Goal: Task Accomplishment & Management: Manage account settings

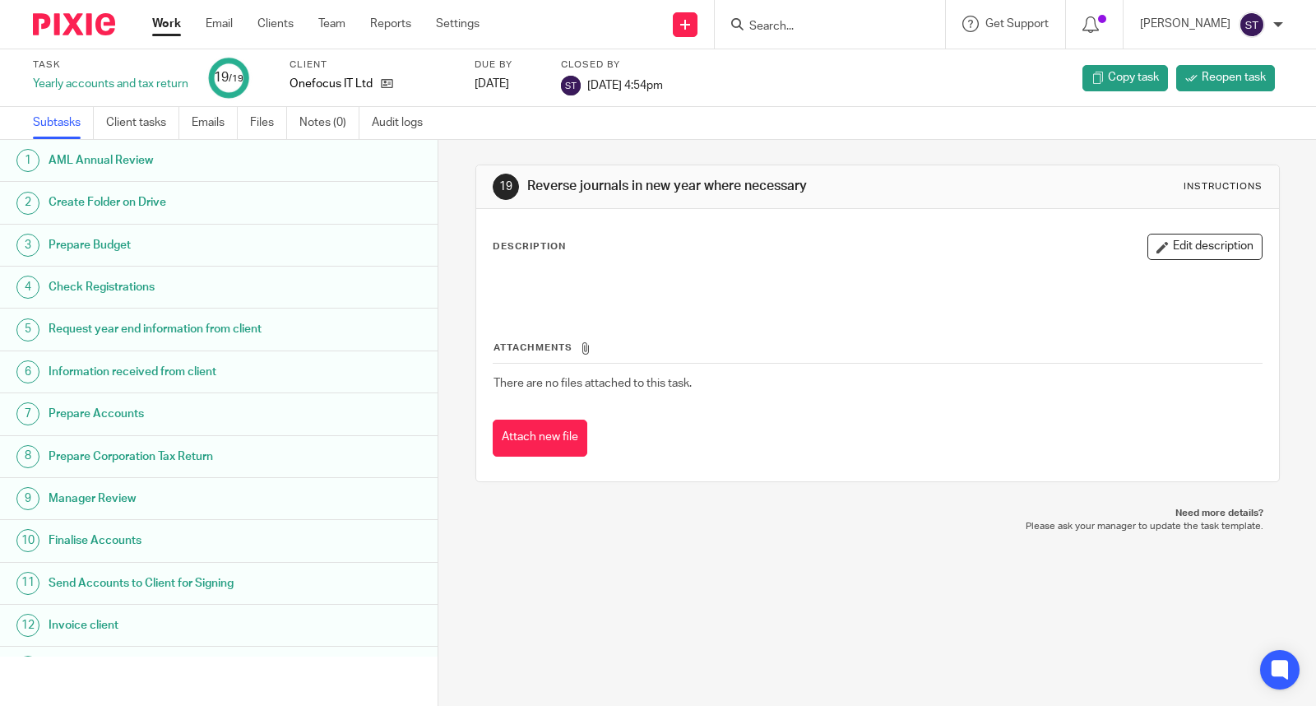
click div "Work Email Clients Team Reports Settings Work Email Clients Team Reports Settin…"
click link "Work"
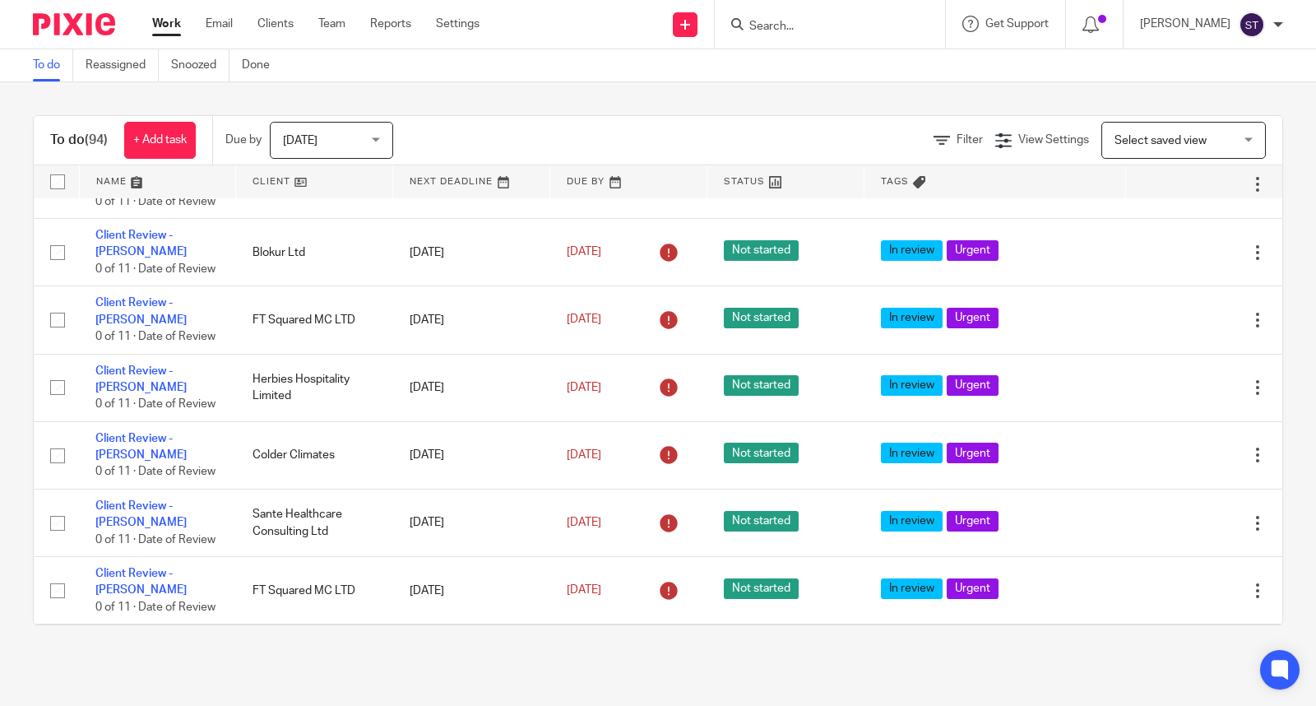
scroll to position [274, 0]
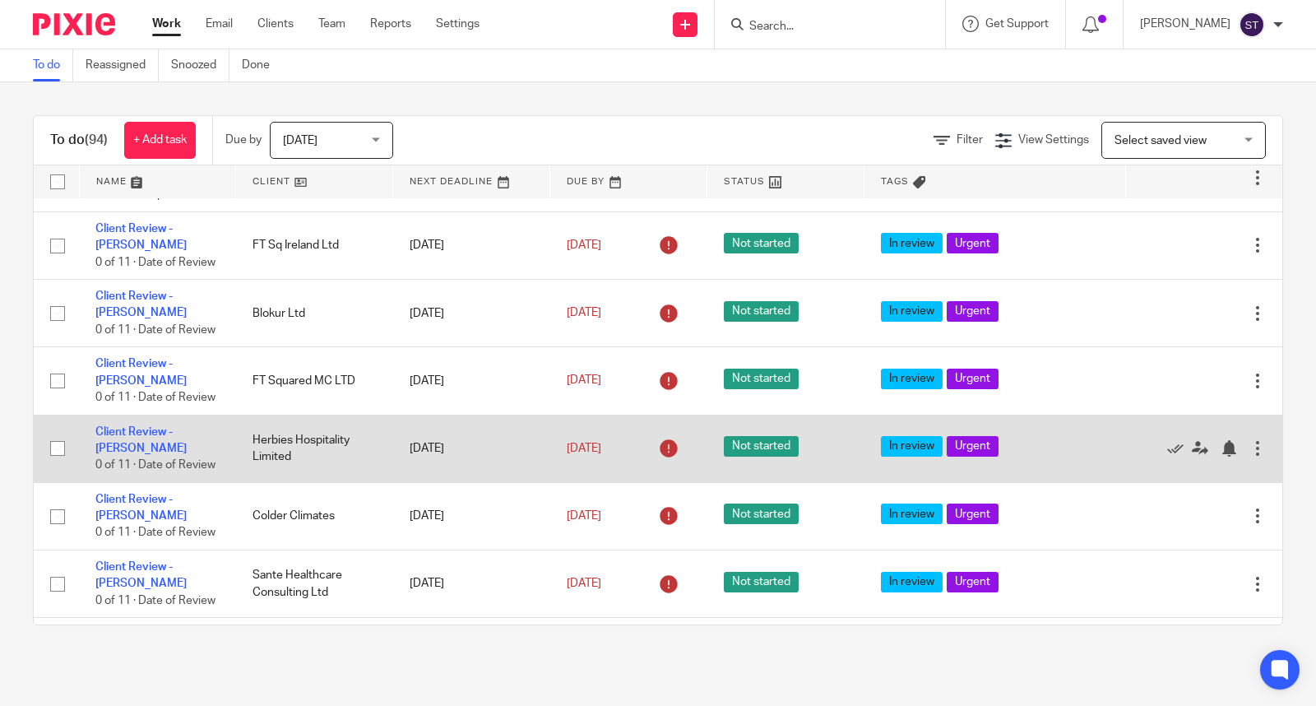
click at [326, 442] on td "Herbies Hospitality Limited" at bounding box center [314, 447] width 157 height 67
click at [187, 436] on link "Client Review - [PERSON_NAME]" at bounding box center [140, 440] width 91 height 28
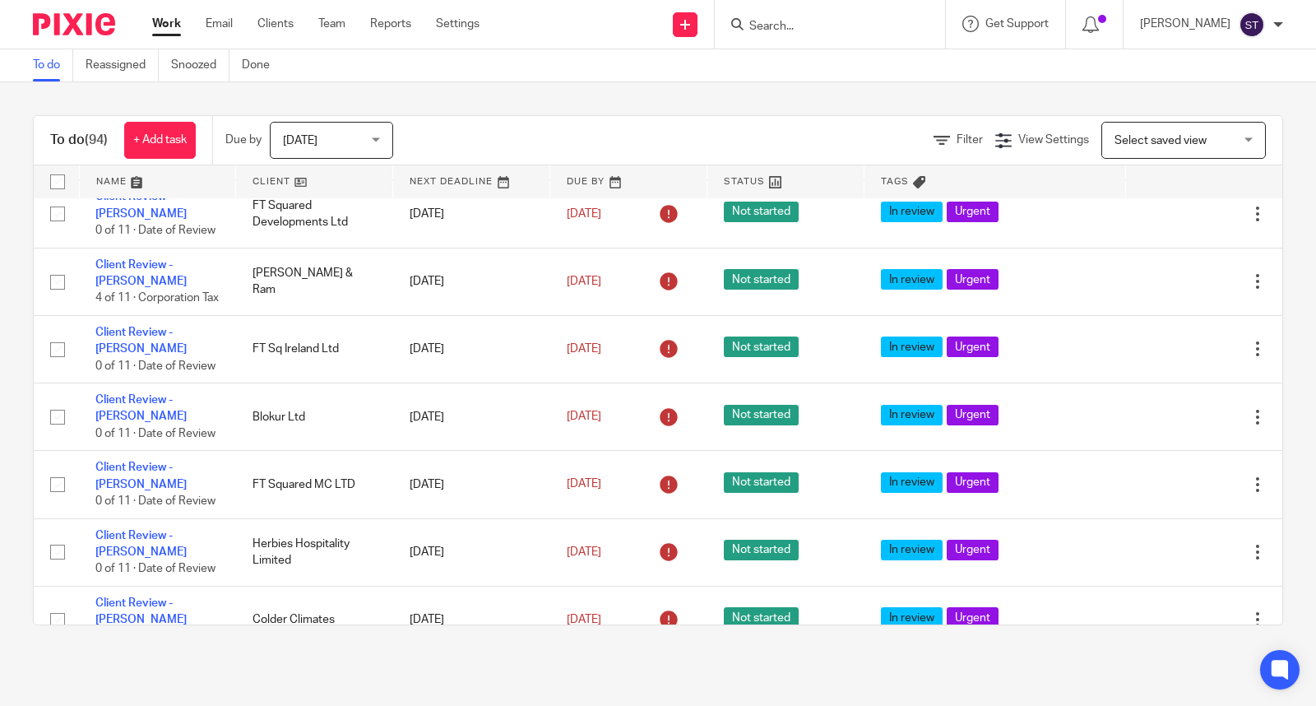
scroll to position [274, 0]
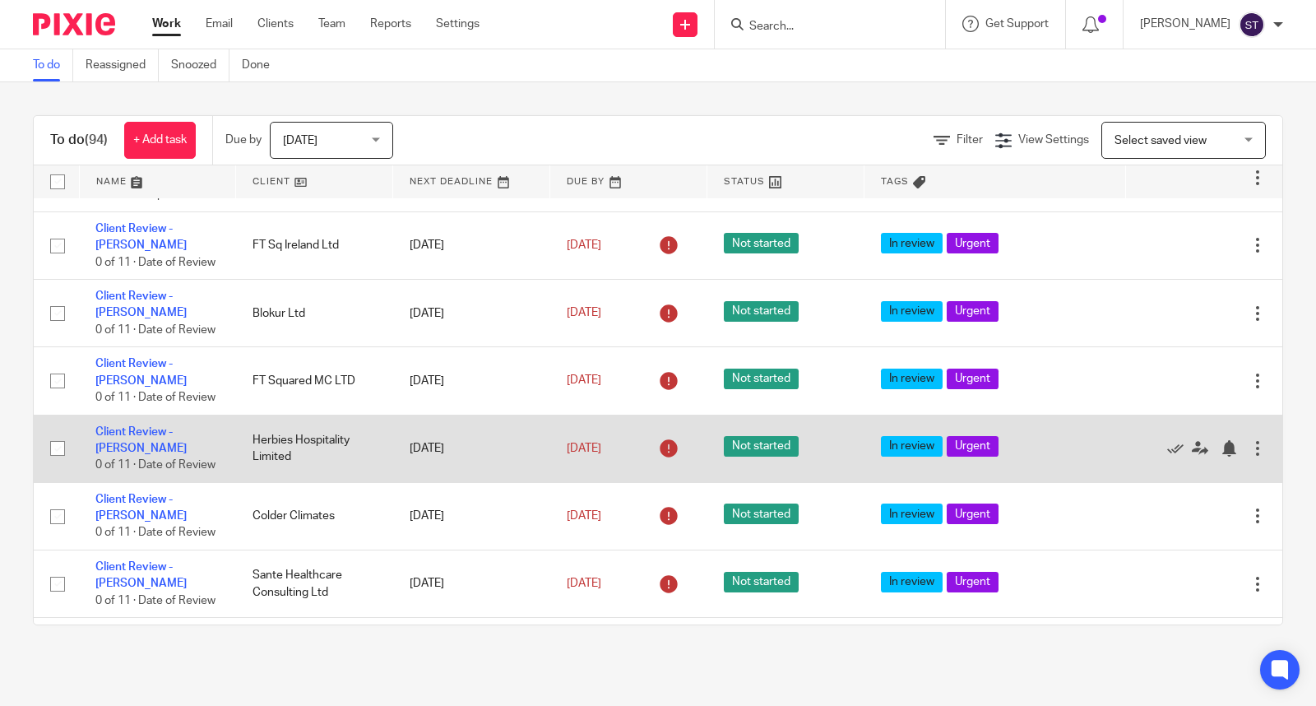
click at [1249, 456] on div at bounding box center [1257, 448] width 16 height 16
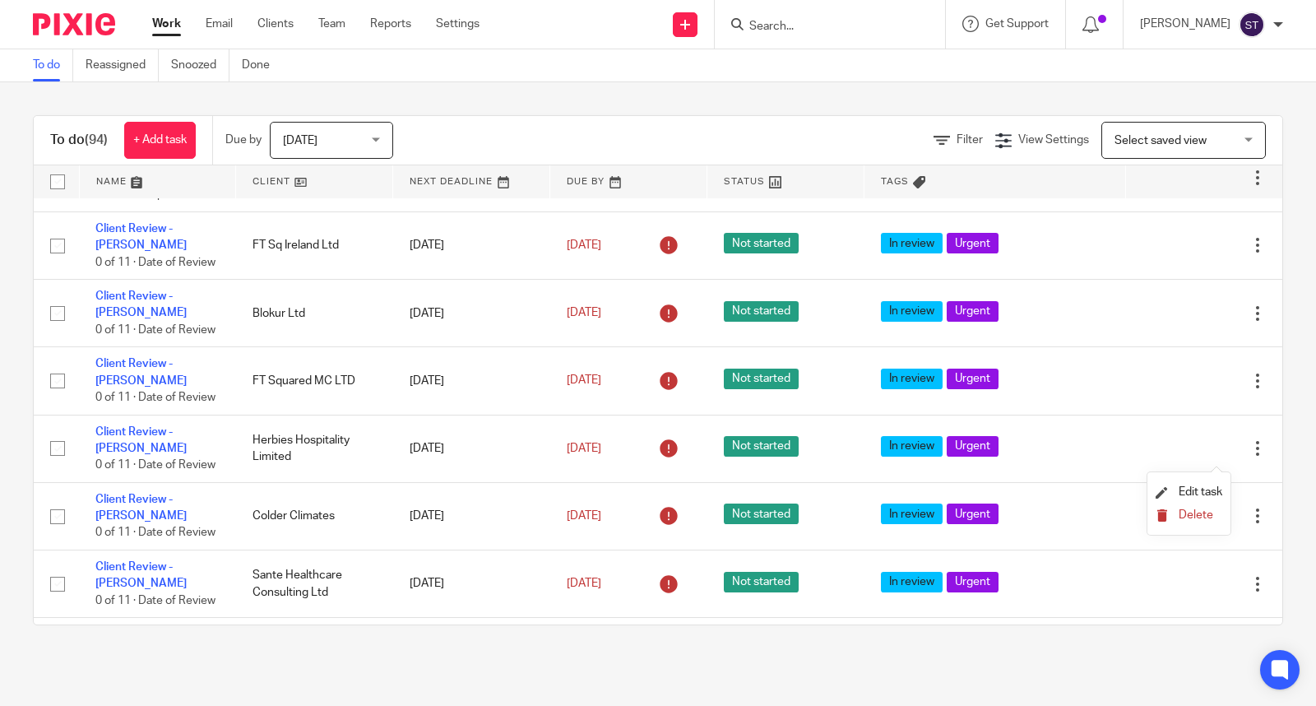
click at [1206, 518] on span "Delete" at bounding box center [1195, 515] width 35 height 12
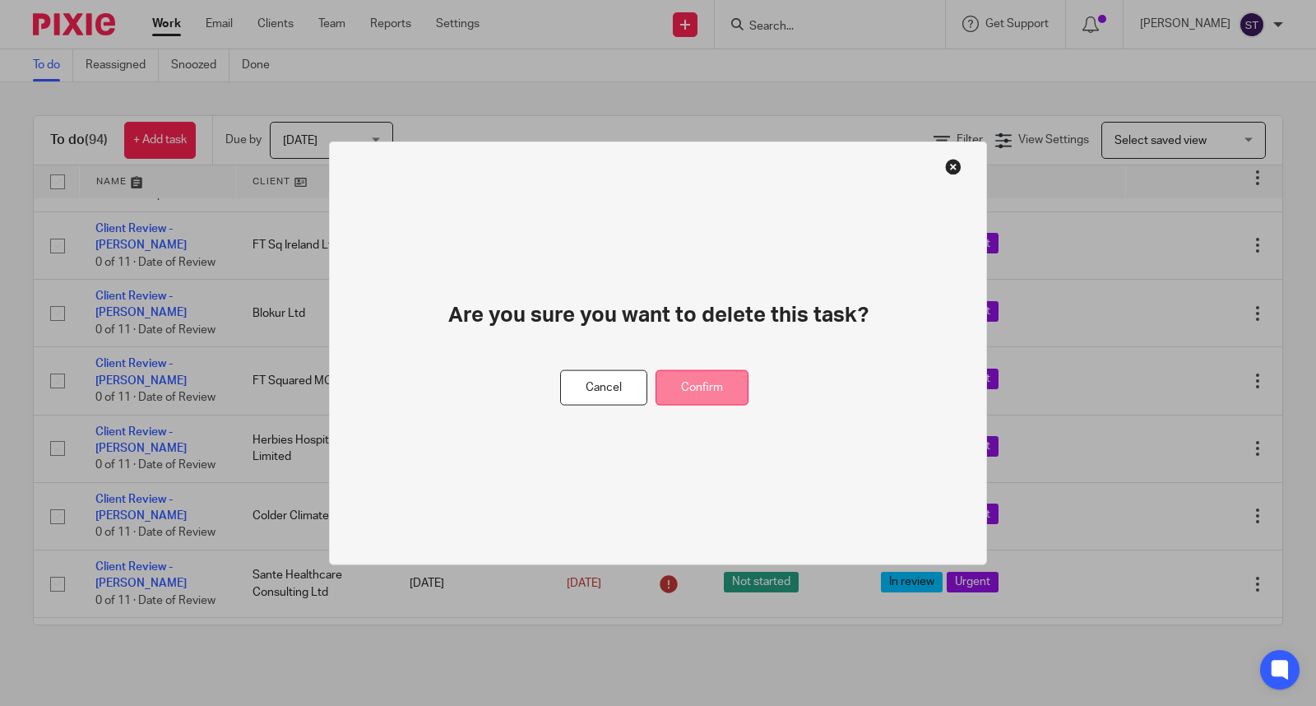
click at [708, 387] on button "Confirm" at bounding box center [701, 387] width 93 height 35
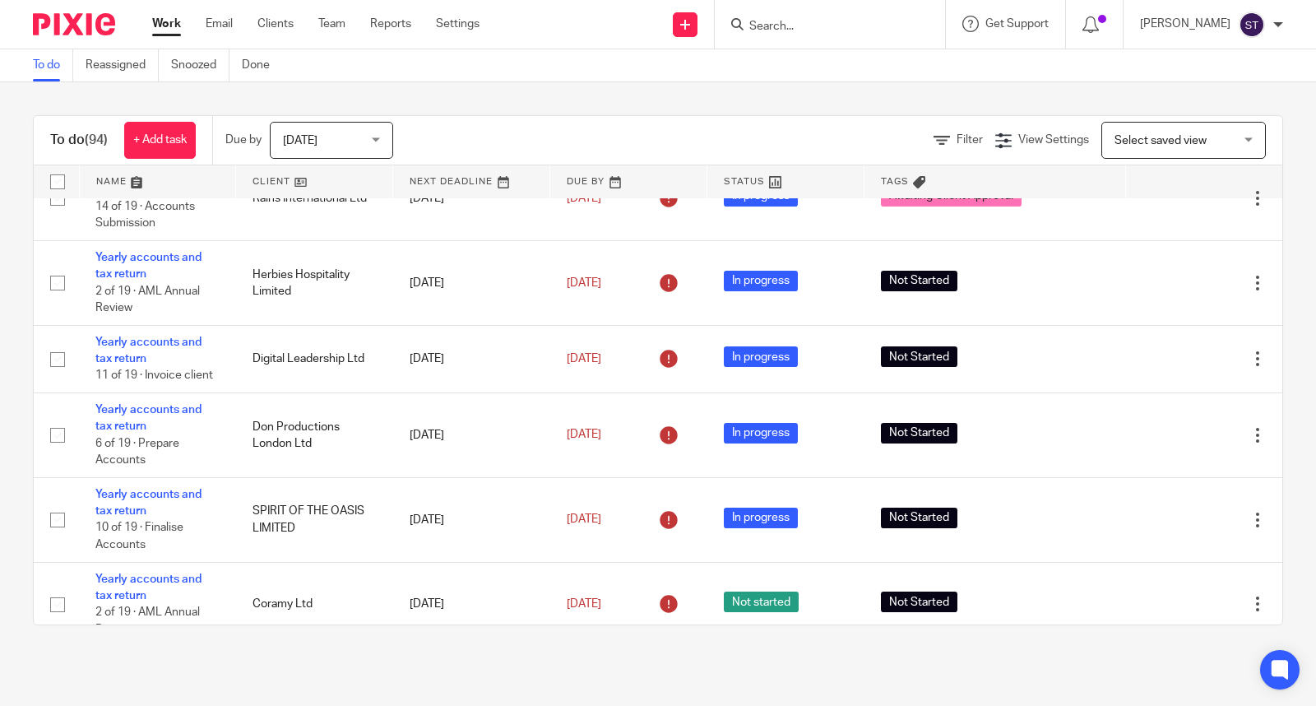
scroll to position [5256, 0]
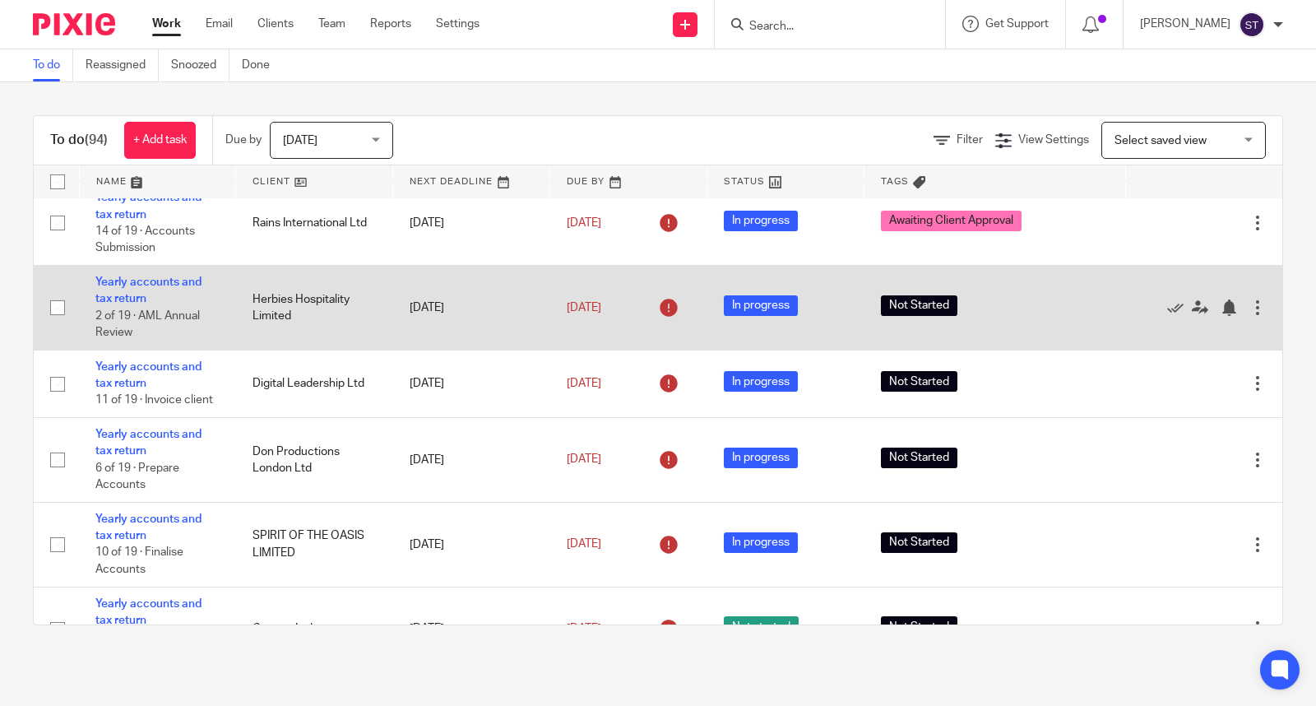
click at [311, 350] on td "Herbies Hospitality Limited" at bounding box center [314, 308] width 157 height 85
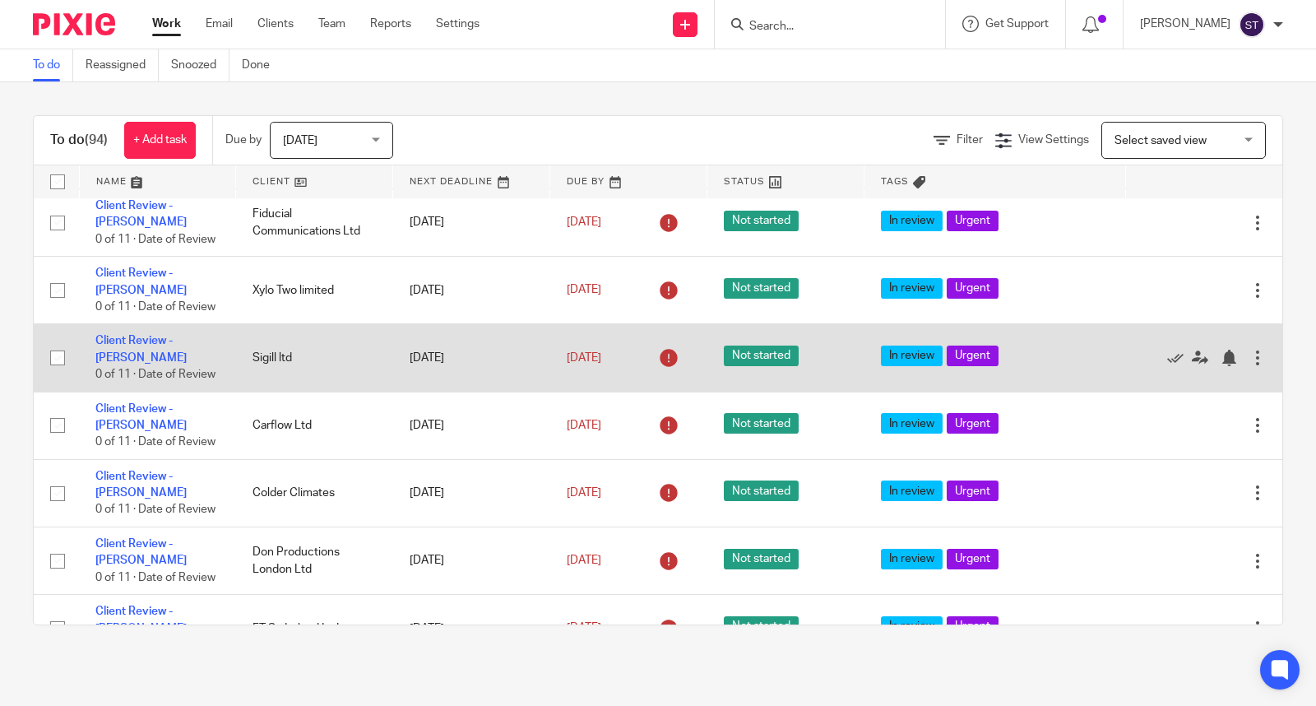
scroll to position [3429, 0]
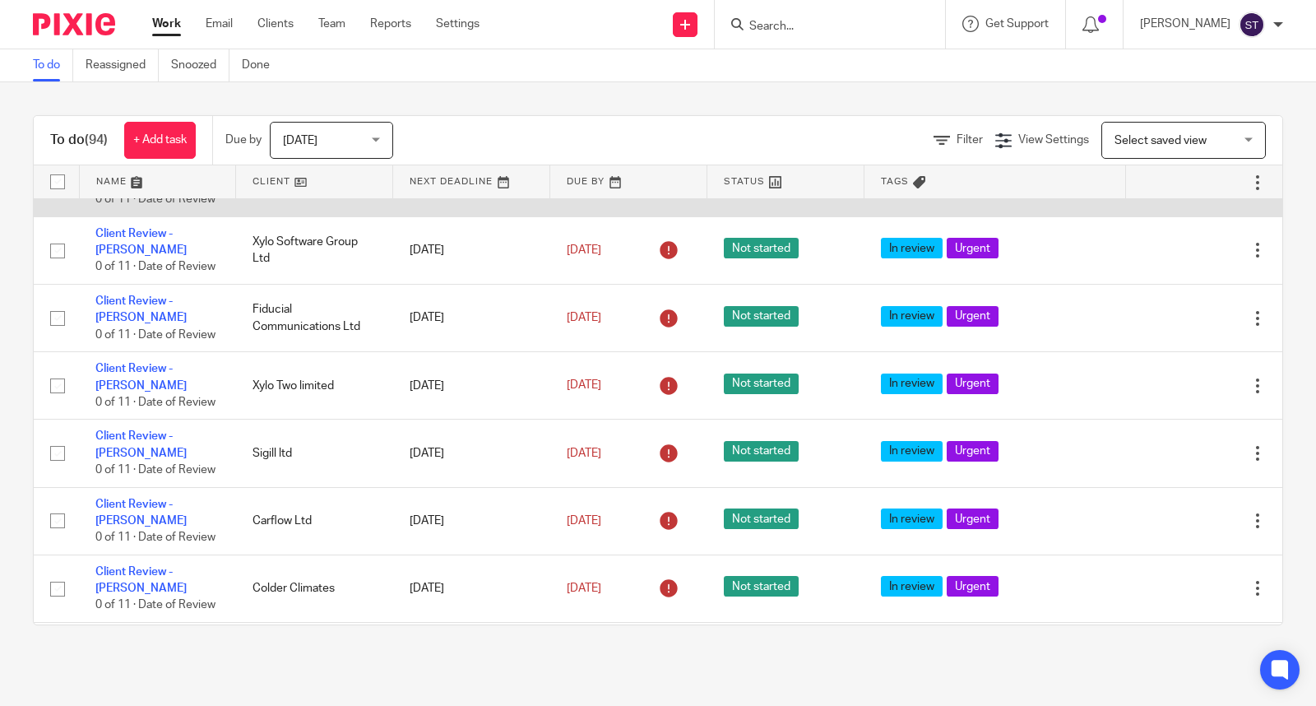
click at [175, 188] on link "Client Review - [PERSON_NAME]" at bounding box center [140, 174] width 91 height 28
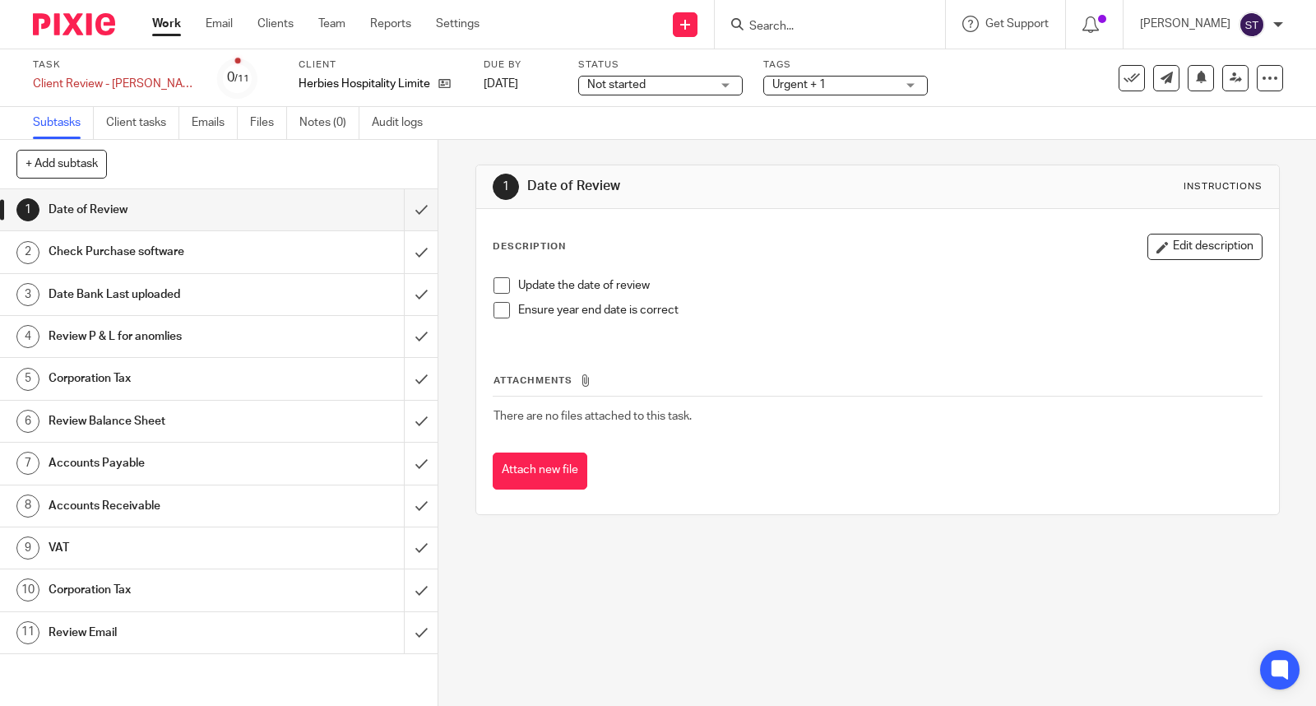
click at [493, 292] on span at bounding box center [501, 285] width 16 height 16
click at [495, 310] on span at bounding box center [501, 310] width 16 height 16
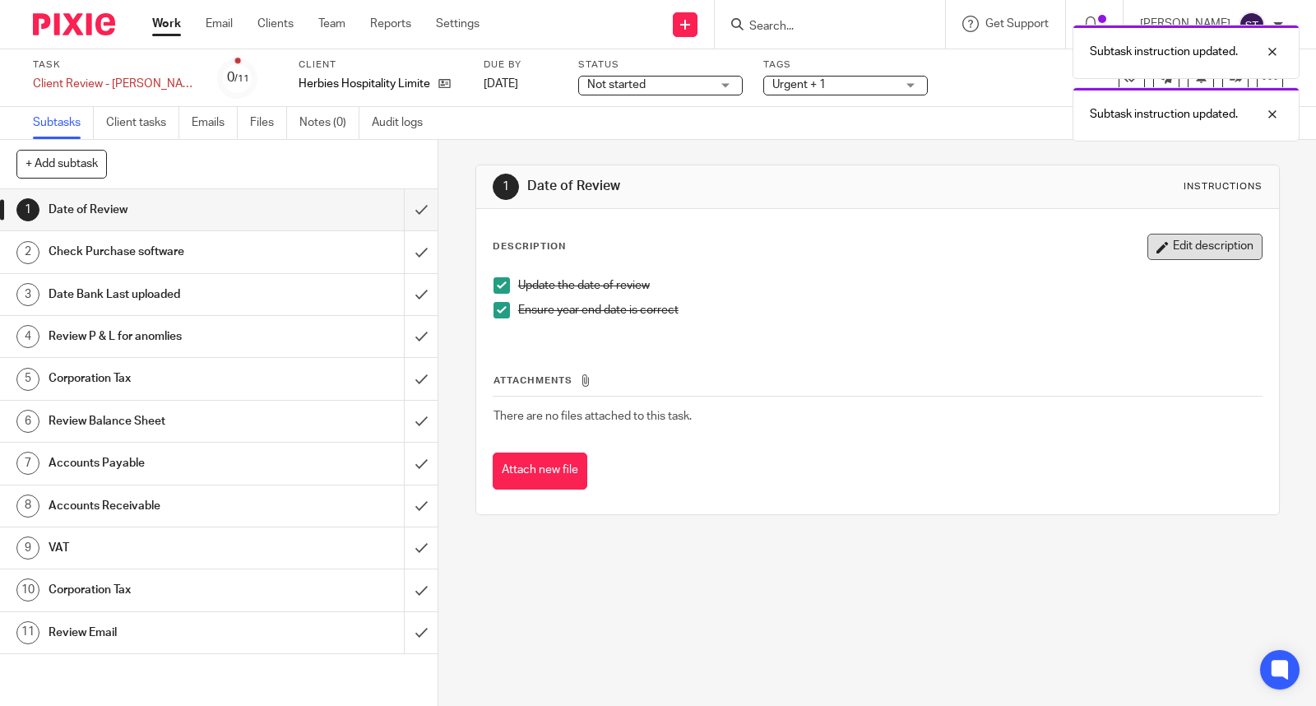
click at [1180, 257] on button "Edit description" at bounding box center [1204, 247] width 115 height 26
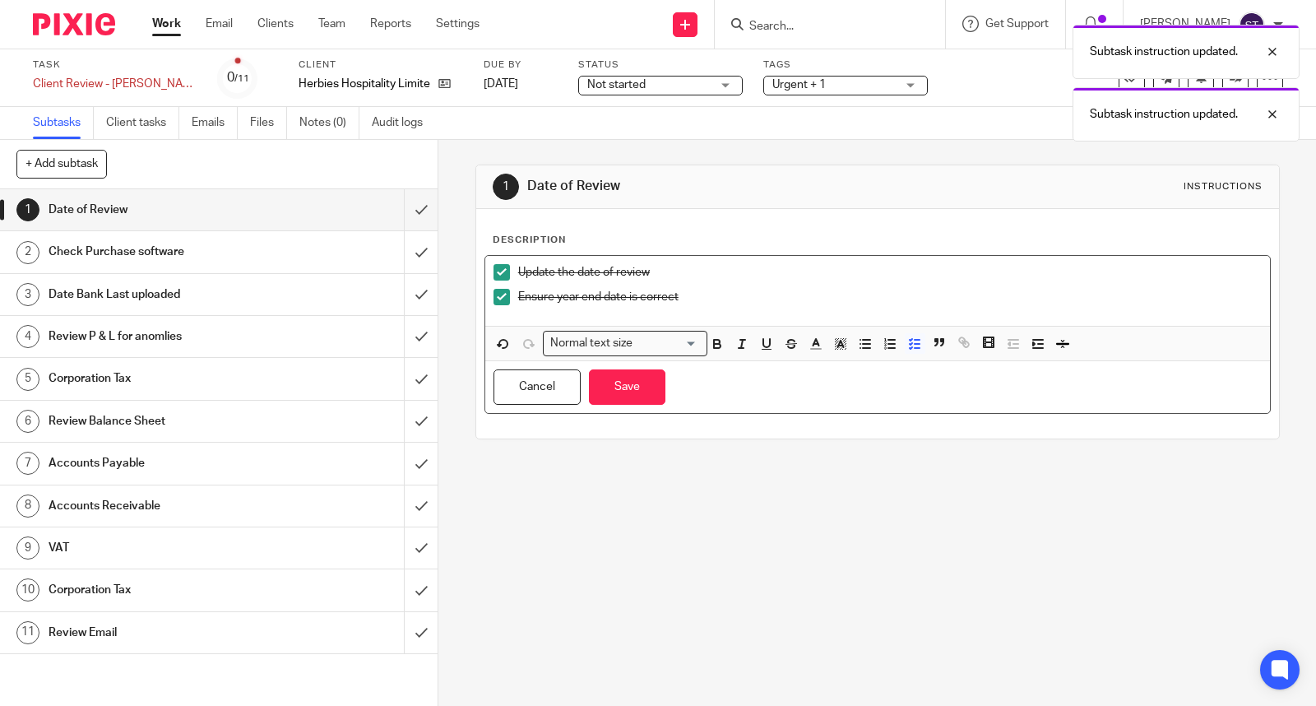
click at [719, 298] on p "Ensure year end date is correct" at bounding box center [889, 297] width 743 height 16
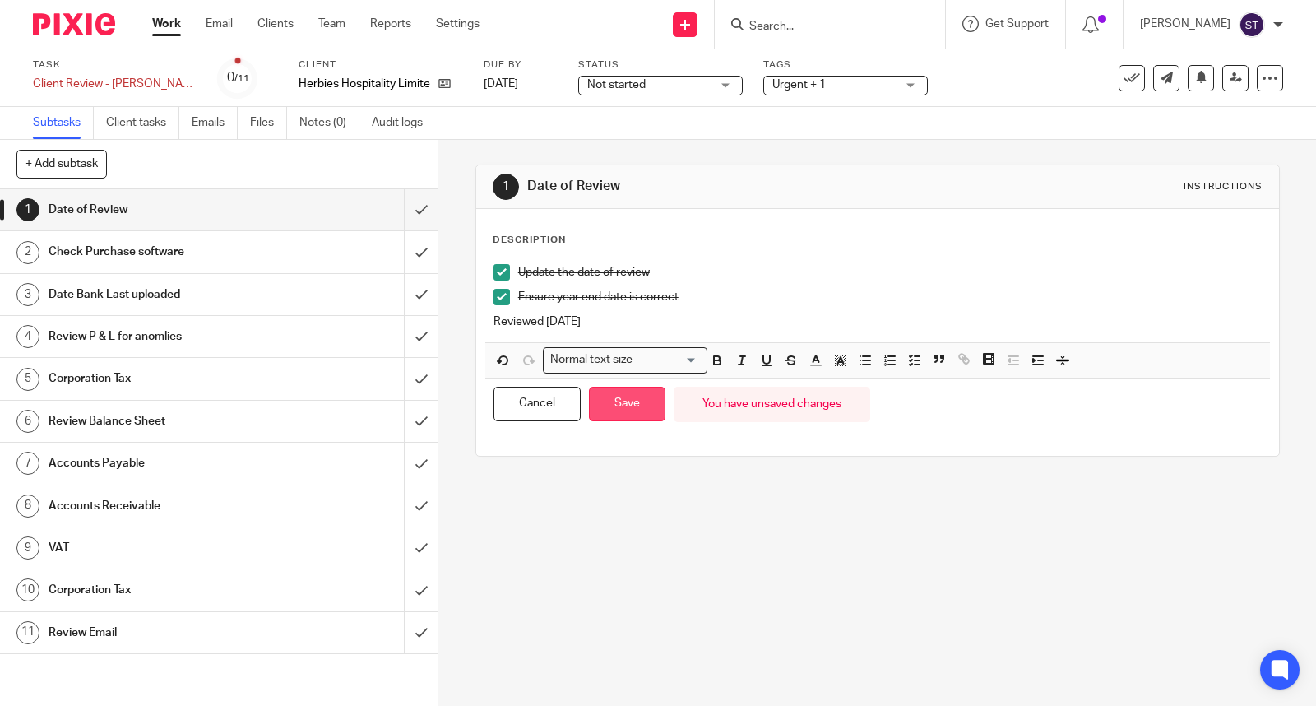
click at [631, 395] on button "Save" at bounding box center [627, 404] width 76 height 35
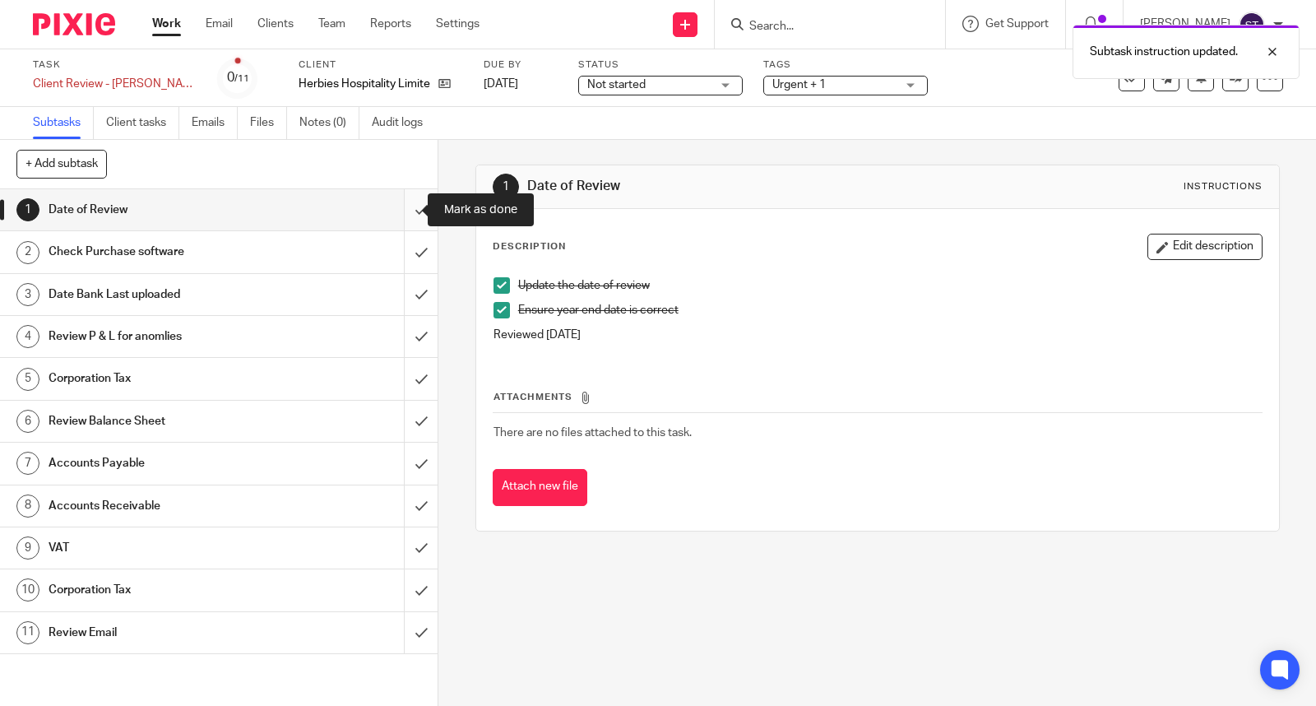
click at [400, 202] on input "submit" at bounding box center [218, 209] width 437 height 41
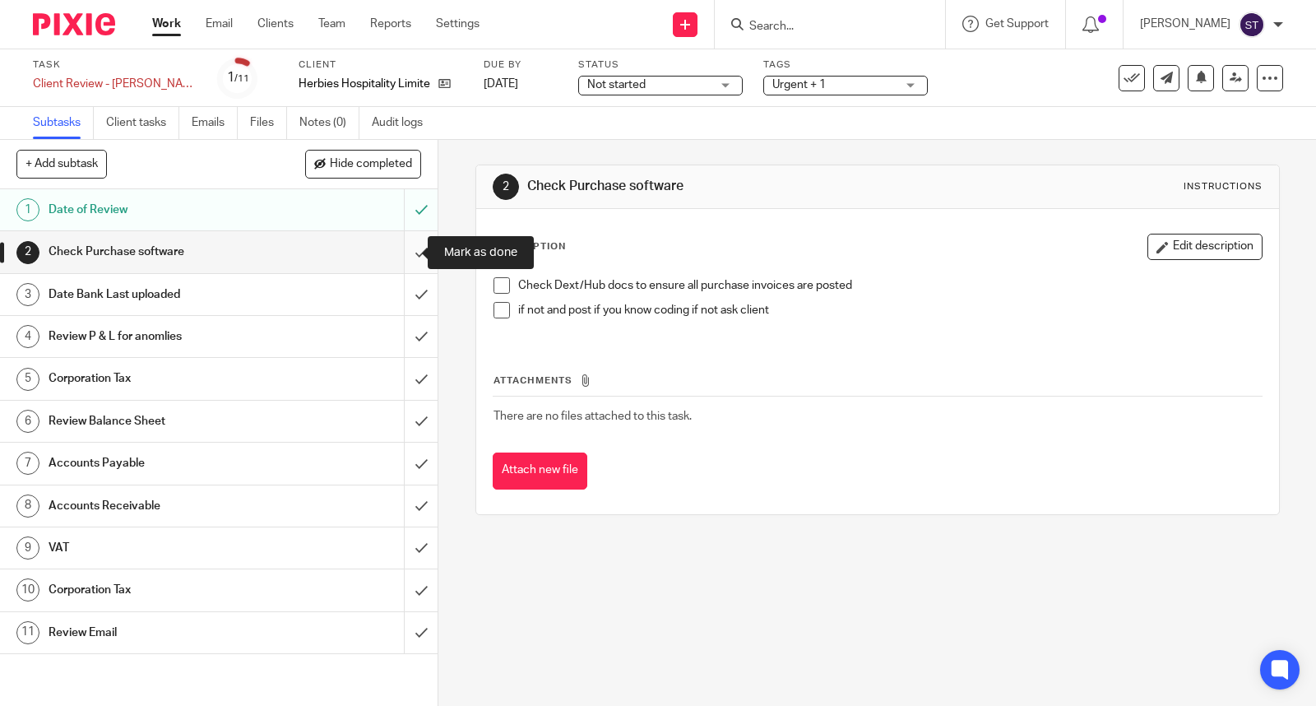
click at [401, 255] on input "submit" at bounding box center [218, 251] width 437 height 41
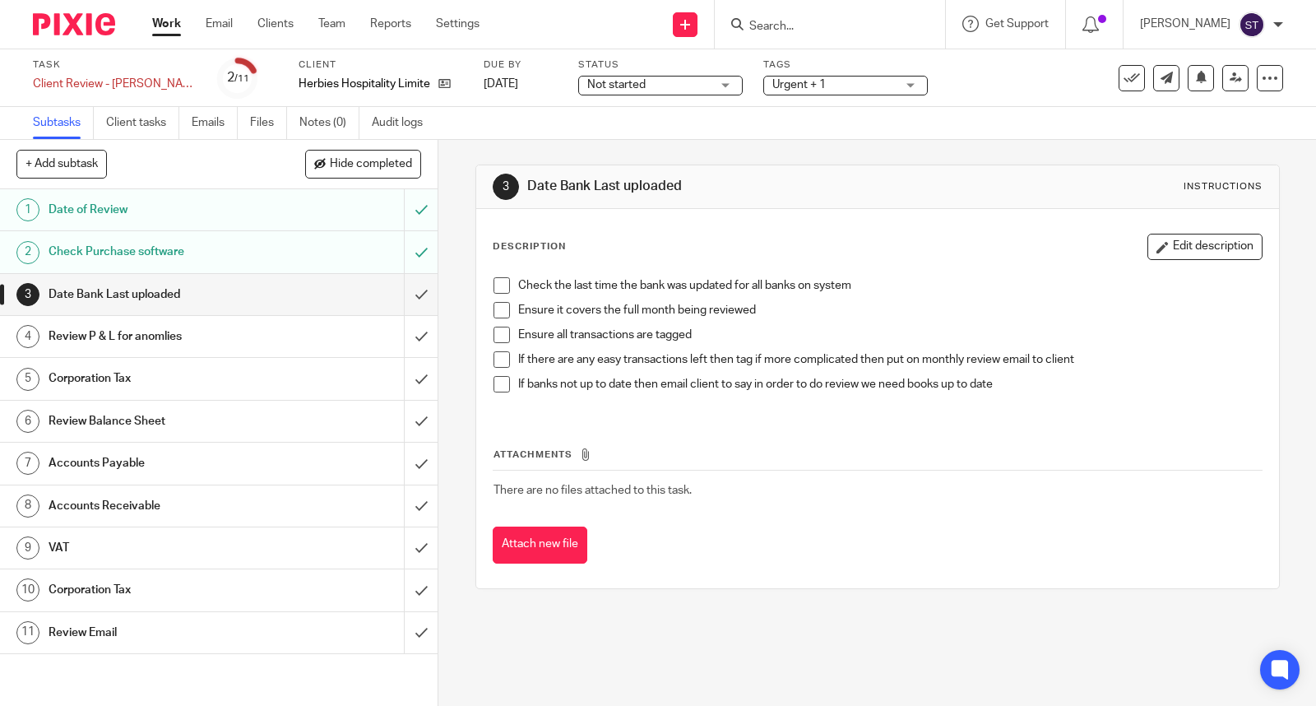
click at [499, 285] on span at bounding box center [501, 285] width 16 height 16
click at [493, 308] on span at bounding box center [501, 310] width 16 height 16
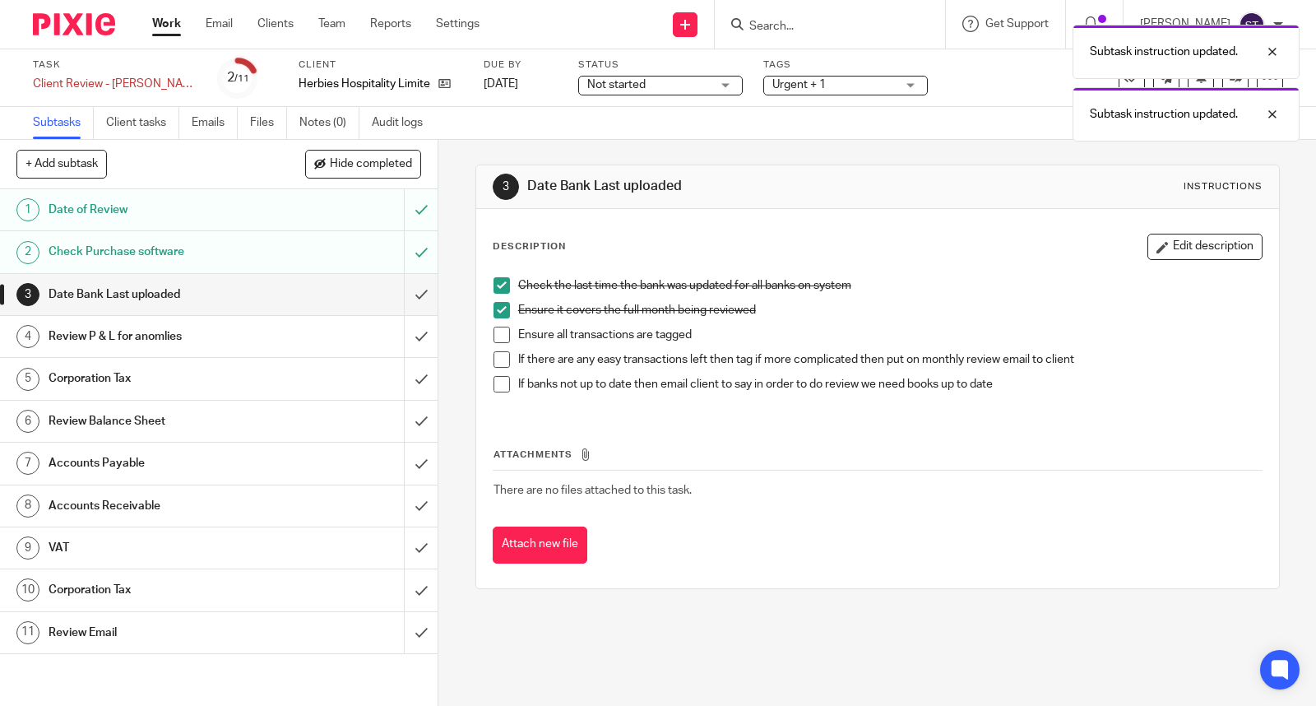
click at [493, 336] on span at bounding box center [501, 334] width 16 height 16
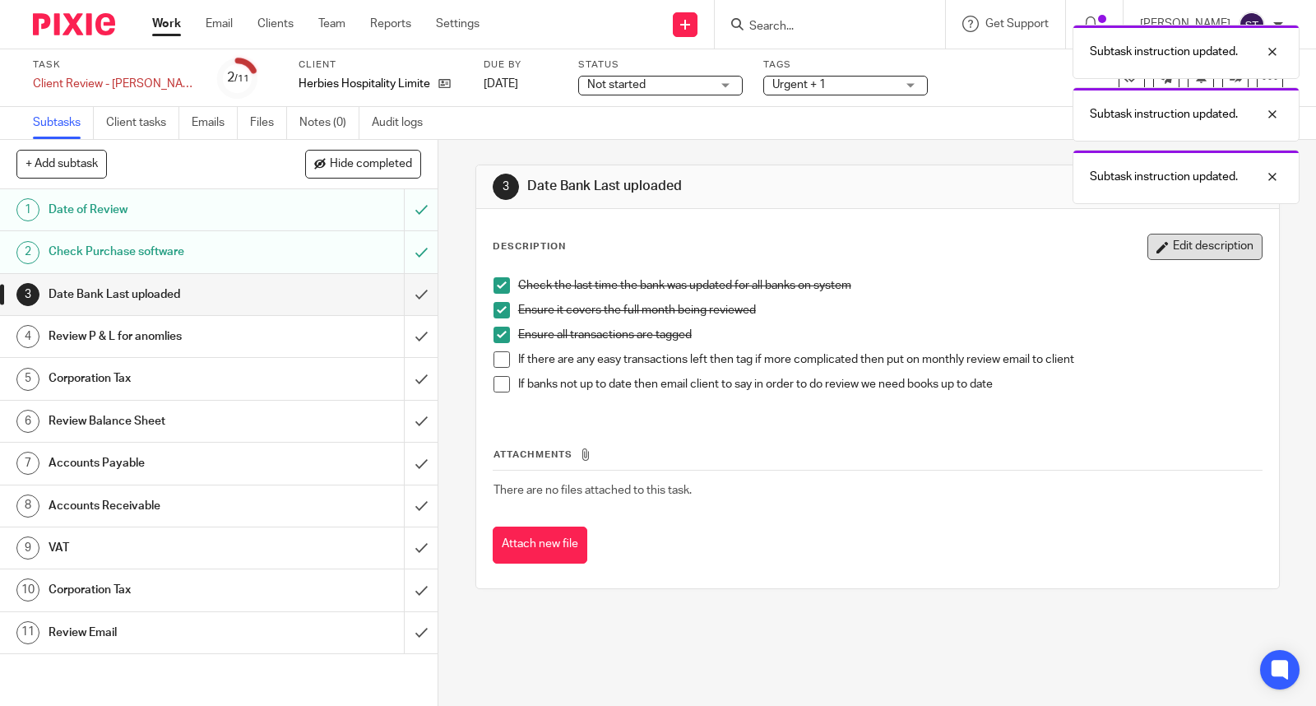
click at [1171, 256] on button "Edit description" at bounding box center [1204, 247] width 115 height 26
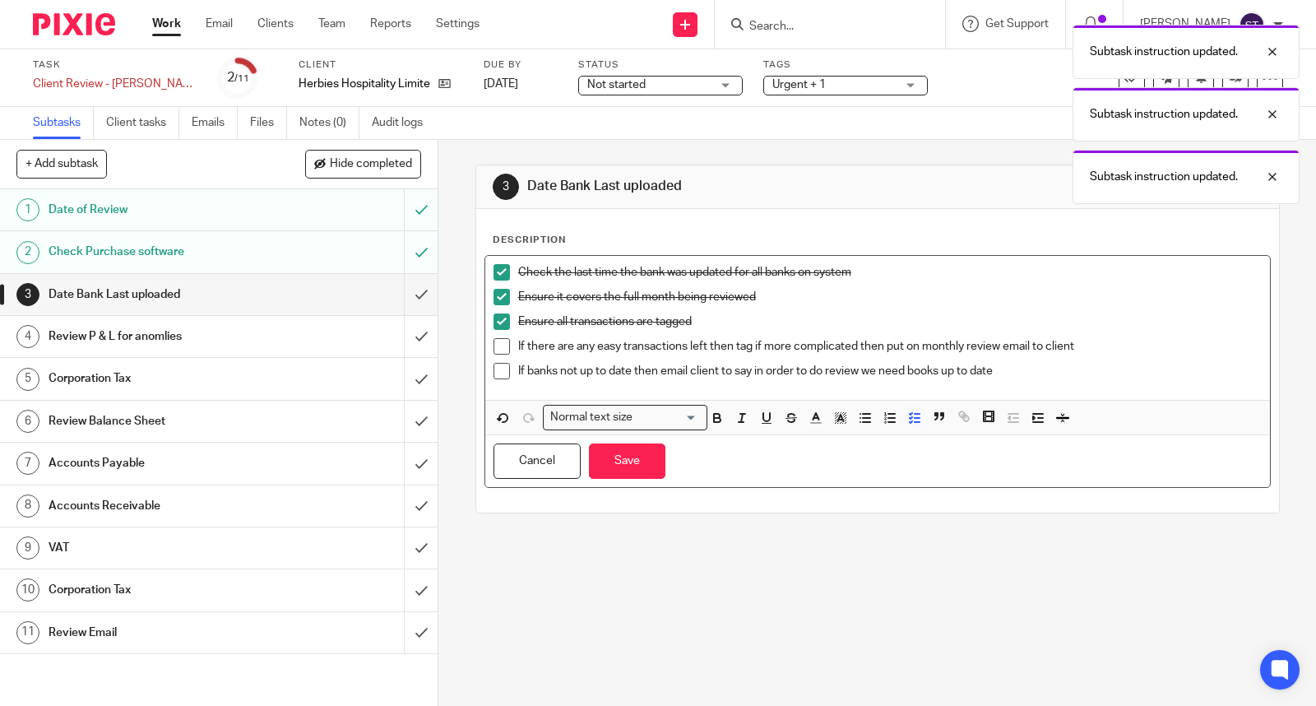
click at [1072, 358] on div "If there are any easy transactions left then tag if more complicated then put o…" at bounding box center [889, 350] width 743 height 25
click at [1064, 375] on p "If banks not up to date then email client to say in order to do review we need …" at bounding box center [889, 371] width 743 height 16
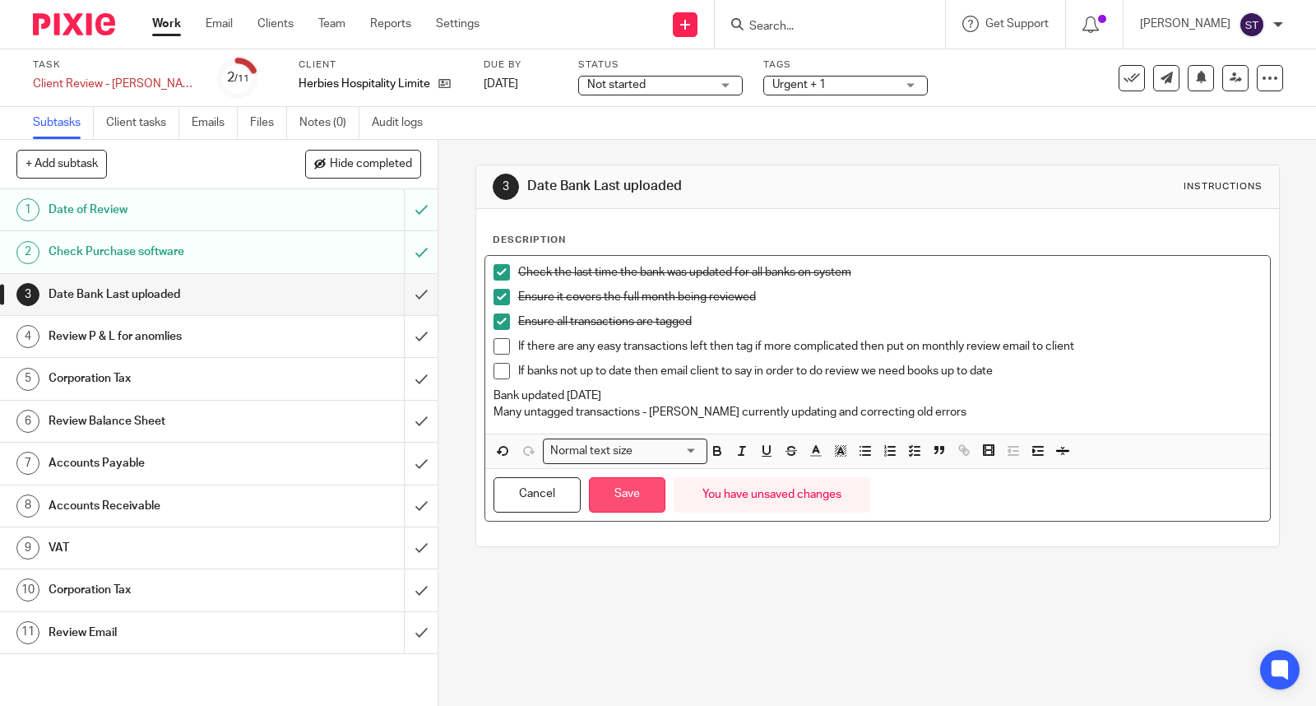
click at [655, 500] on button "Save" at bounding box center [627, 494] width 76 height 35
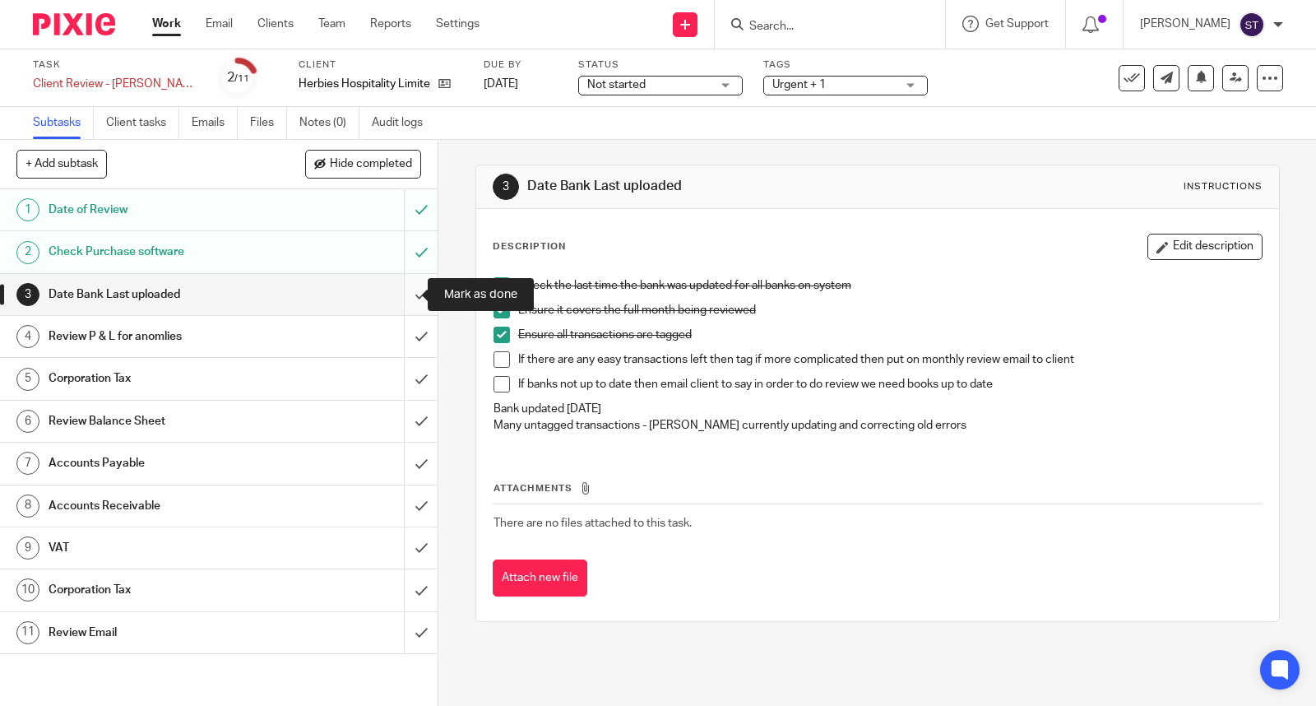
click at [411, 286] on input "submit" at bounding box center [218, 294] width 437 height 41
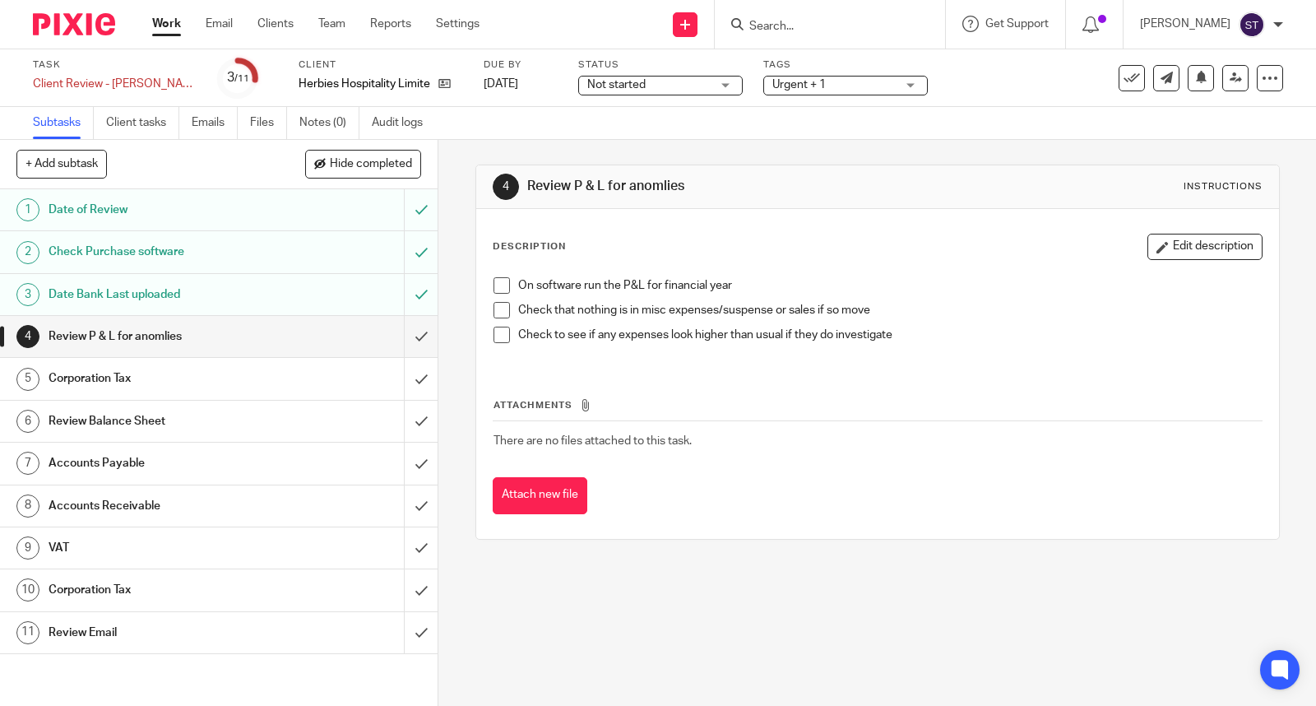
click at [168, 21] on link "Work" at bounding box center [166, 24] width 29 height 16
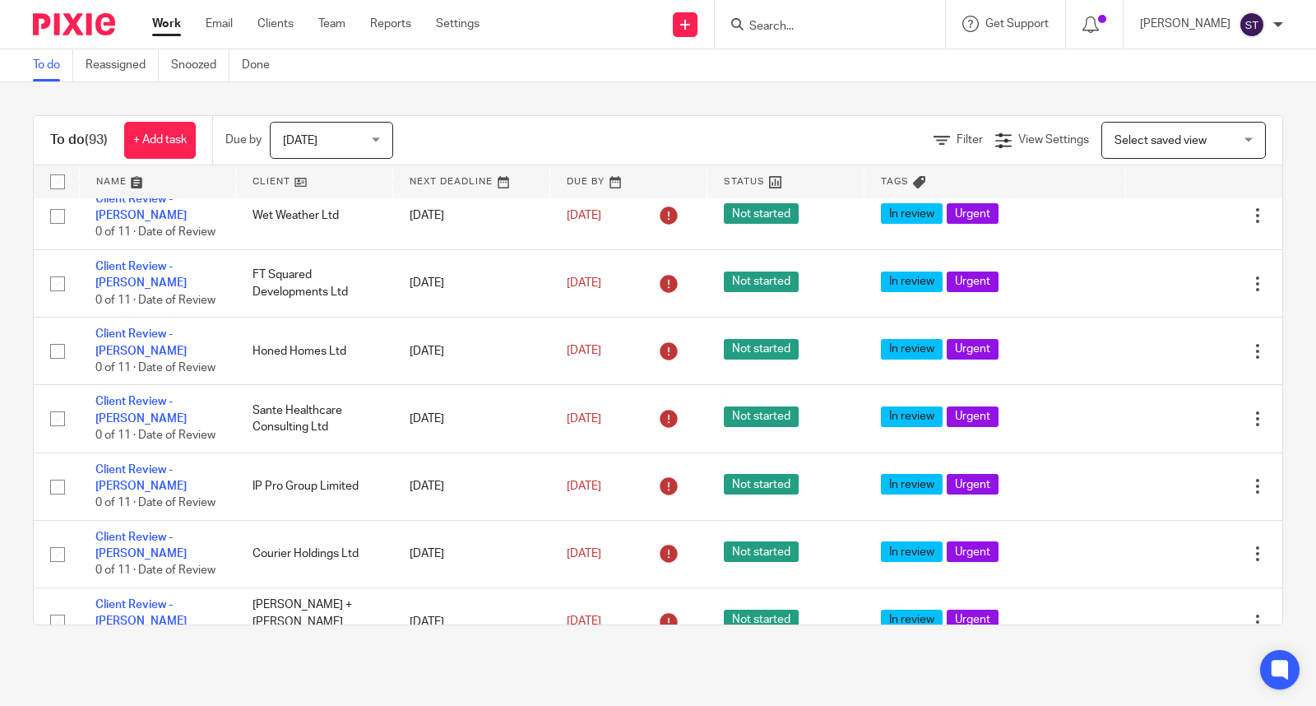
scroll to position [4615, 0]
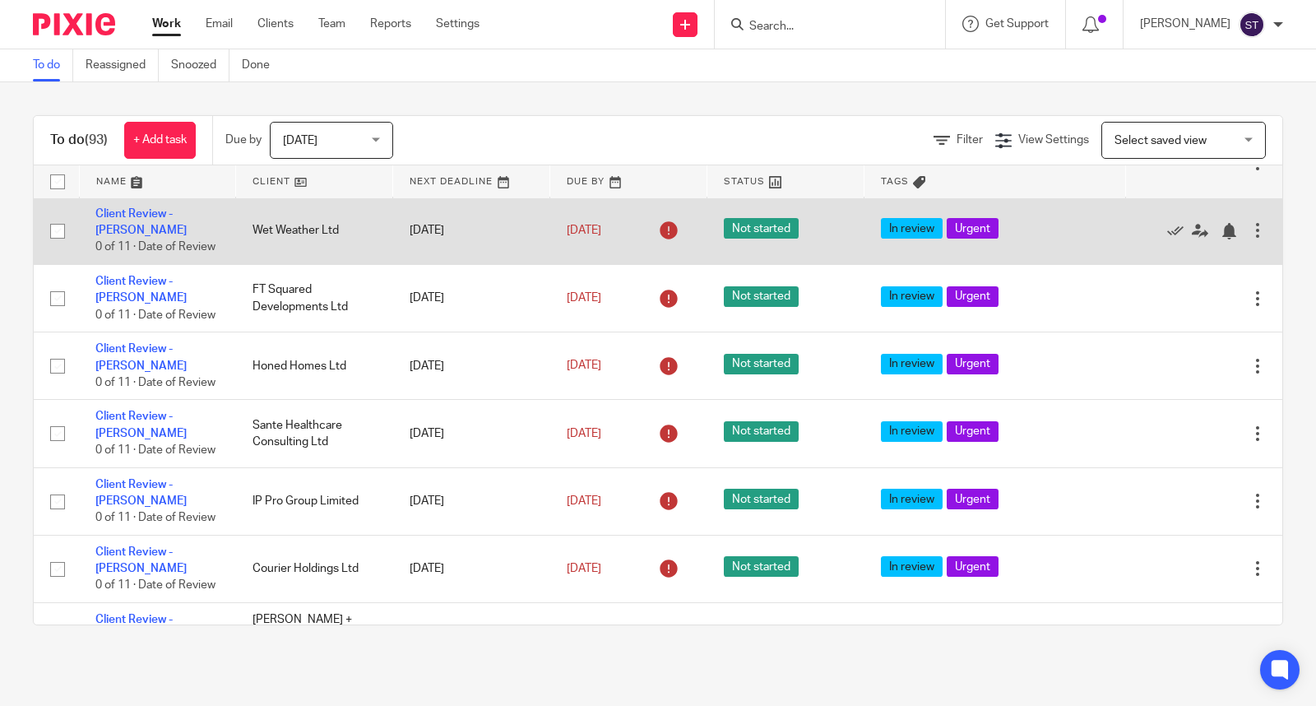
click at [1249, 238] on div at bounding box center [1257, 230] width 16 height 16
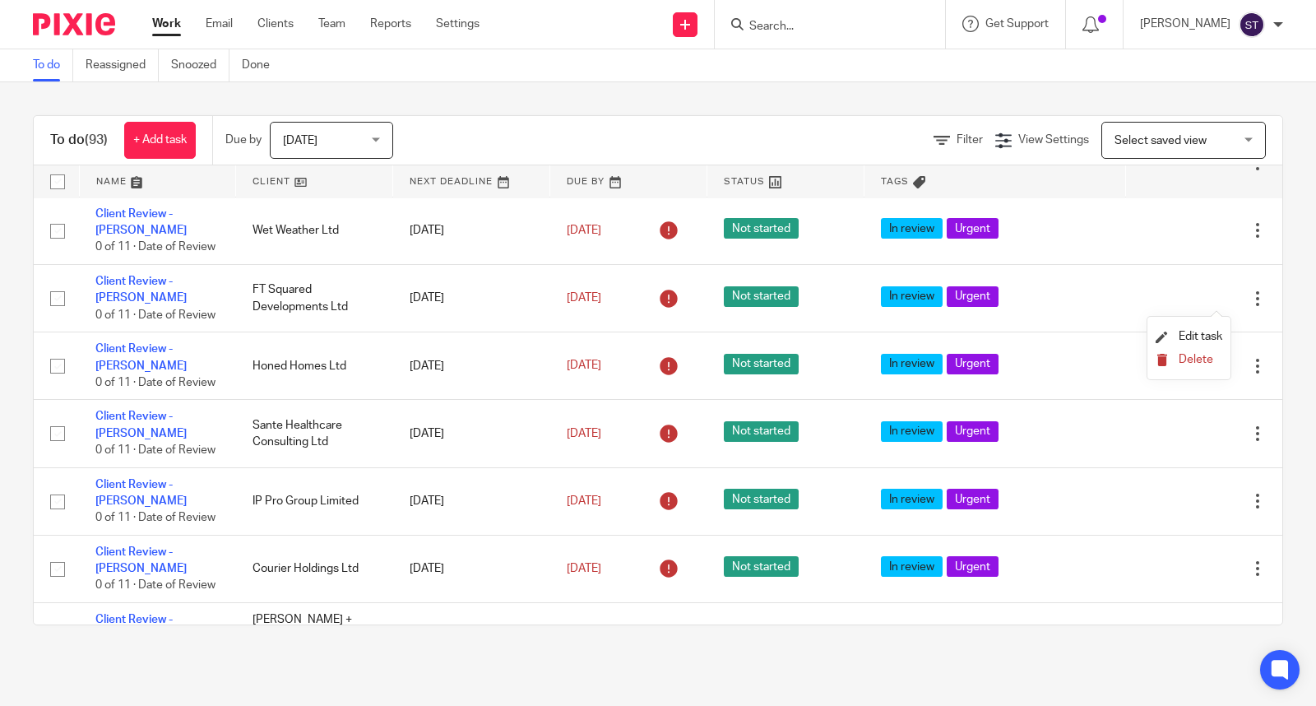
click at [1197, 358] on span "Delete" at bounding box center [1195, 360] width 35 height 12
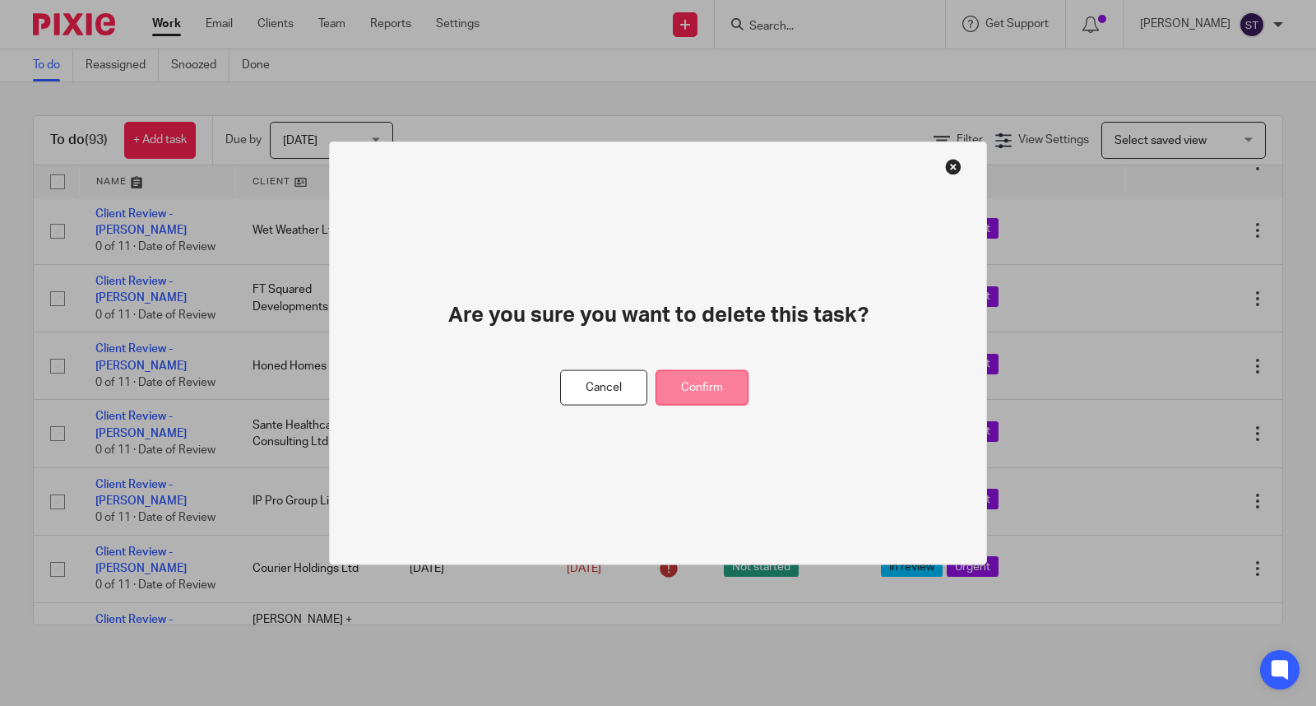
click at [721, 380] on button "Confirm" at bounding box center [701, 387] width 93 height 35
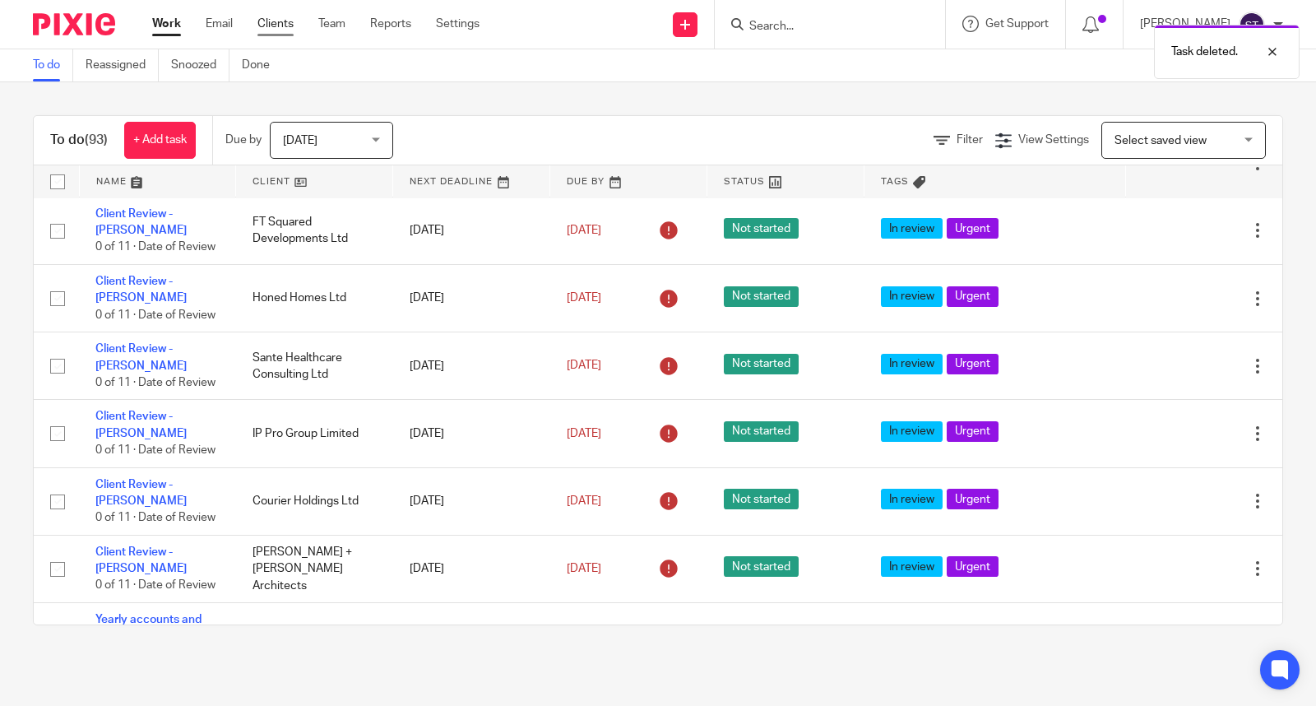
click at [278, 25] on link "Clients" at bounding box center [275, 24] width 36 height 16
click at [280, 27] on link "Clients" at bounding box center [275, 24] width 36 height 16
click at [787, 34] on form at bounding box center [835, 24] width 175 height 21
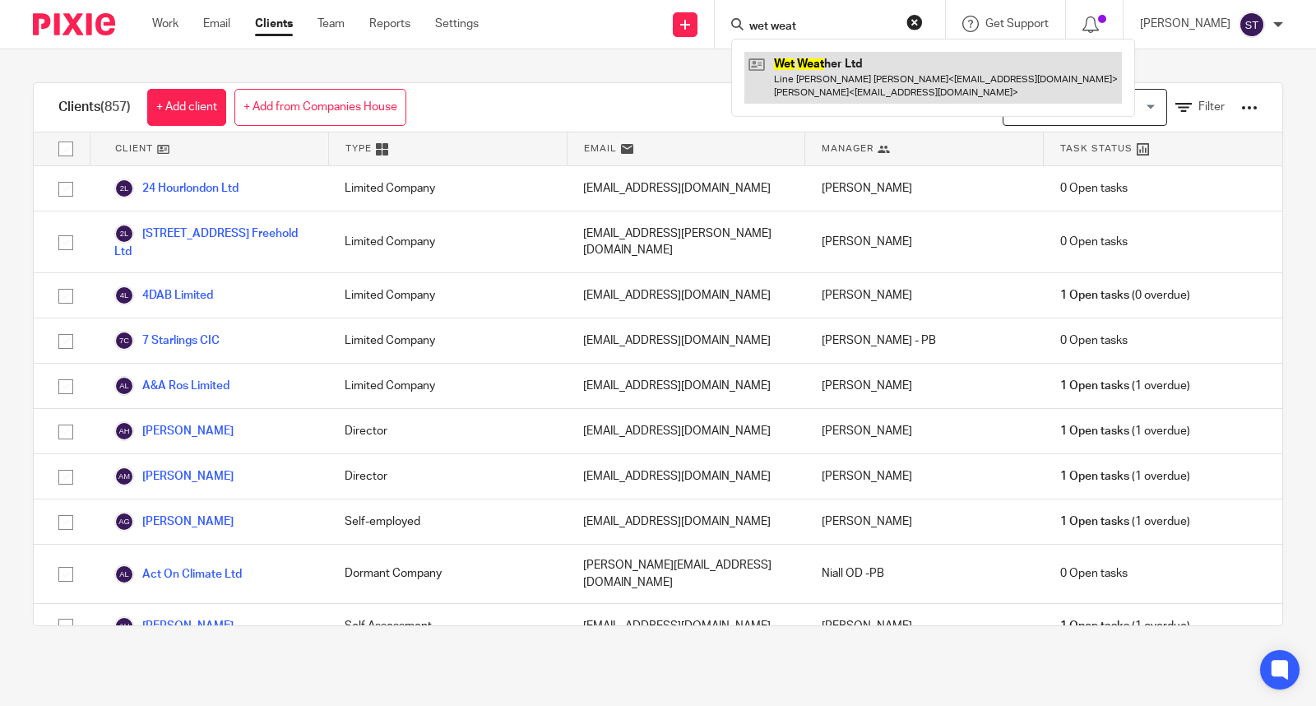
type input "wet weat"
click at [860, 77] on link at bounding box center [932, 77] width 377 height 51
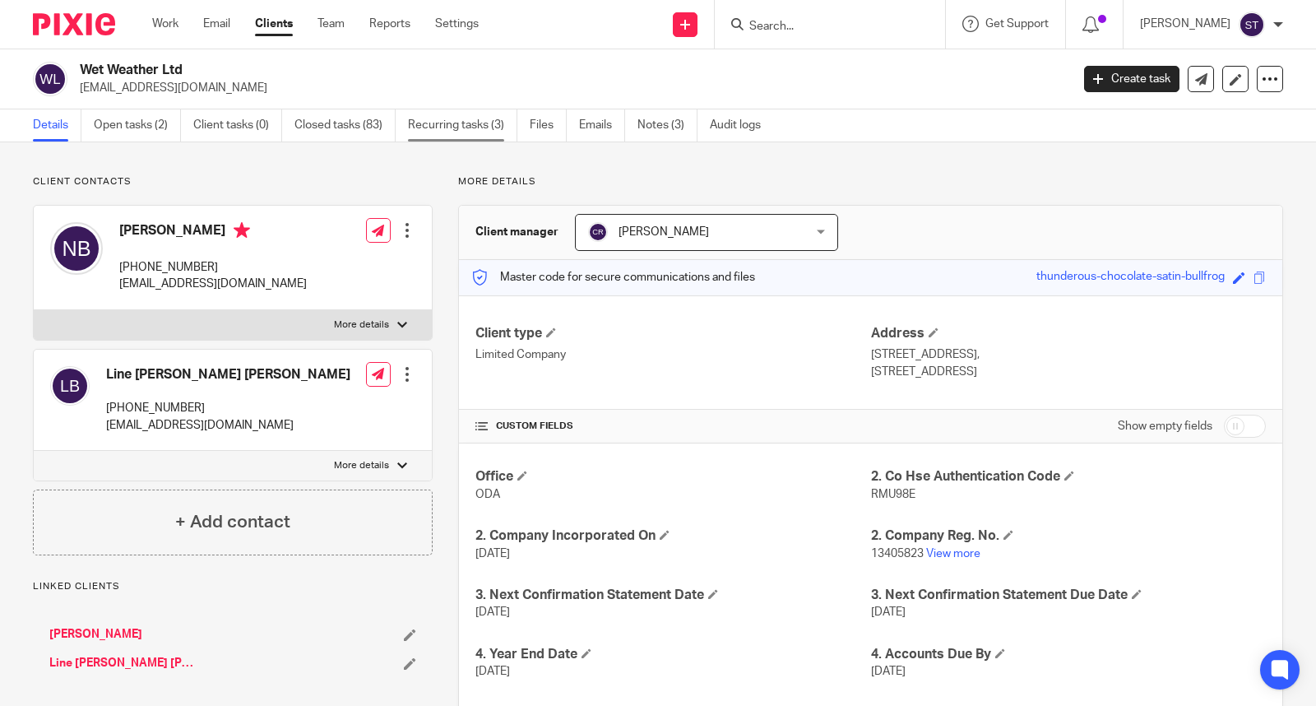
click at [456, 118] on link "Recurring tasks (3)" at bounding box center [462, 125] width 109 height 32
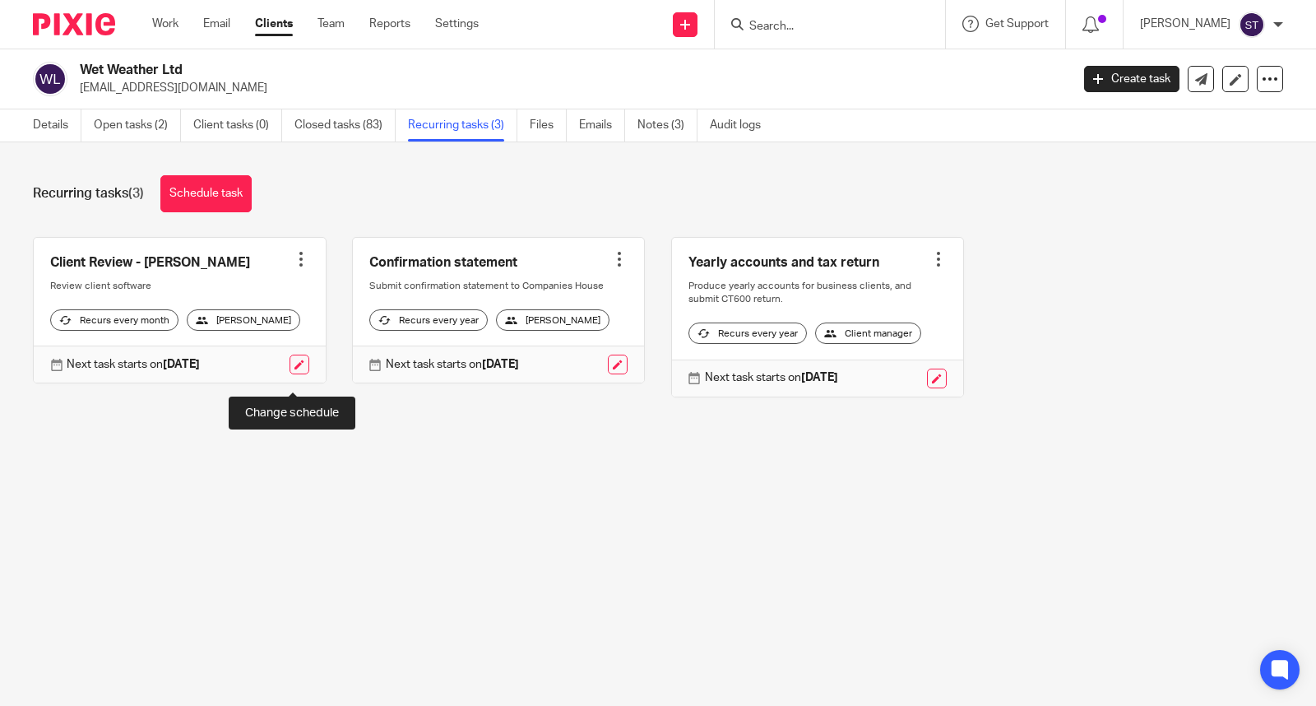
click at [289, 374] on link at bounding box center [299, 364] width 20 height 20
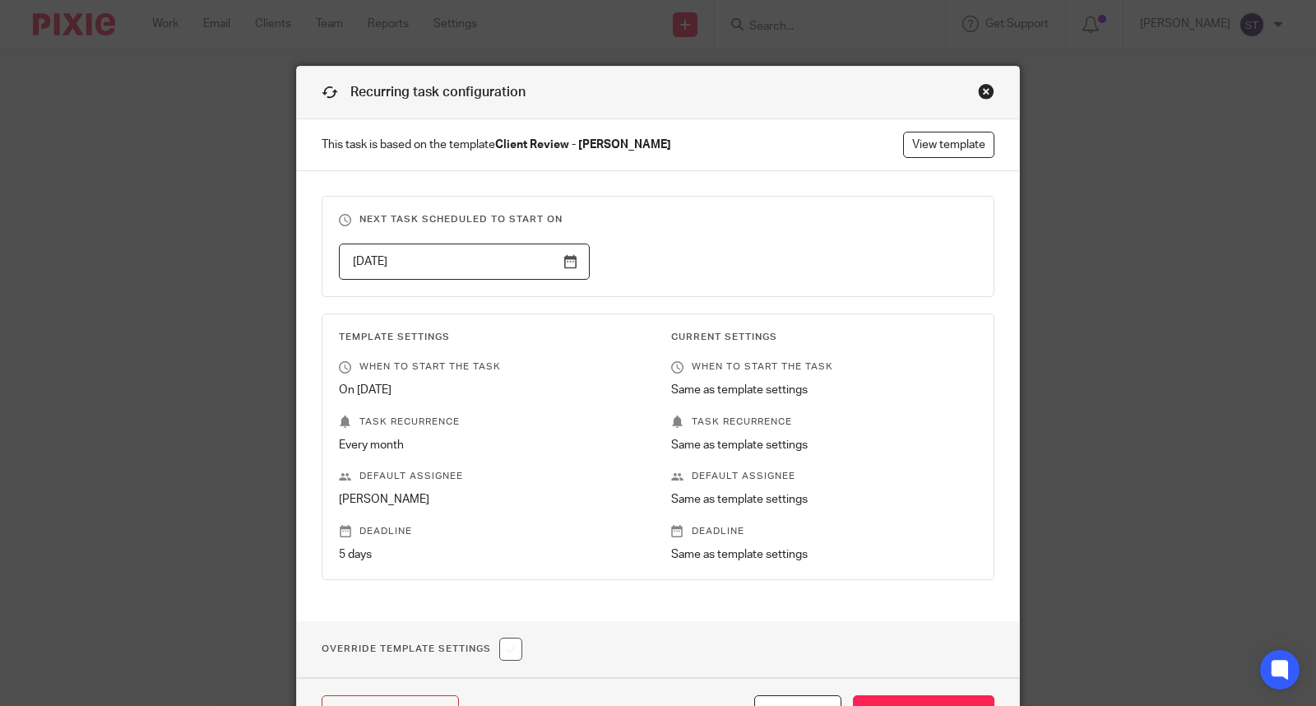
scroll to position [91, 0]
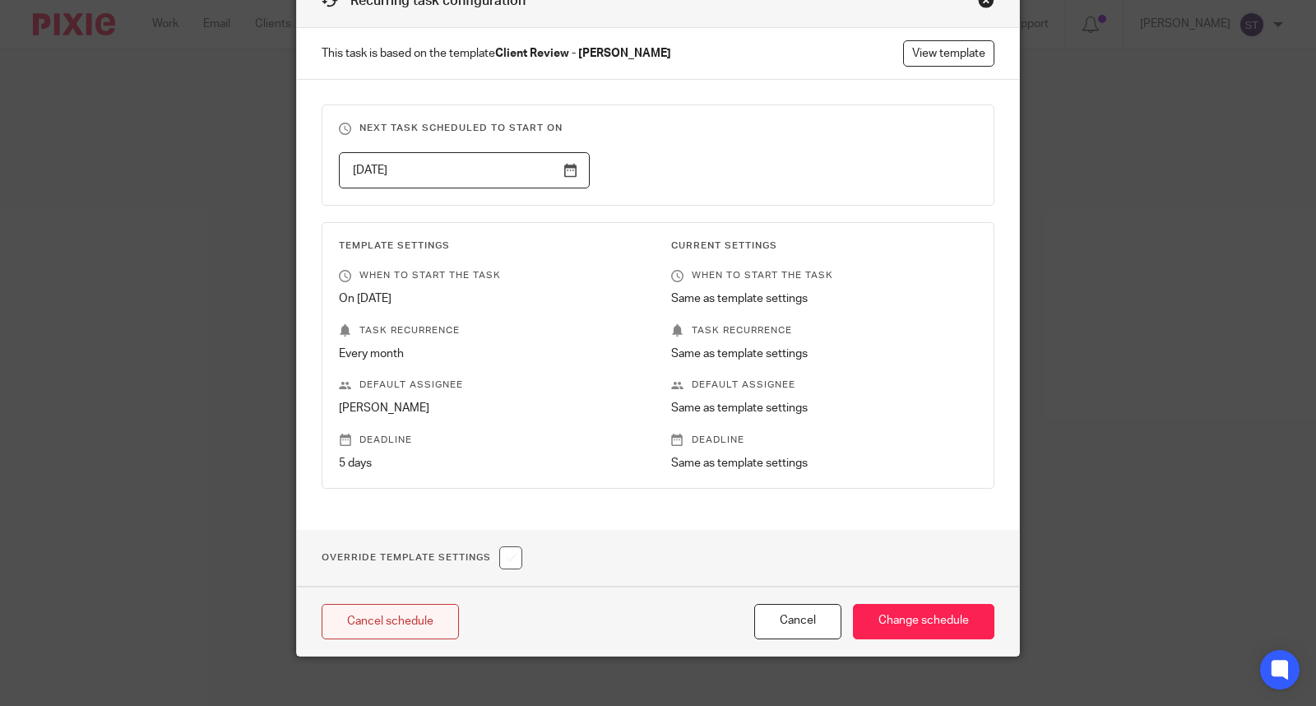
click at [414, 634] on link "Cancel schedule" at bounding box center [390, 621] width 137 height 35
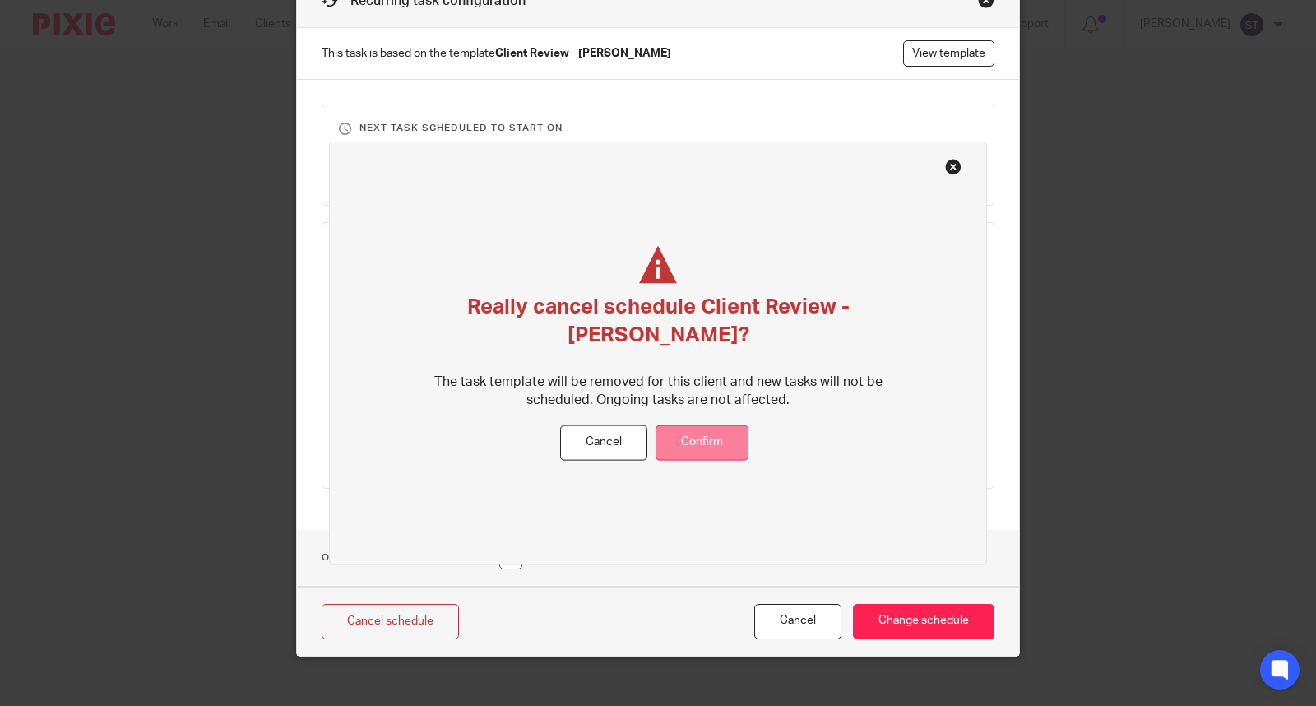
click at [720, 425] on button "Confirm" at bounding box center [701, 442] width 93 height 35
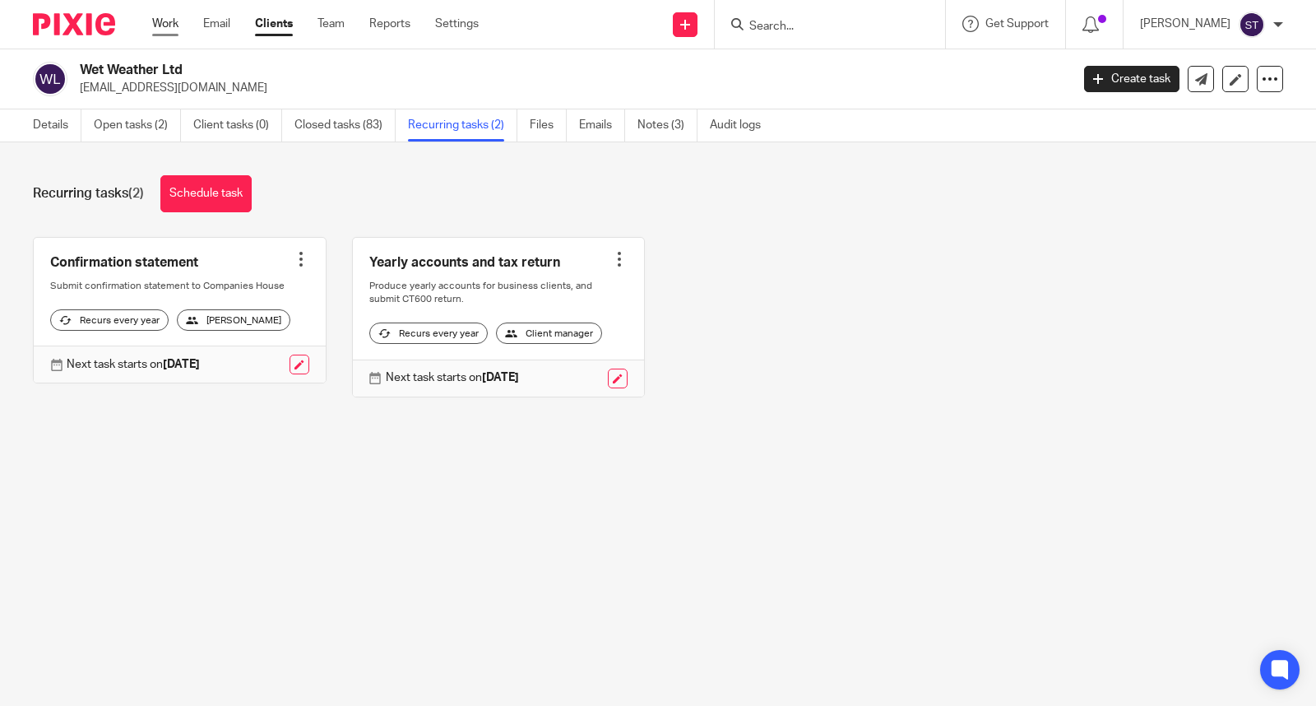
click at [168, 29] on link "Work" at bounding box center [165, 24] width 26 height 16
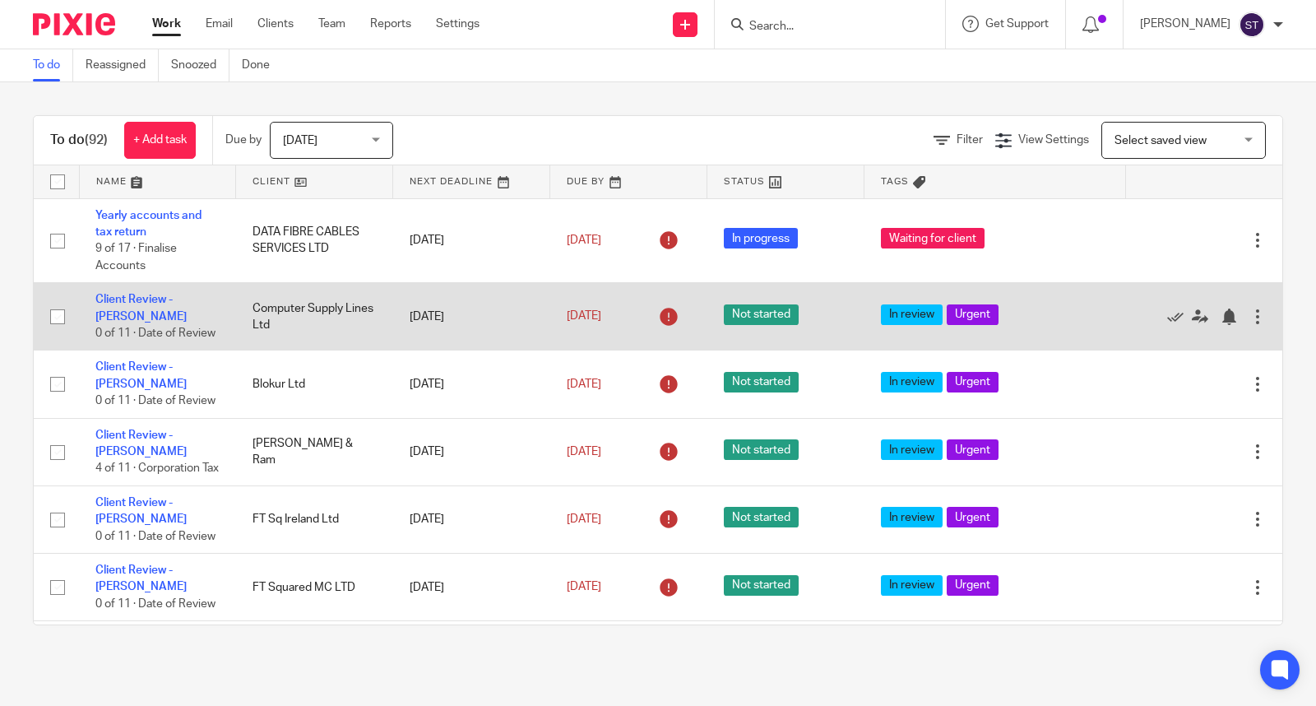
click at [1249, 319] on div at bounding box center [1257, 316] width 16 height 16
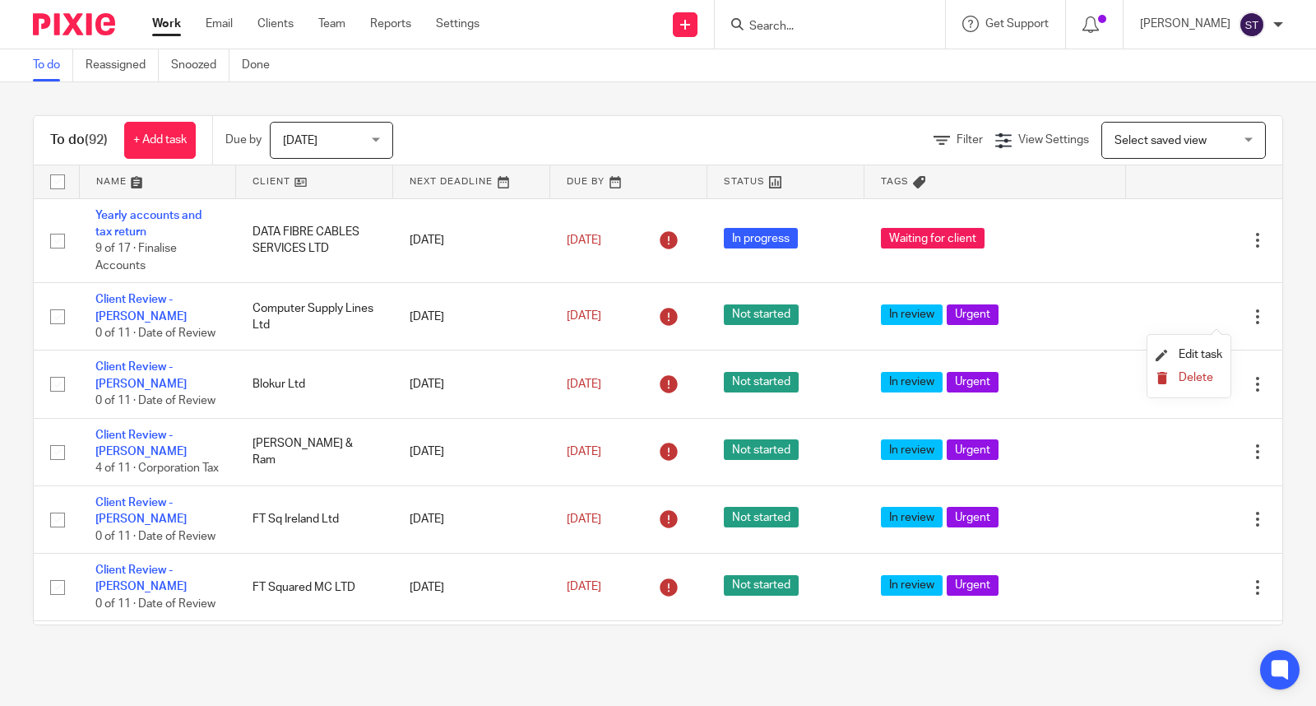
click at [1186, 378] on span "Delete" at bounding box center [1195, 378] width 35 height 12
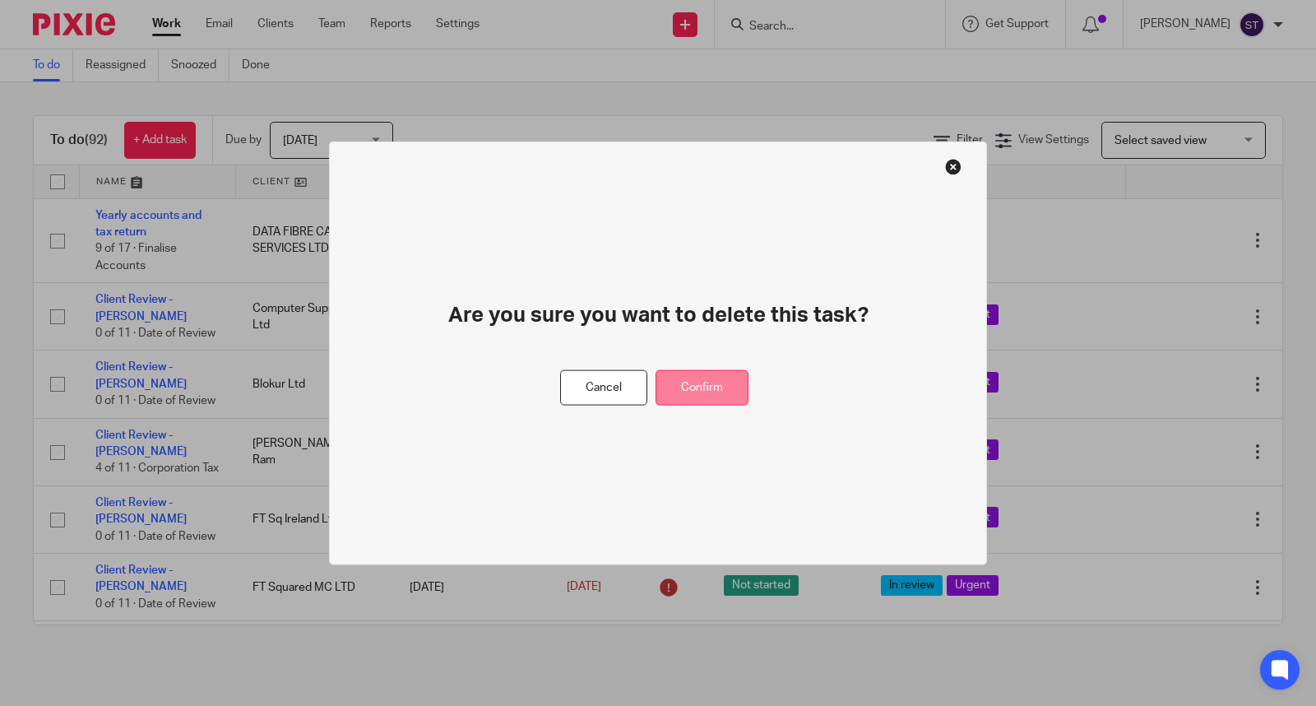
click at [720, 387] on button "Confirm" at bounding box center [701, 387] width 93 height 35
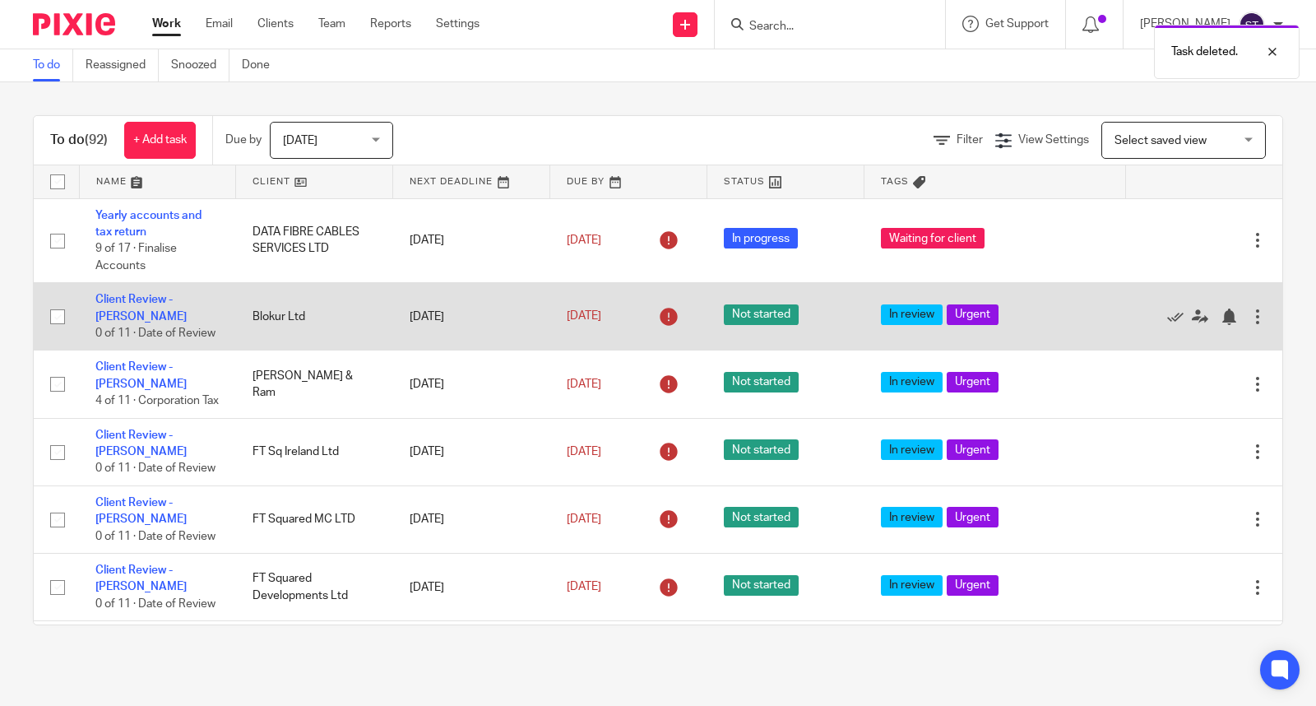
click at [1249, 321] on div at bounding box center [1257, 316] width 16 height 16
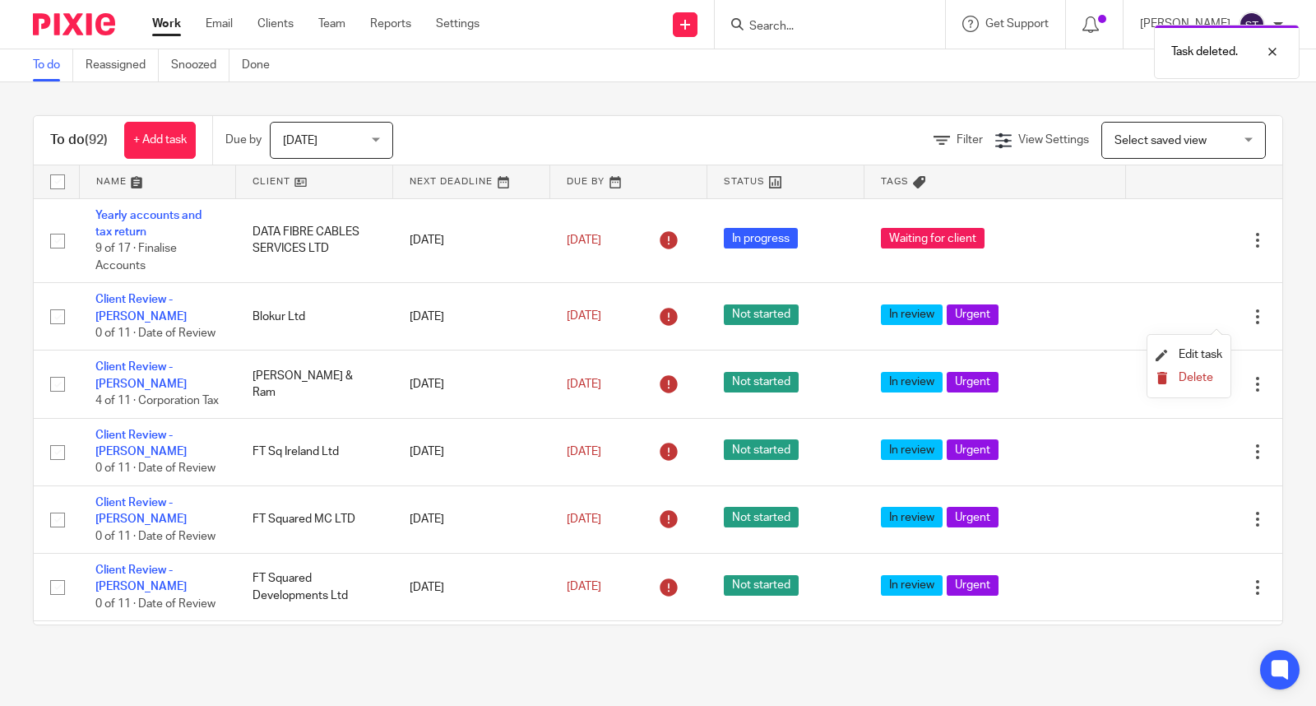
click at [1187, 376] on span "Delete" at bounding box center [1195, 378] width 35 height 12
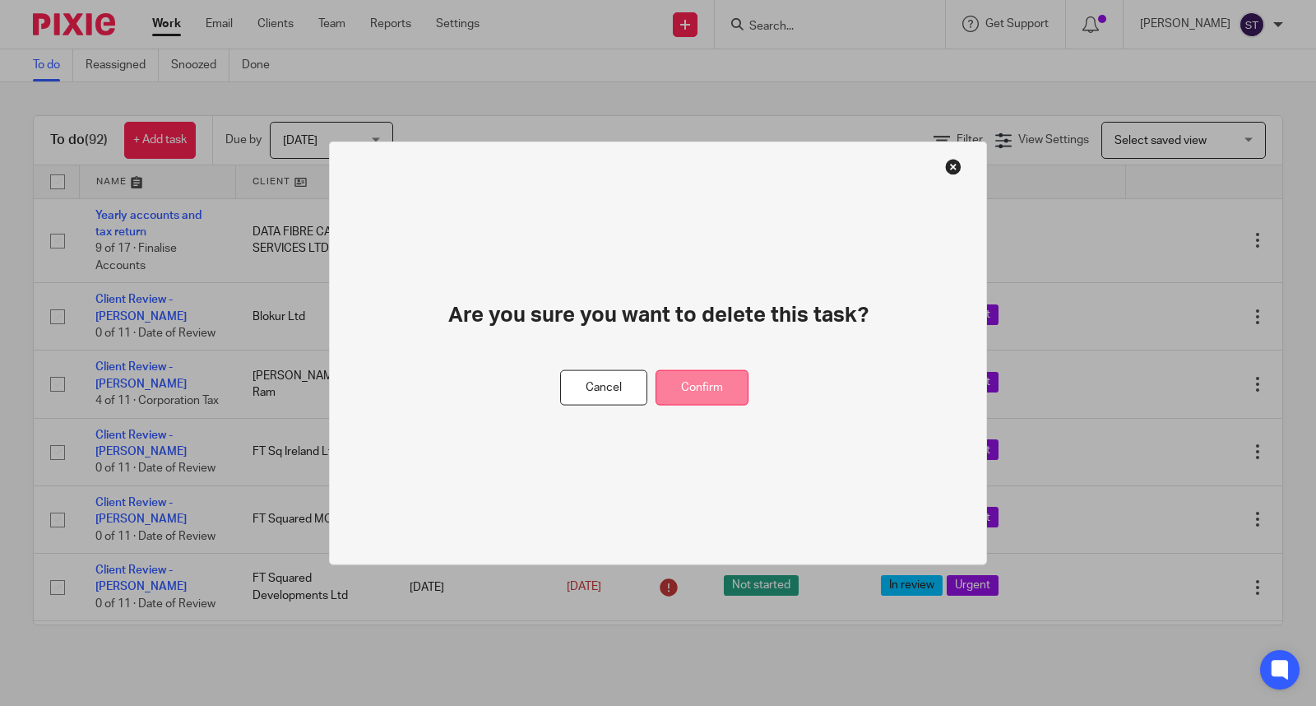
click at [720, 387] on button "Confirm" at bounding box center [701, 387] width 93 height 35
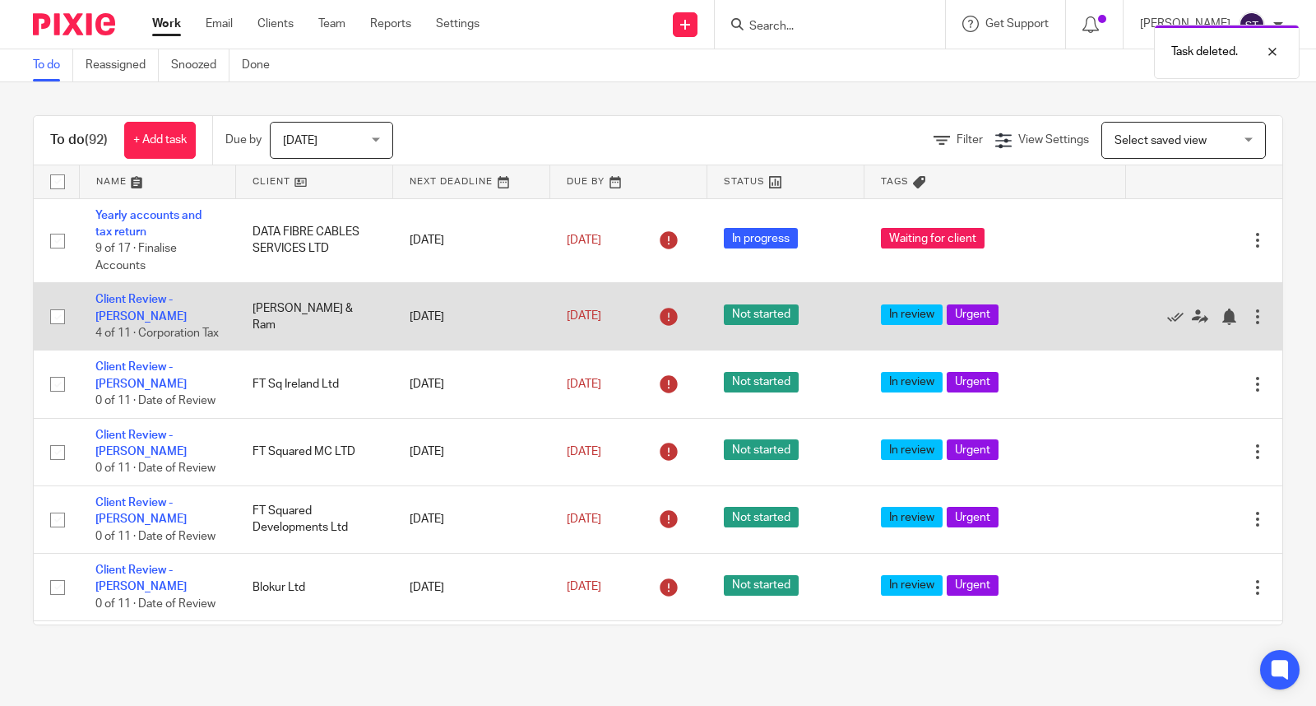
click at [1249, 318] on div at bounding box center [1257, 316] width 16 height 16
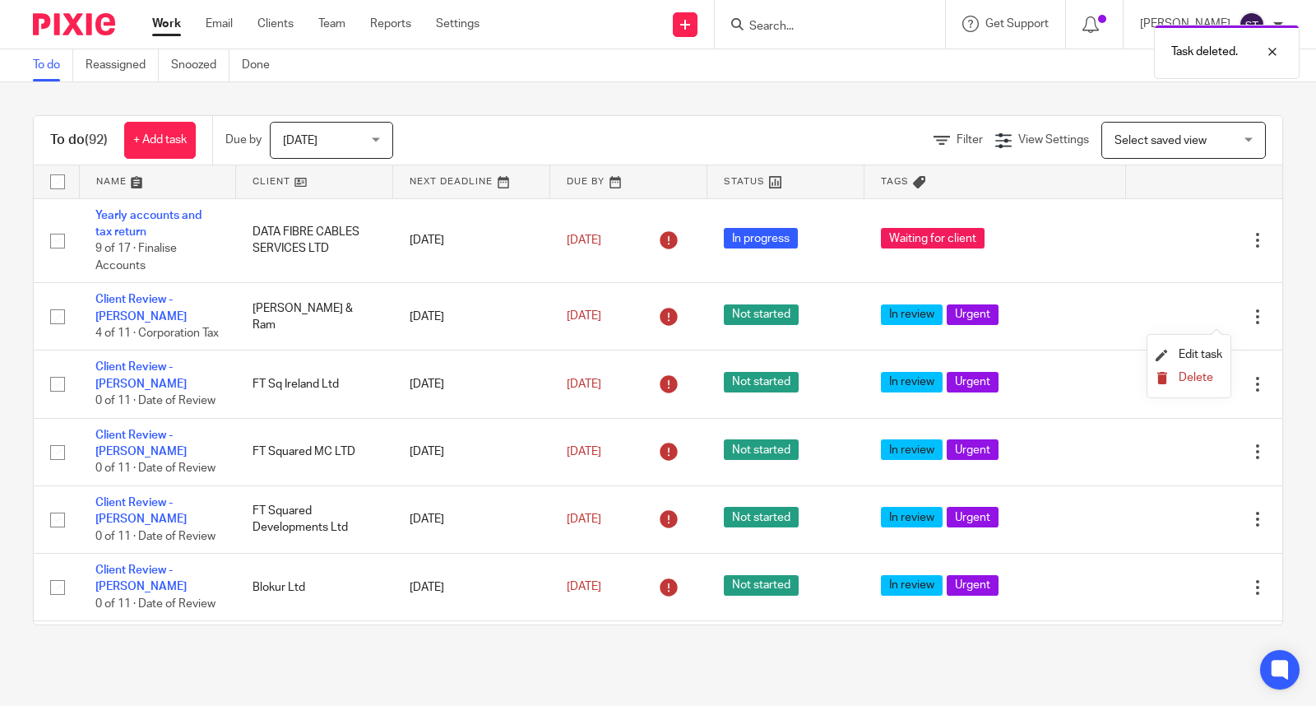
click at [1192, 381] on span "Delete" at bounding box center [1195, 378] width 35 height 12
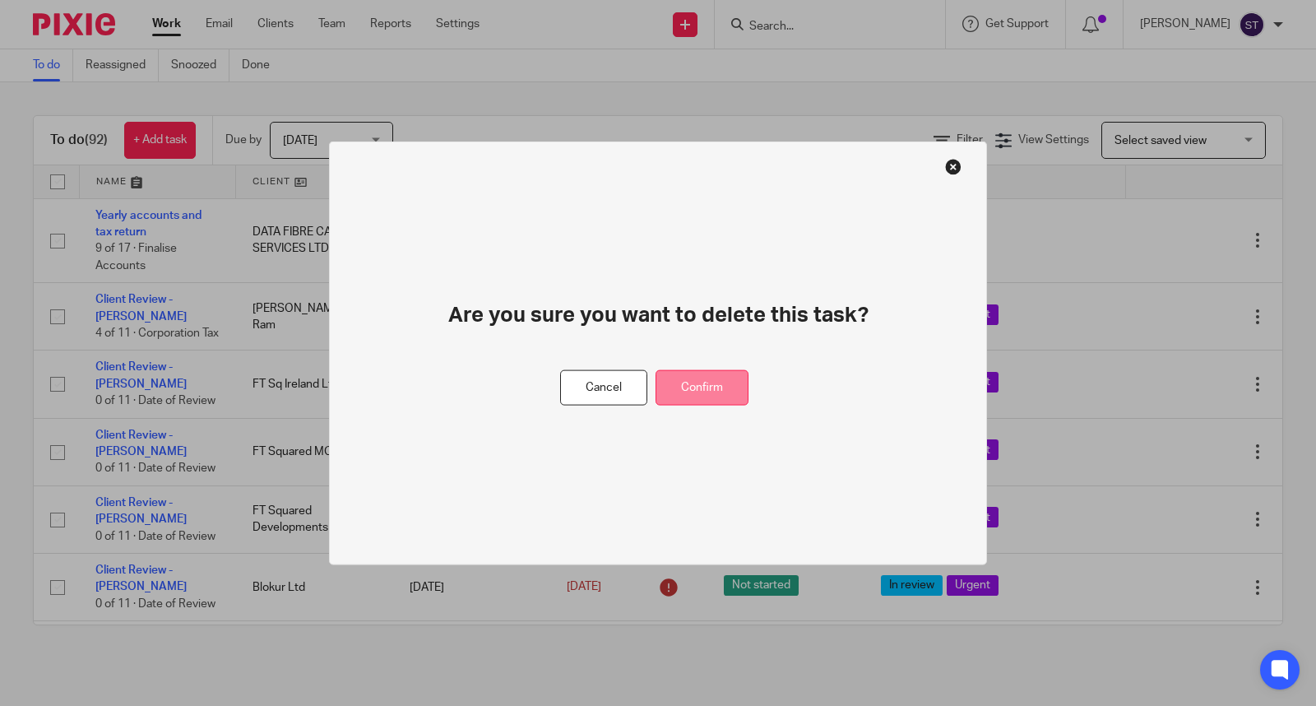
click at [736, 389] on button "Confirm" at bounding box center [701, 387] width 93 height 35
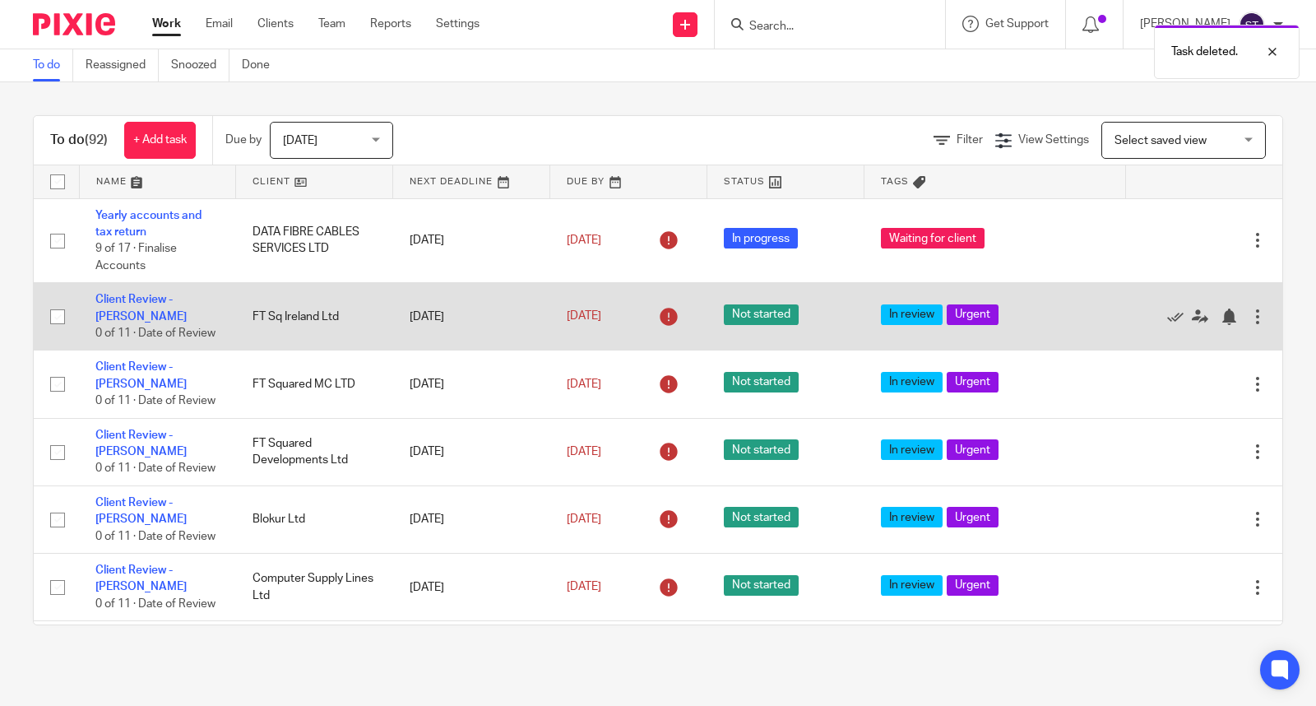
click at [1249, 322] on div at bounding box center [1257, 316] width 16 height 16
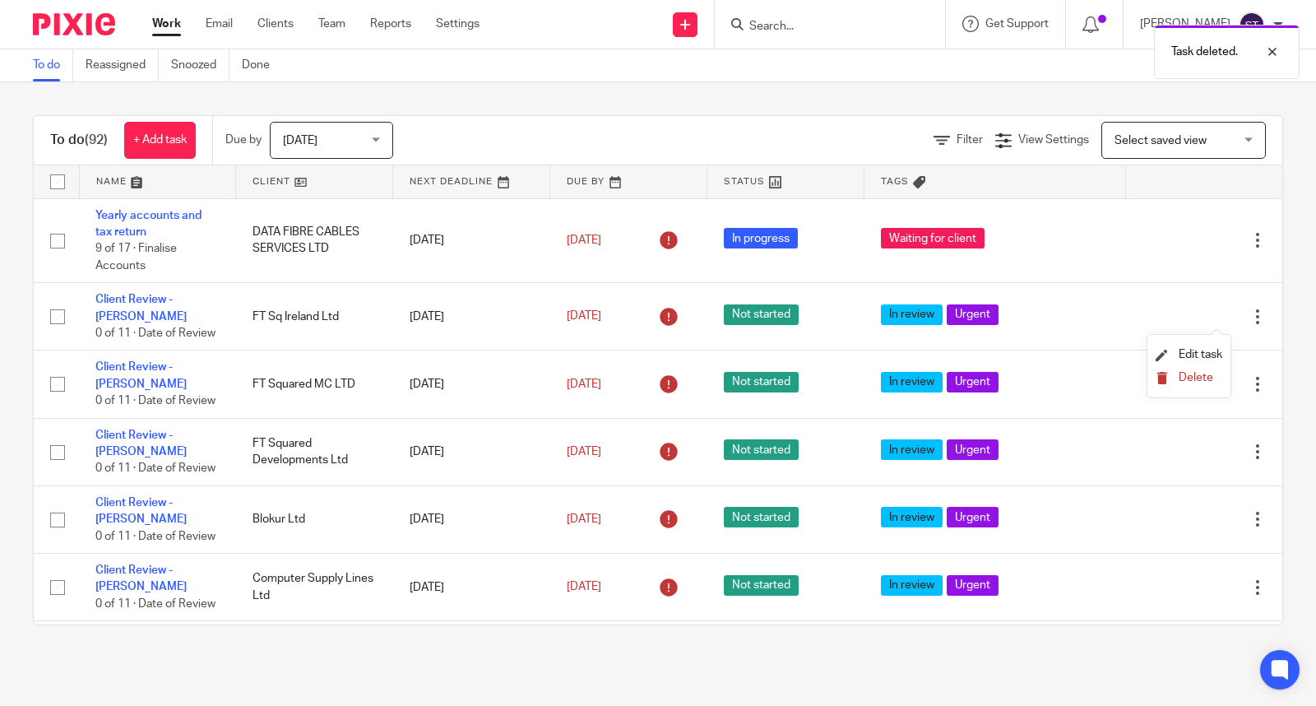
click at [1187, 381] on span "Delete" at bounding box center [1195, 378] width 35 height 12
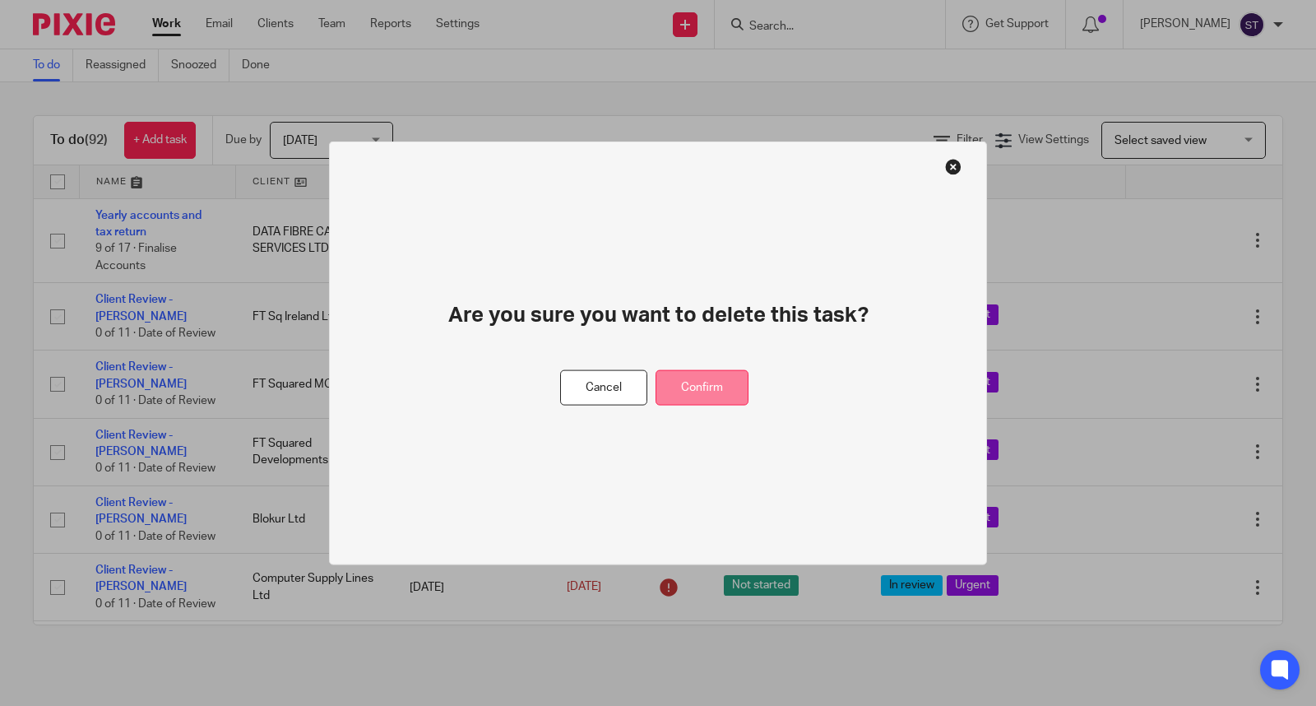
click at [713, 397] on button "Confirm" at bounding box center [701, 387] width 93 height 35
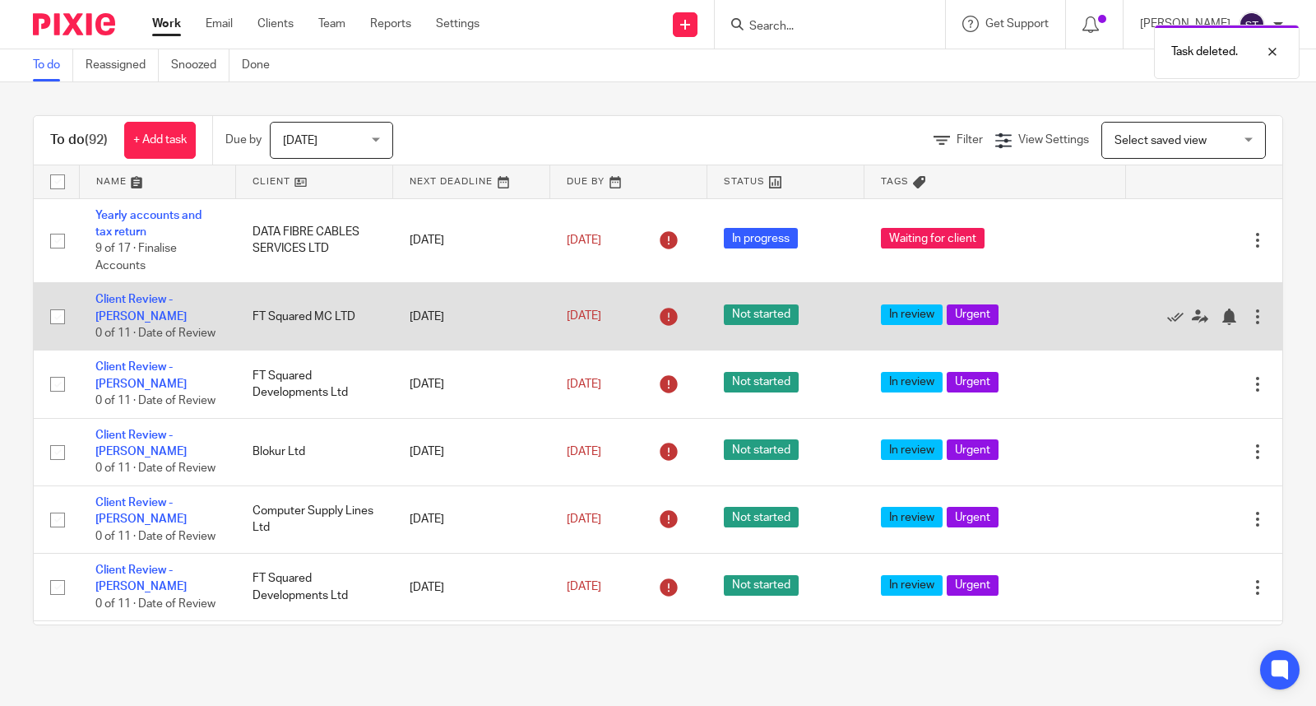
click at [1249, 316] on div at bounding box center [1257, 316] width 16 height 16
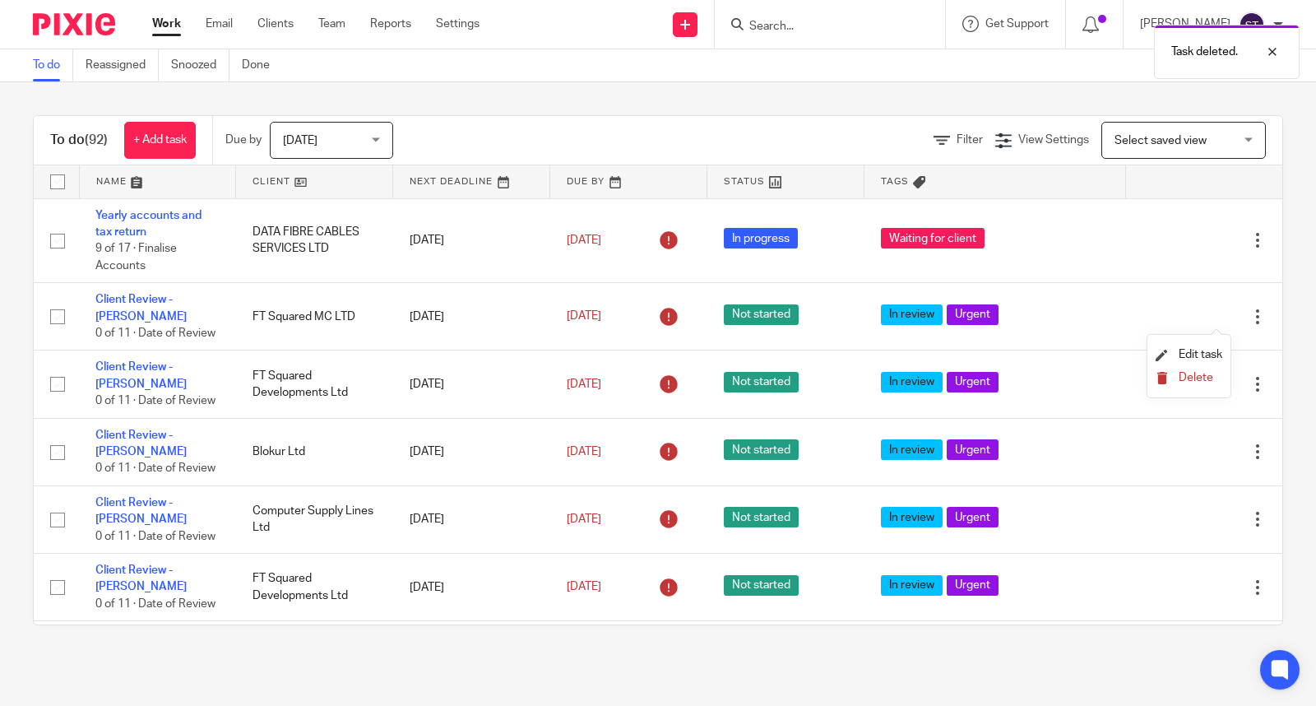
click at [1196, 380] on span "Delete" at bounding box center [1195, 378] width 35 height 12
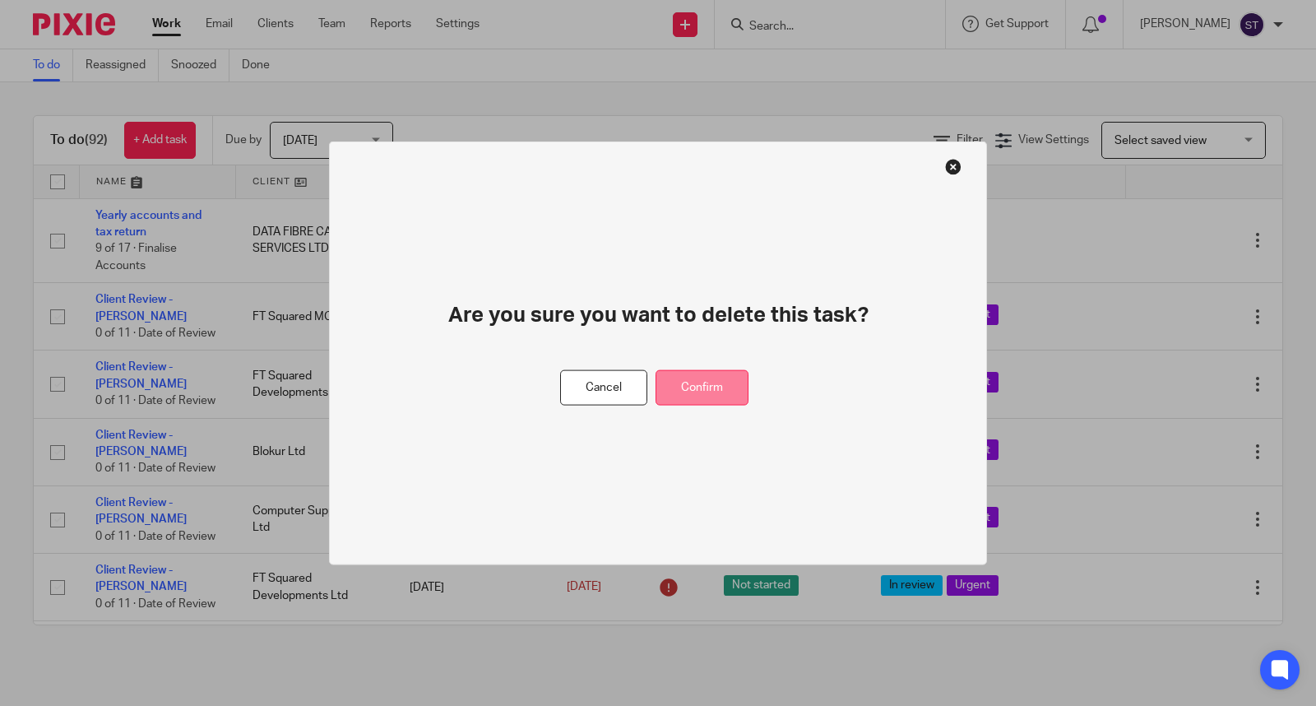
click at [740, 395] on button "Confirm" at bounding box center [701, 387] width 93 height 35
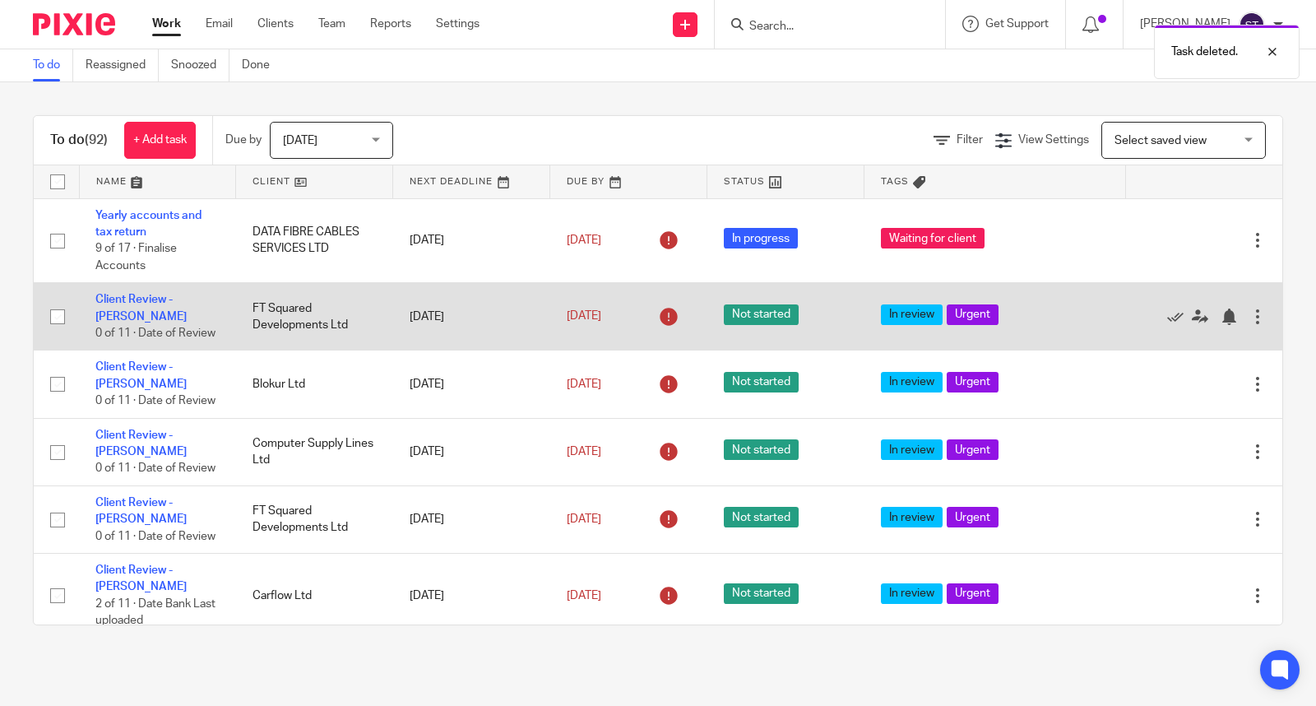
click at [1249, 318] on div at bounding box center [1257, 316] width 16 height 16
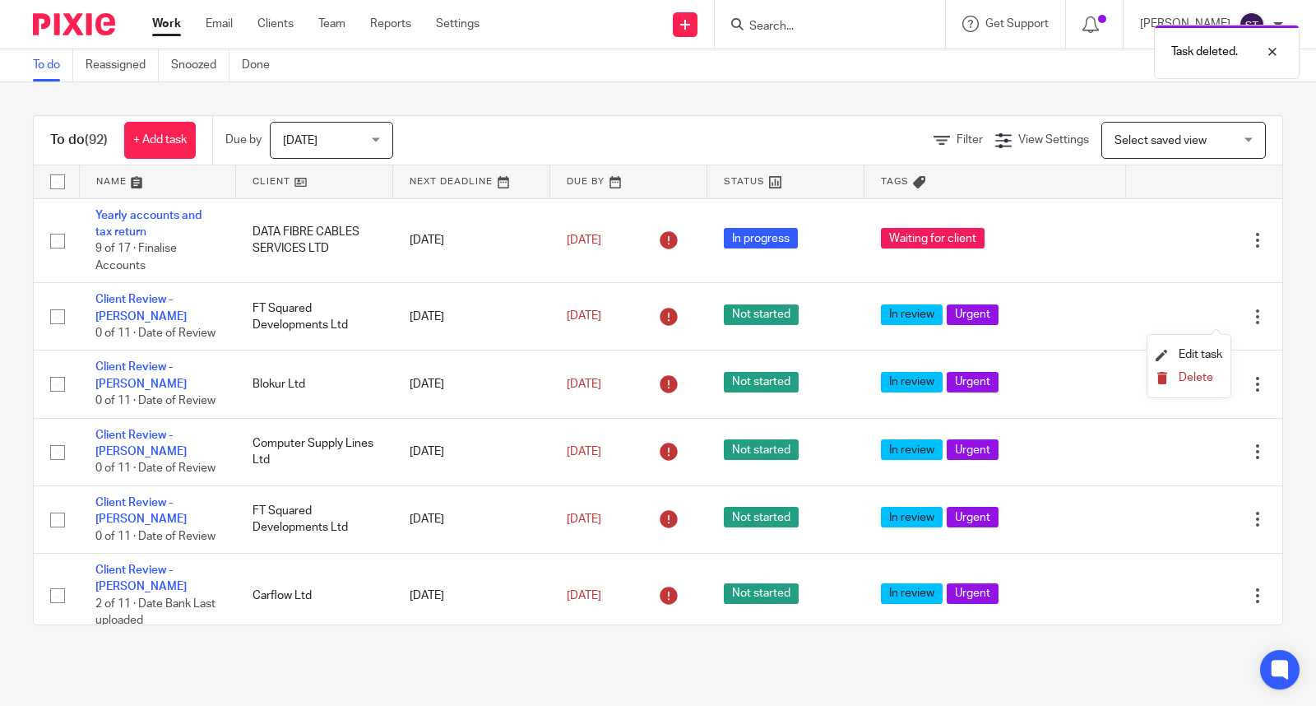
click at [1174, 374] on button "Delete" at bounding box center [1188, 378] width 67 height 13
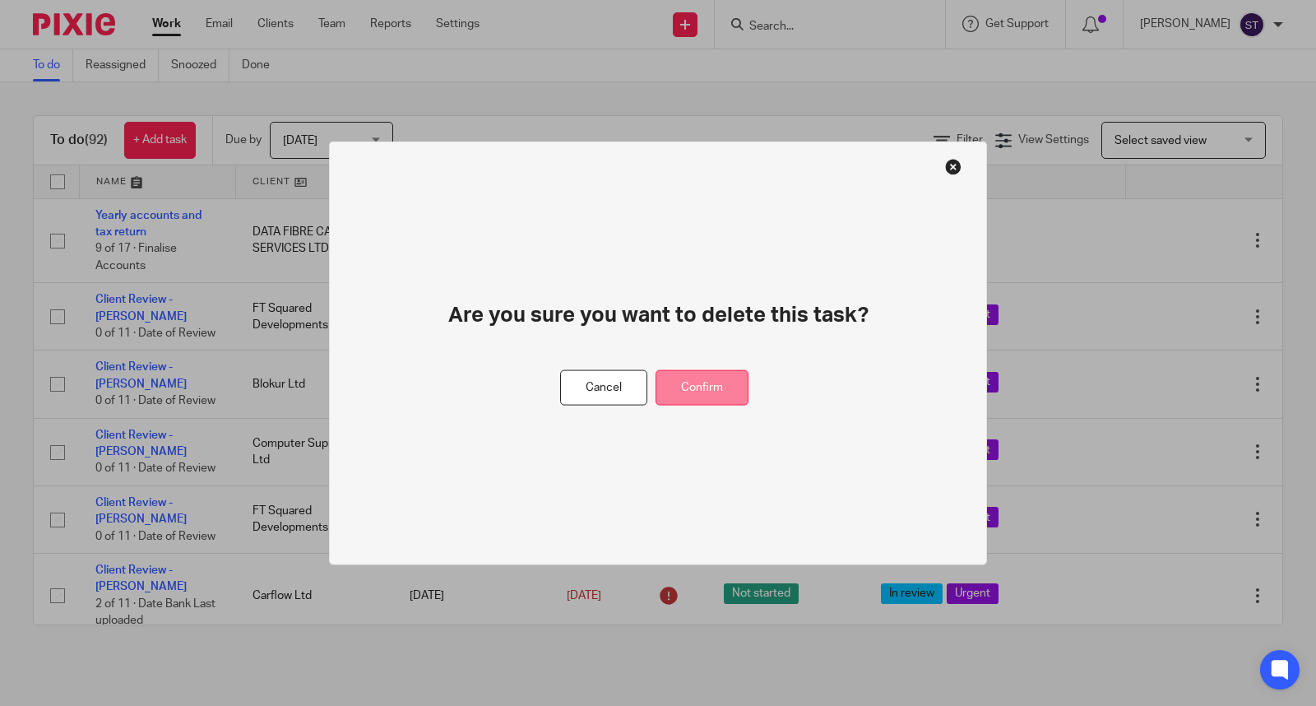
click at [736, 383] on button "Confirm" at bounding box center [701, 387] width 93 height 35
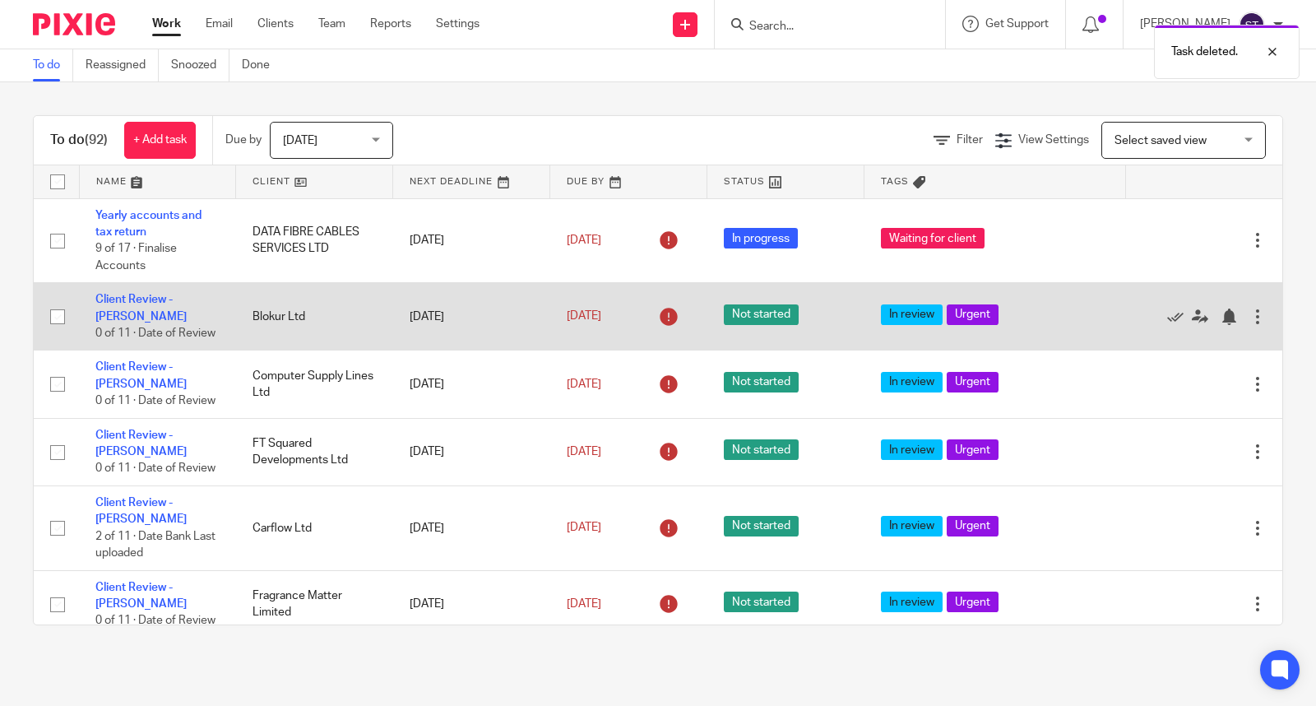
click at [1249, 316] on div at bounding box center [1257, 316] width 16 height 16
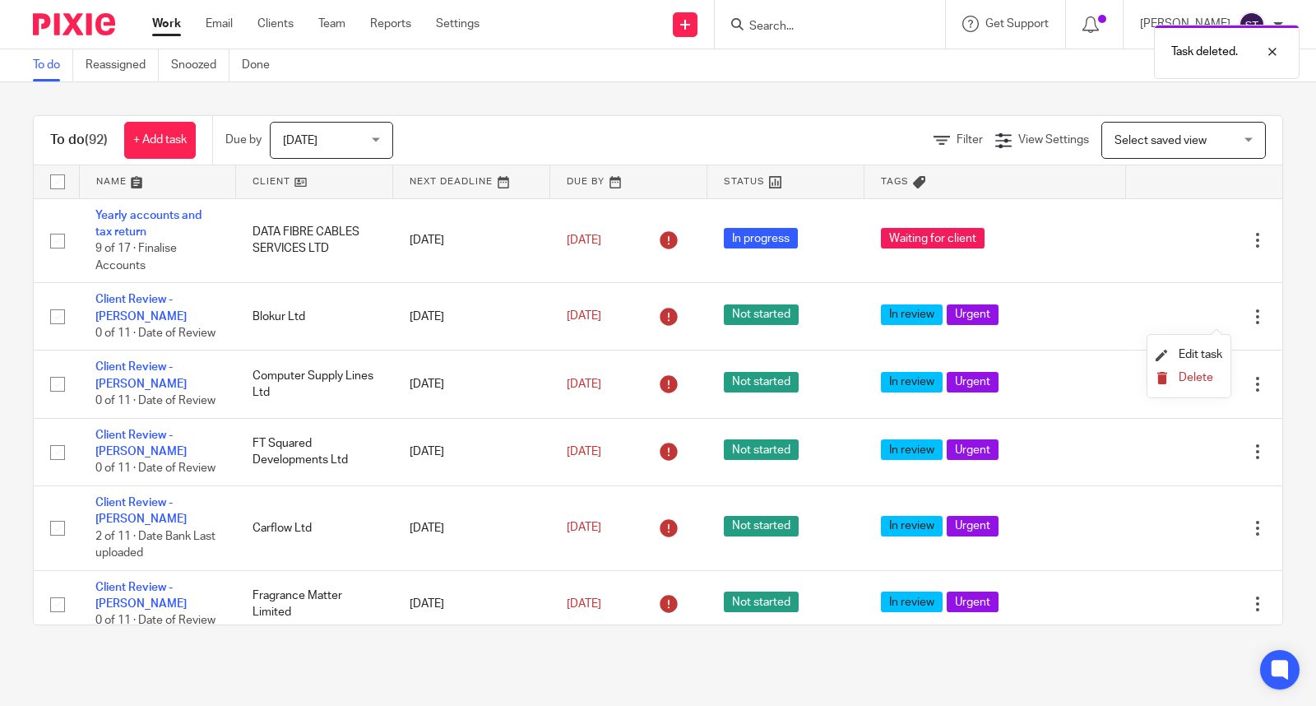
click at [1180, 378] on span "Delete" at bounding box center [1195, 378] width 35 height 12
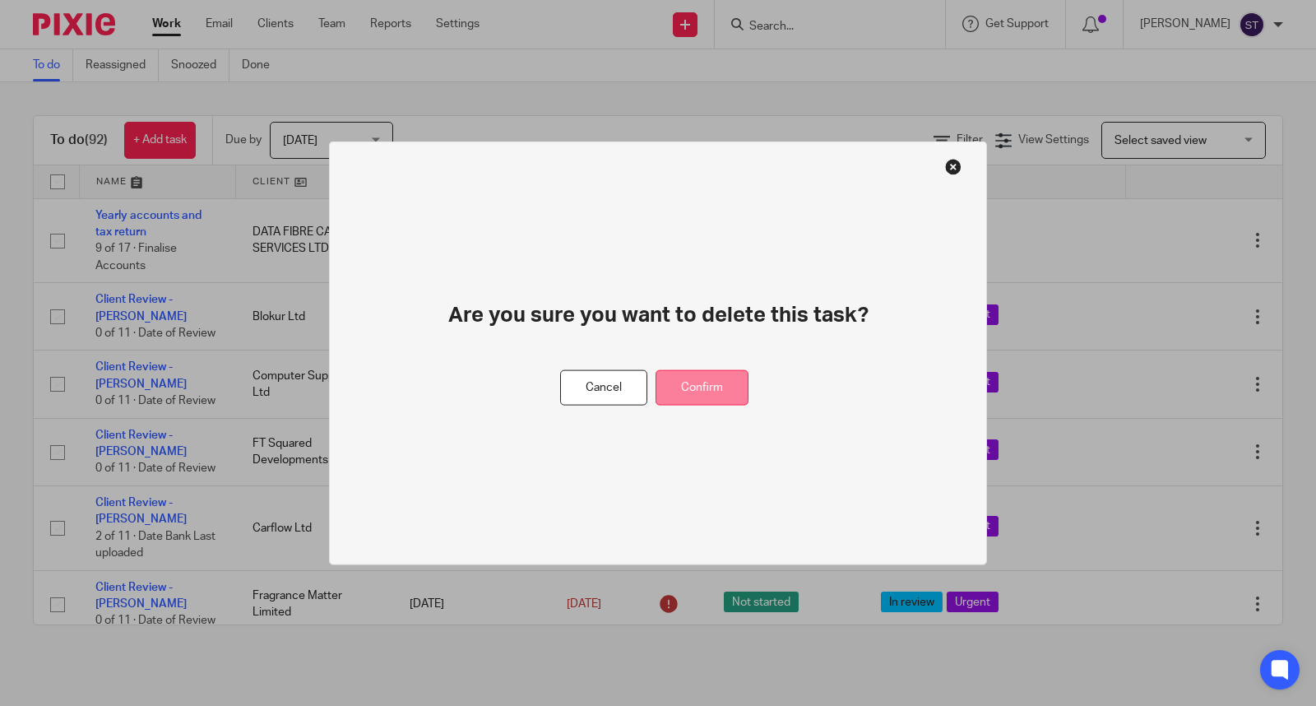
click at [726, 384] on button "Confirm" at bounding box center [701, 387] width 93 height 35
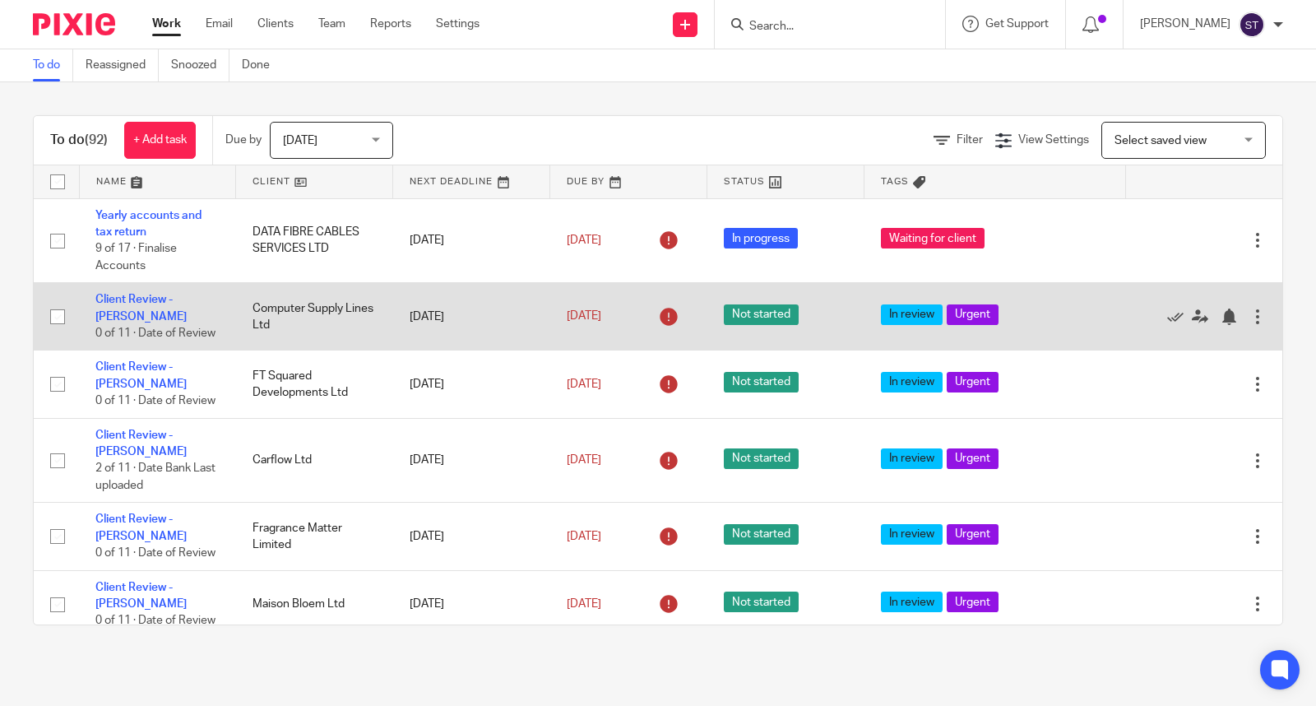
click at [1249, 319] on div at bounding box center [1257, 316] width 16 height 16
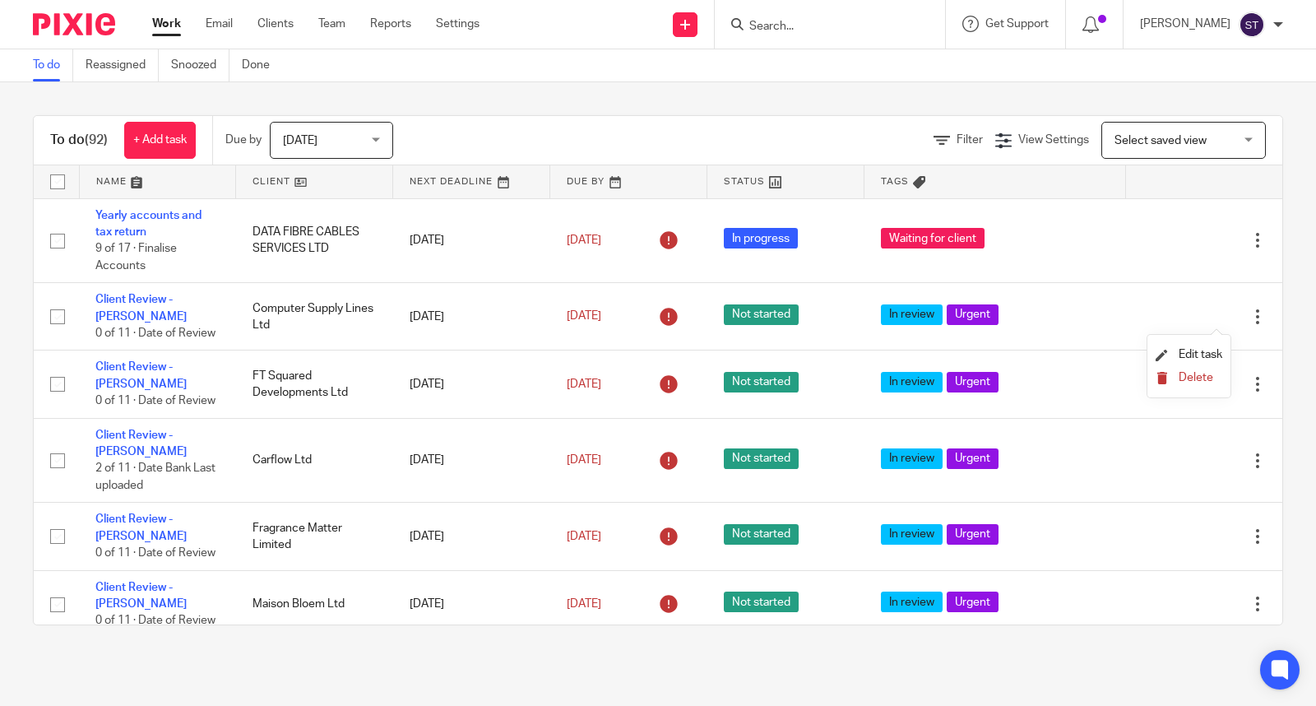
click at [1202, 382] on span "Delete" at bounding box center [1195, 378] width 35 height 12
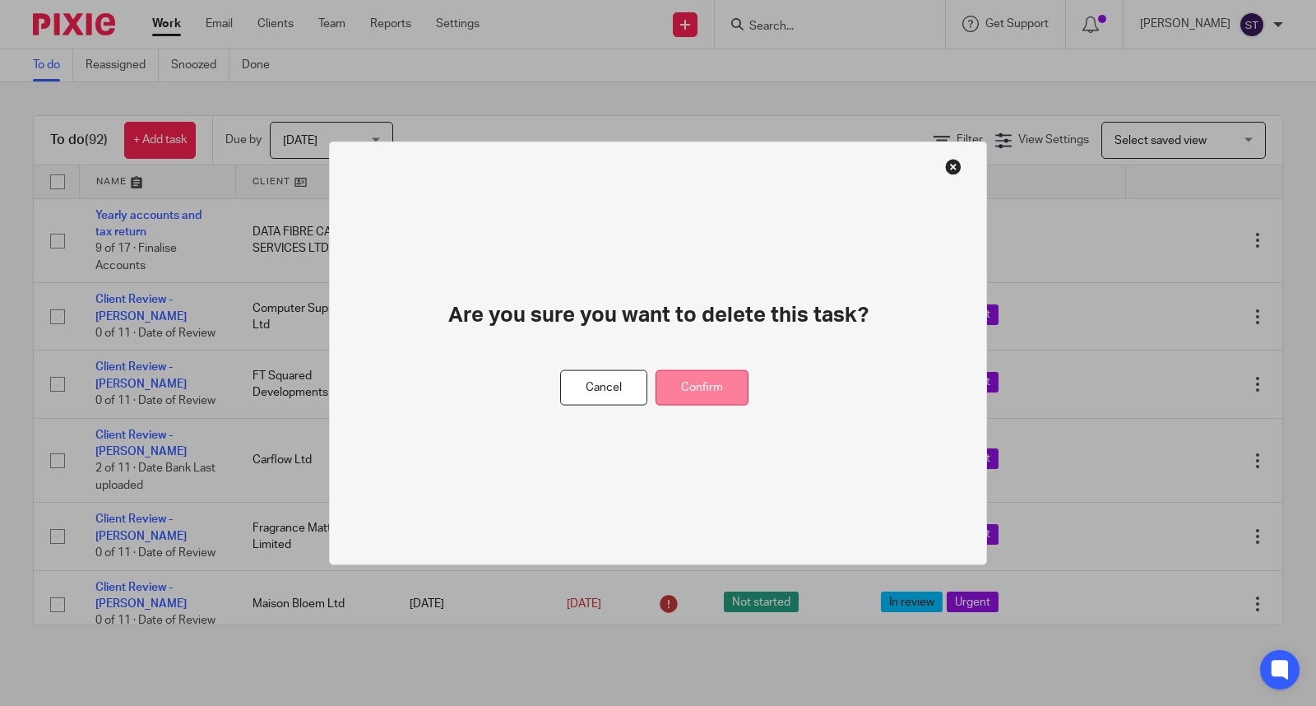
click at [721, 389] on button "Confirm" at bounding box center [701, 387] width 93 height 35
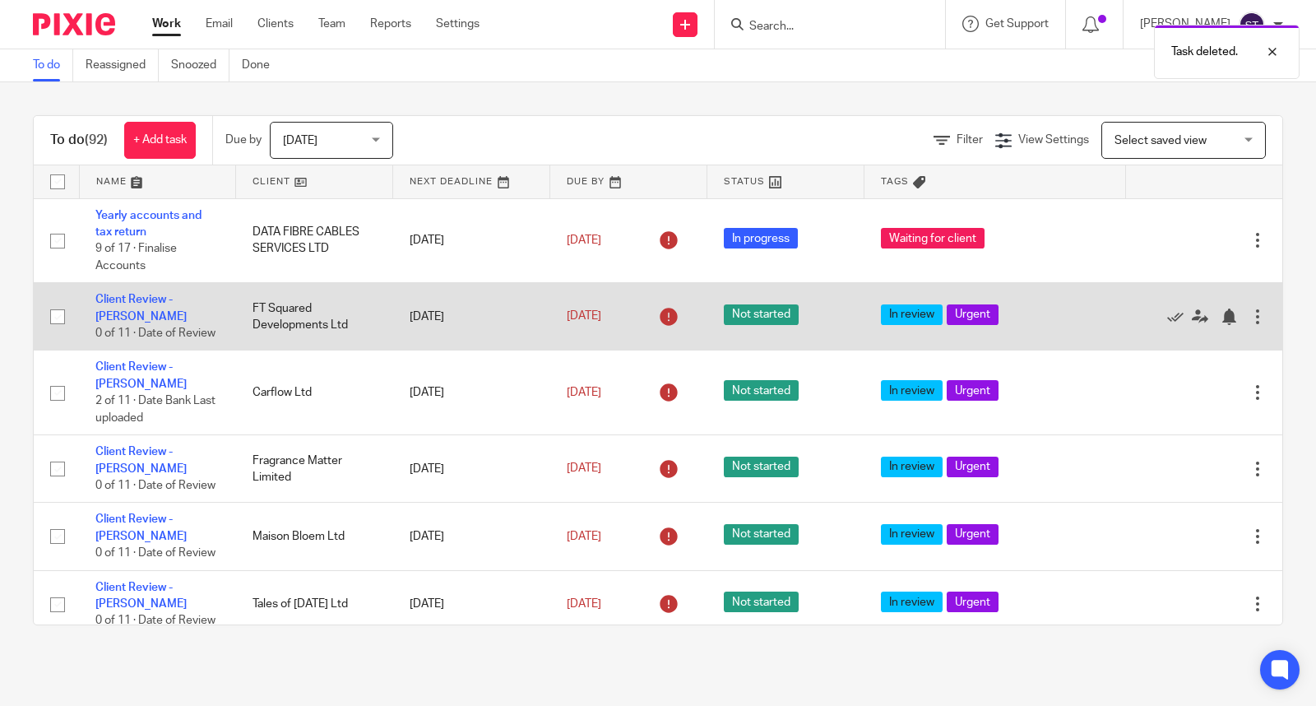
click at [1249, 318] on div at bounding box center [1257, 316] width 16 height 16
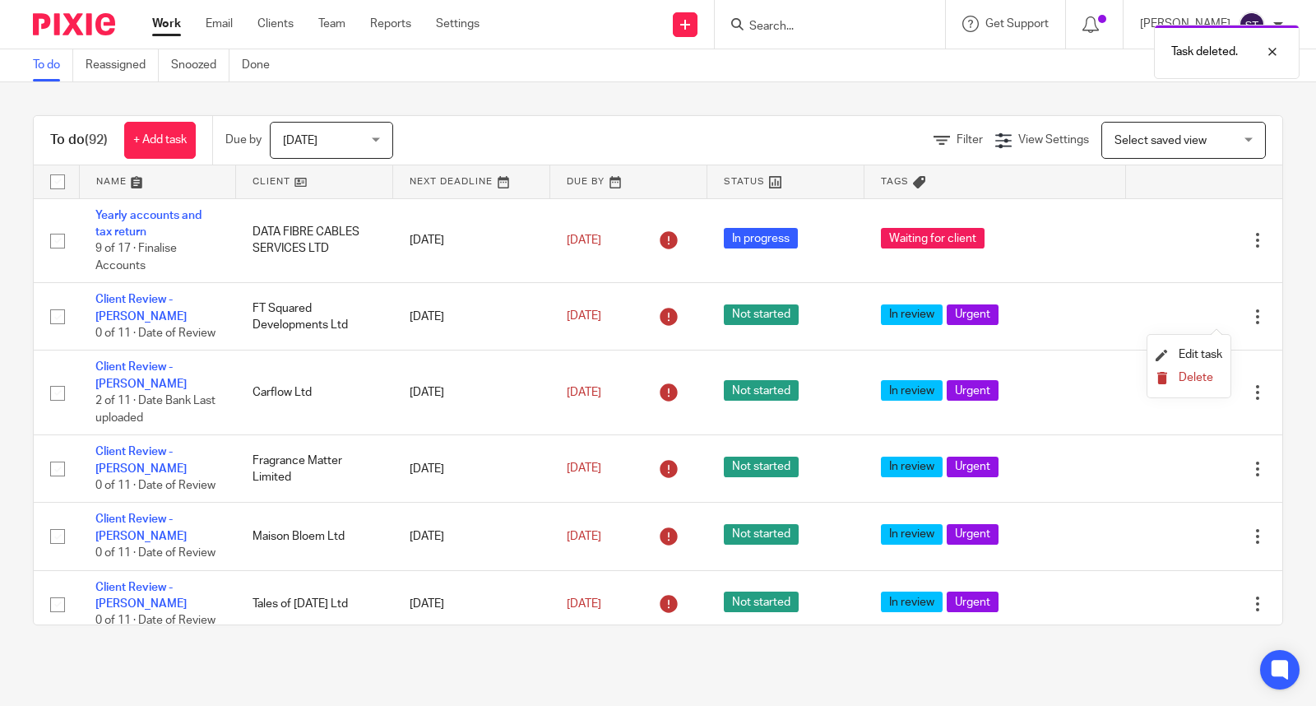
click at [1179, 374] on span "Delete" at bounding box center [1195, 378] width 35 height 12
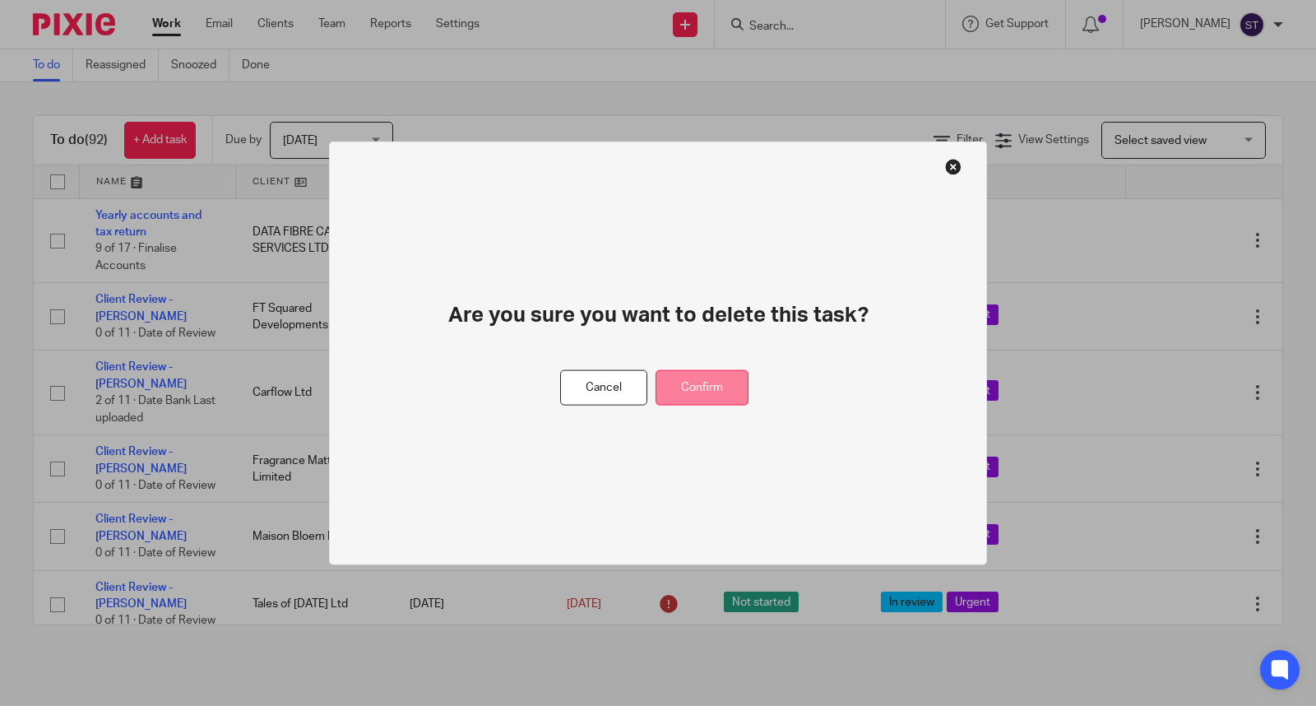
click at [713, 395] on button "Confirm" at bounding box center [701, 387] width 93 height 35
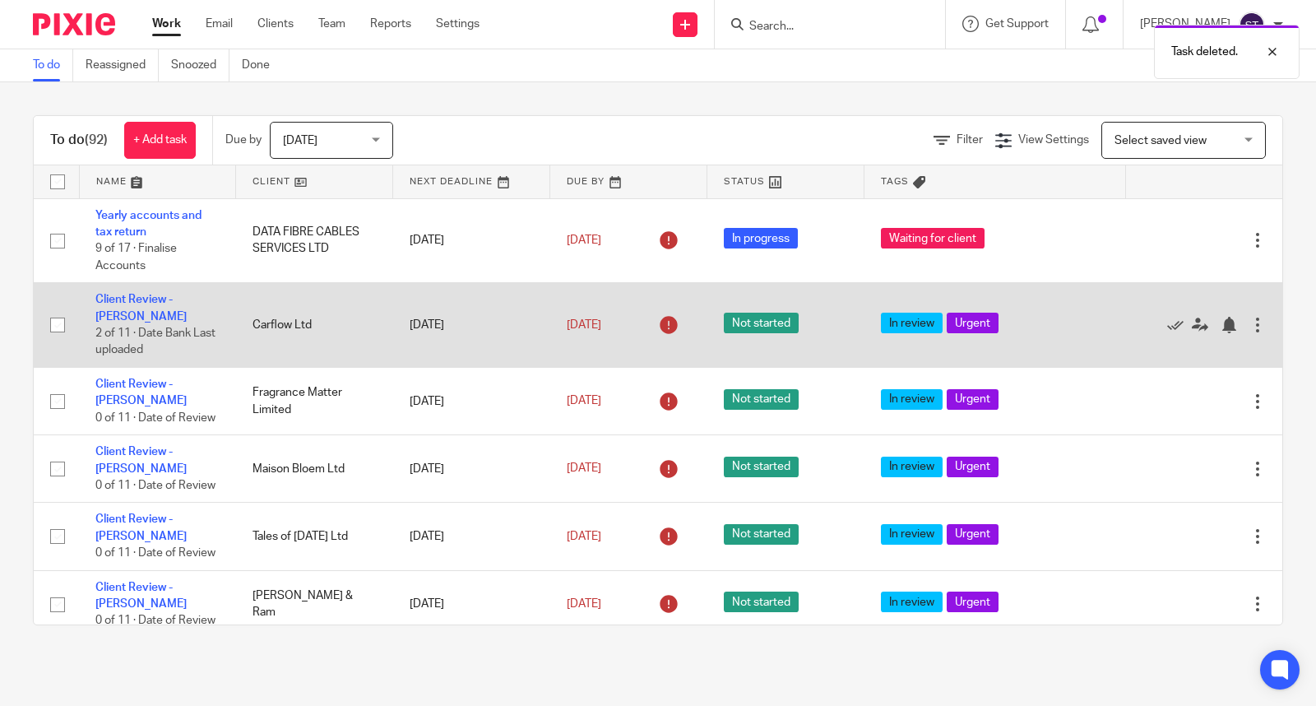
click at [1249, 322] on div at bounding box center [1257, 325] width 16 height 16
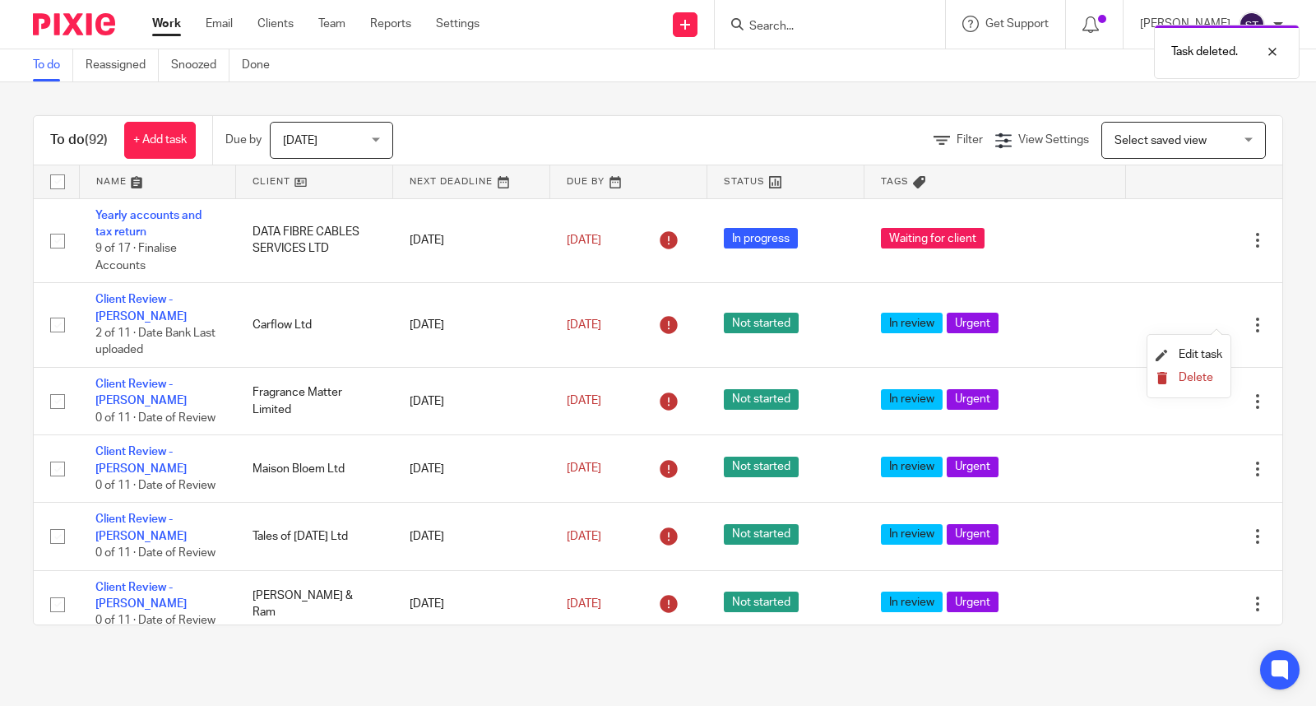
click at [1210, 381] on span "Delete" at bounding box center [1195, 378] width 35 height 12
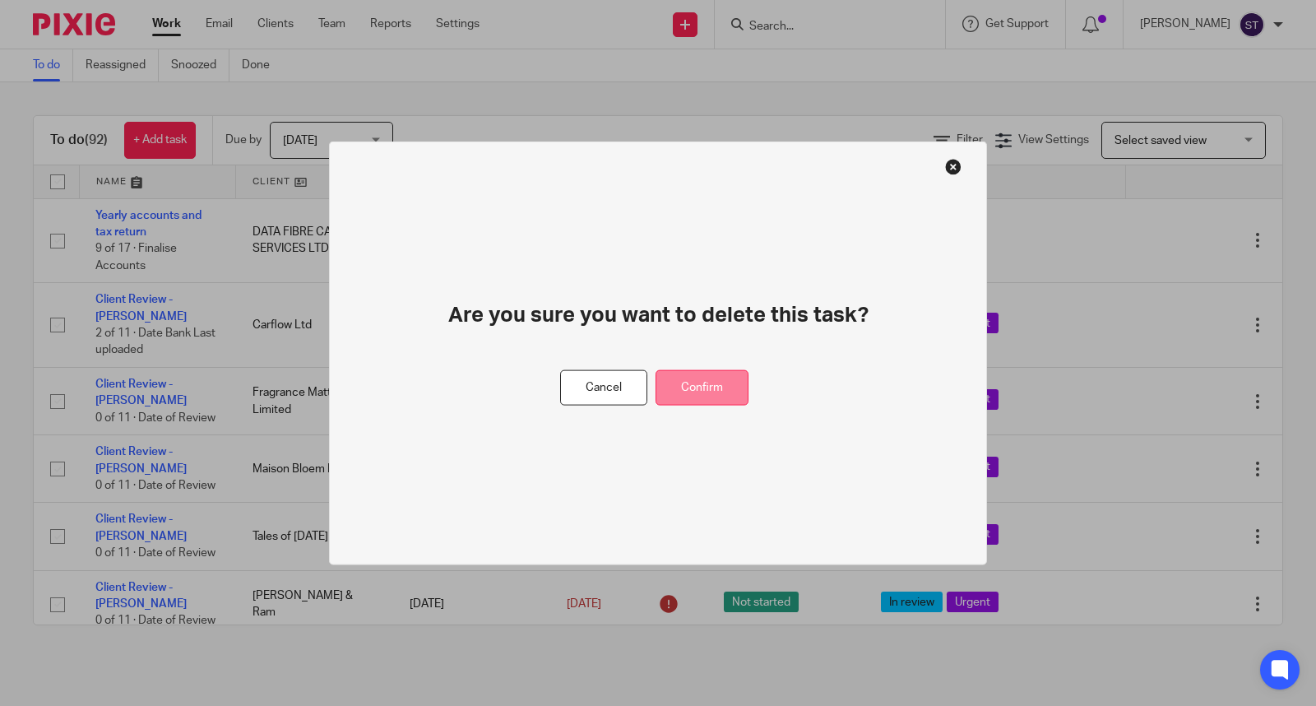
click at [716, 383] on button "Confirm" at bounding box center [701, 387] width 93 height 35
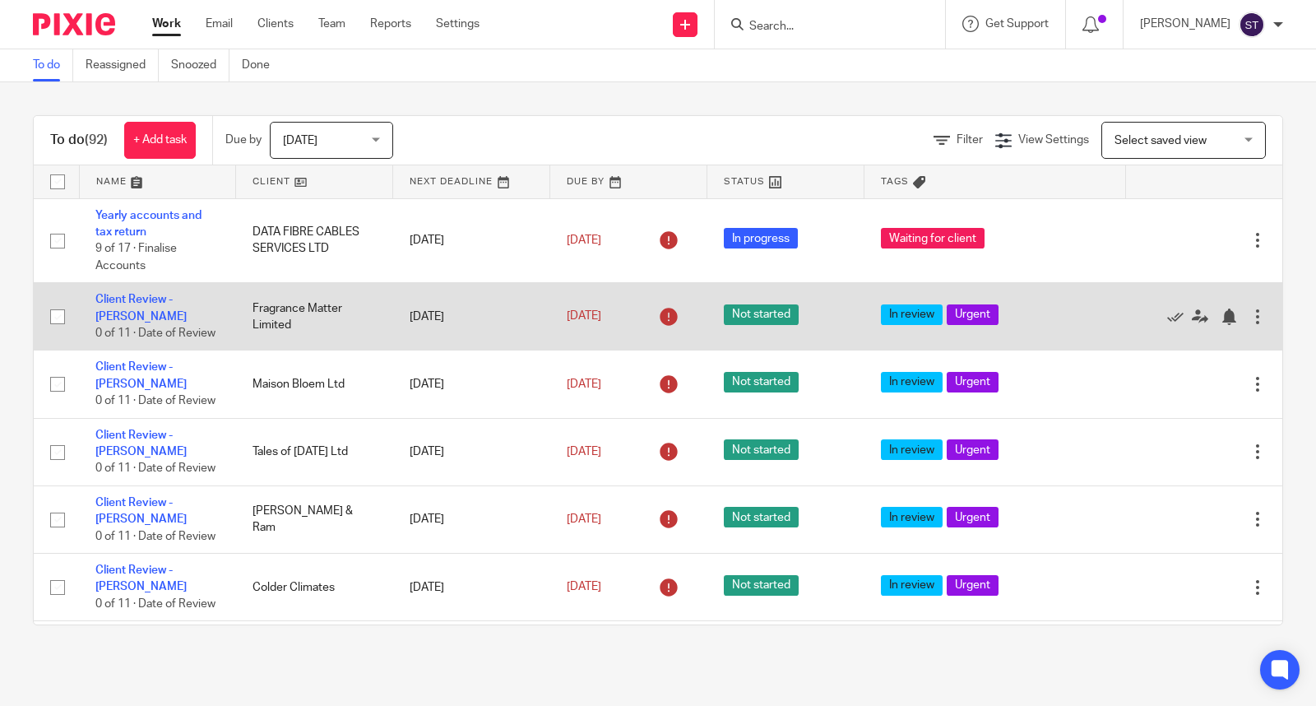
click at [1249, 325] on div at bounding box center [1257, 316] width 16 height 16
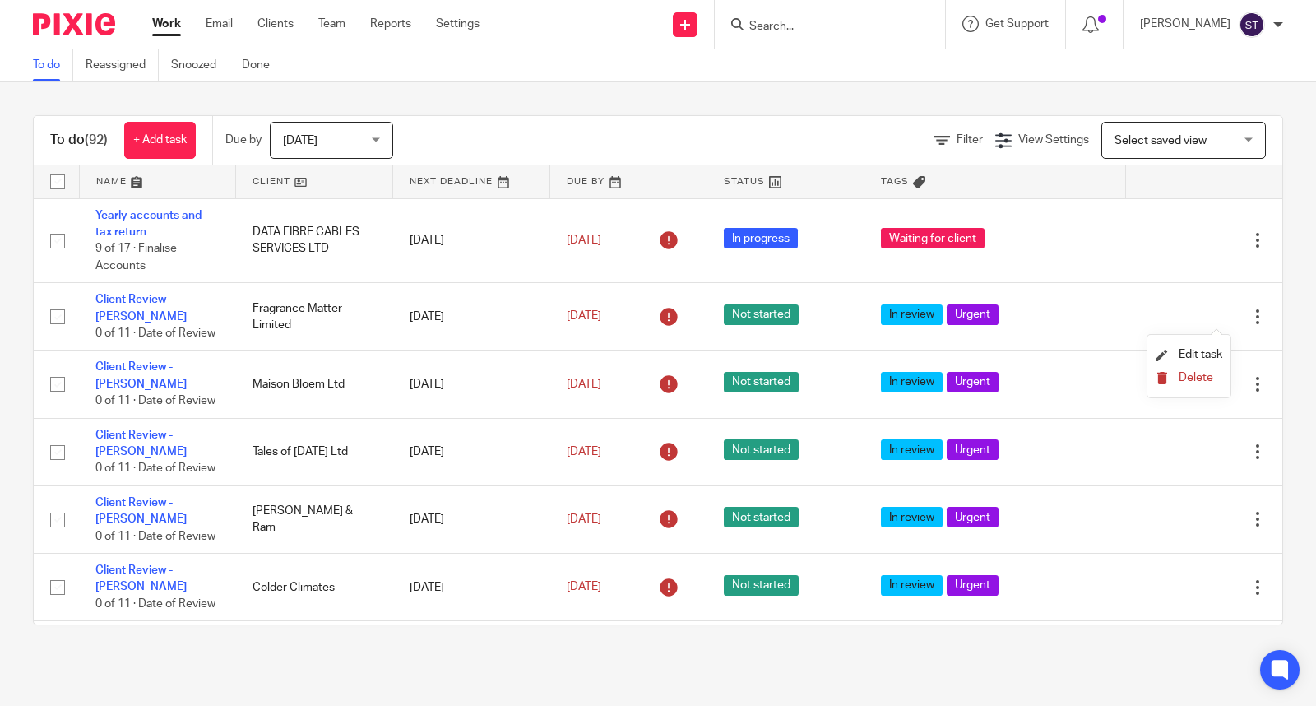
click at [1198, 373] on span "Delete" at bounding box center [1195, 378] width 35 height 12
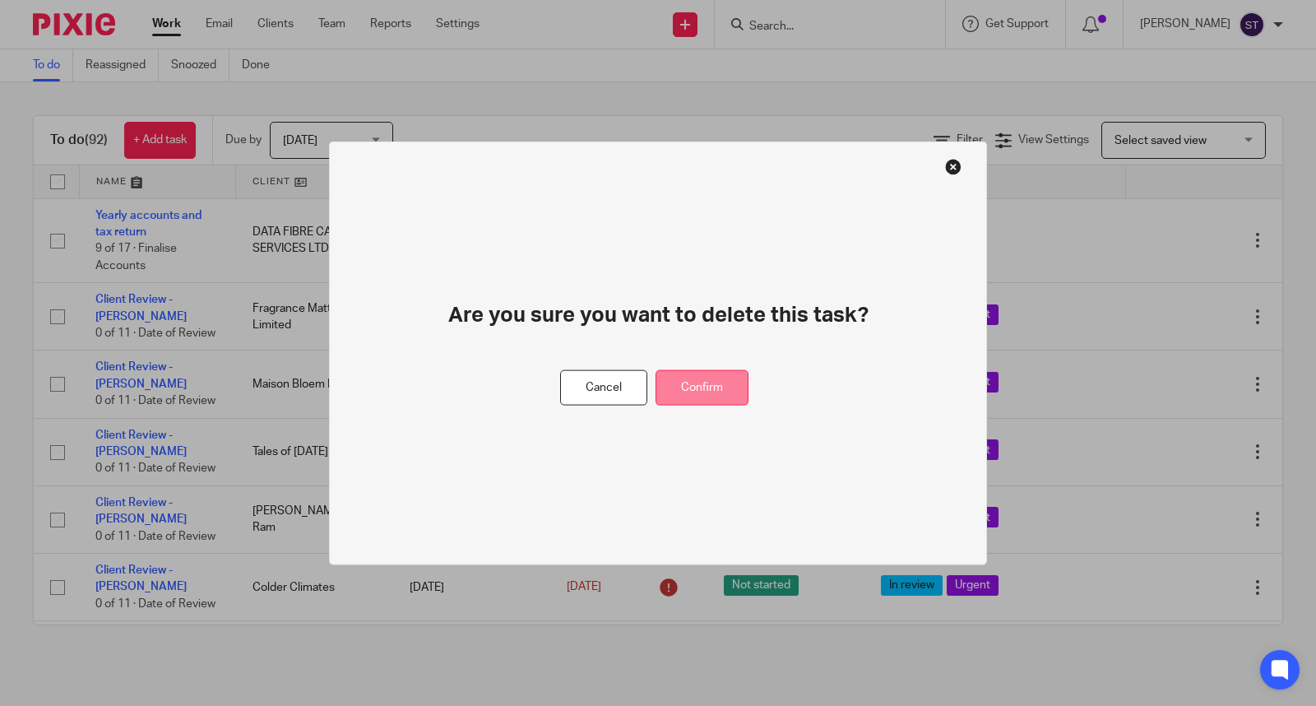
click at [713, 375] on button "Confirm" at bounding box center [701, 387] width 93 height 35
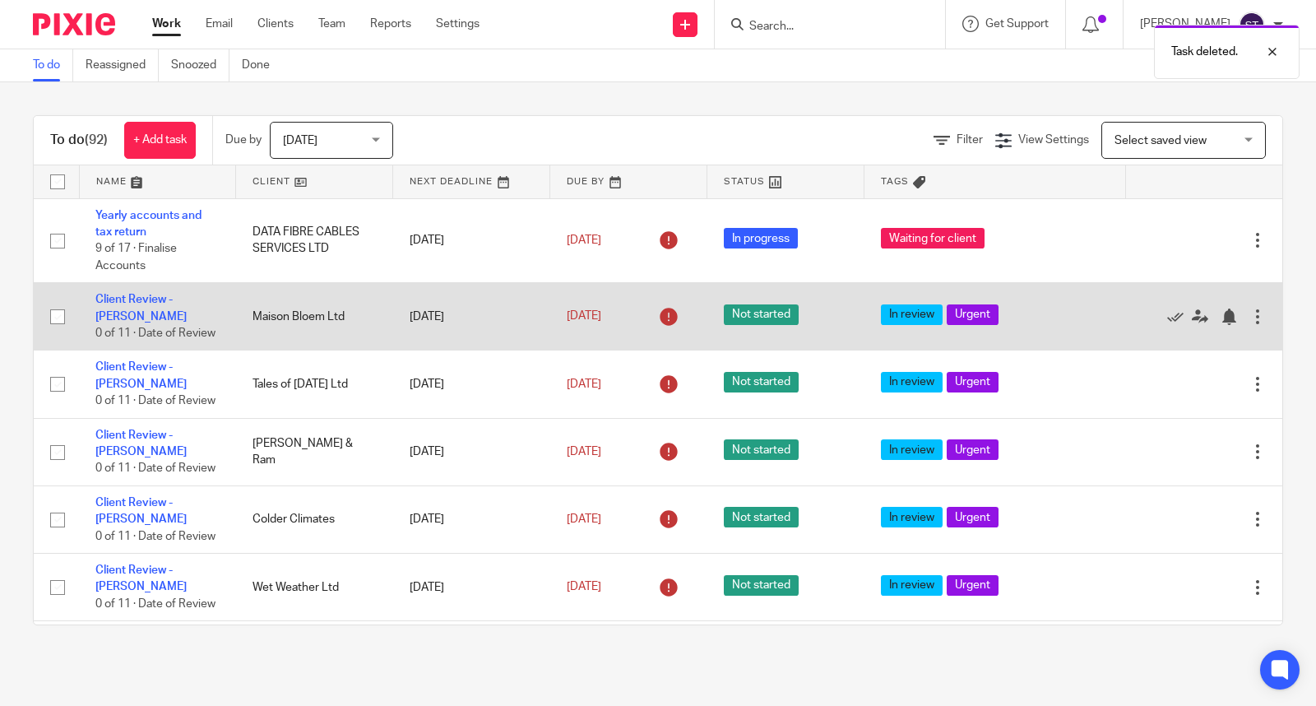
click at [1249, 317] on div at bounding box center [1257, 316] width 16 height 16
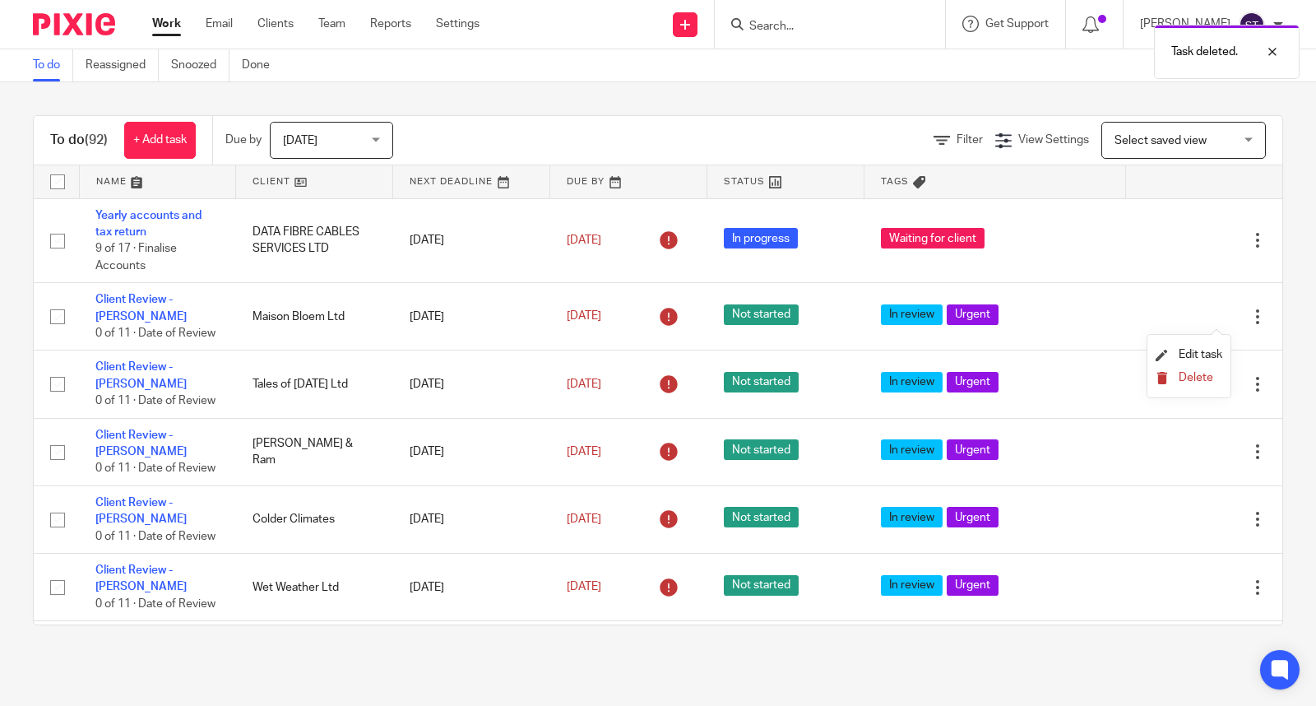
click at [1171, 373] on button "Delete" at bounding box center [1188, 378] width 67 height 13
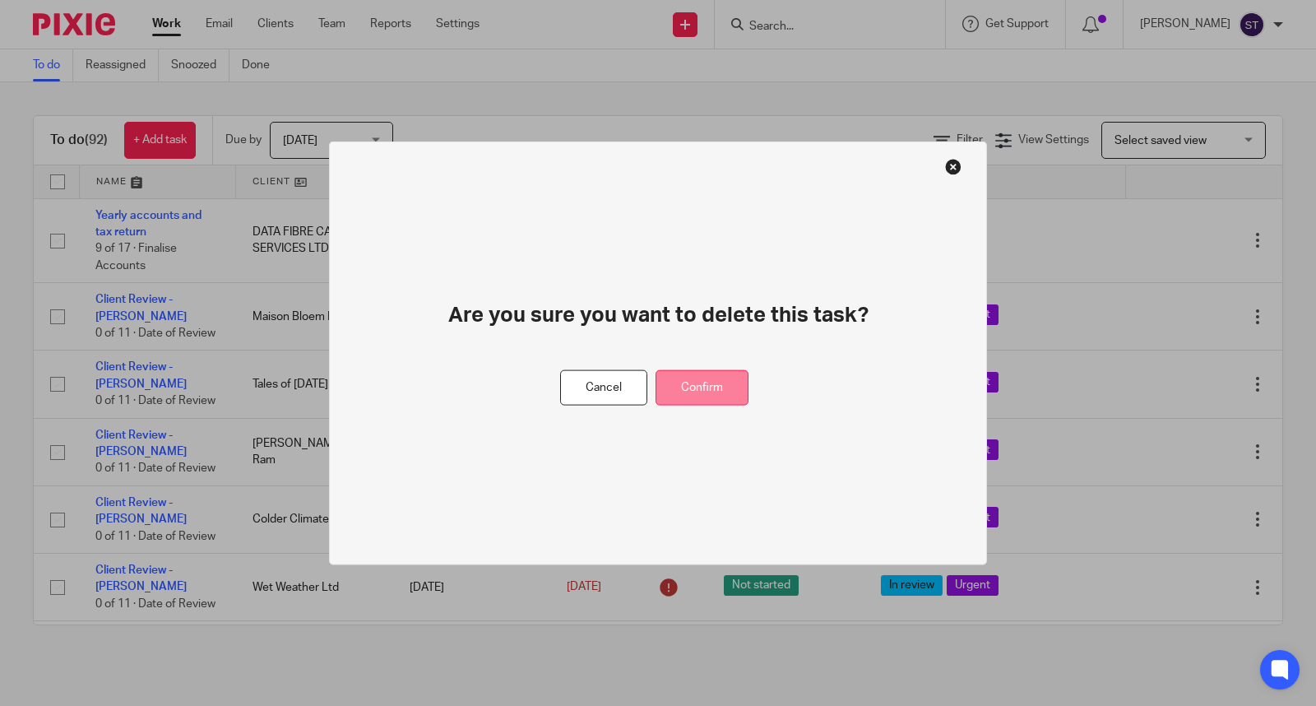
click at [728, 380] on button "Confirm" at bounding box center [701, 387] width 93 height 35
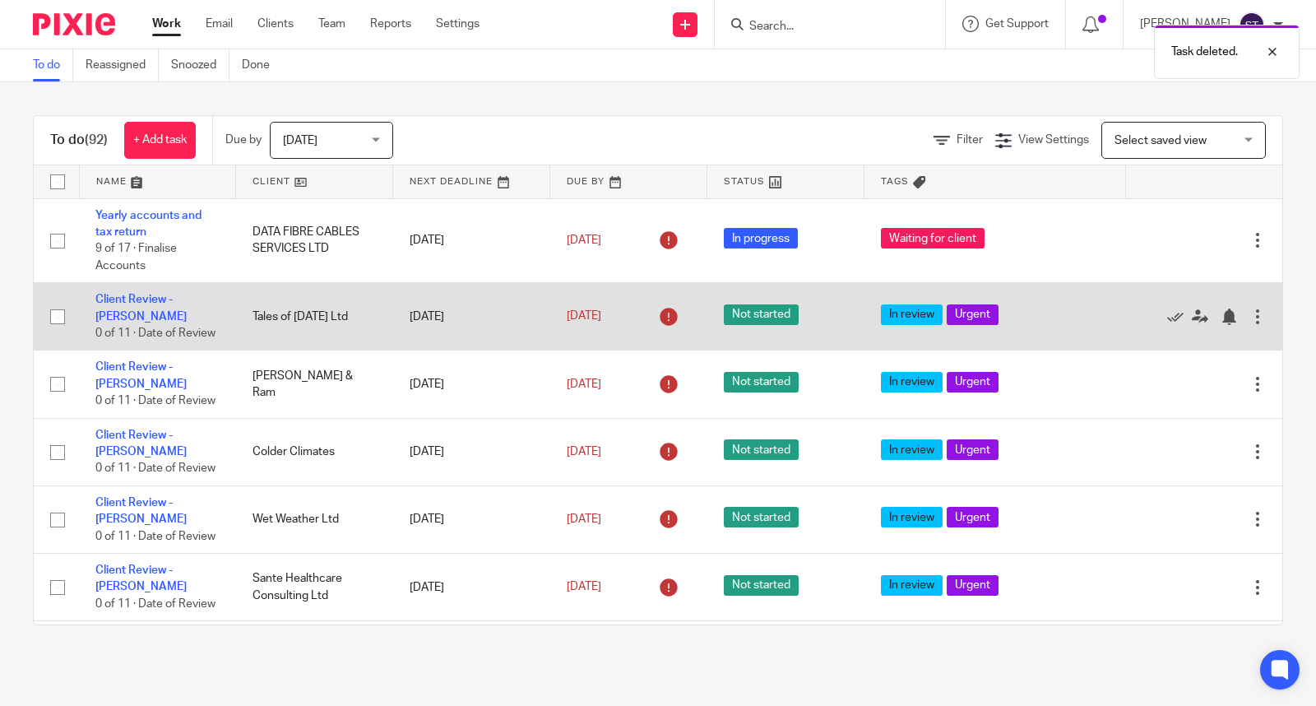
click at [1249, 322] on div at bounding box center [1257, 316] width 16 height 16
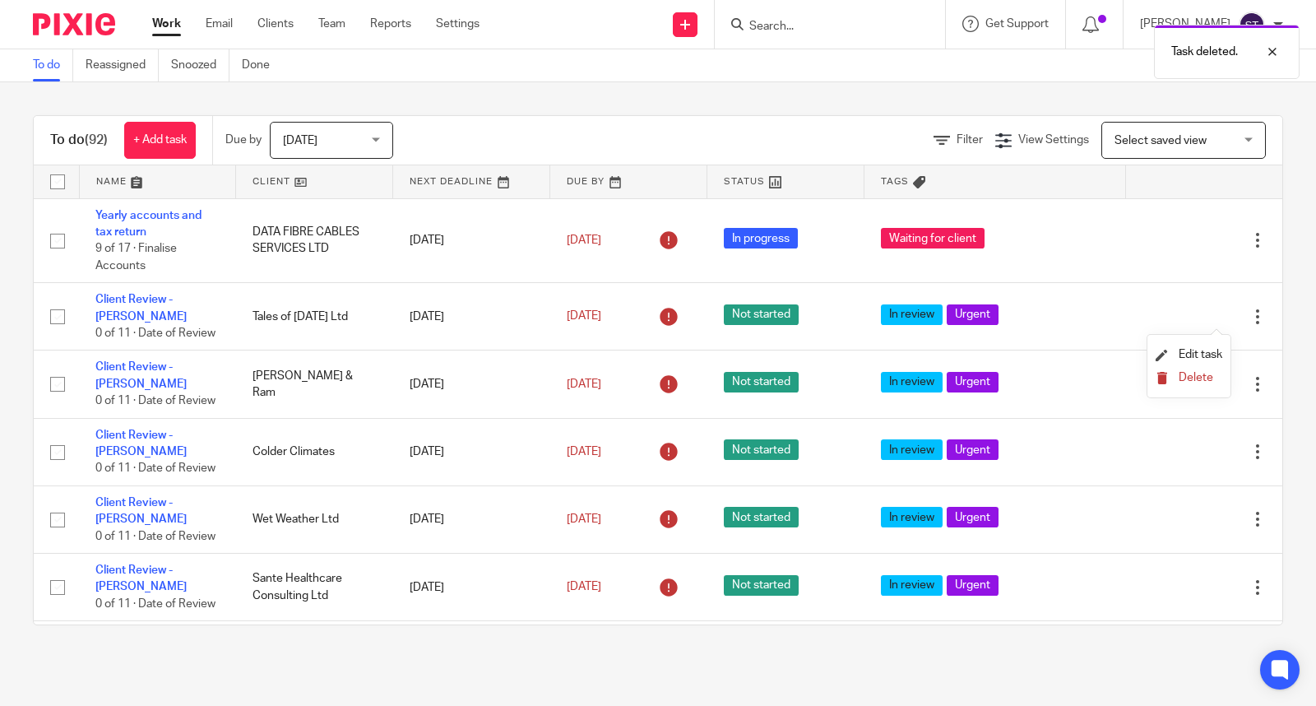
click at [1194, 377] on span "Delete" at bounding box center [1195, 378] width 35 height 12
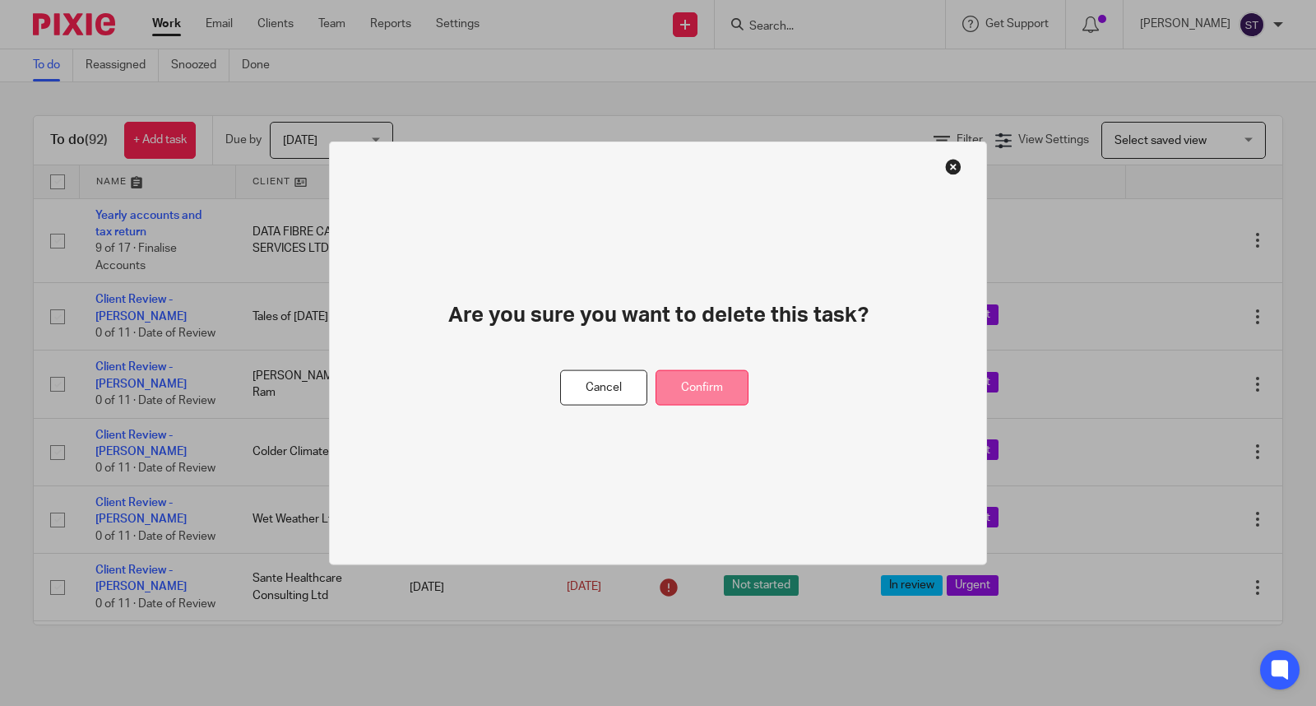
click at [734, 389] on button "Confirm" at bounding box center [701, 387] width 93 height 35
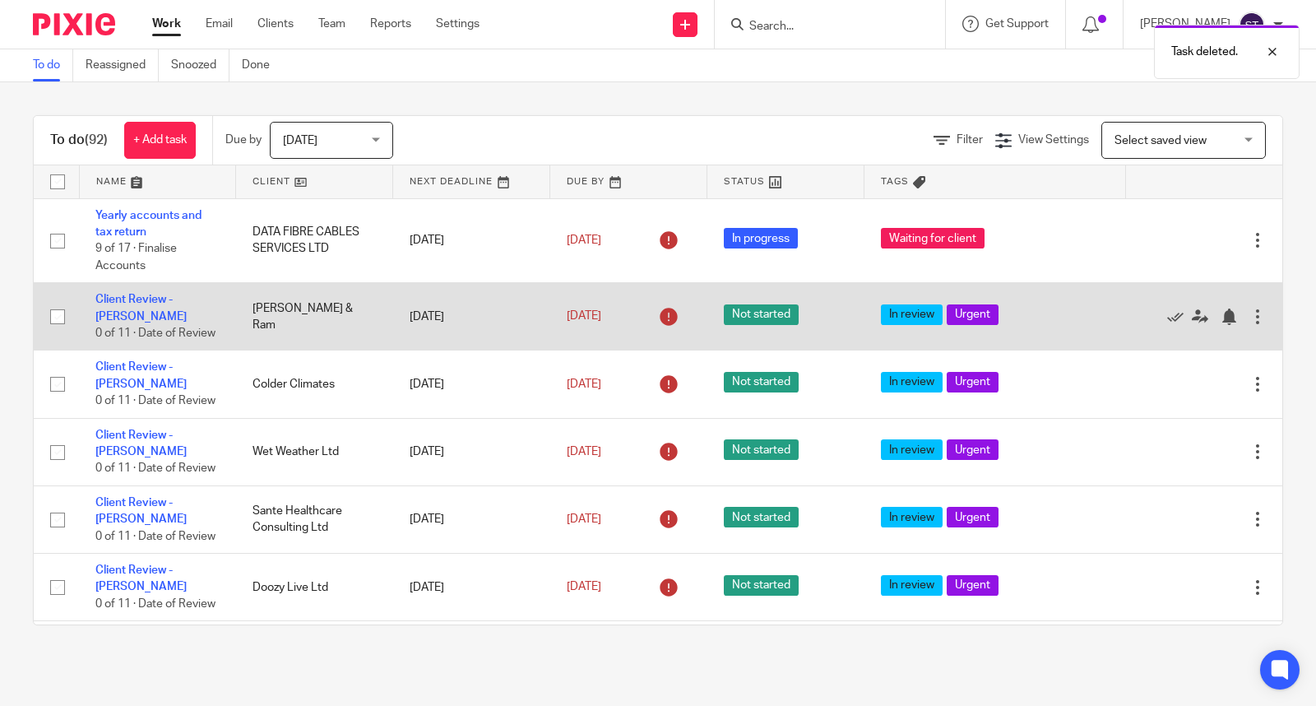
click at [1249, 317] on div at bounding box center [1257, 316] width 16 height 16
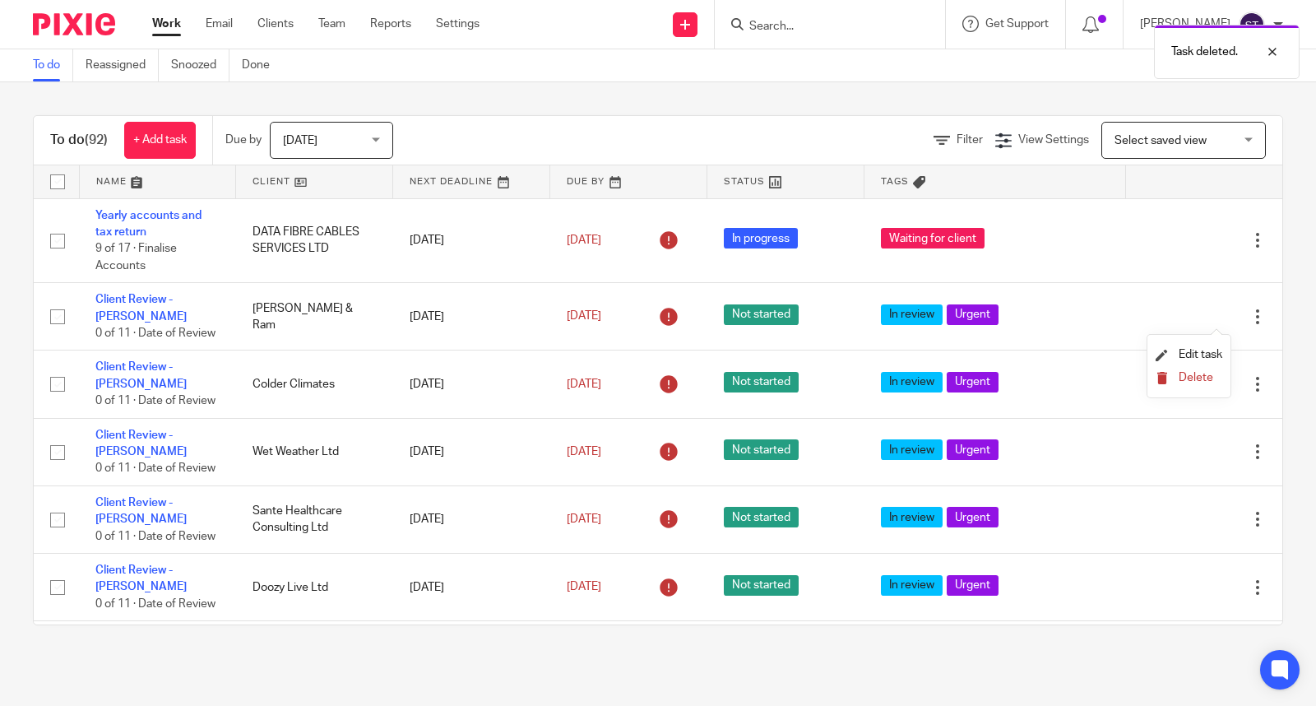
click at [1192, 372] on span "Delete" at bounding box center [1195, 378] width 35 height 12
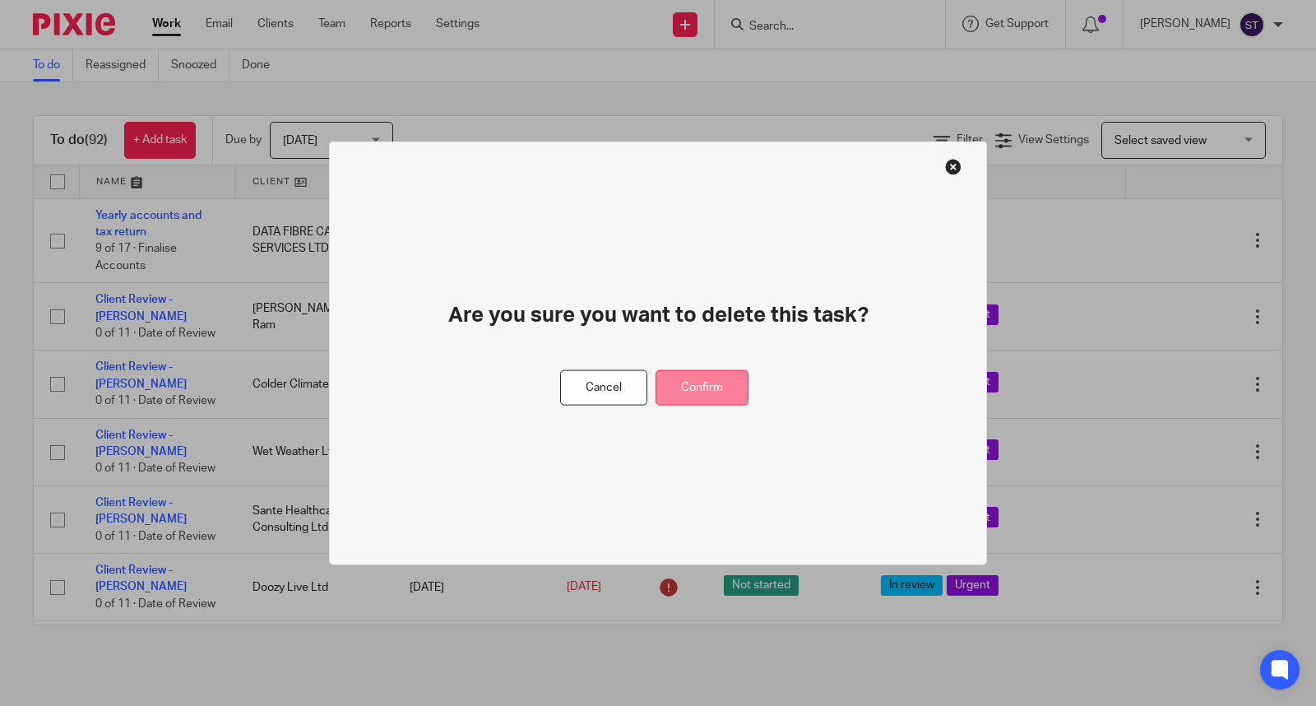
click at [719, 376] on button "Confirm" at bounding box center [701, 387] width 93 height 35
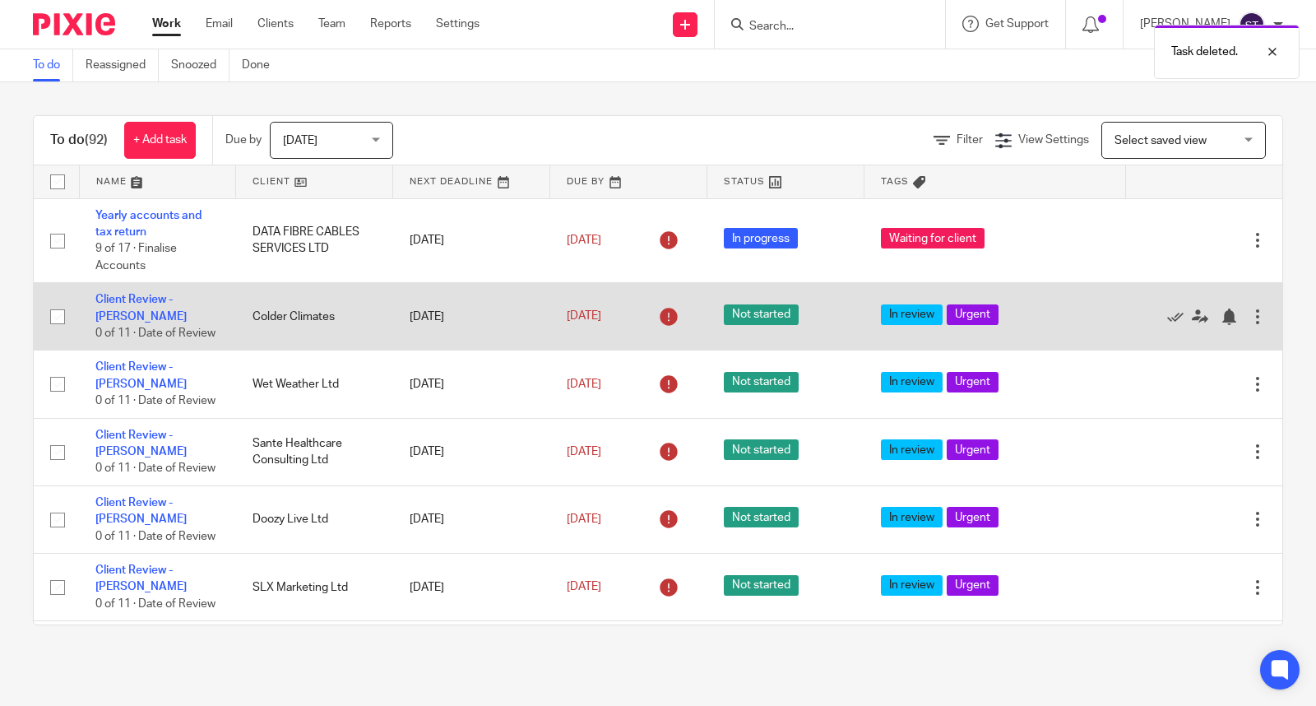
click at [1249, 318] on div at bounding box center [1257, 316] width 16 height 16
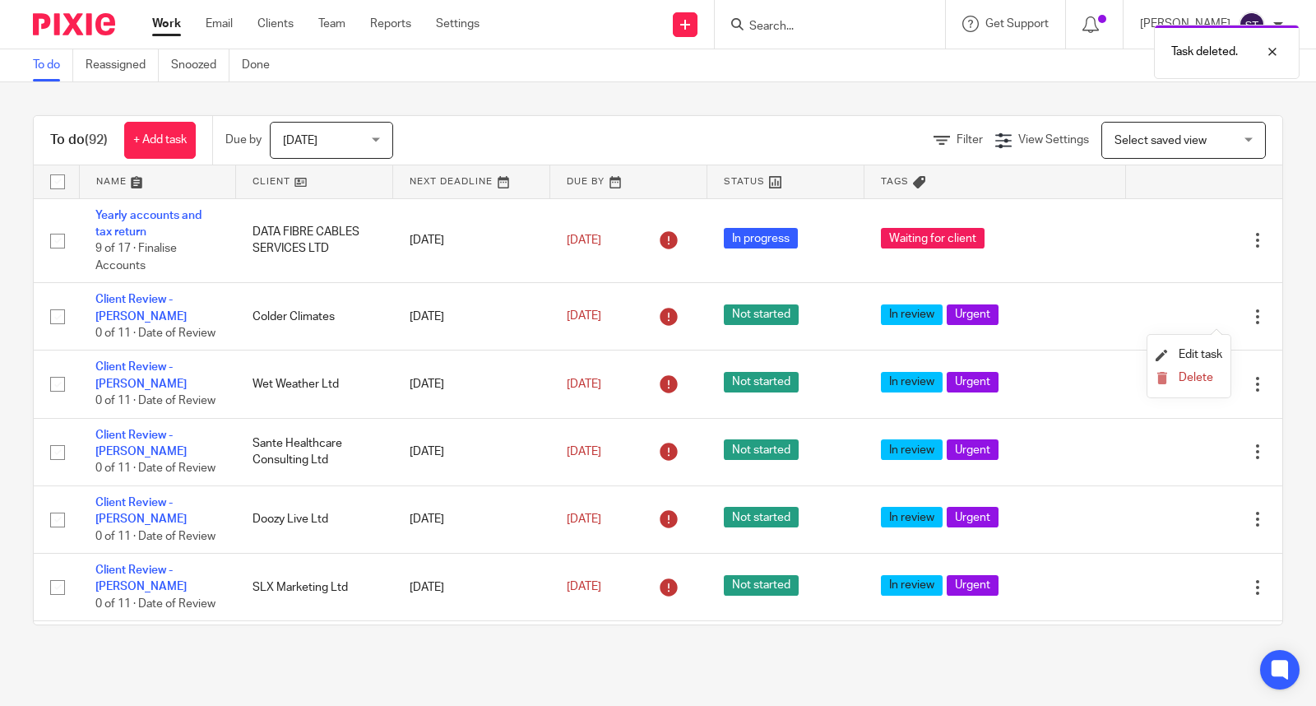
click at [1193, 368] on li "Delete" at bounding box center [1188, 378] width 67 height 21
click at [1187, 382] on span "Delete" at bounding box center [1195, 378] width 35 height 12
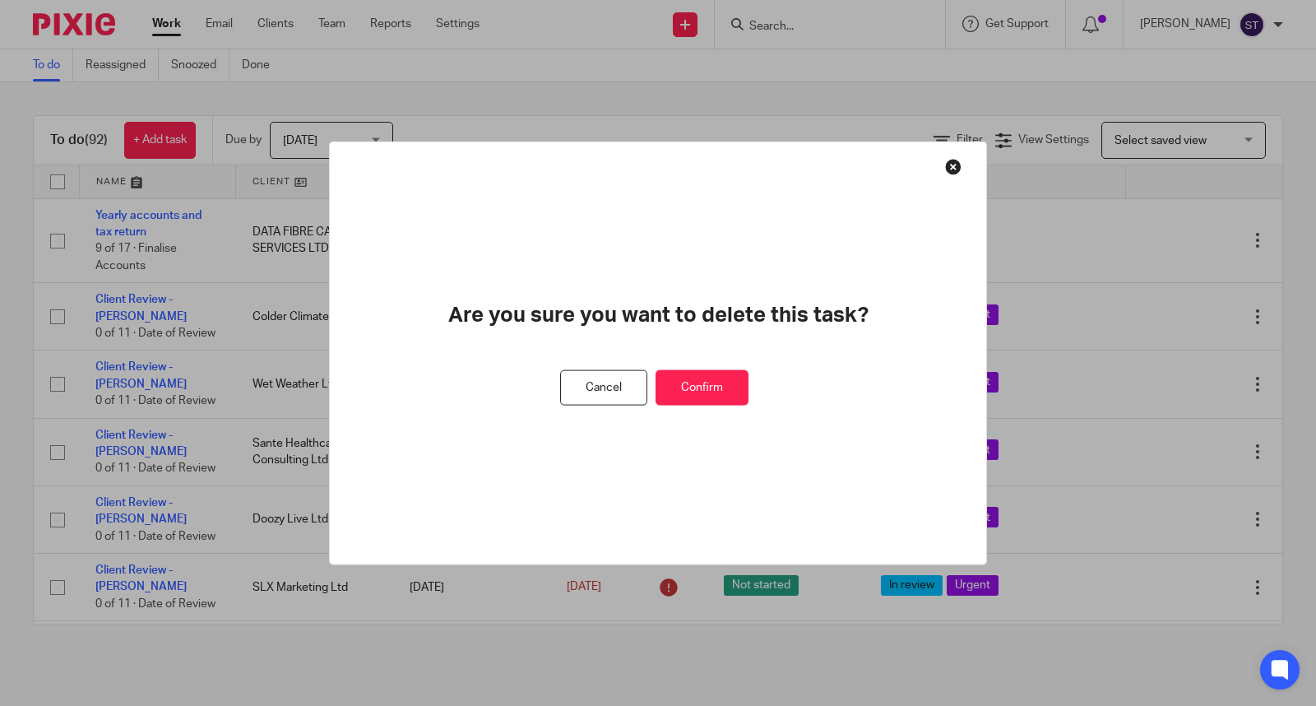
click at [713, 388] on button "Confirm" at bounding box center [701, 387] width 93 height 35
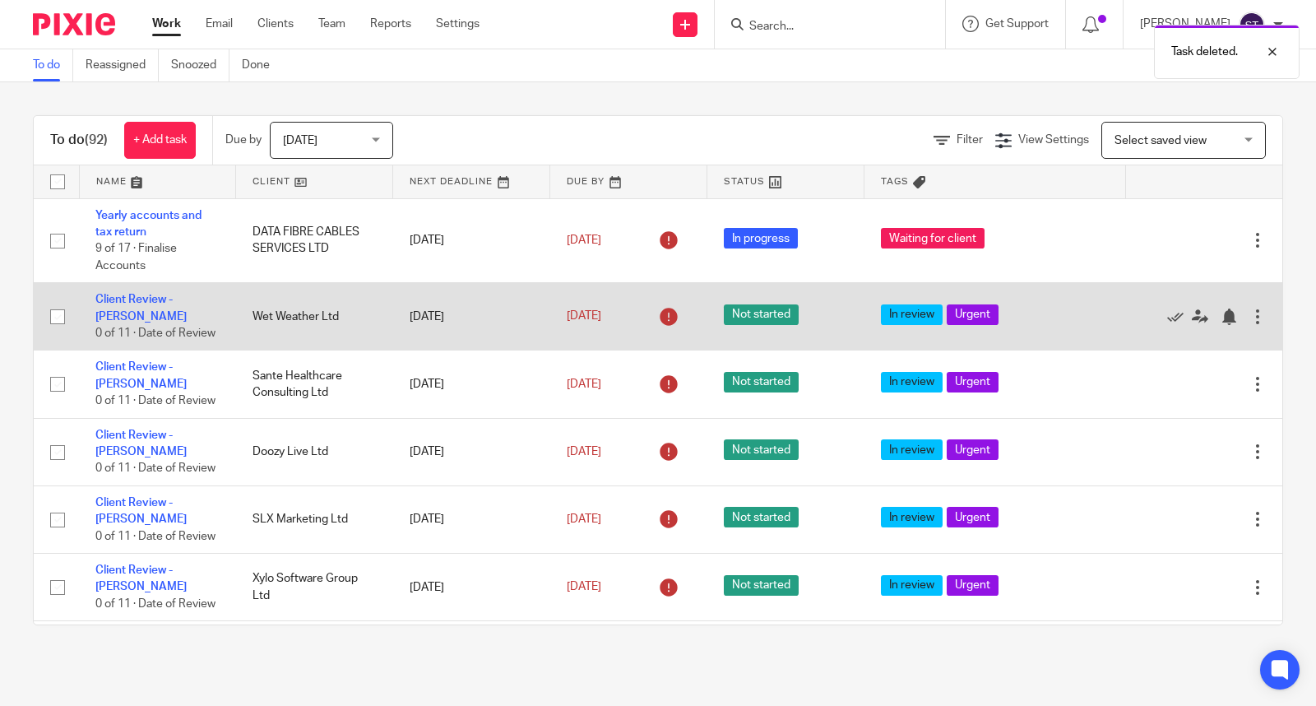
click at [1249, 321] on div at bounding box center [1257, 316] width 16 height 16
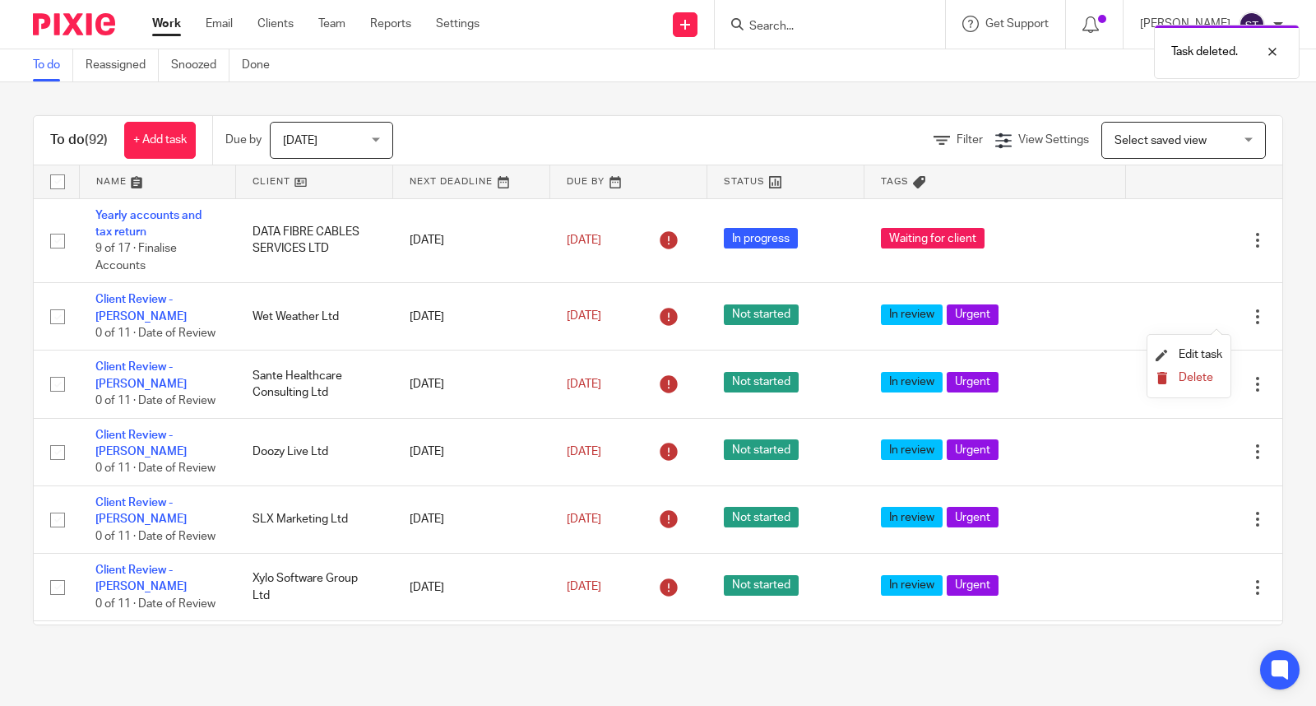
click at [1203, 372] on span "Delete" at bounding box center [1195, 378] width 35 height 12
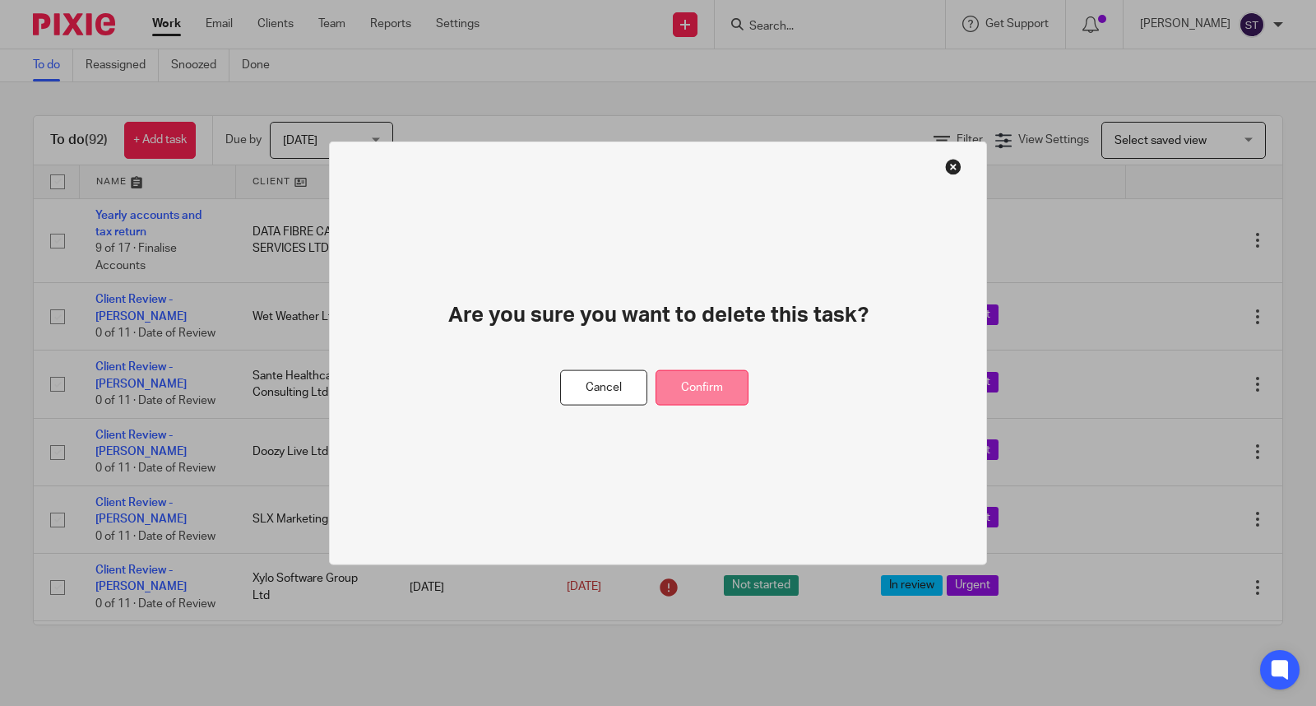
click at [737, 391] on button "Confirm" at bounding box center [701, 387] width 93 height 35
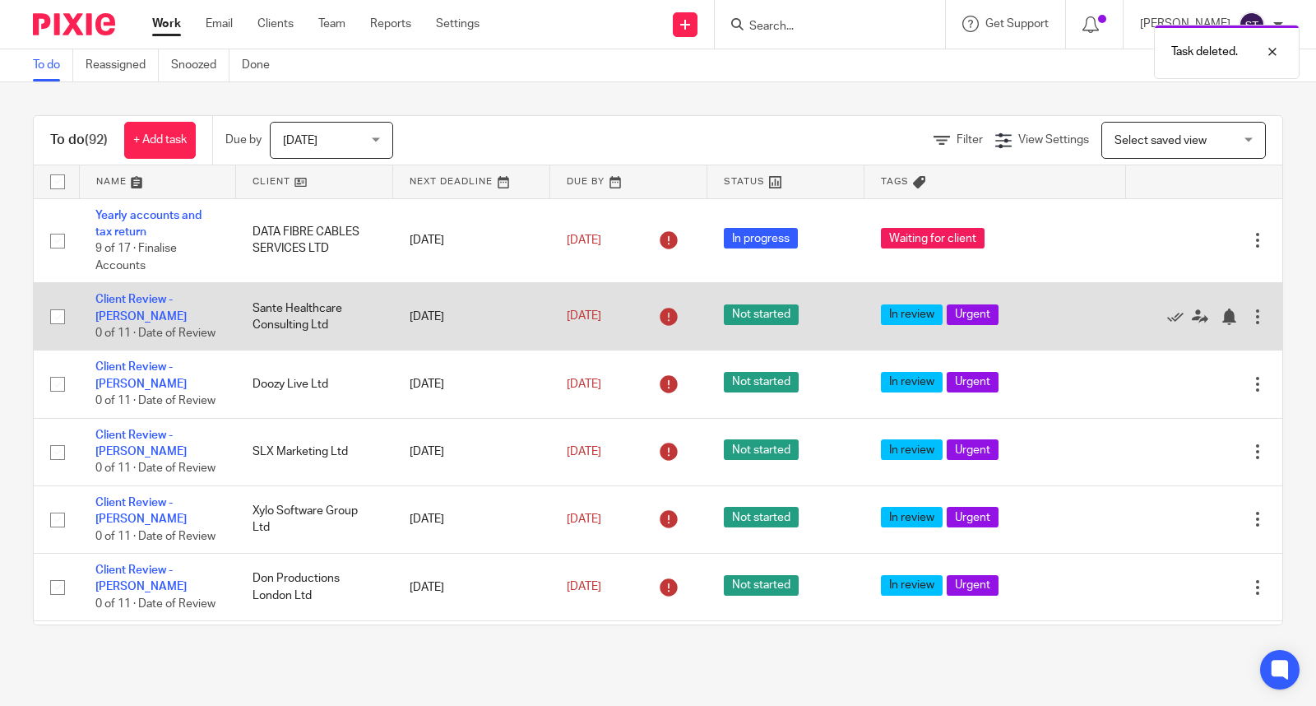
click at [1249, 319] on div at bounding box center [1257, 316] width 16 height 16
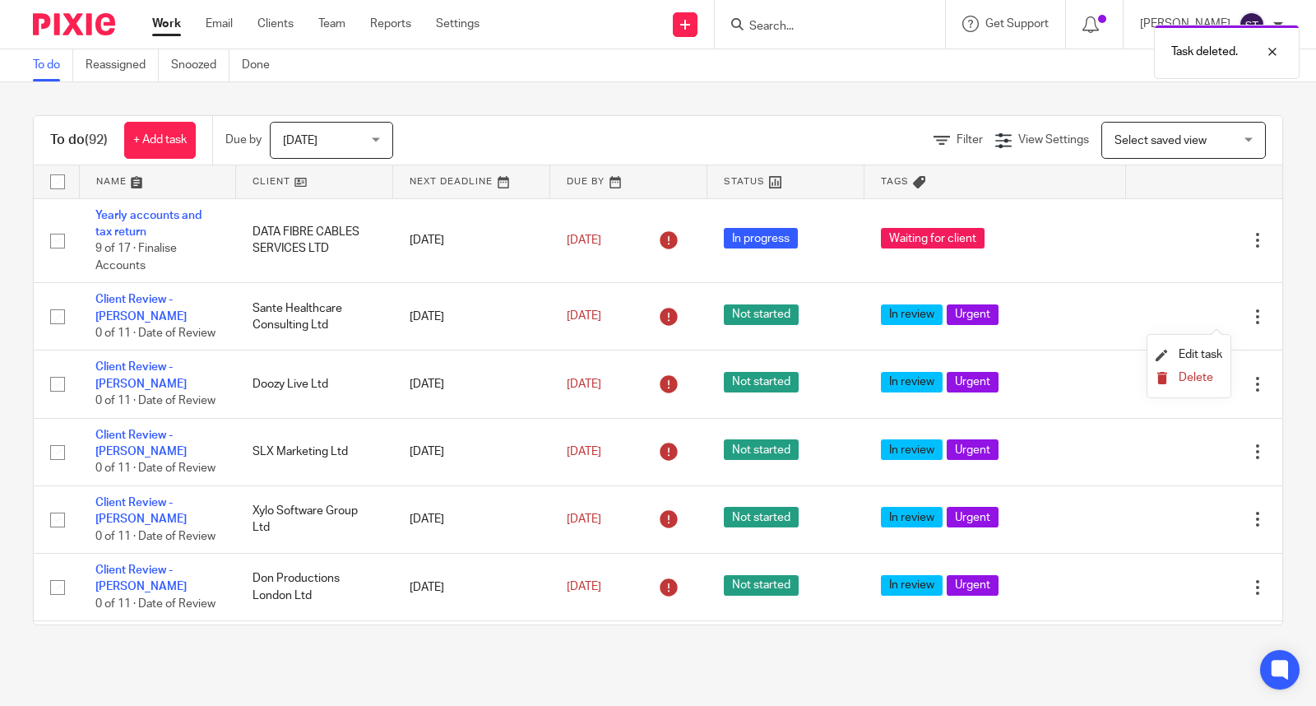
click at [1190, 379] on span "Delete" at bounding box center [1195, 378] width 35 height 12
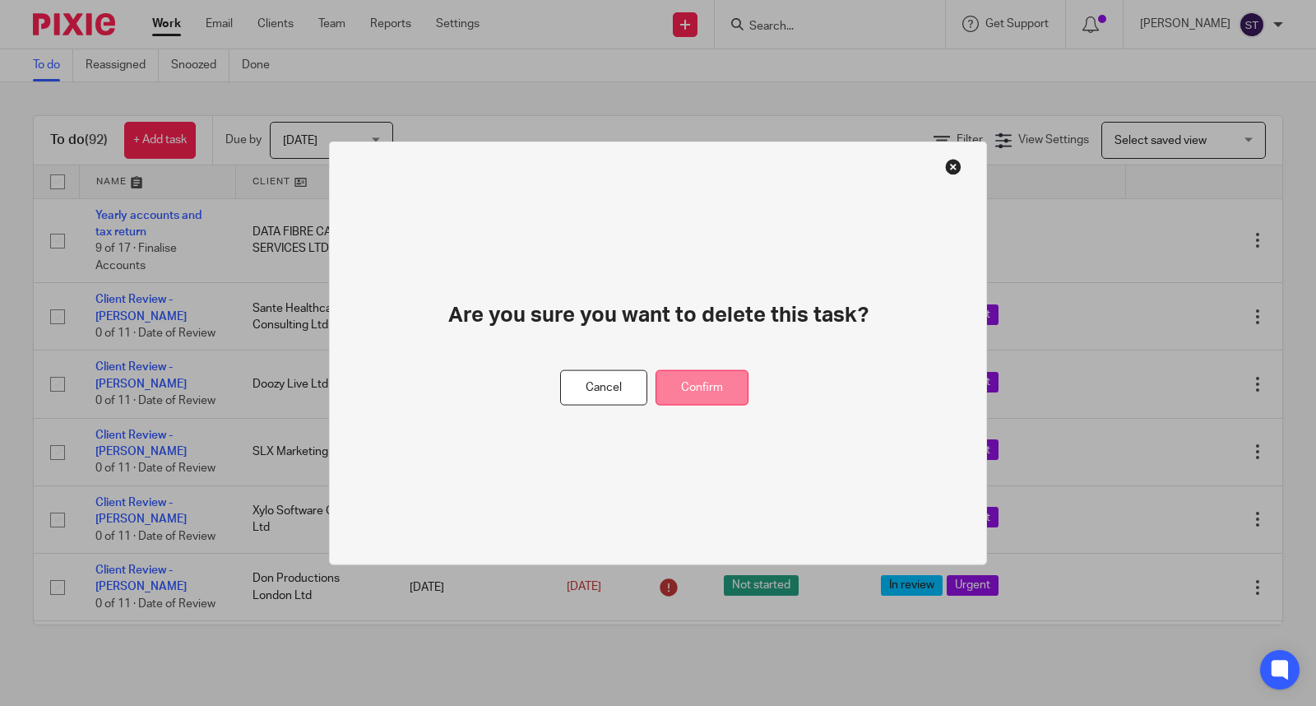
click at [738, 384] on button "Confirm" at bounding box center [701, 387] width 93 height 35
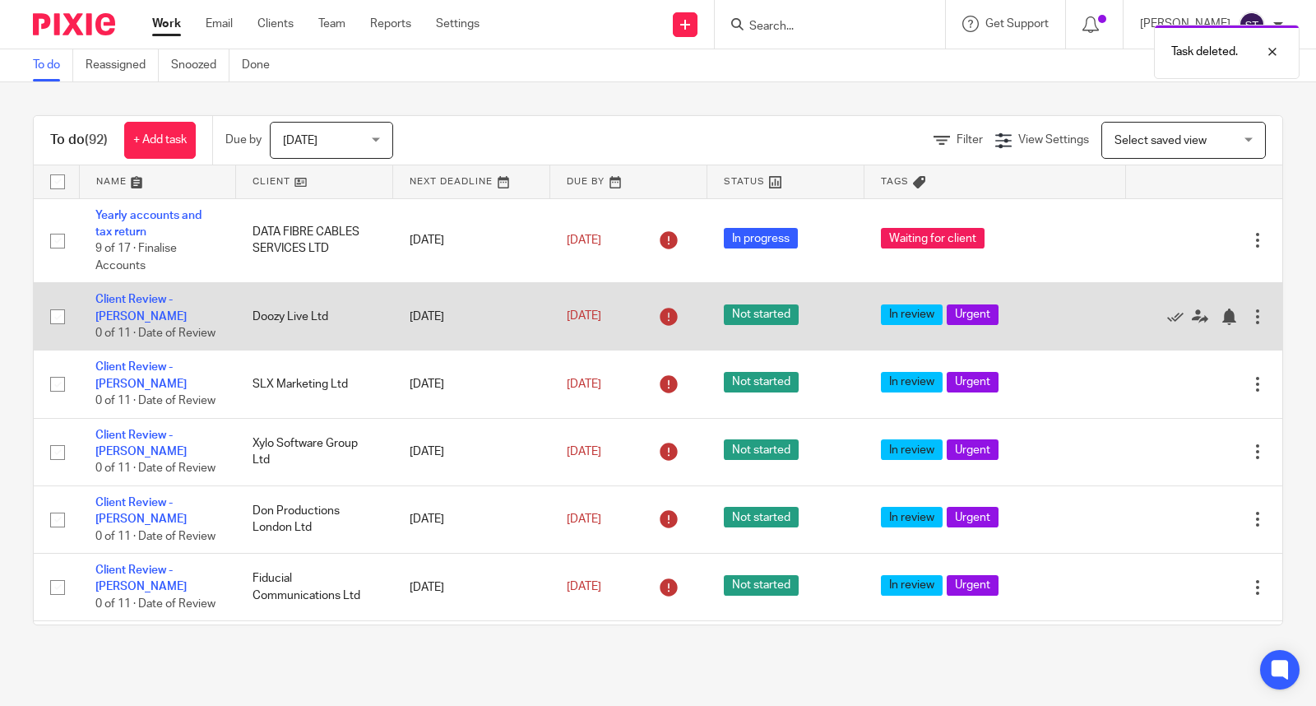
click at [1249, 319] on div at bounding box center [1257, 316] width 16 height 16
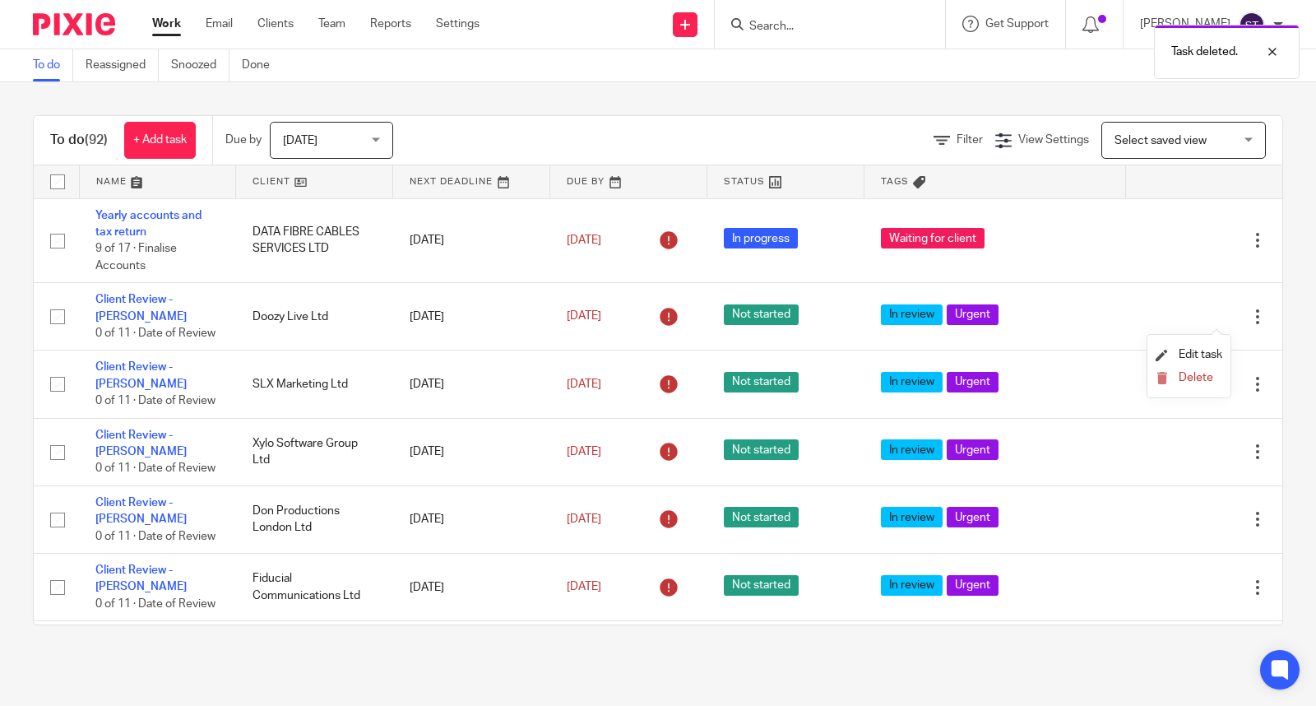
click at [1183, 370] on li "Delete" at bounding box center [1188, 378] width 67 height 21
click at [1173, 377] on button "Delete" at bounding box center [1188, 378] width 67 height 13
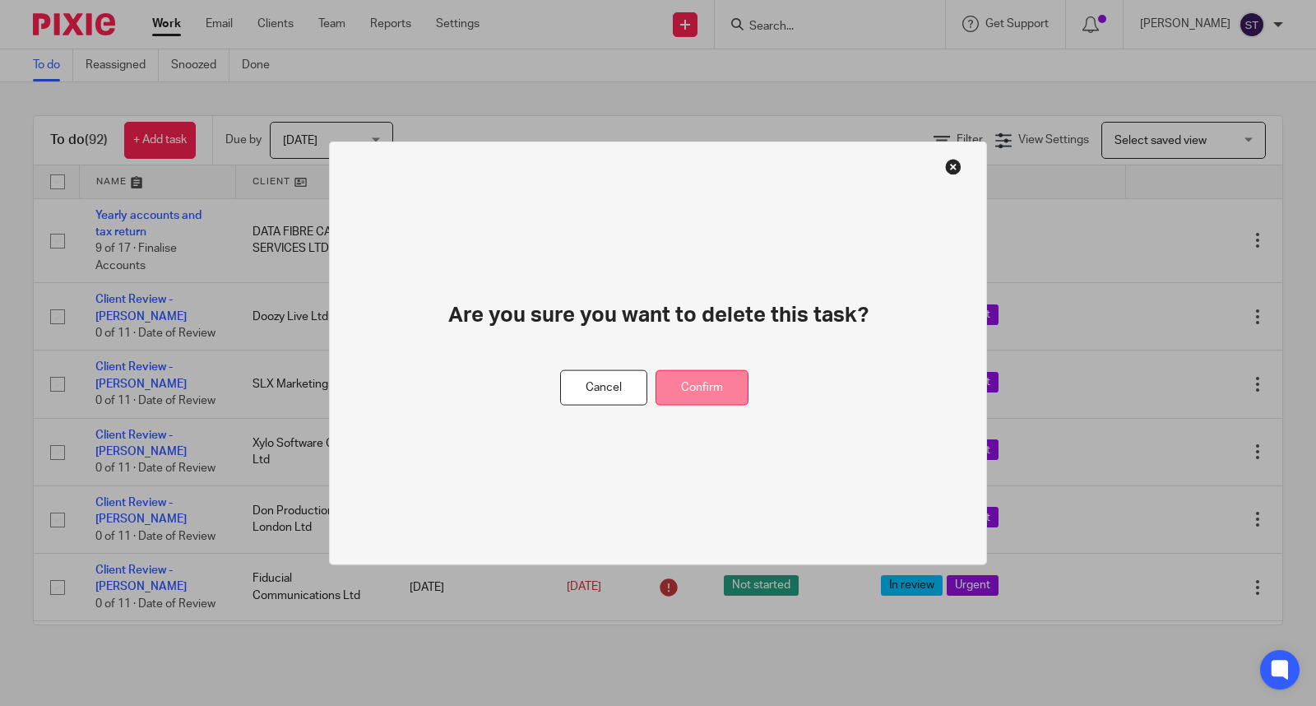
click at [711, 382] on button "Confirm" at bounding box center [701, 387] width 93 height 35
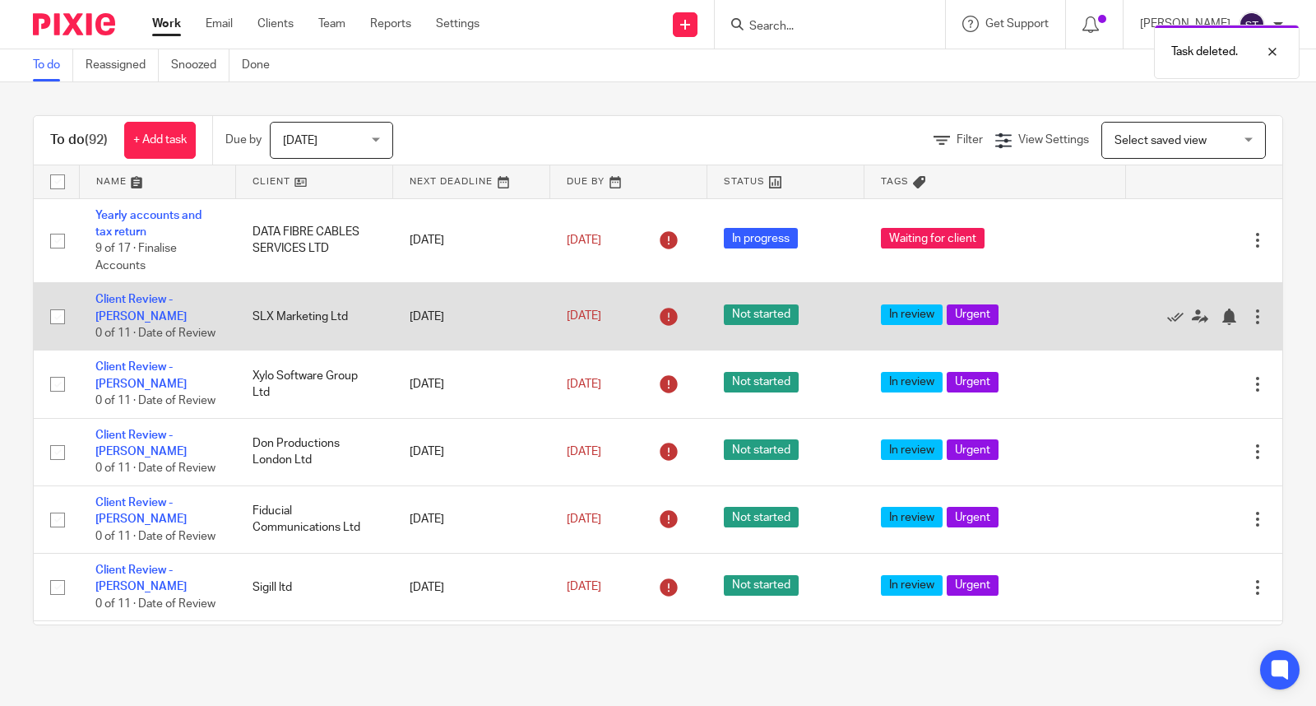
click at [1249, 322] on div at bounding box center [1257, 316] width 16 height 16
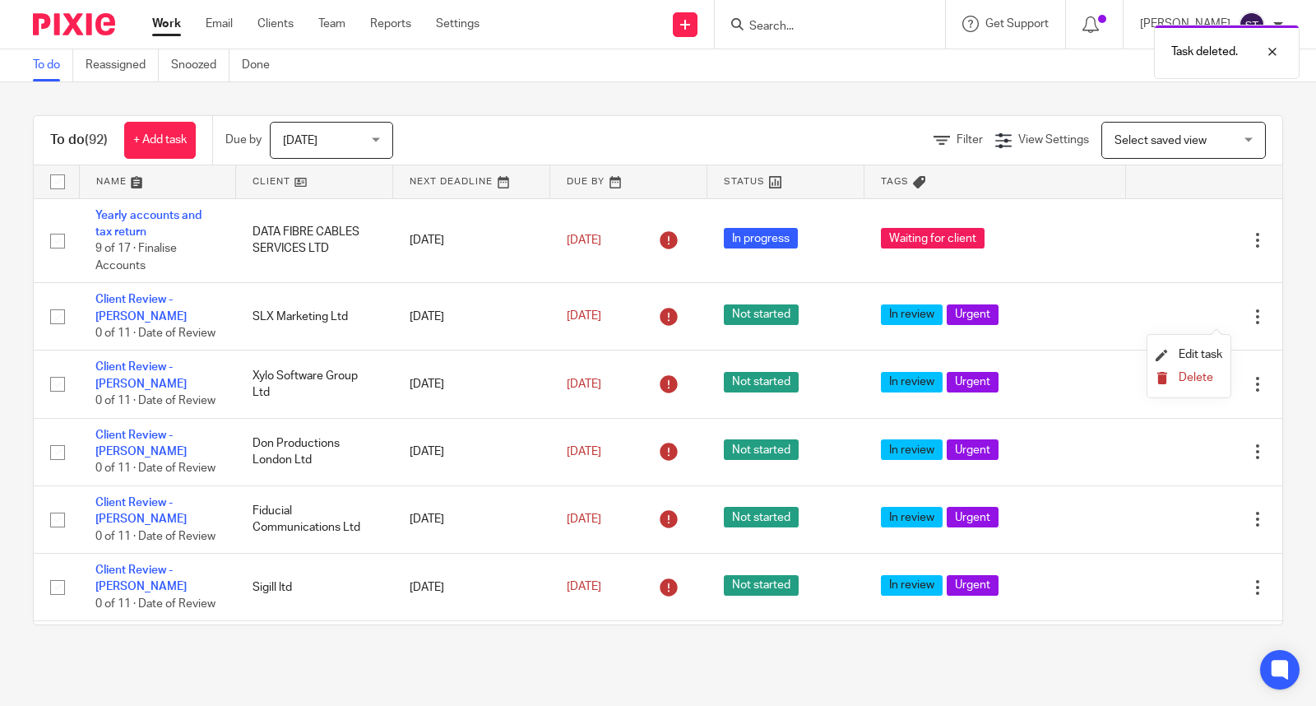
click at [1197, 373] on span "Delete" at bounding box center [1195, 378] width 35 height 12
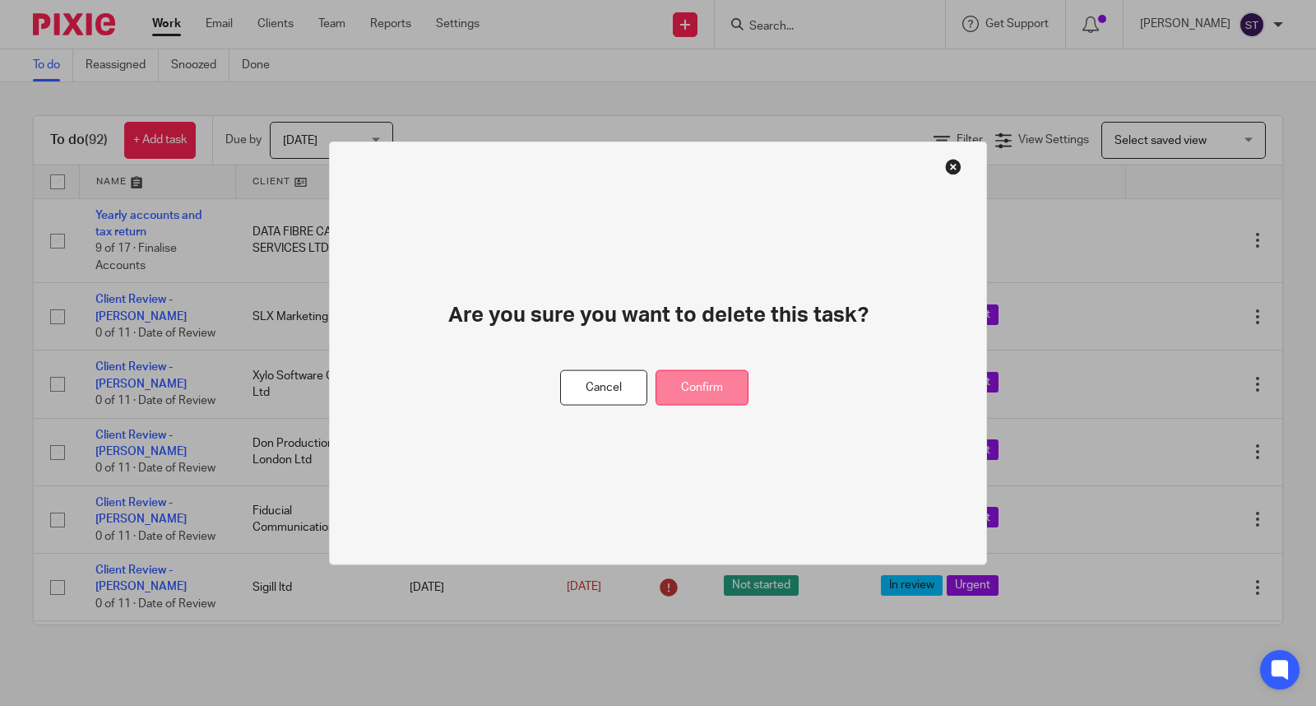
click at [720, 383] on button "Confirm" at bounding box center [701, 387] width 93 height 35
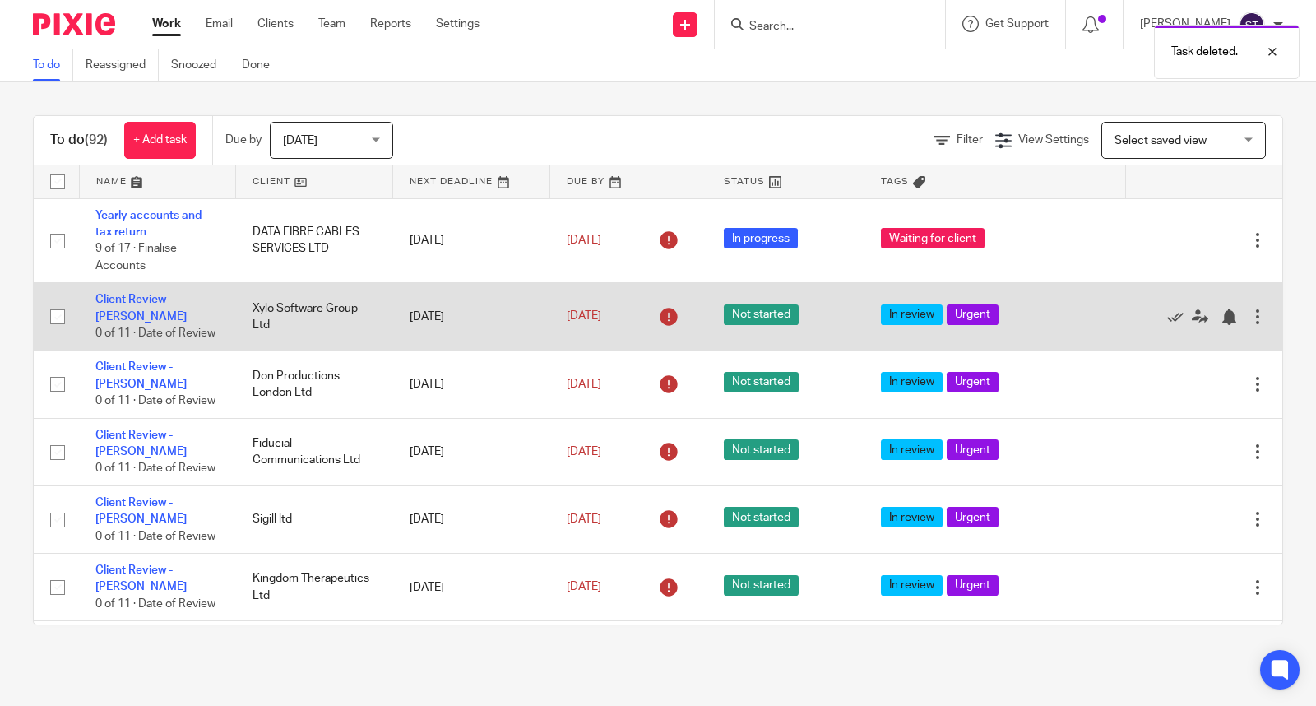
click at [1249, 317] on div at bounding box center [1257, 316] width 16 height 16
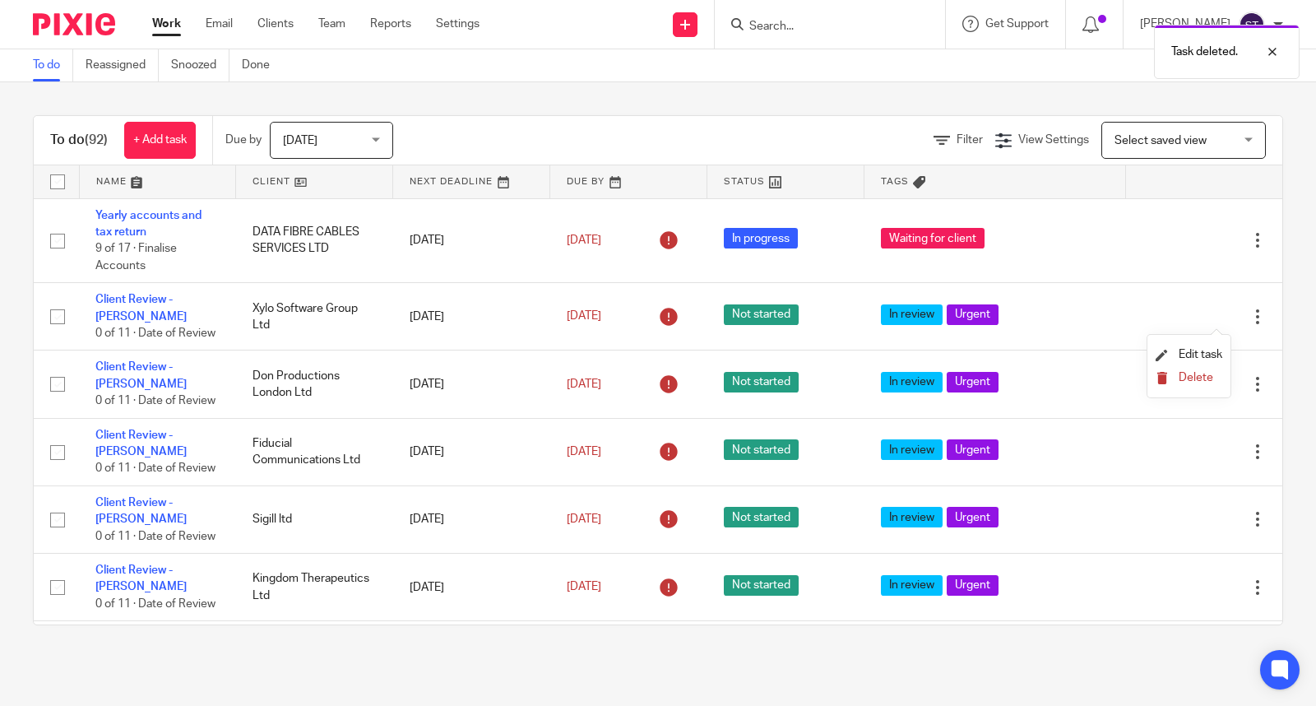
click at [1176, 373] on button "Delete" at bounding box center [1188, 378] width 67 height 13
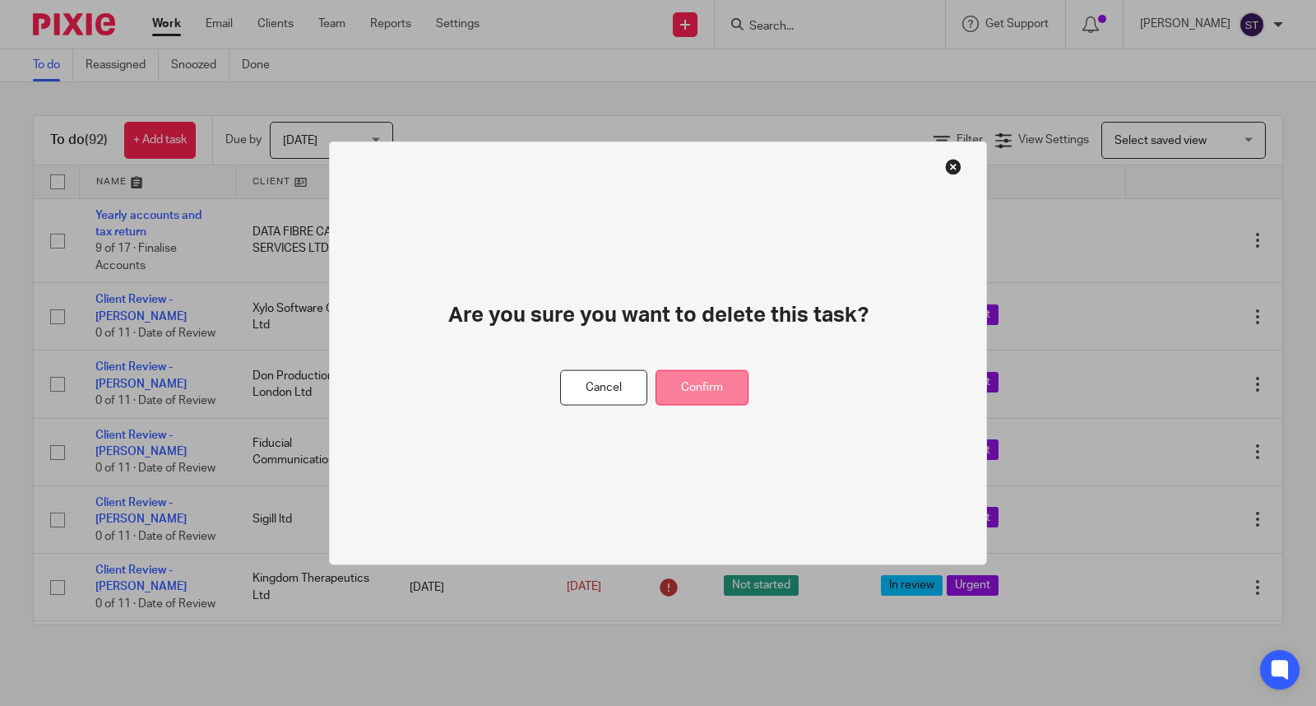
click at [709, 382] on button "Confirm" at bounding box center [701, 387] width 93 height 35
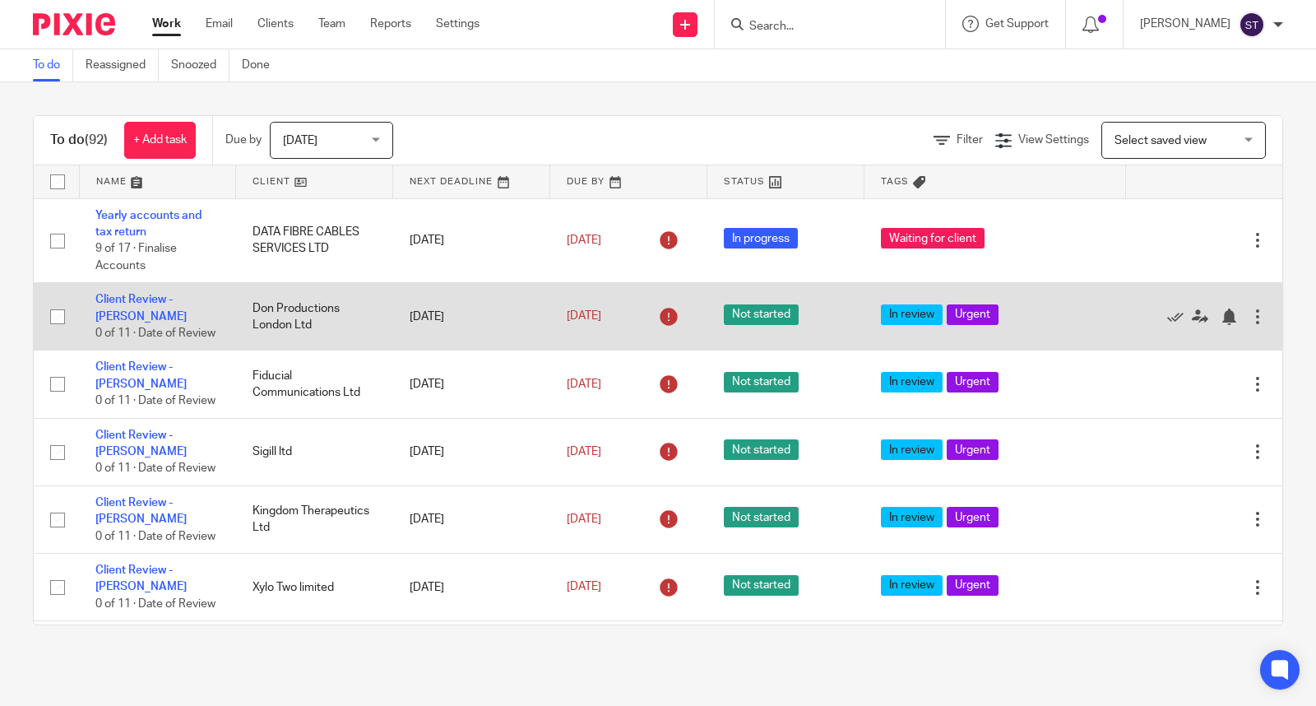
click at [1249, 311] on div at bounding box center [1257, 316] width 16 height 16
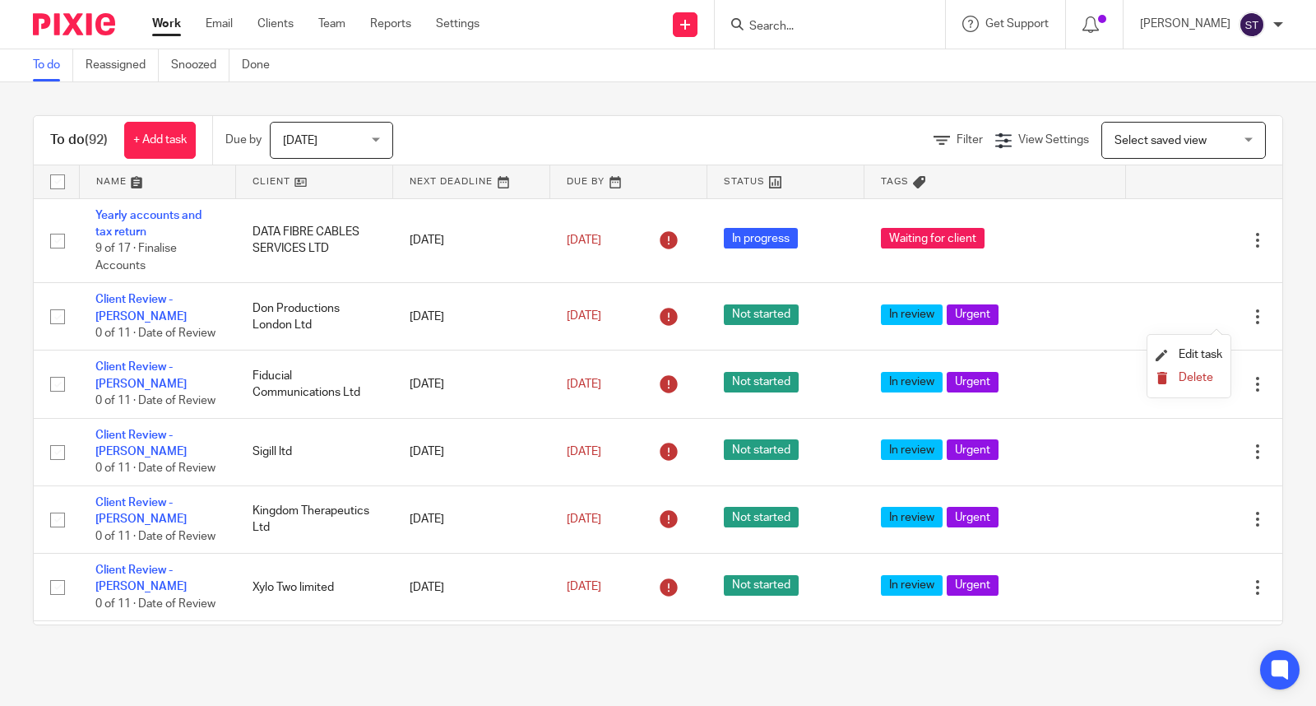
click at [1186, 374] on span "Delete" at bounding box center [1195, 378] width 35 height 12
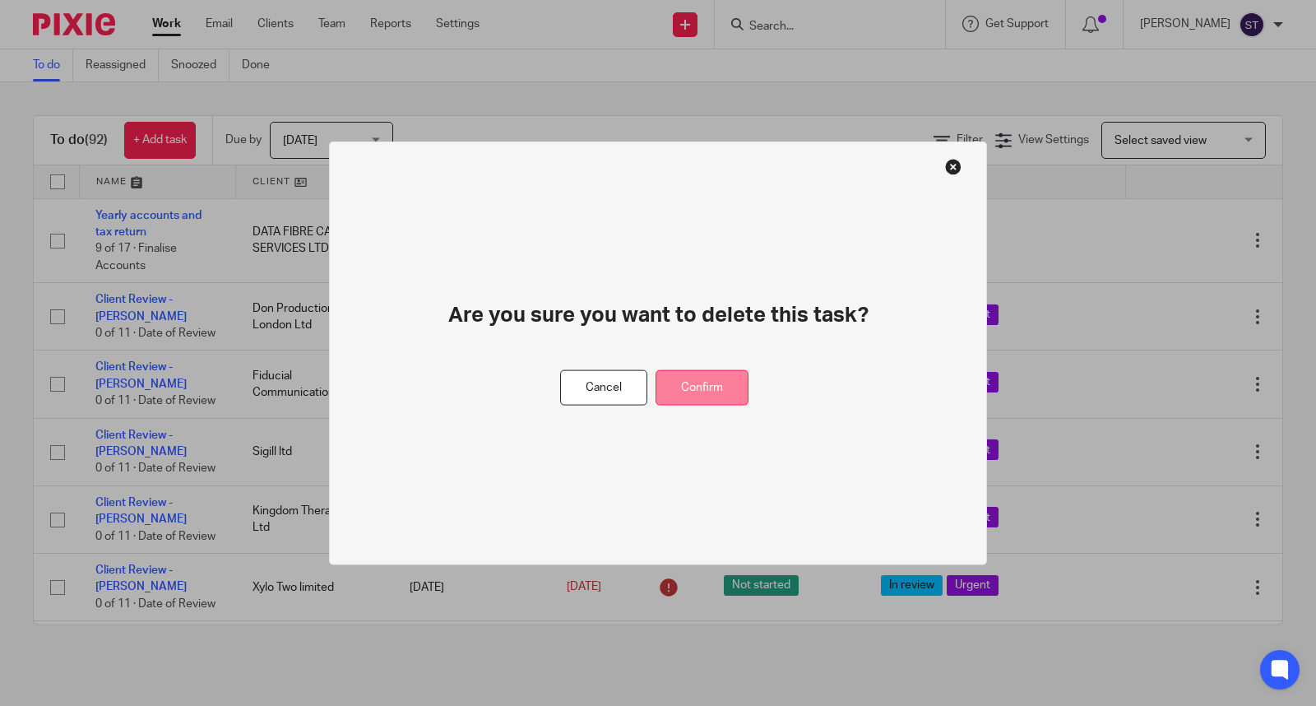
click at [742, 377] on button "Confirm" at bounding box center [701, 387] width 93 height 35
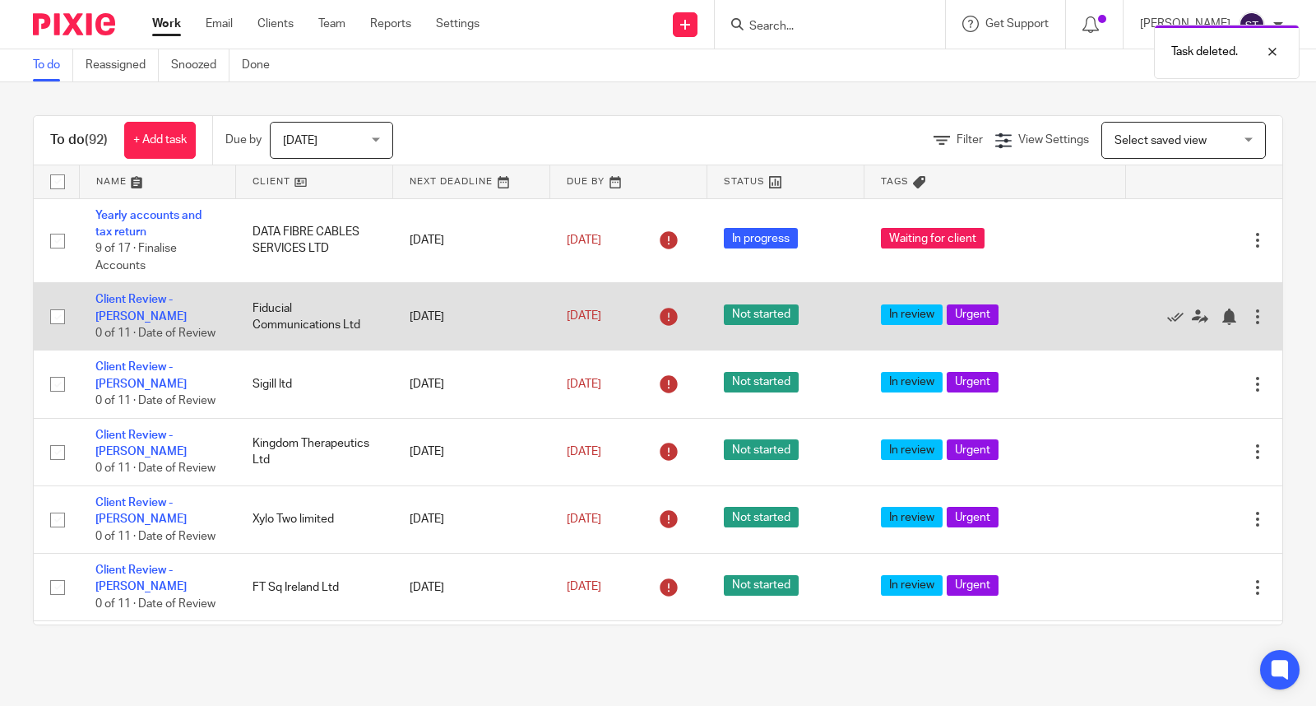
click at [1249, 317] on div at bounding box center [1257, 316] width 16 height 16
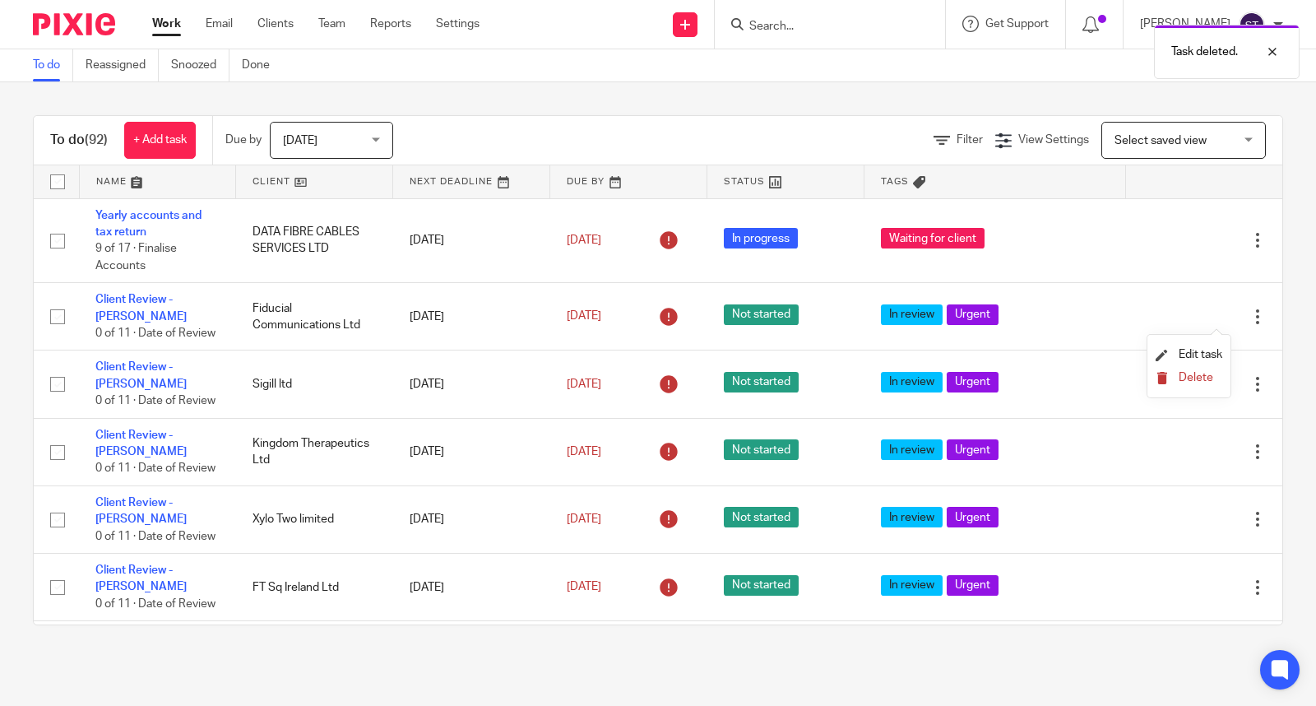
click at [1188, 380] on span "Delete" at bounding box center [1195, 378] width 35 height 12
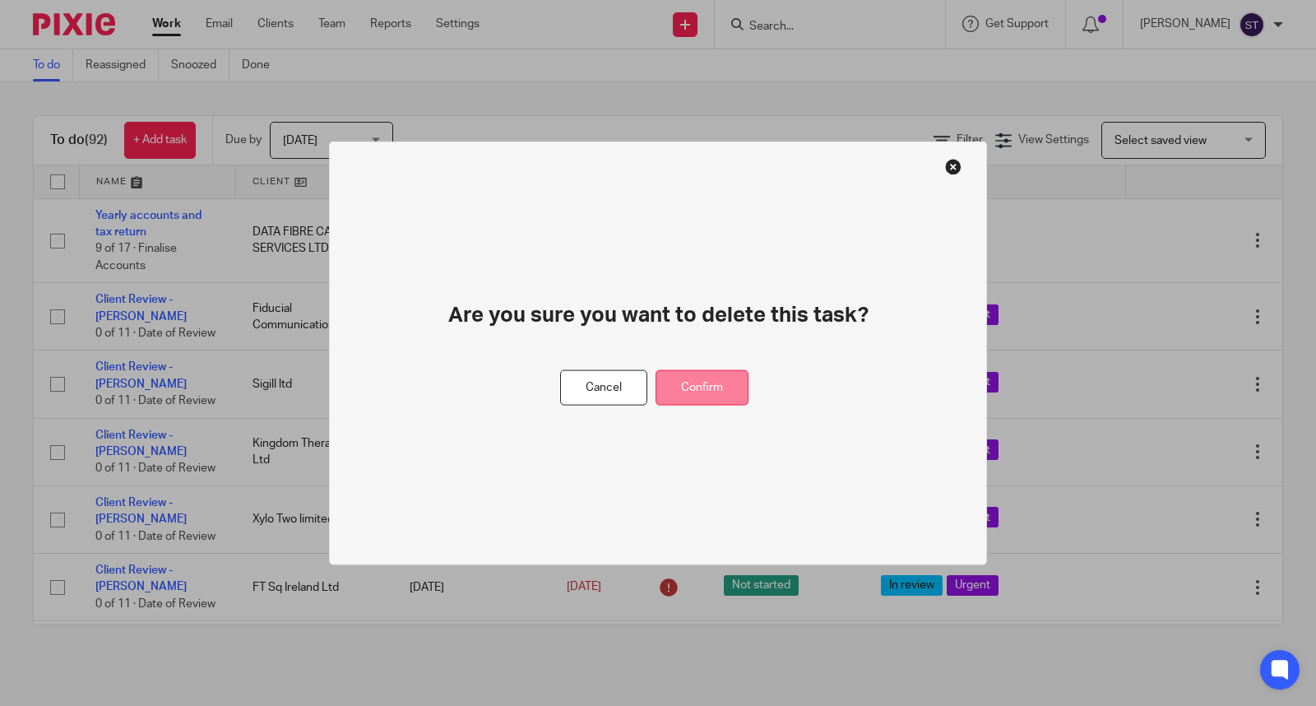
click at [716, 375] on button "Confirm" at bounding box center [701, 387] width 93 height 35
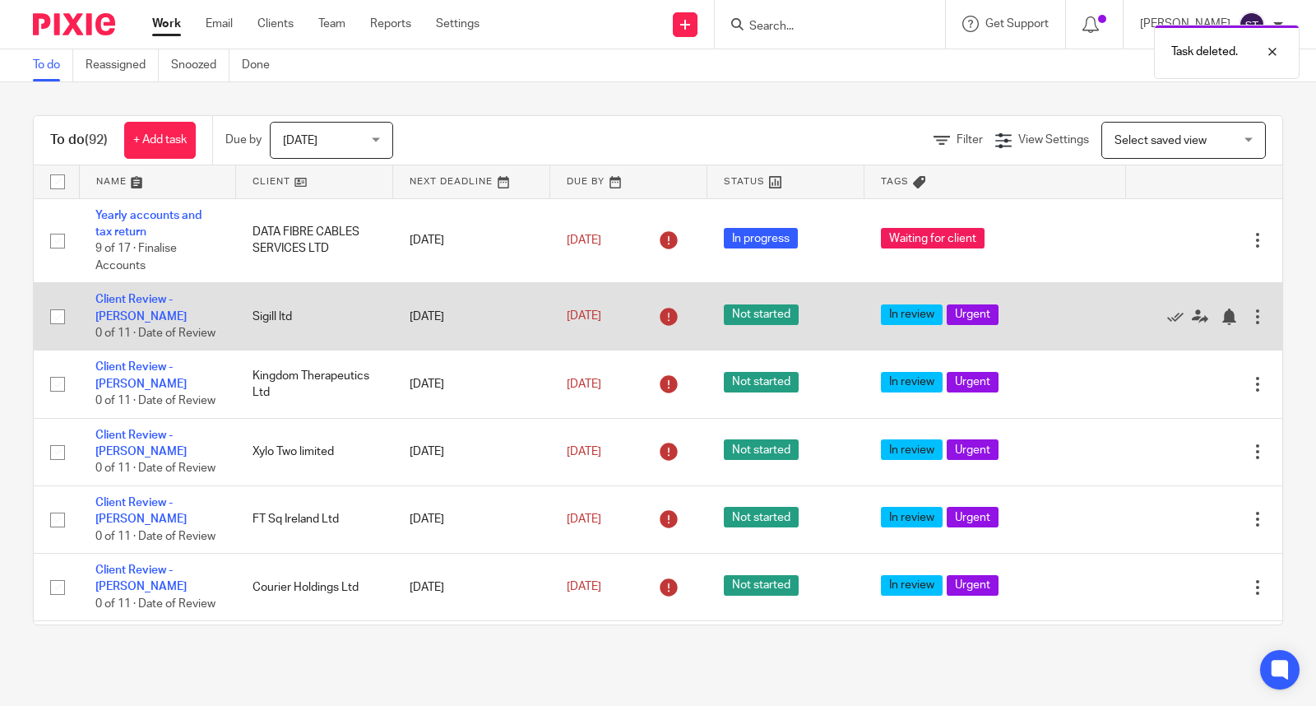
click at [1249, 323] on div at bounding box center [1257, 316] width 16 height 16
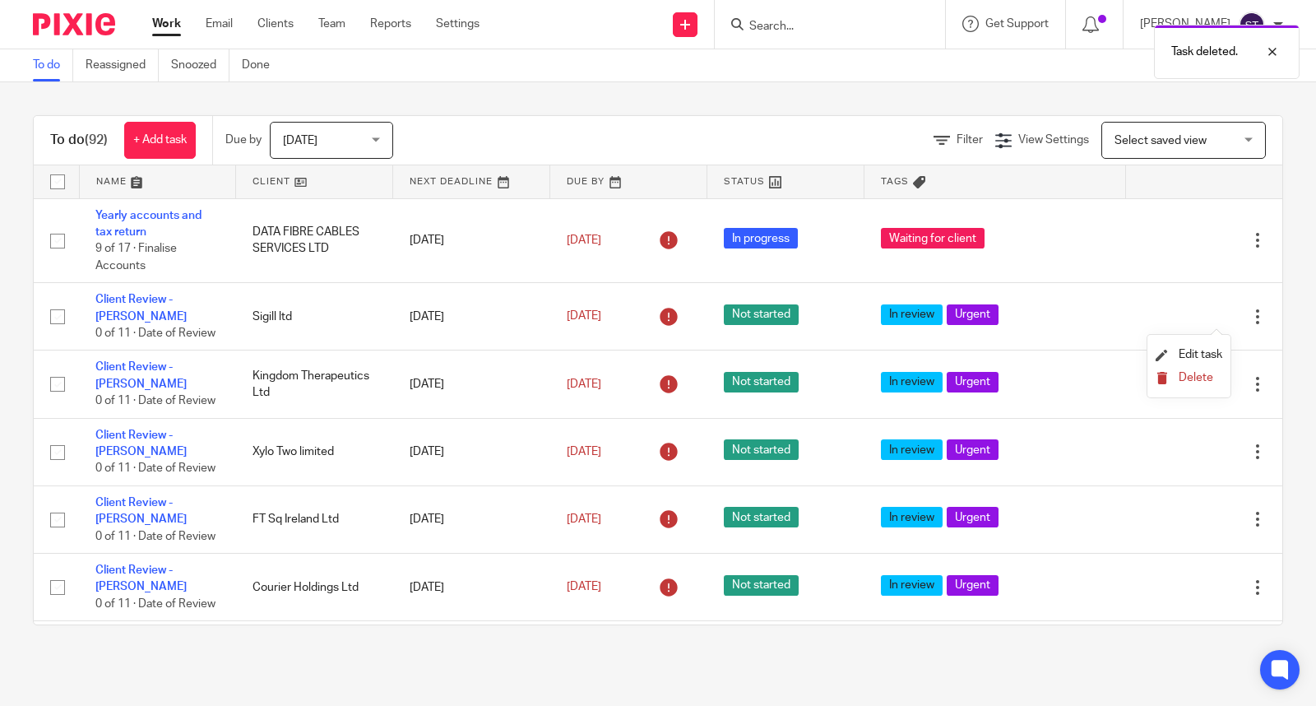
click at [1193, 378] on span "Delete" at bounding box center [1195, 378] width 35 height 12
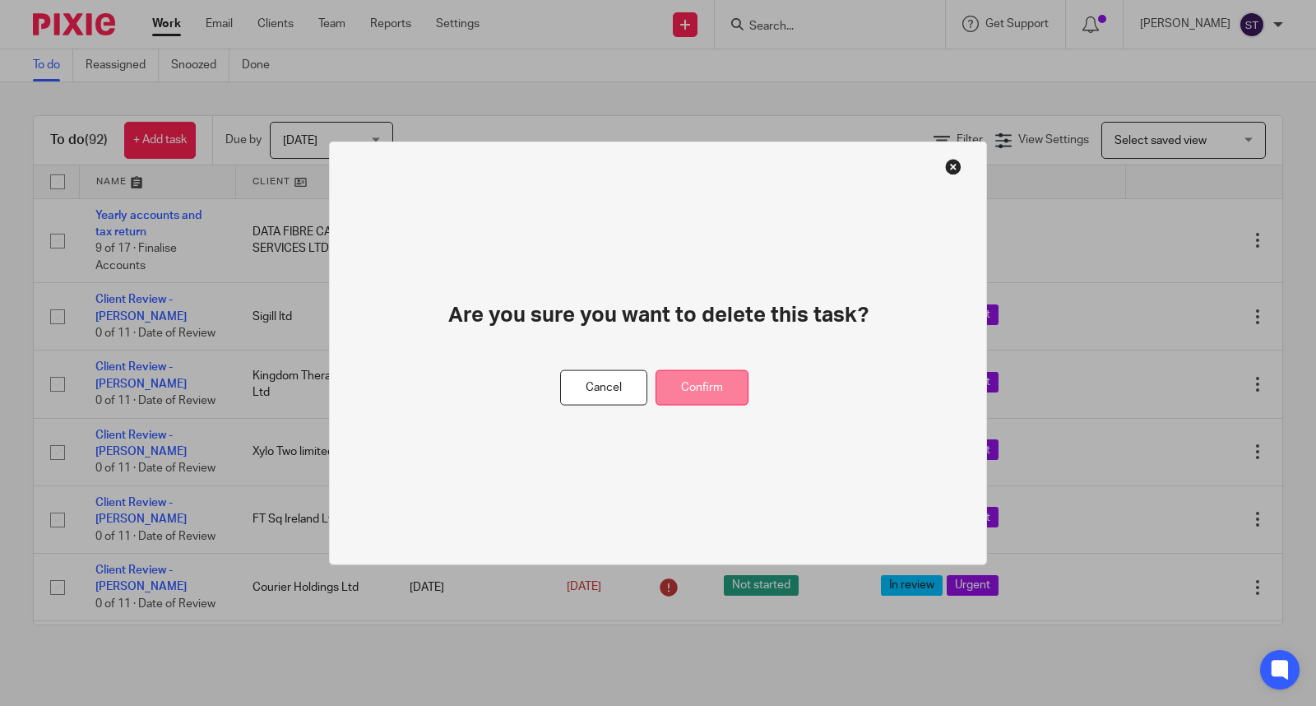
click at [720, 387] on button "Confirm" at bounding box center [701, 387] width 93 height 35
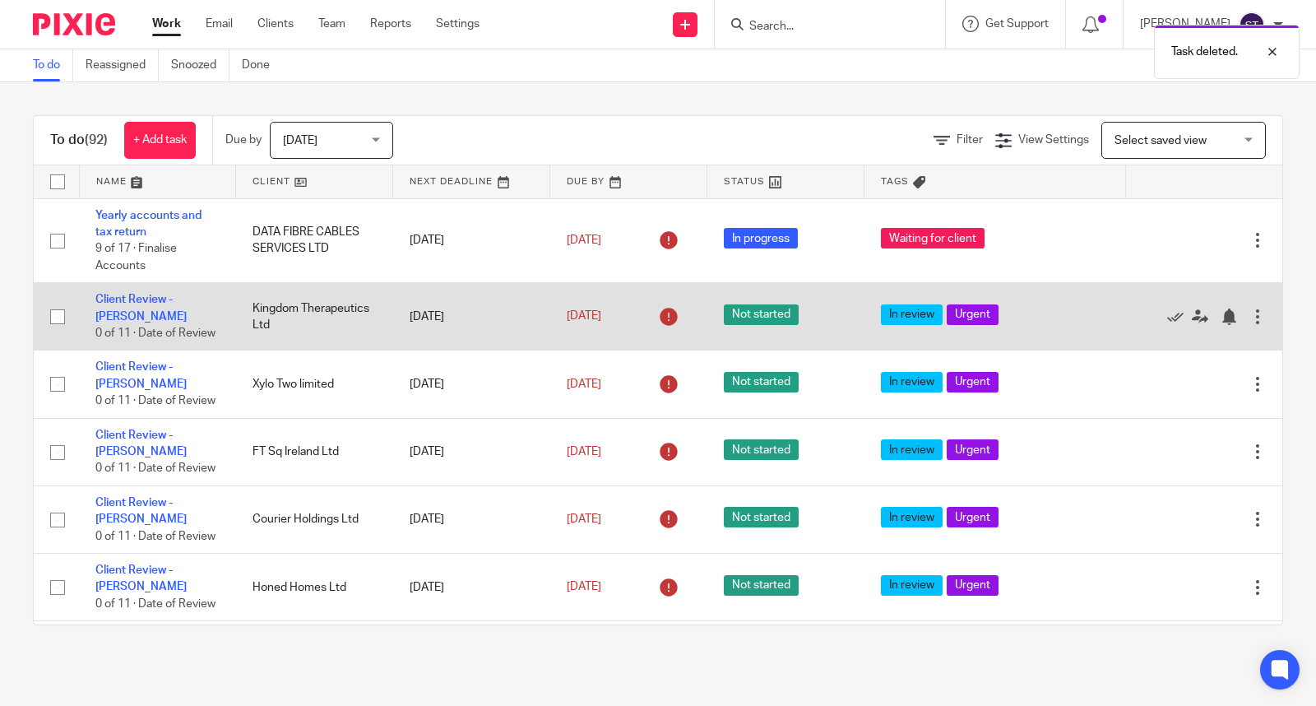
click at [1249, 322] on div at bounding box center [1257, 316] width 16 height 16
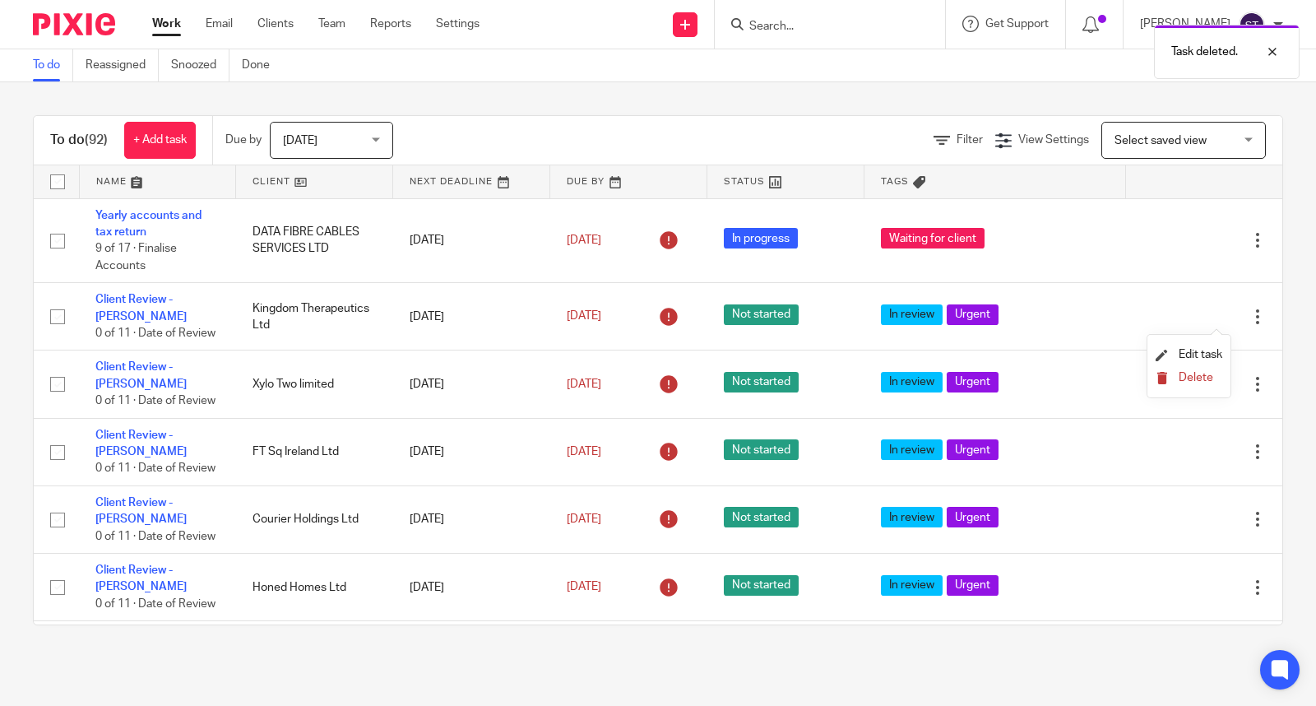
click at [1180, 382] on span "Delete" at bounding box center [1195, 378] width 35 height 12
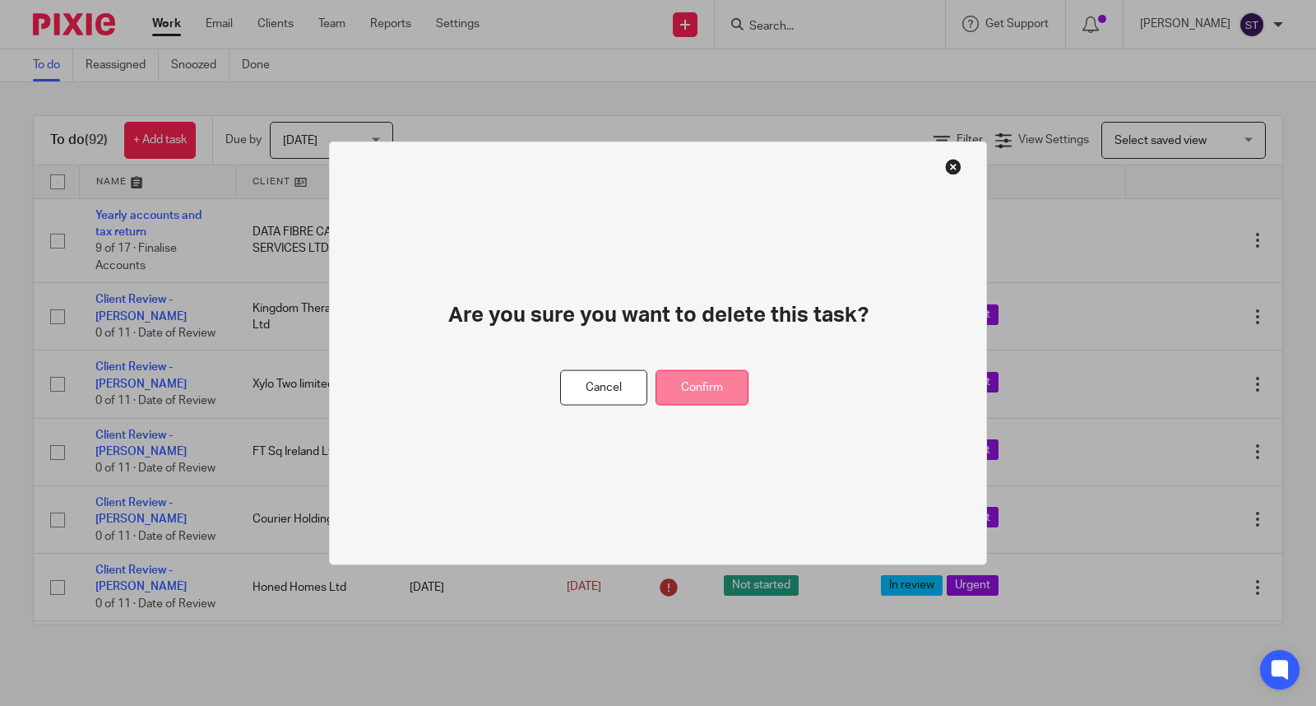
click at [718, 399] on button "Confirm" at bounding box center [701, 387] width 93 height 35
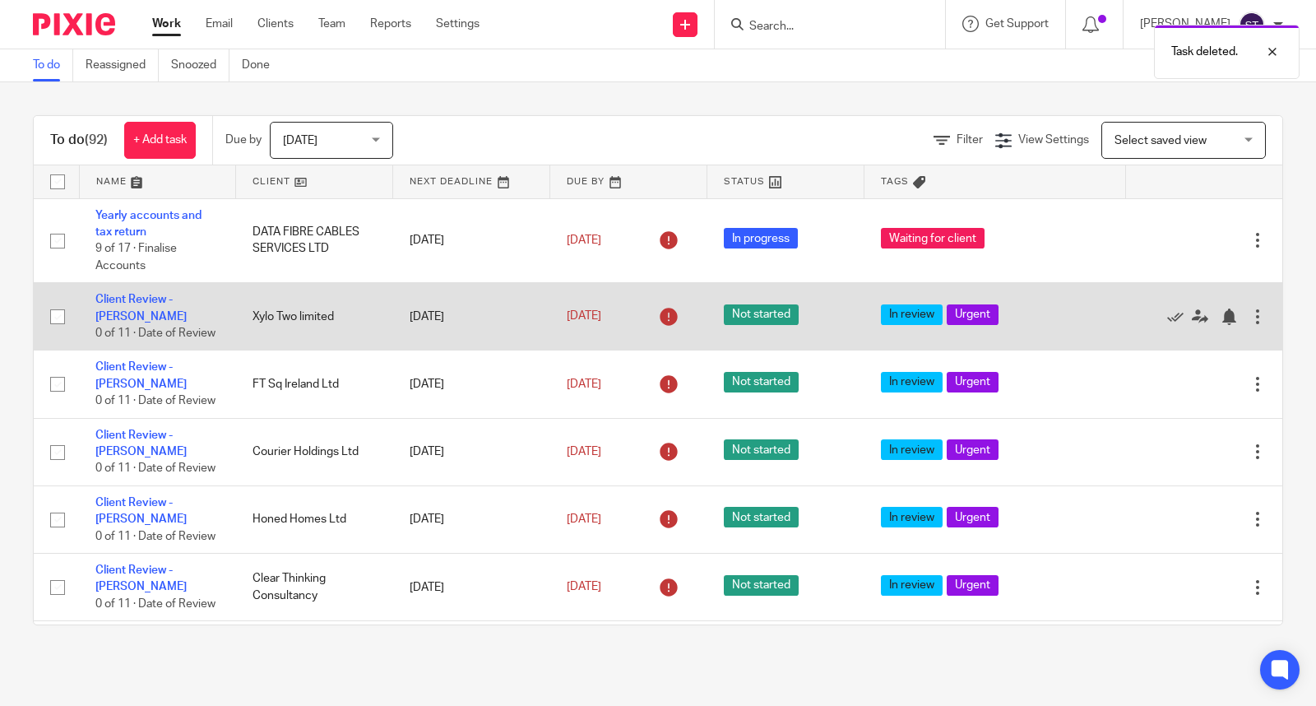
click at [1213, 326] on div "Edit task Delete" at bounding box center [1203, 316] width 124 height 41
click at [1215, 326] on div "Edit task Delete" at bounding box center [1203, 316] width 124 height 41
click at [1249, 319] on div at bounding box center [1257, 316] width 16 height 16
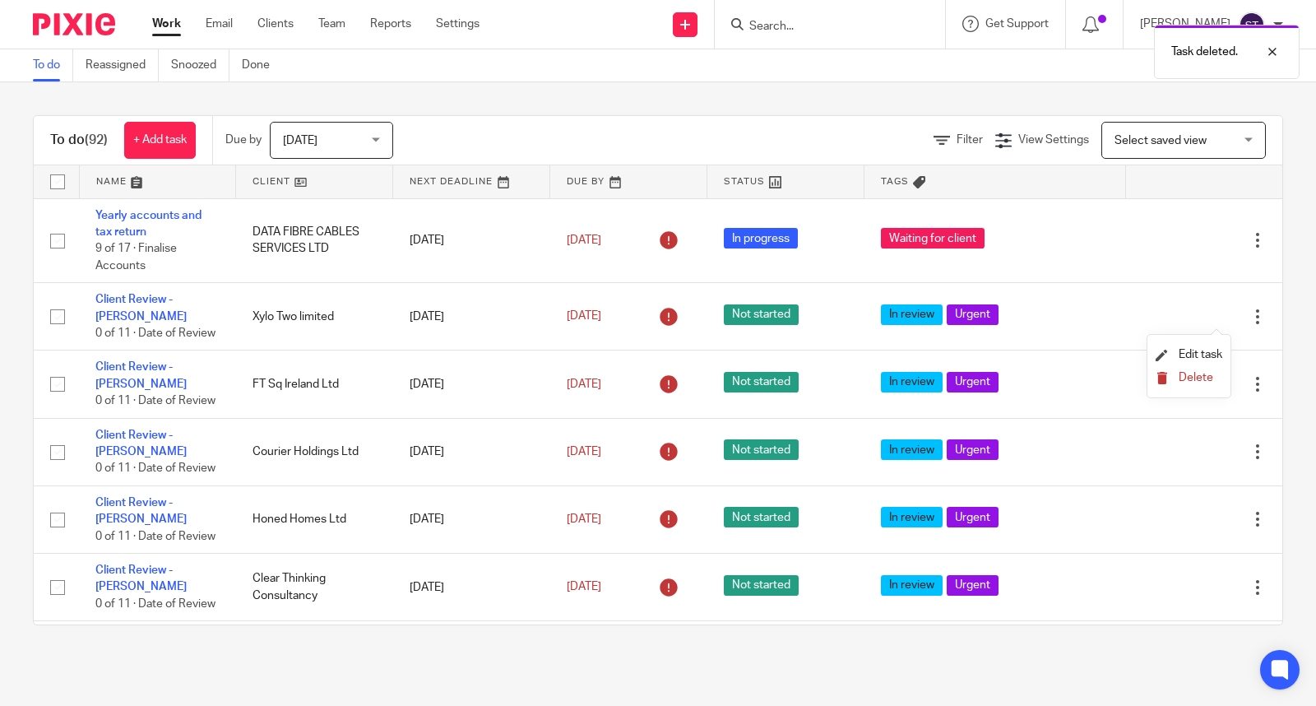
click at [1218, 378] on button "Delete" at bounding box center [1188, 378] width 67 height 13
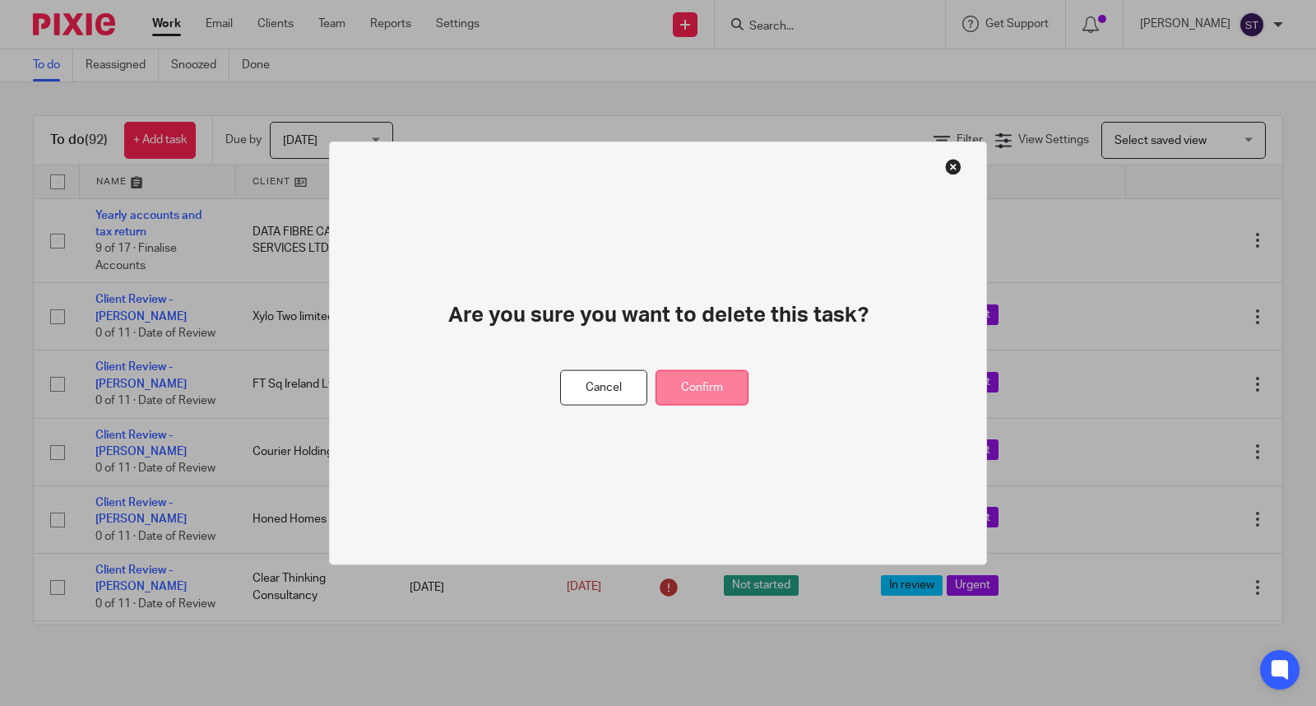
click at [707, 391] on button "Confirm" at bounding box center [701, 387] width 93 height 35
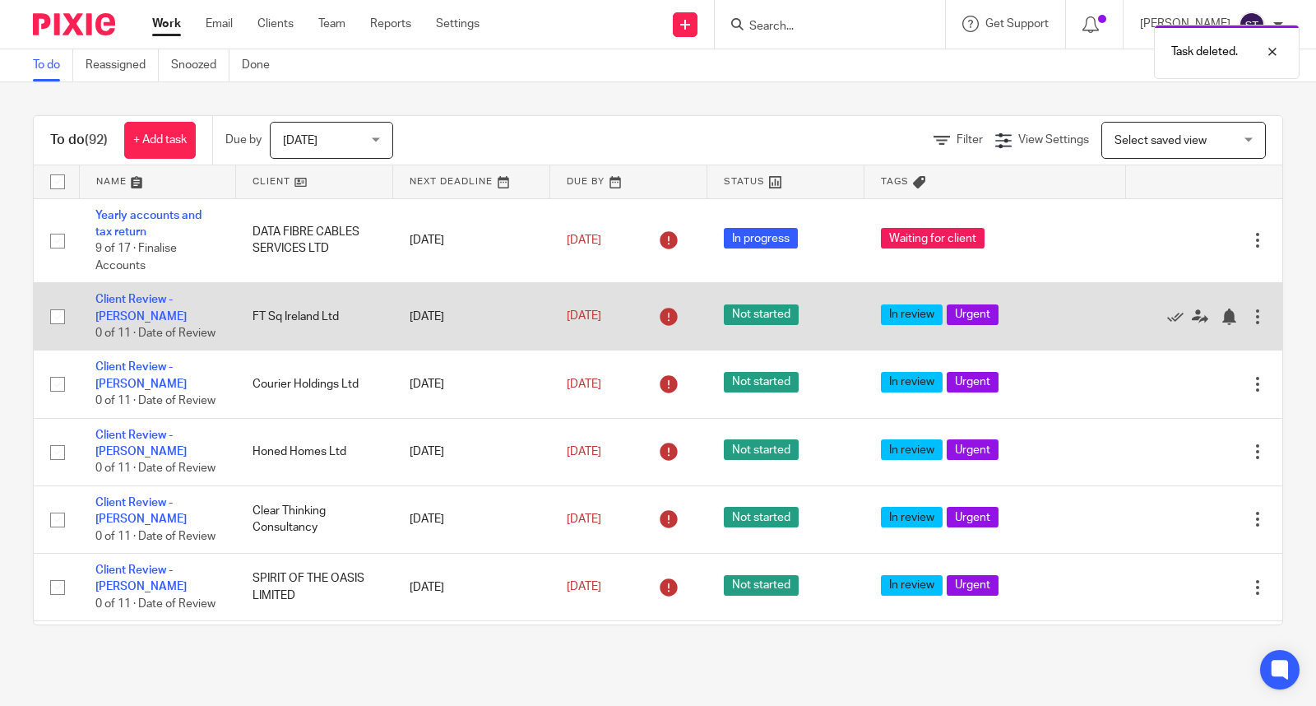
click at [1249, 317] on div at bounding box center [1257, 316] width 16 height 16
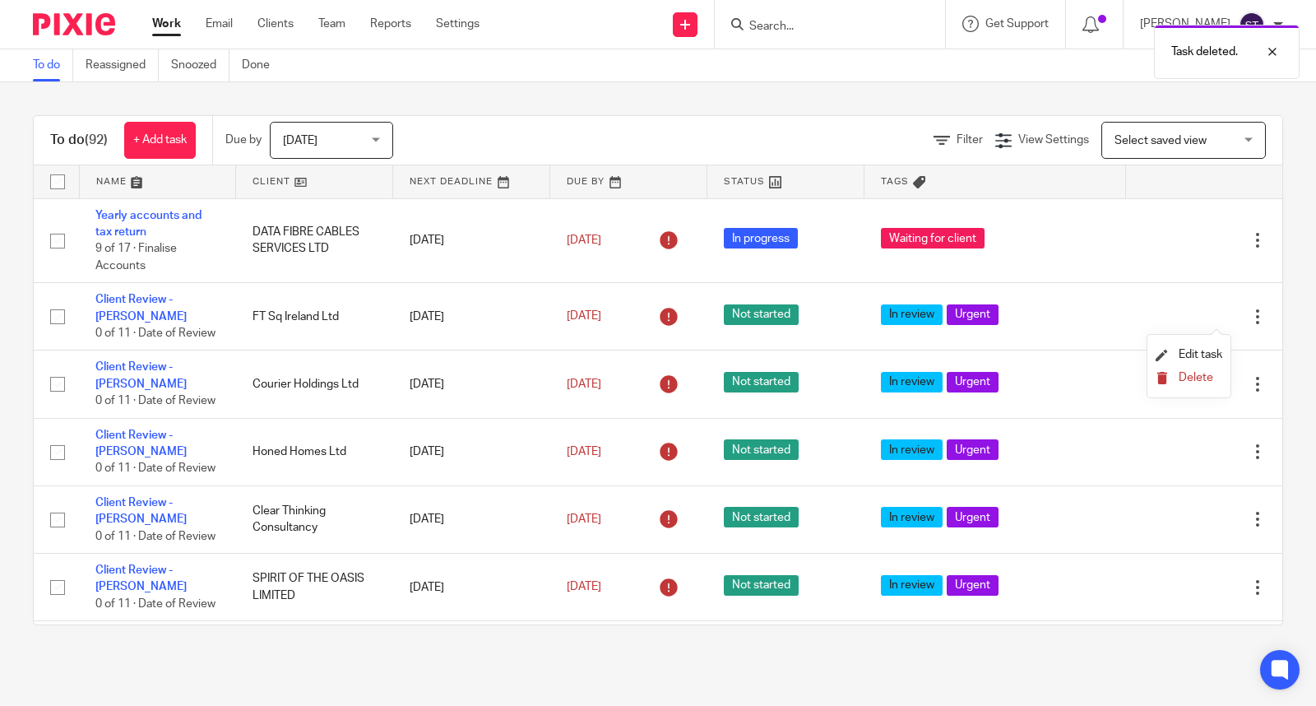
click at [1195, 373] on span "Delete" at bounding box center [1195, 378] width 35 height 12
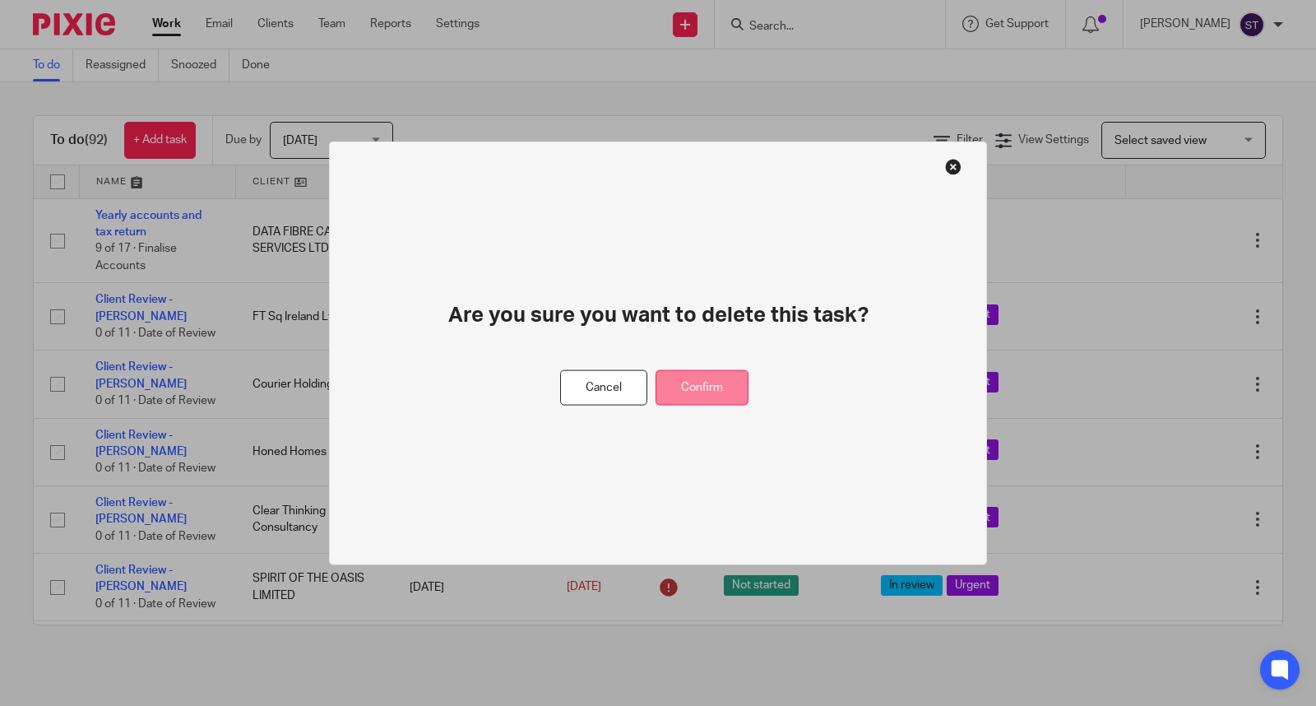
click at [732, 392] on button "Confirm" at bounding box center [701, 387] width 93 height 35
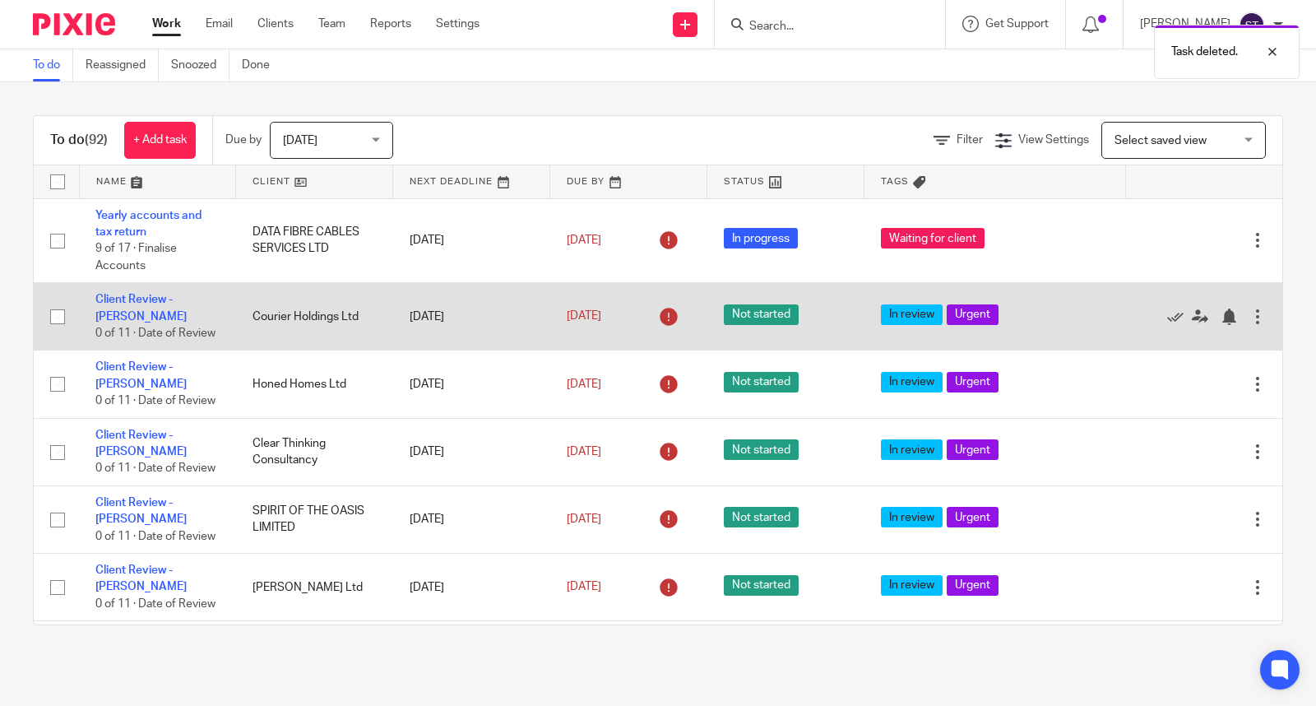
click at [1249, 322] on div at bounding box center [1257, 316] width 16 height 16
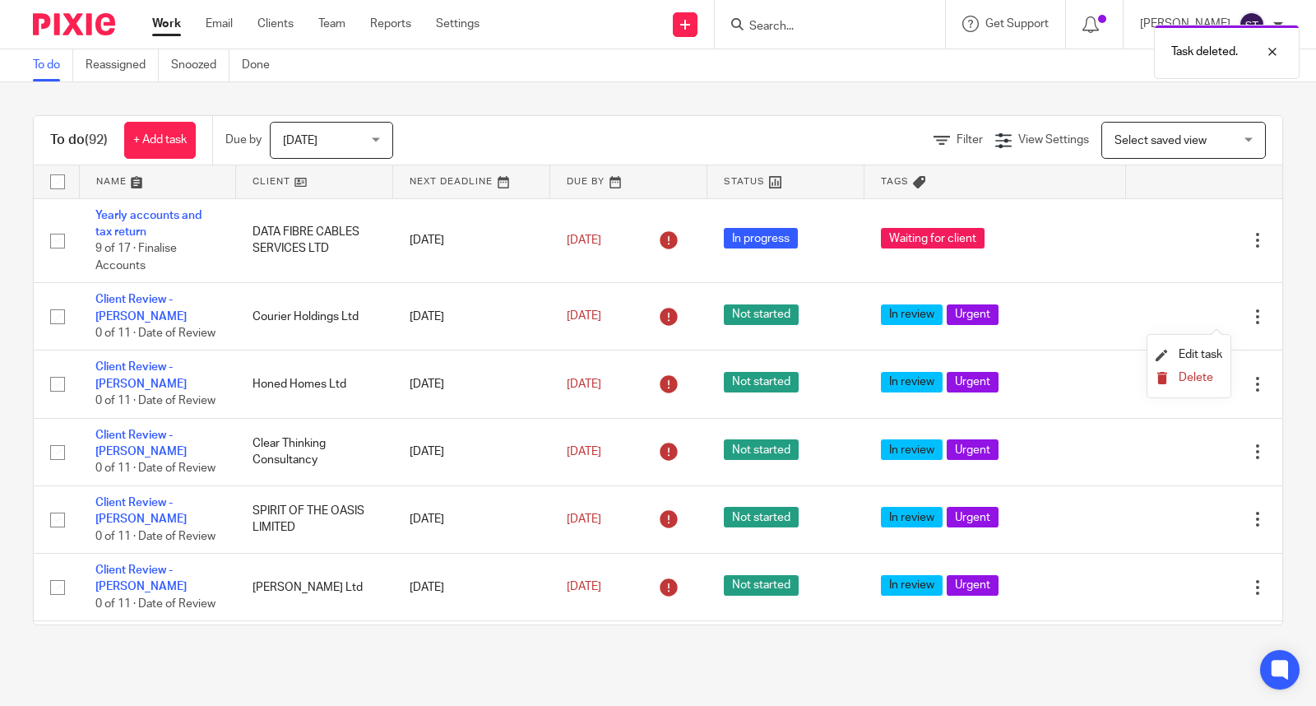
click at [1206, 381] on span "Delete" at bounding box center [1195, 378] width 35 height 12
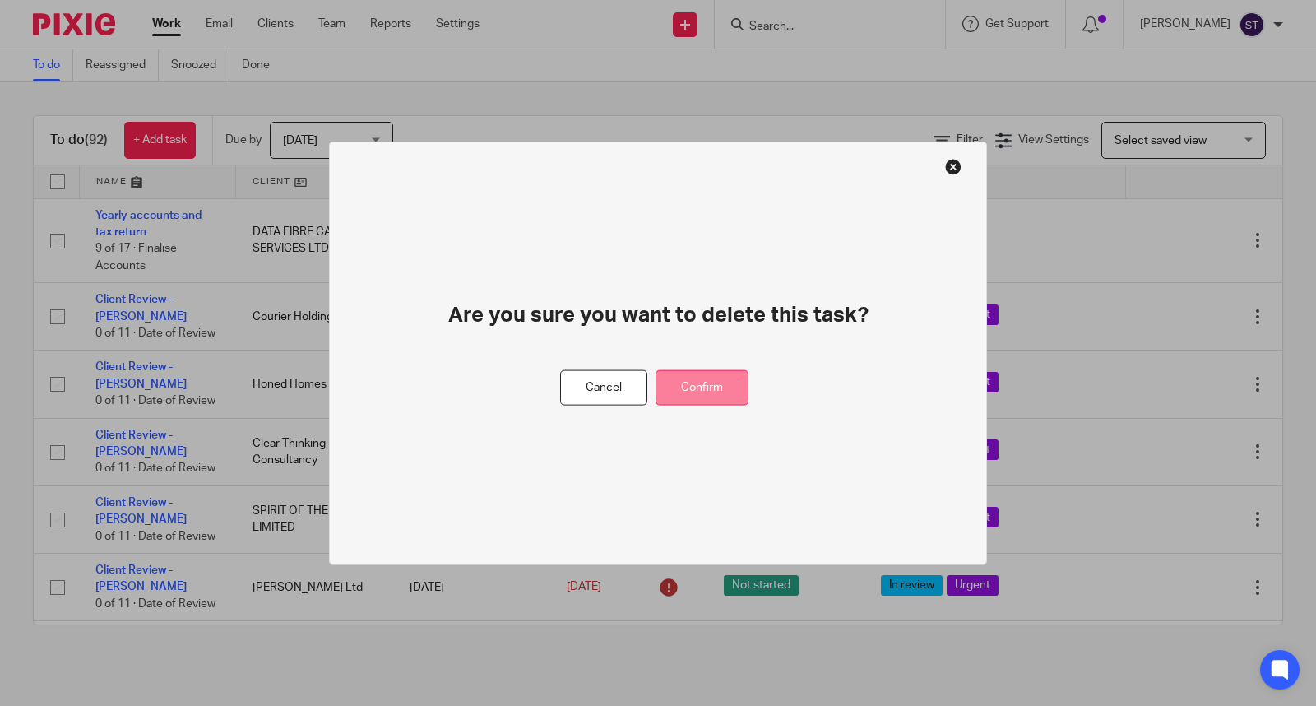
click at [724, 389] on button "Confirm" at bounding box center [701, 387] width 93 height 35
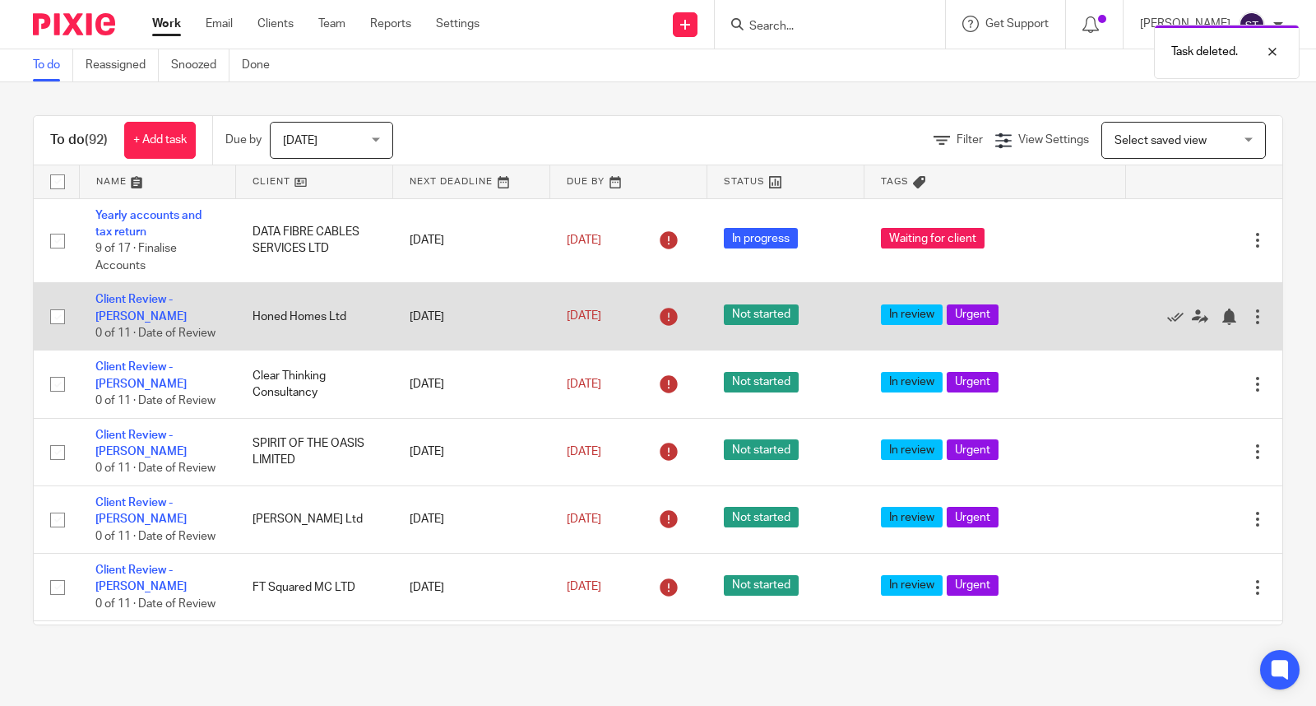
click at [1249, 324] on div at bounding box center [1257, 316] width 16 height 16
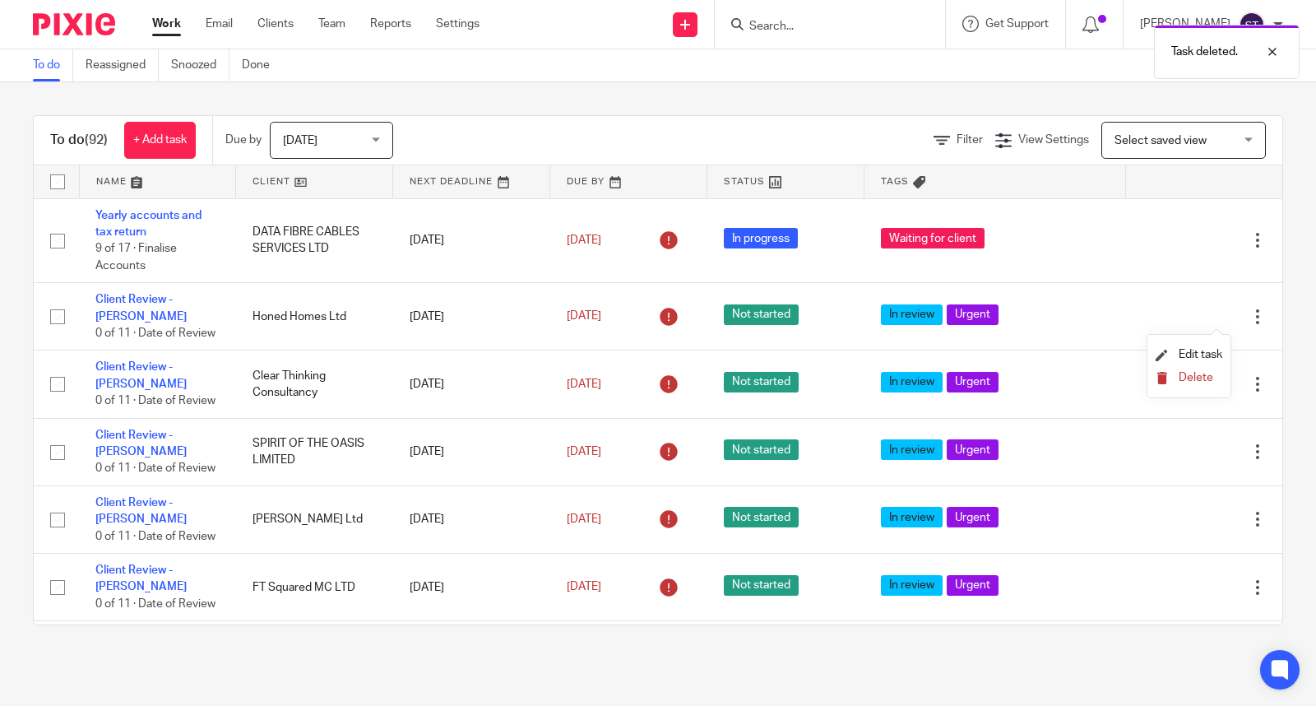
click at [1196, 379] on span "Delete" at bounding box center [1195, 378] width 35 height 12
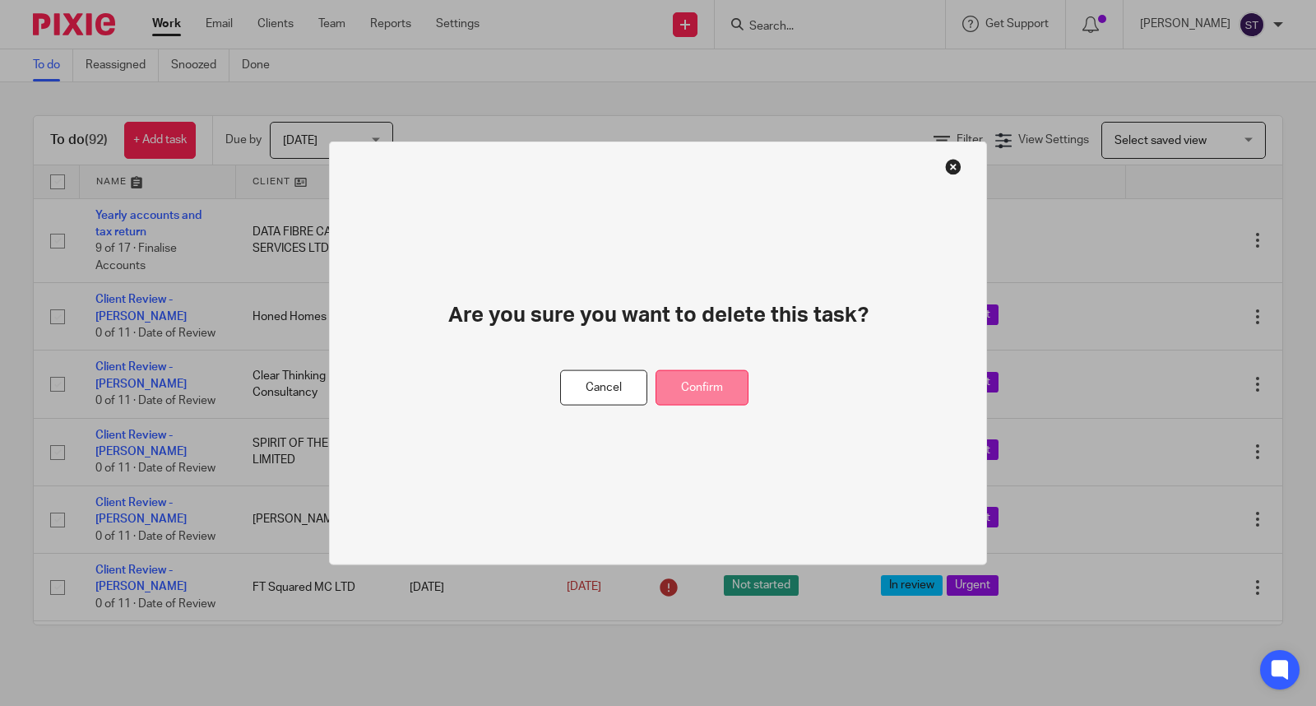
click at [691, 378] on button "Confirm" at bounding box center [701, 387] width 93 height 35
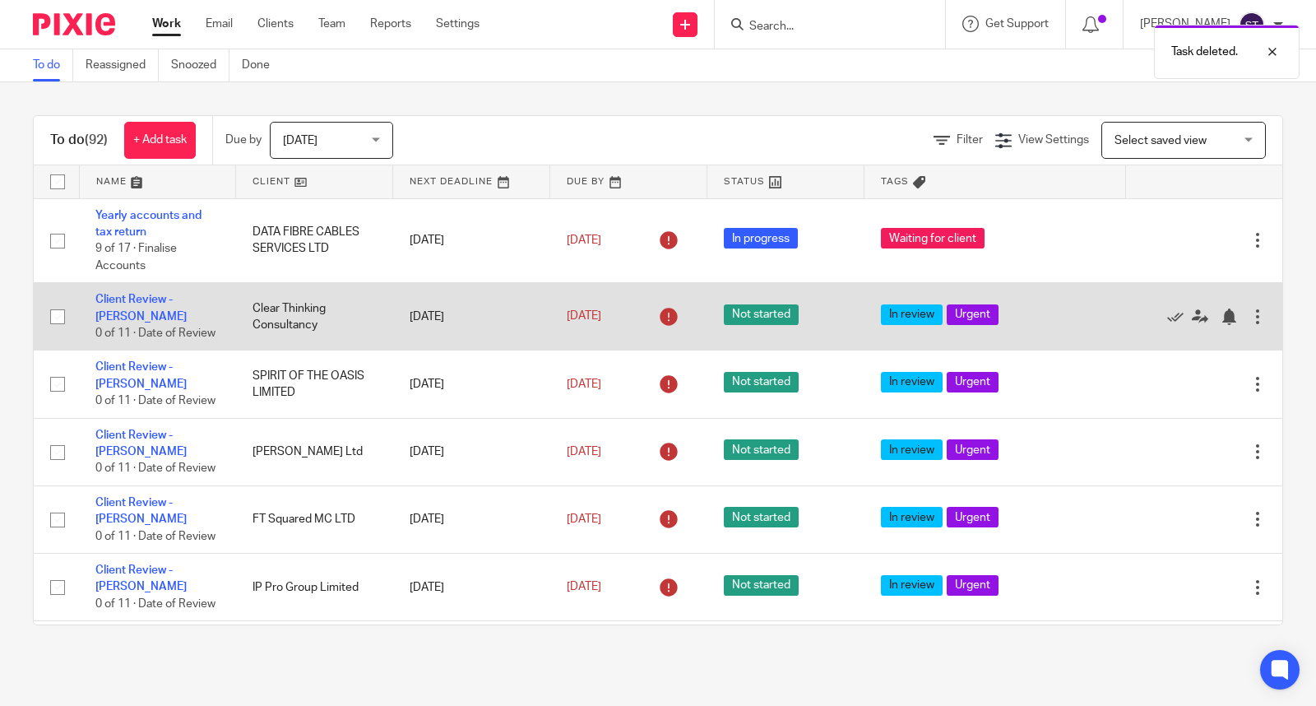
click at [1249, 324] on div at bounding box center [1257, 316] width 16 height 16
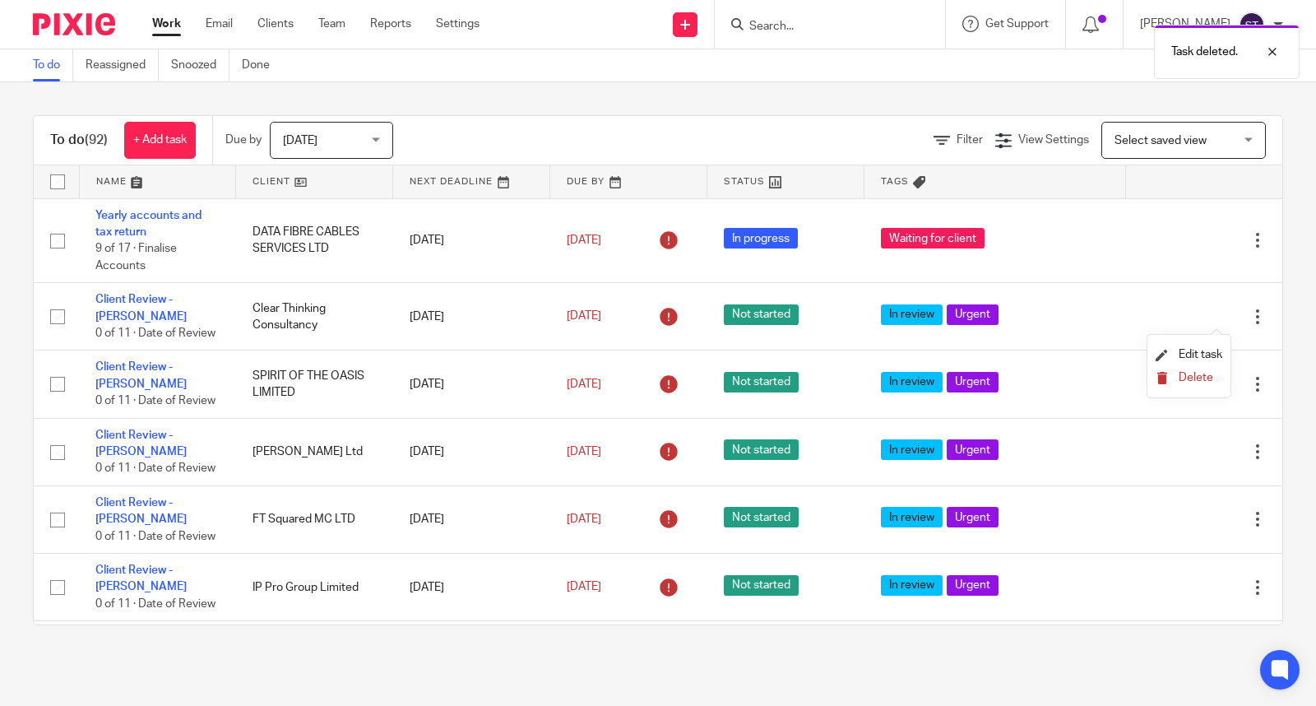
click at [1191, 379] on span "Delete" at bounding box center [1195, 378] width 35 height 12
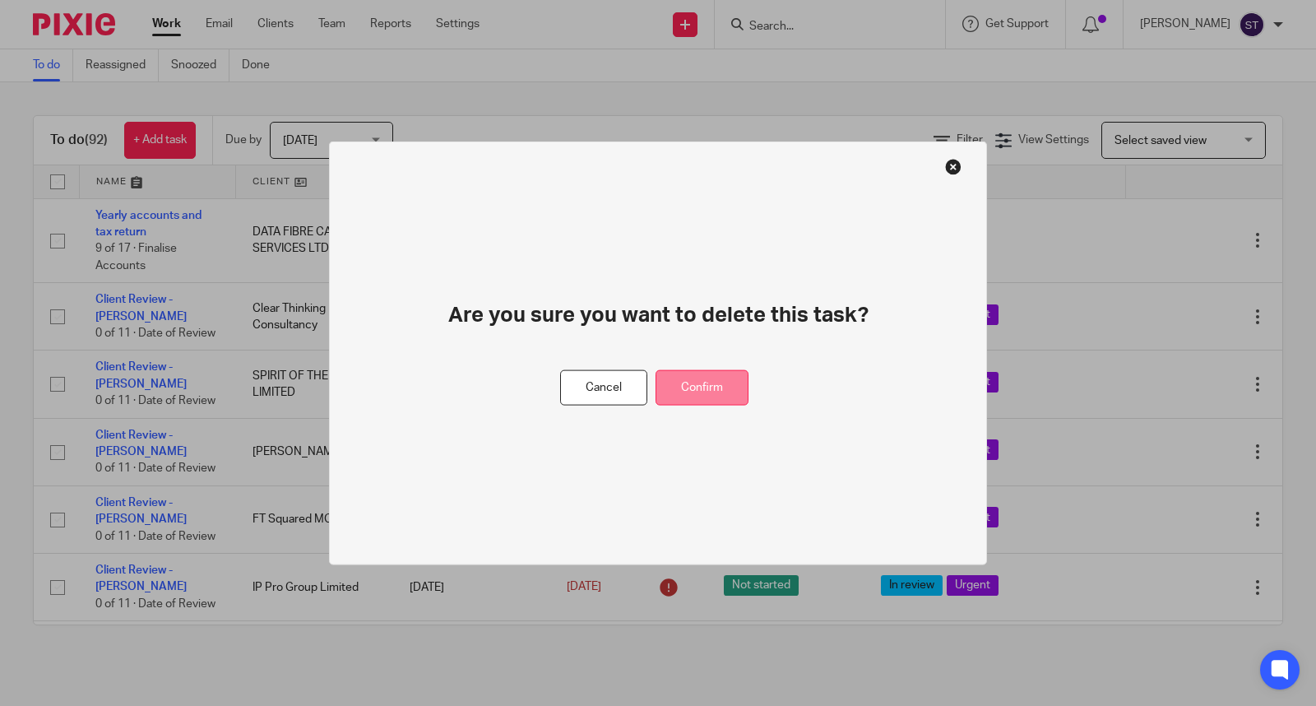
click at [711, 389] on button "Confirm" at bounding box center [701, 387] width 93 height 35
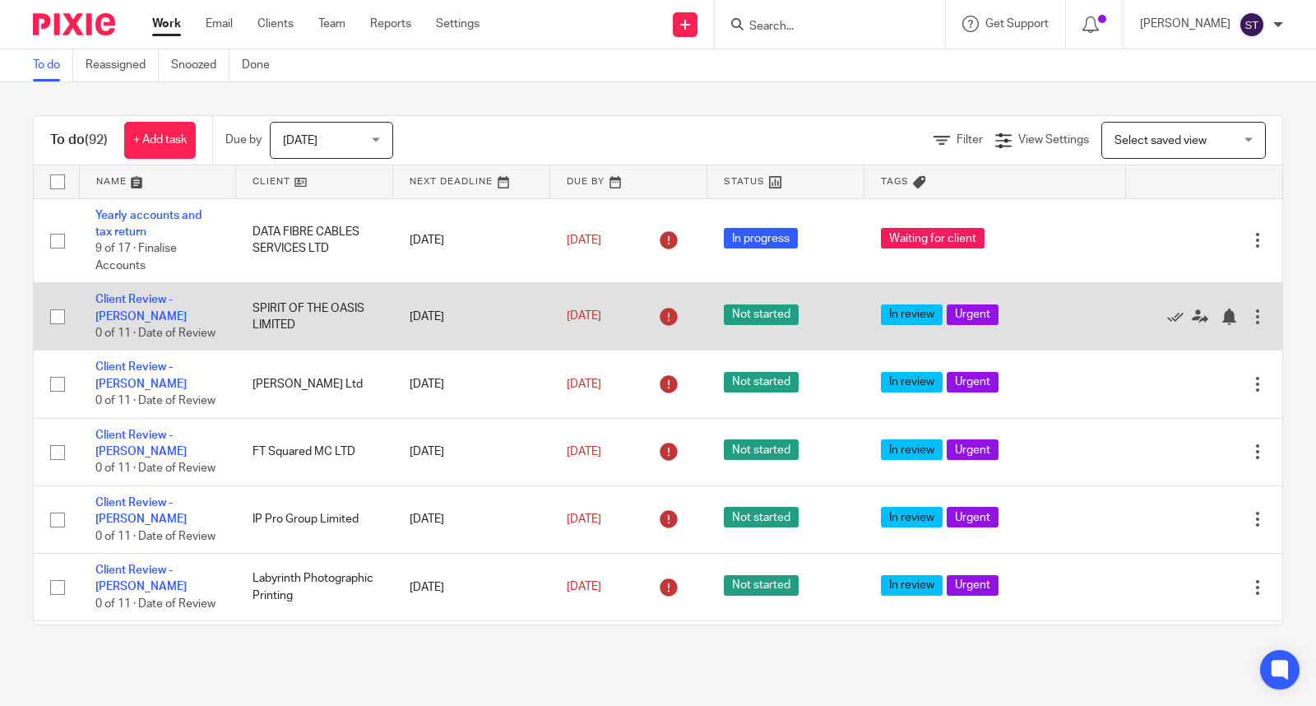
click at [1249, 322] on div at bounding box center [1257, 316] width 16 height 16
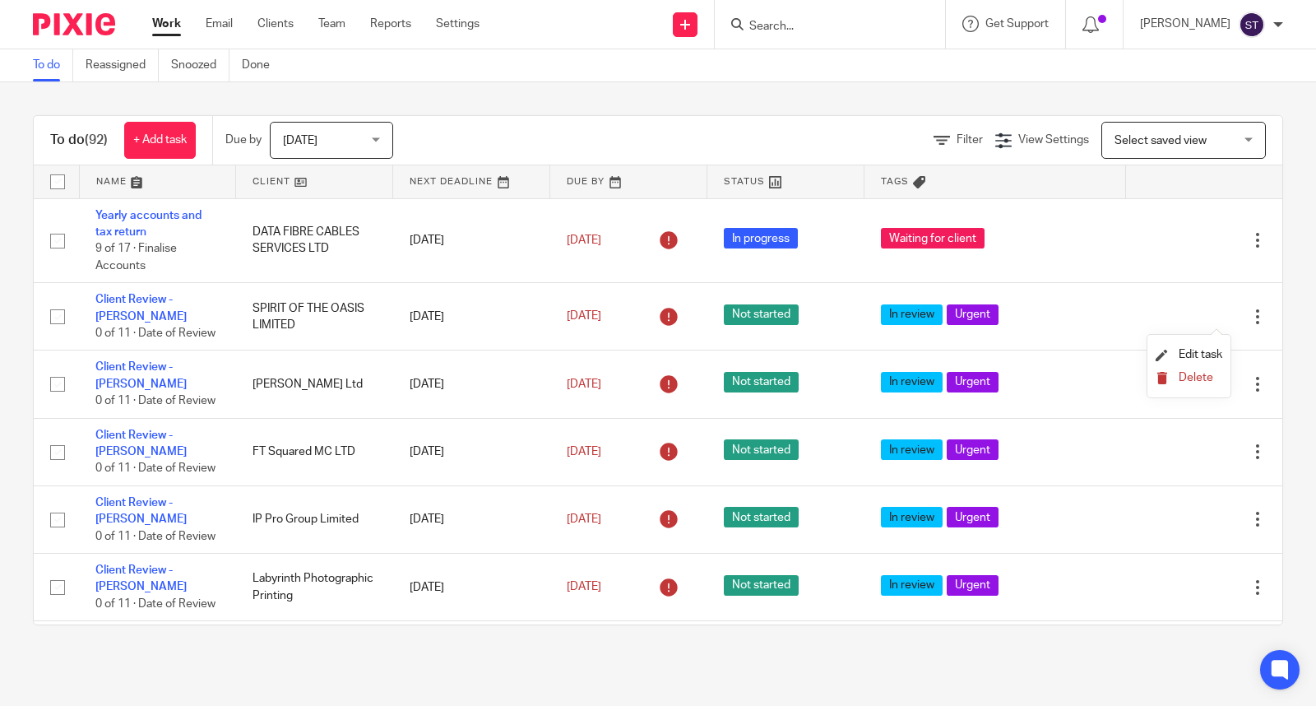
click at [1190, 379] on span "Delete" at bounding box center [1195, 378] width 35 height 12
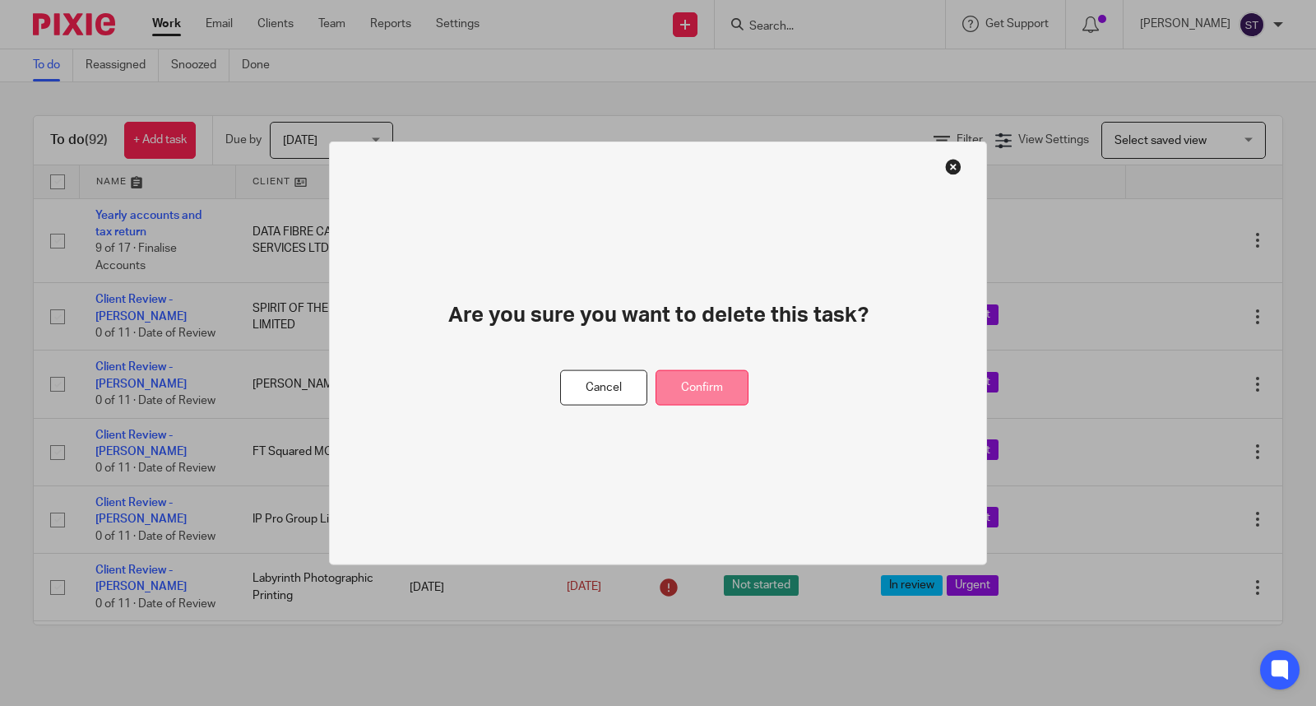
click at [729, 390] on button "Confirm" at bounding box center [701, 387] width 93 height 35
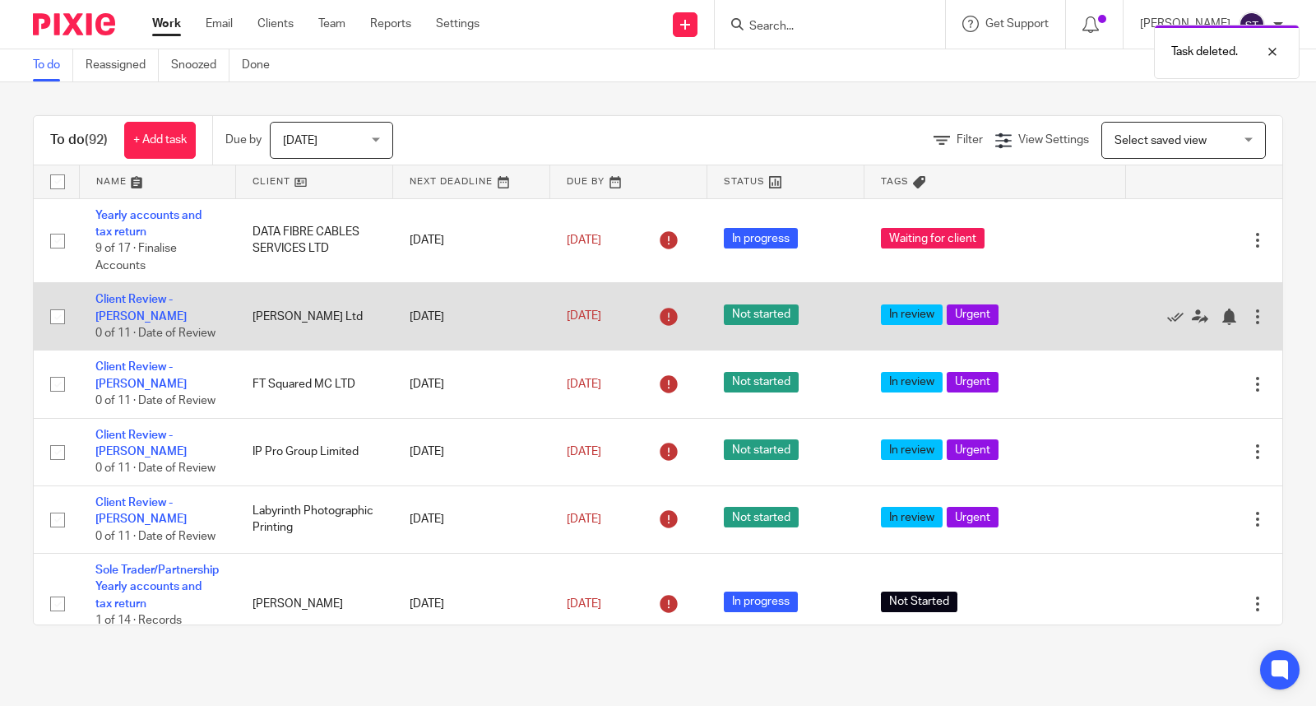
click at [1249, 319] on div at bounding box center [1257, 316] width 16 height 16
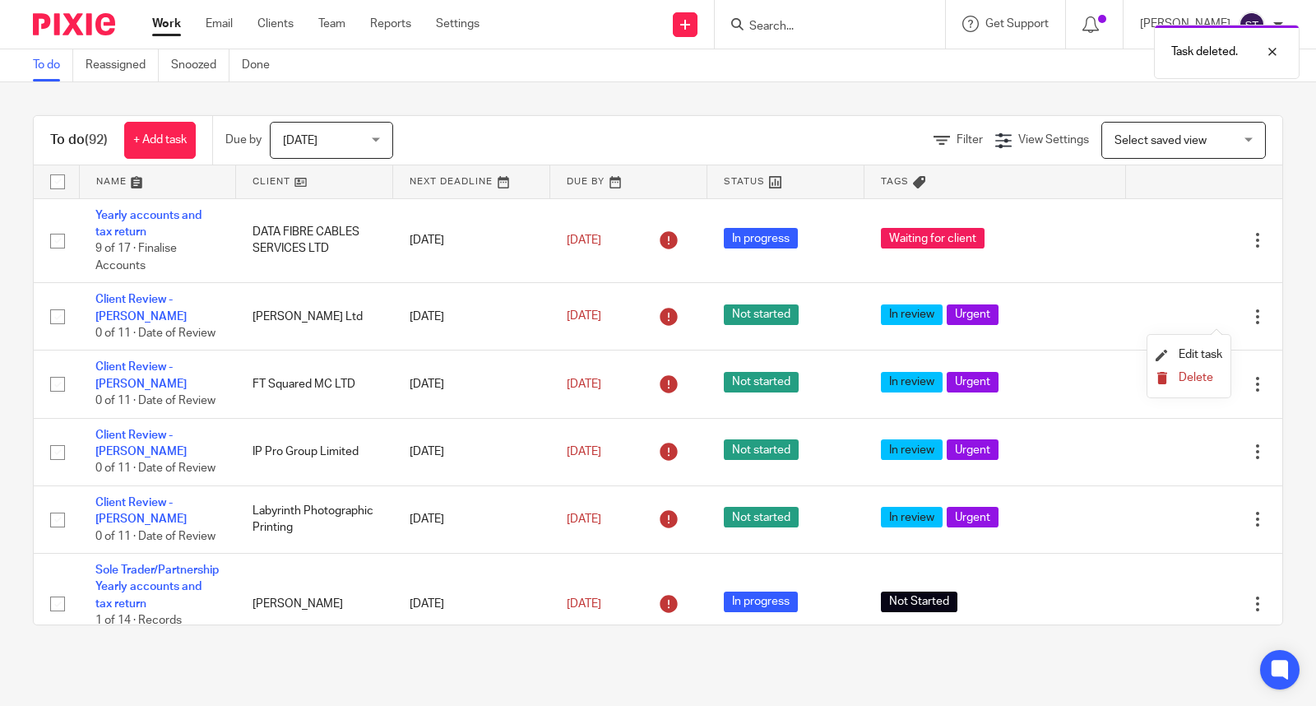
click at [1192, 373] on span "Delete" at bounding box center [1195, 378] width 35 height 12
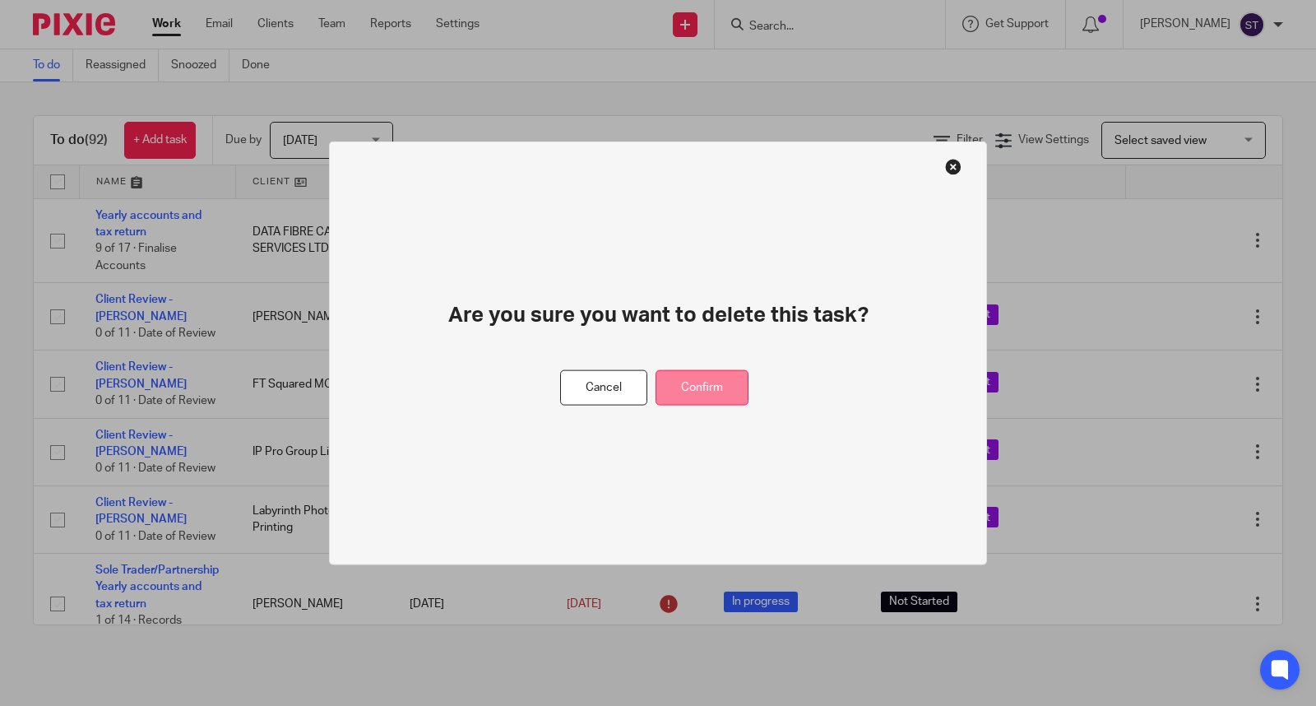
click at [738, 391] on button "Confirm" at bounding box center [701, 387] width 93 height 35
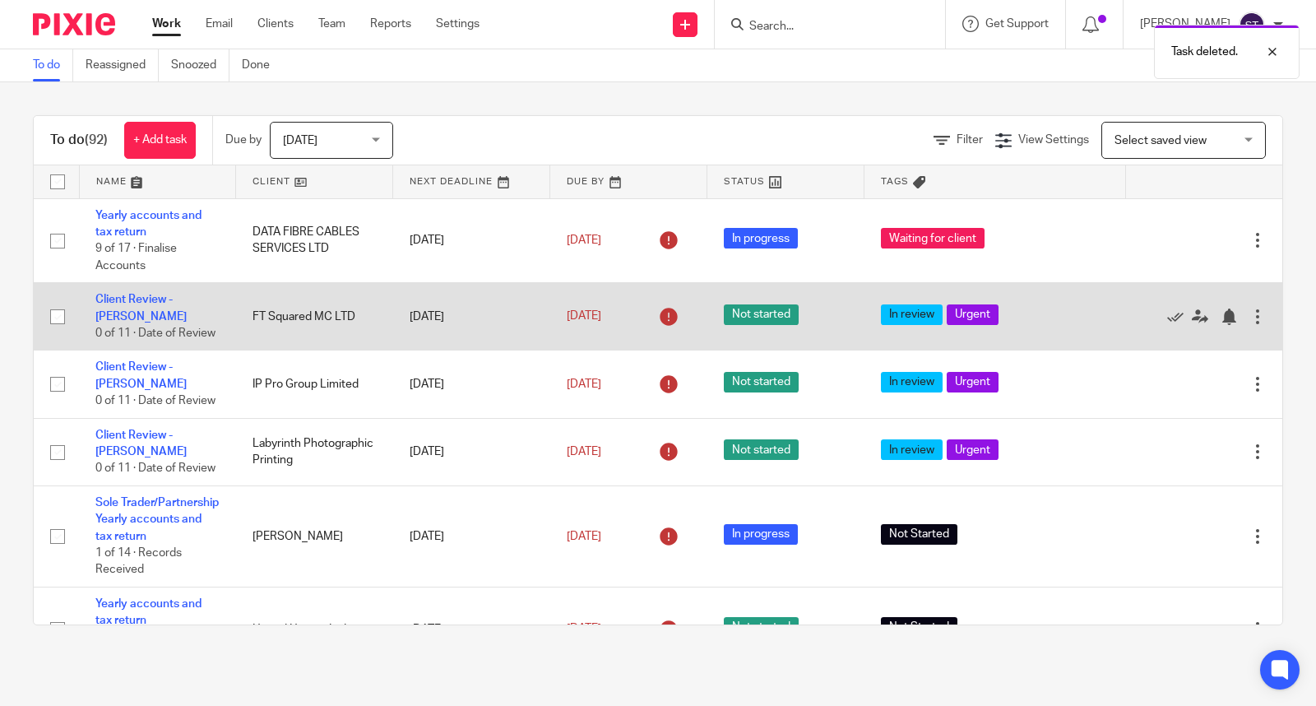
click at [1249, 317] on div at bounding box center [1257, 316] width 16 height 16
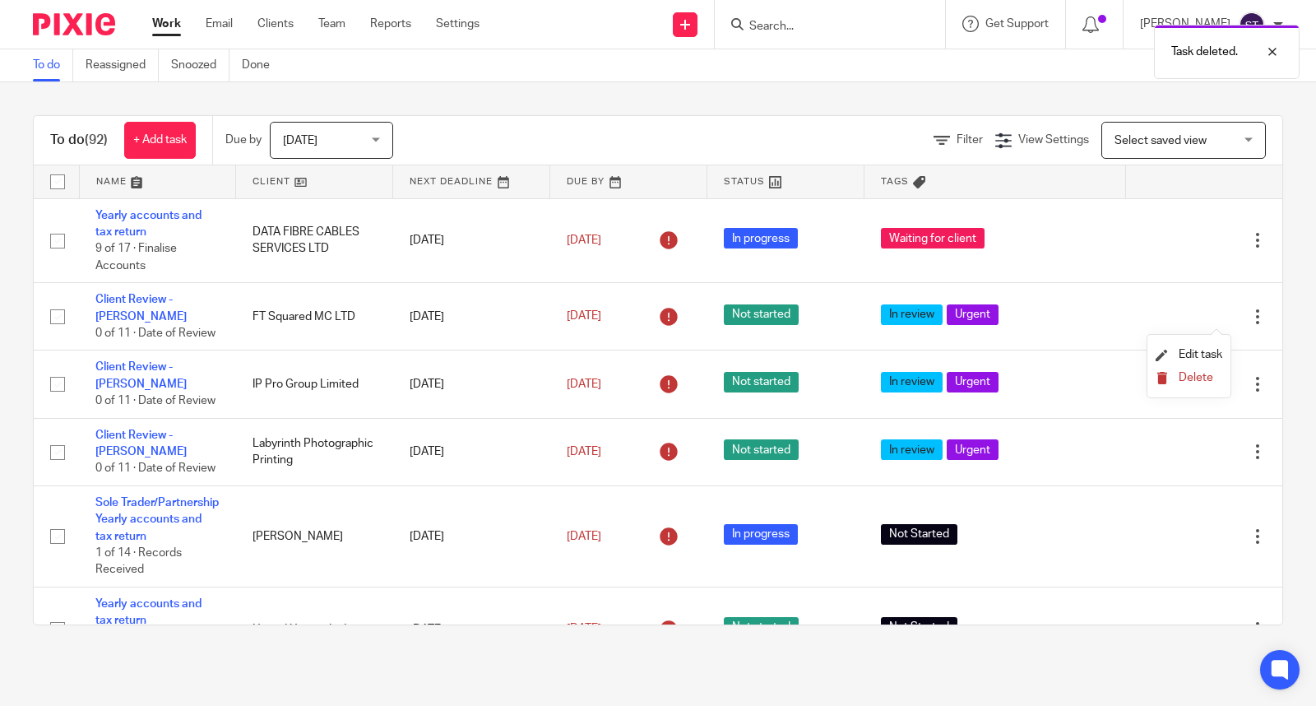
click at [1187, 374] on span "Delete" at bounding box center [1195, 378] width 35 height 12
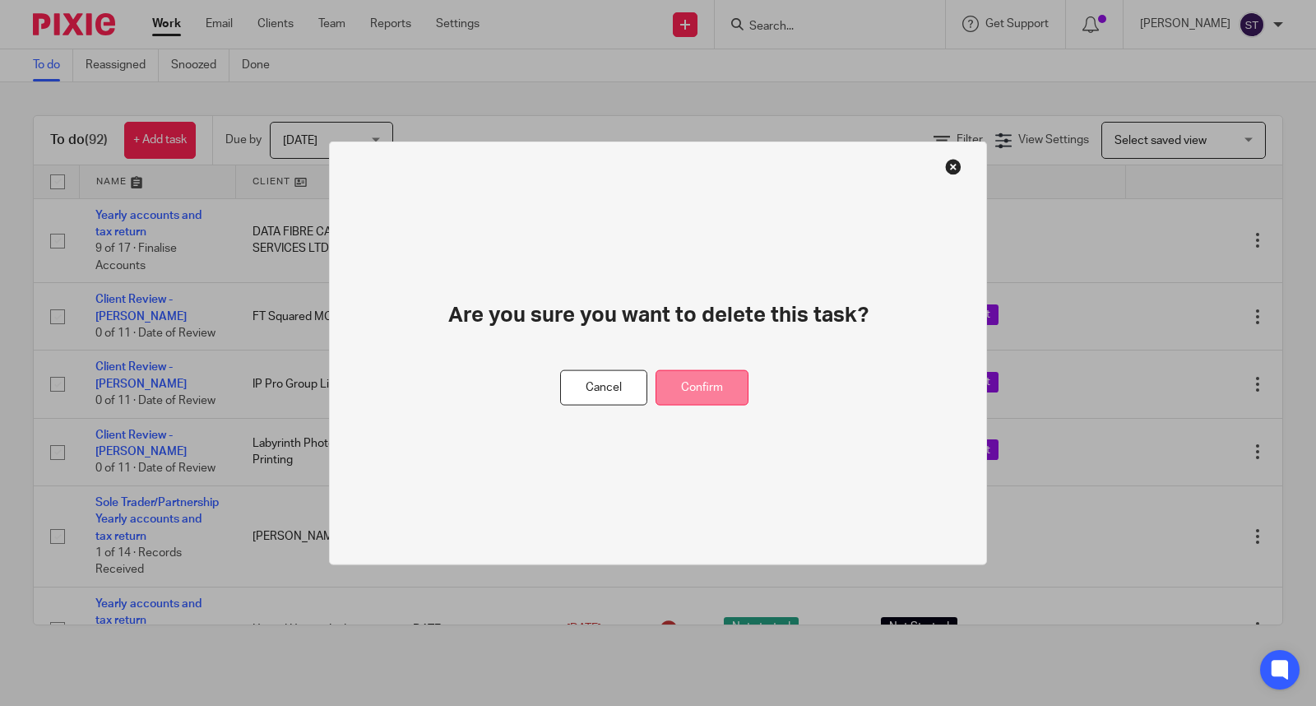
click at [720, 387] on button "Confirm" at bounding box center [701, 387] width 93 height 35
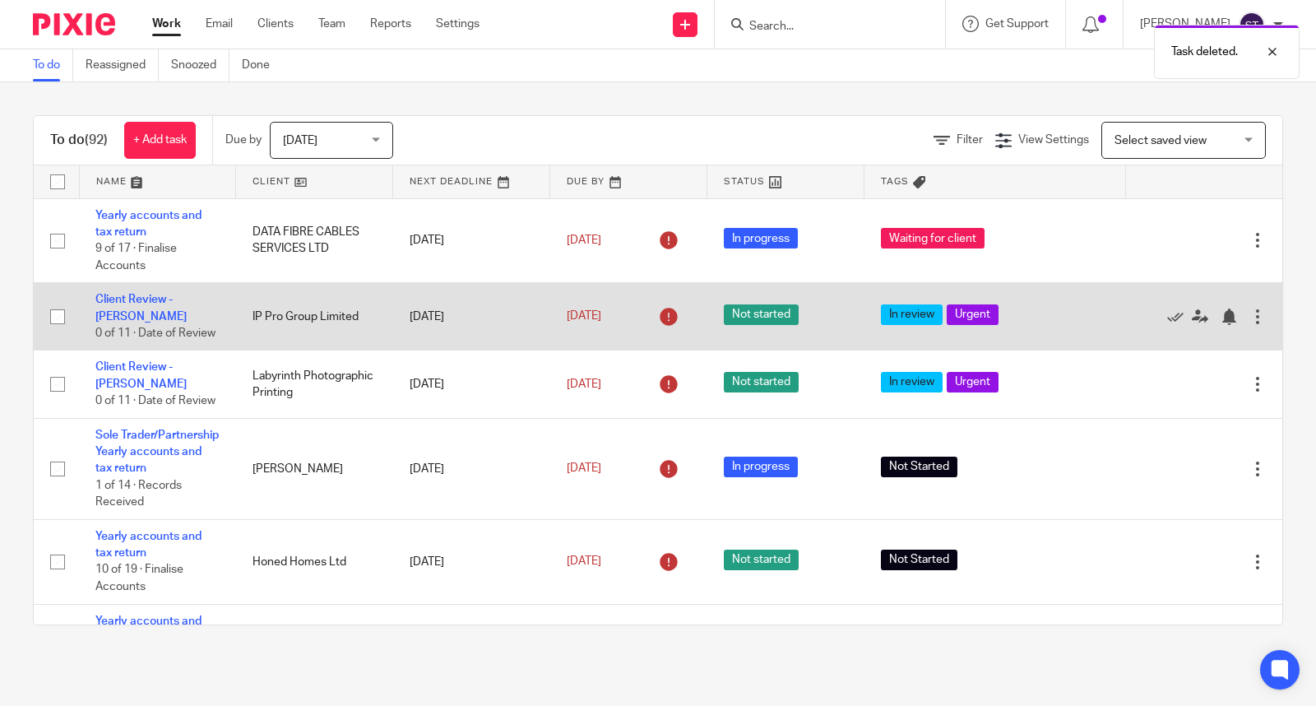
click at [1249, 316] on div at bounding box center [1257, 316] width 16 height 16
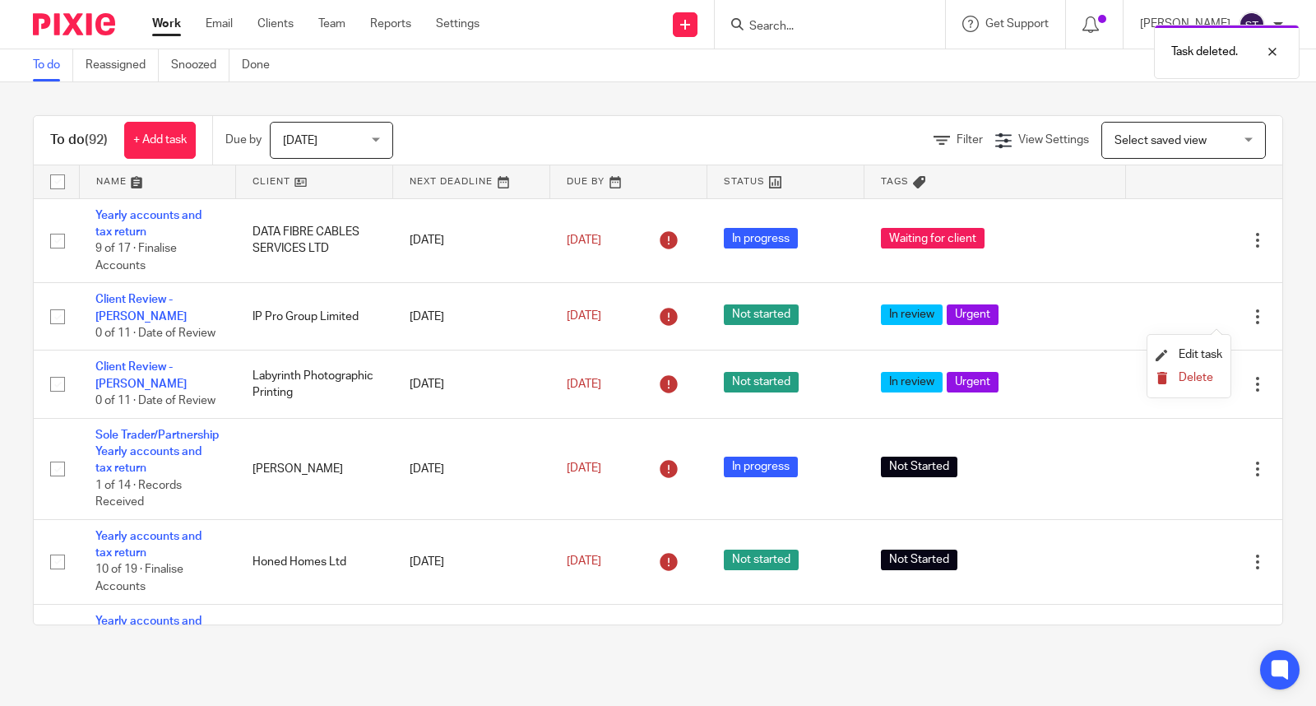
click at [1173, 377] on button "Delete" at bounding box center [1188, 378] width 67 height 13
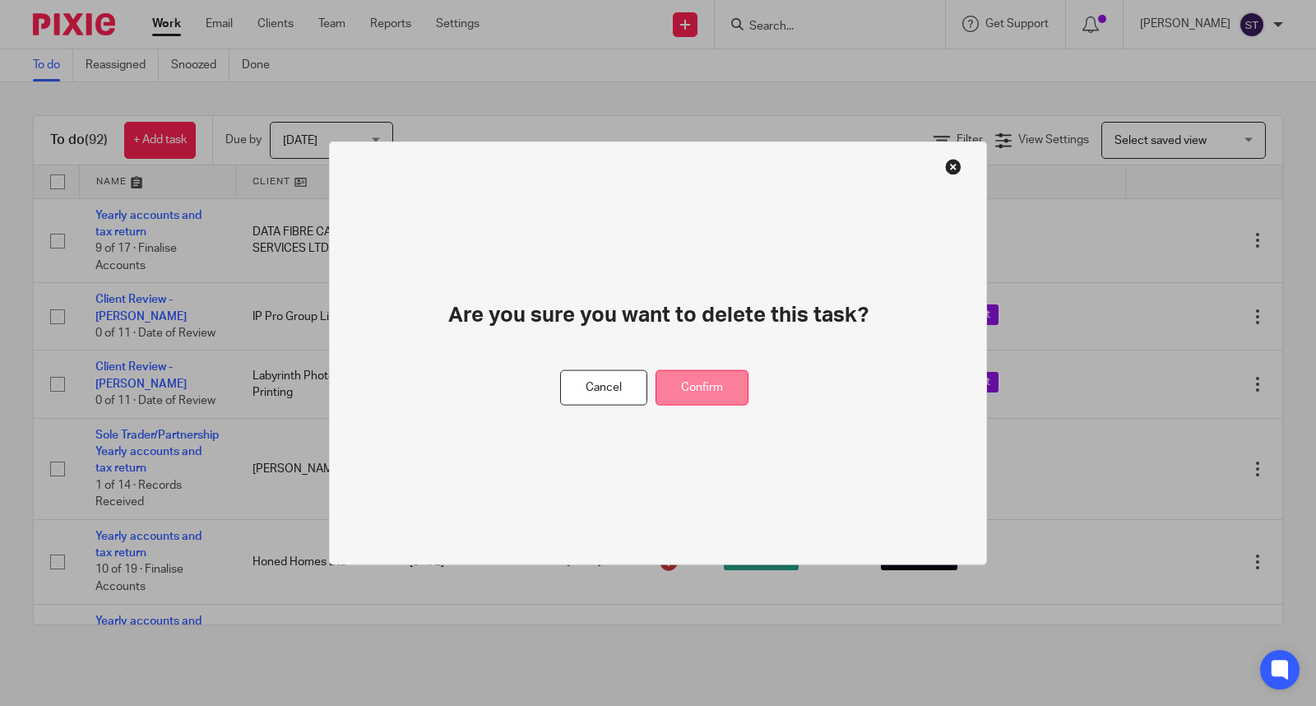
click at [720, 384] on button "Confirm" at bounding box center [701, 387] width 93 height 35
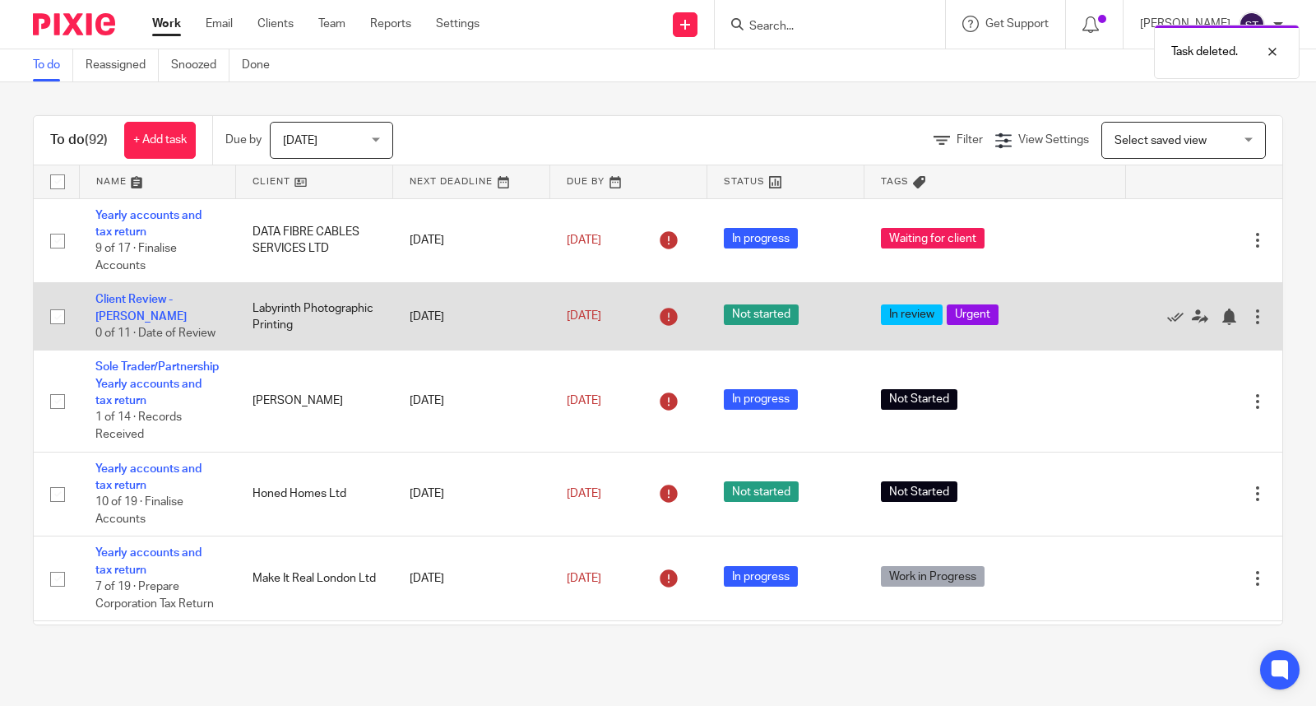
click at [1249, 324] on div at bounding box center [1257, 316] width 16 height 16
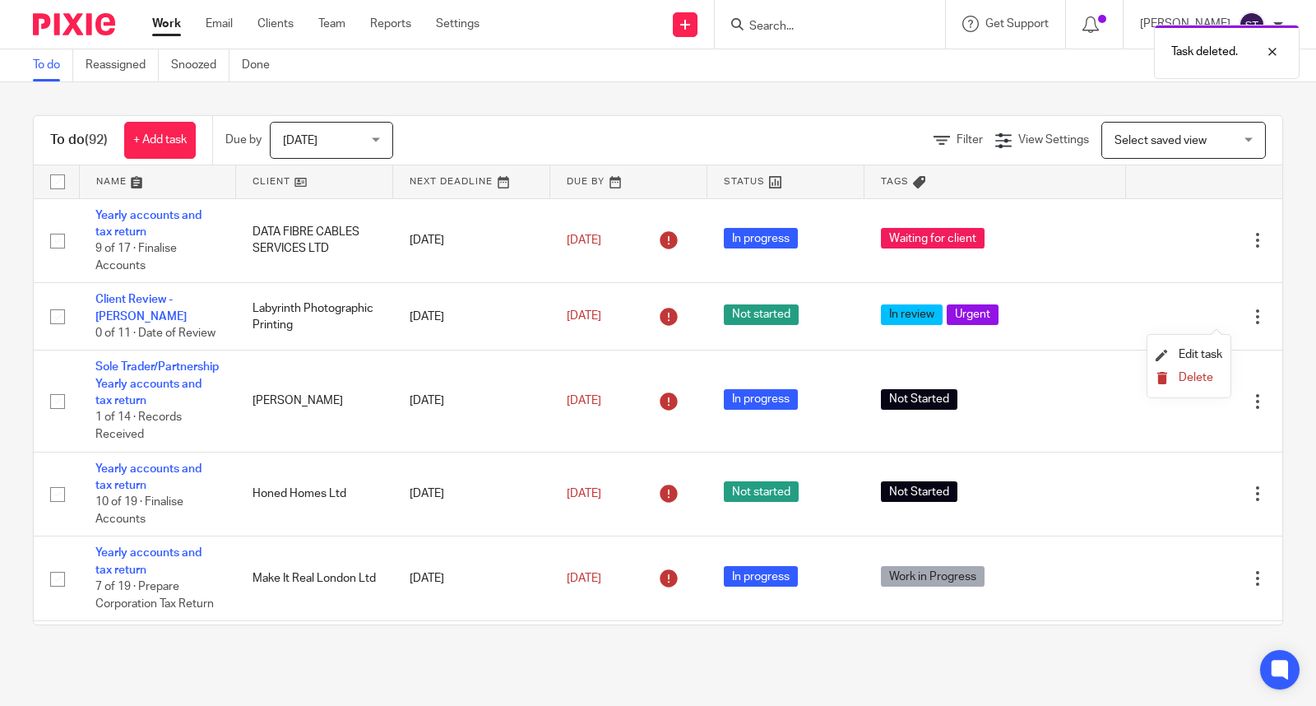
click at [1199, 380] on span "Delete" at bounding box center [1195, 378] width 35 height 12
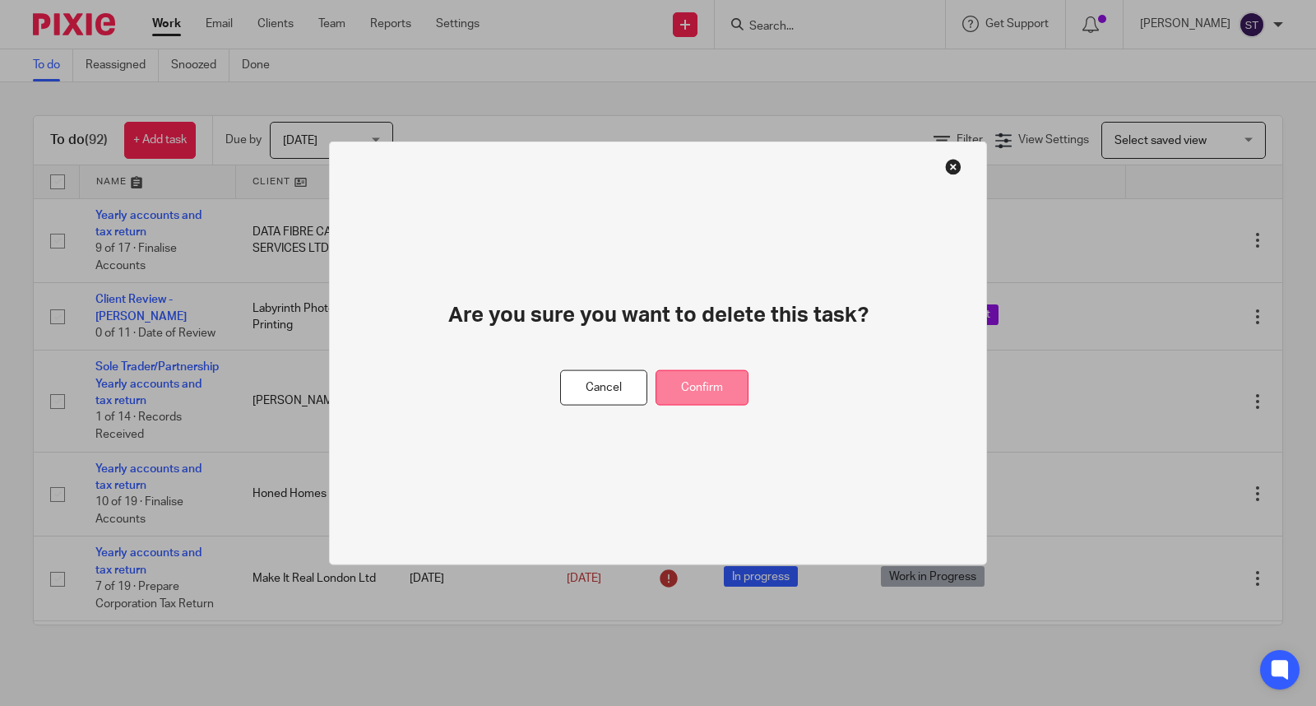
click at [719, 382] on button "Confirm" at bounding box center [701, 387] width 93 height 35
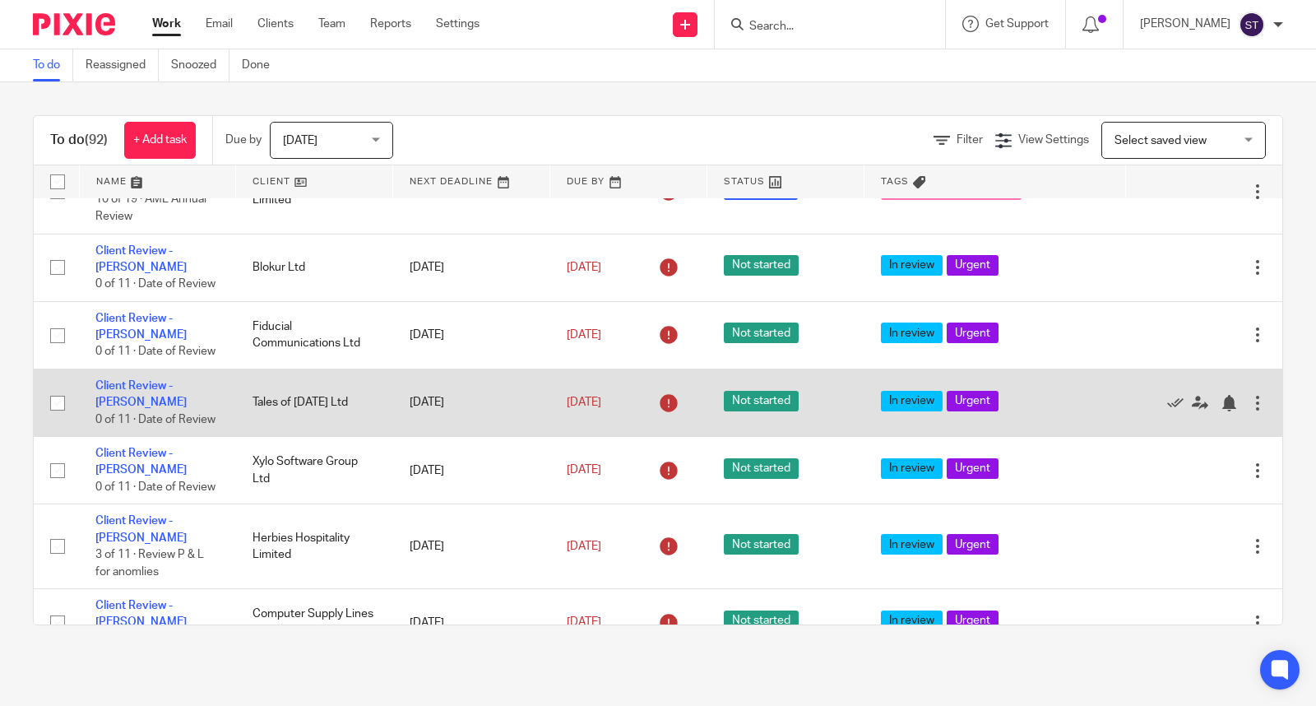
scroll to position [456, 0]
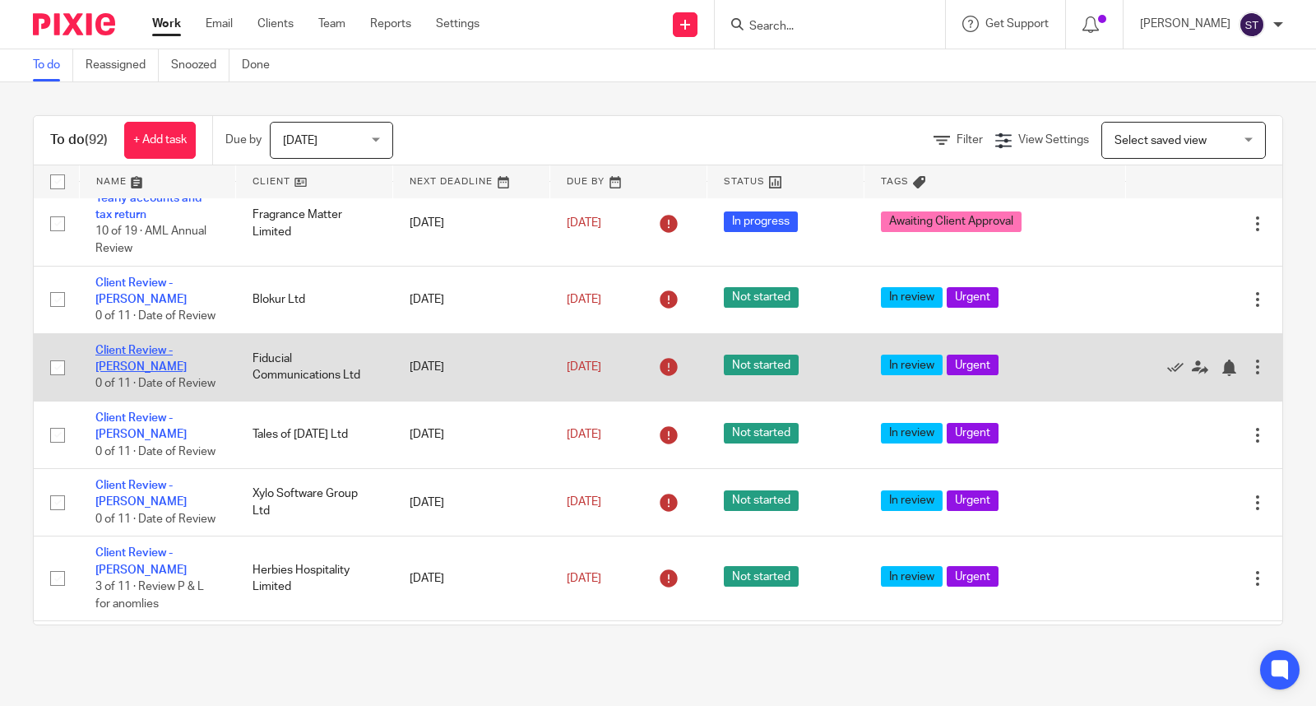
click at [187, 373] on link "Client Review - [PERSON_NAME]" at bounding box center [140, 359] width 91 height 28
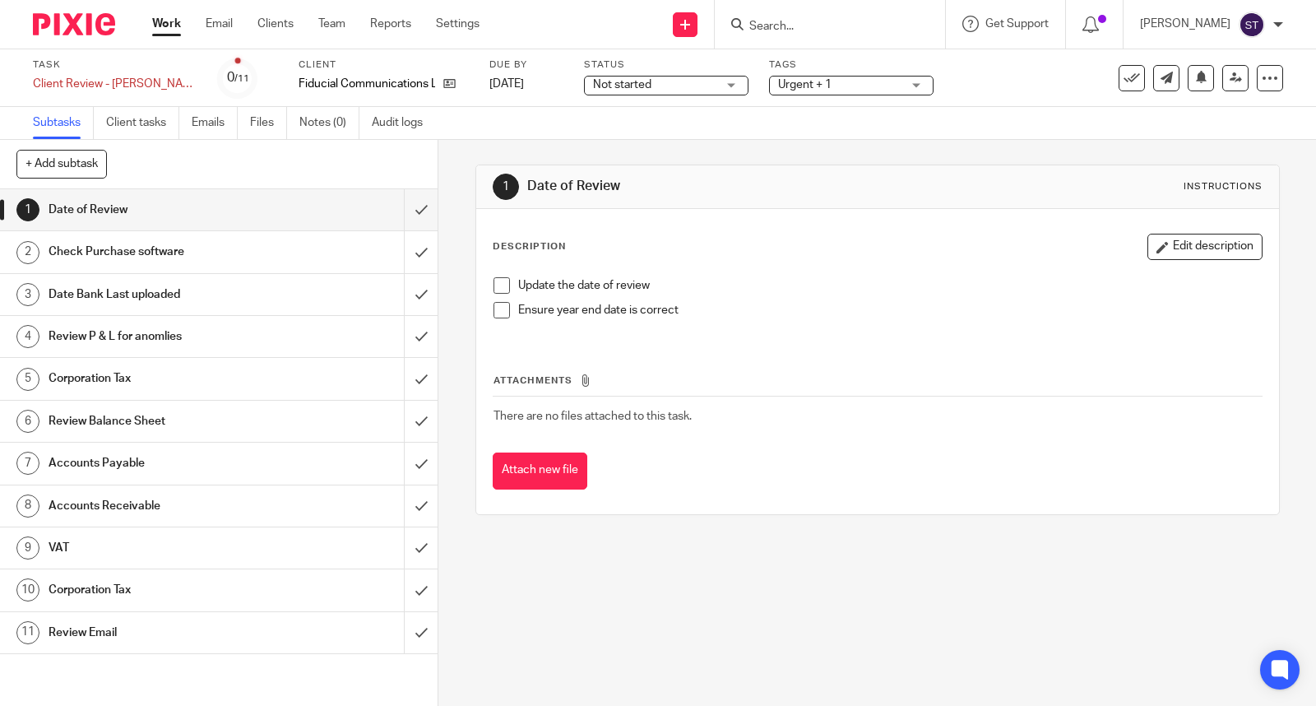
click at [496, 289] on span at bounding box center [501, 285] width 16 height 16
click at [498, 310] on span at bounding box center [501, 310] width 16 height 16
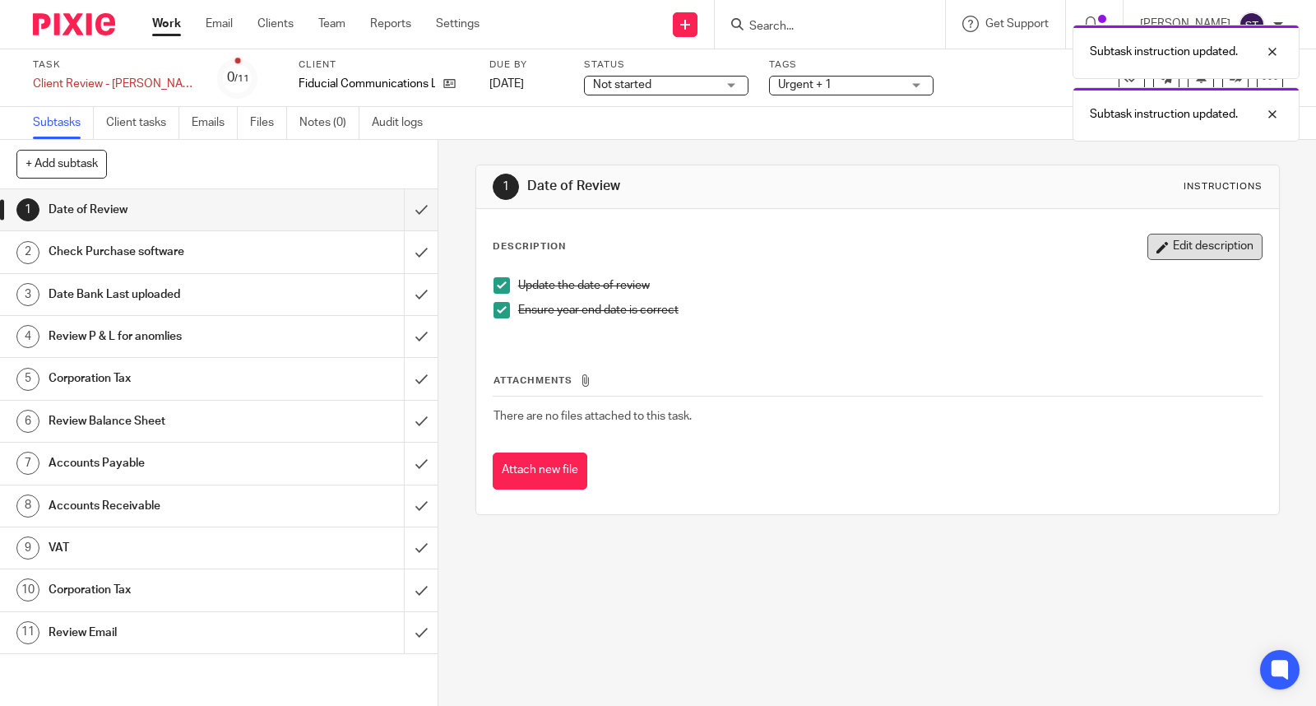
click at [1155, 243] on button "Edit description" at bounding box center [1204, 247] width 115 height 26
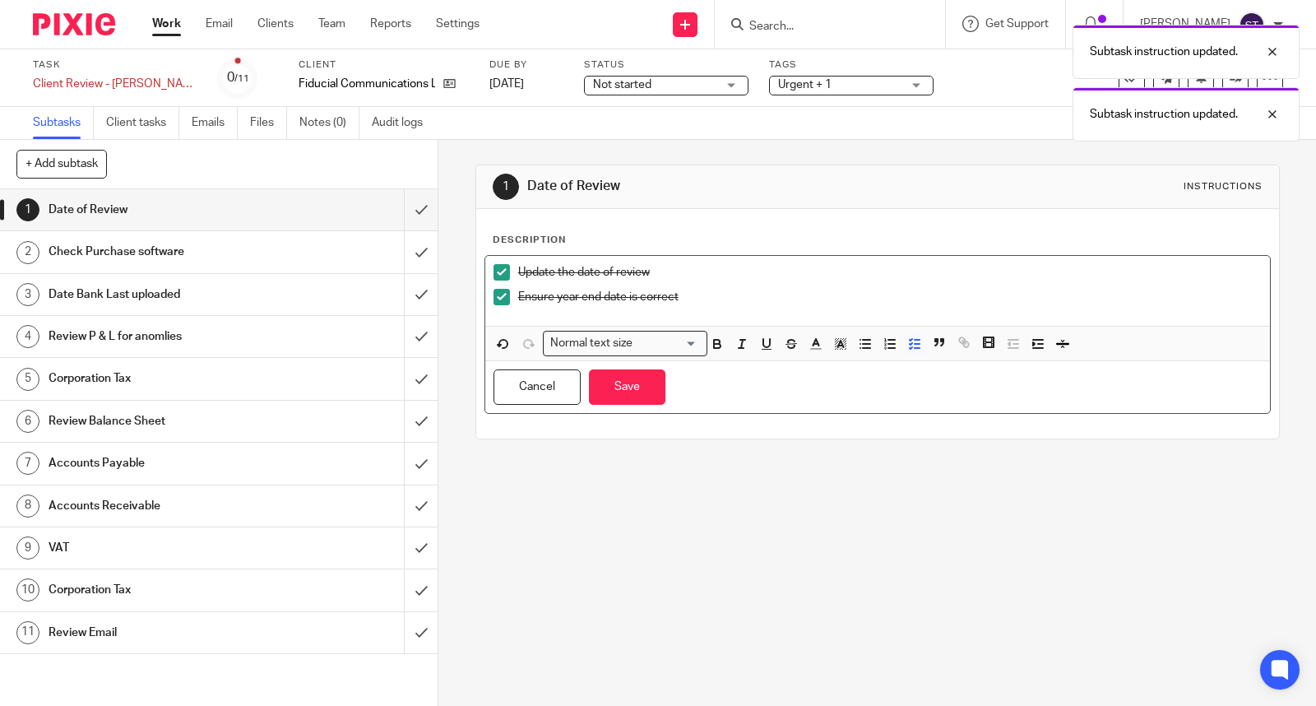
click at [760, 299] on p "Ensure year end date is correct" at bounding box center [889, 297] width 743 height 16
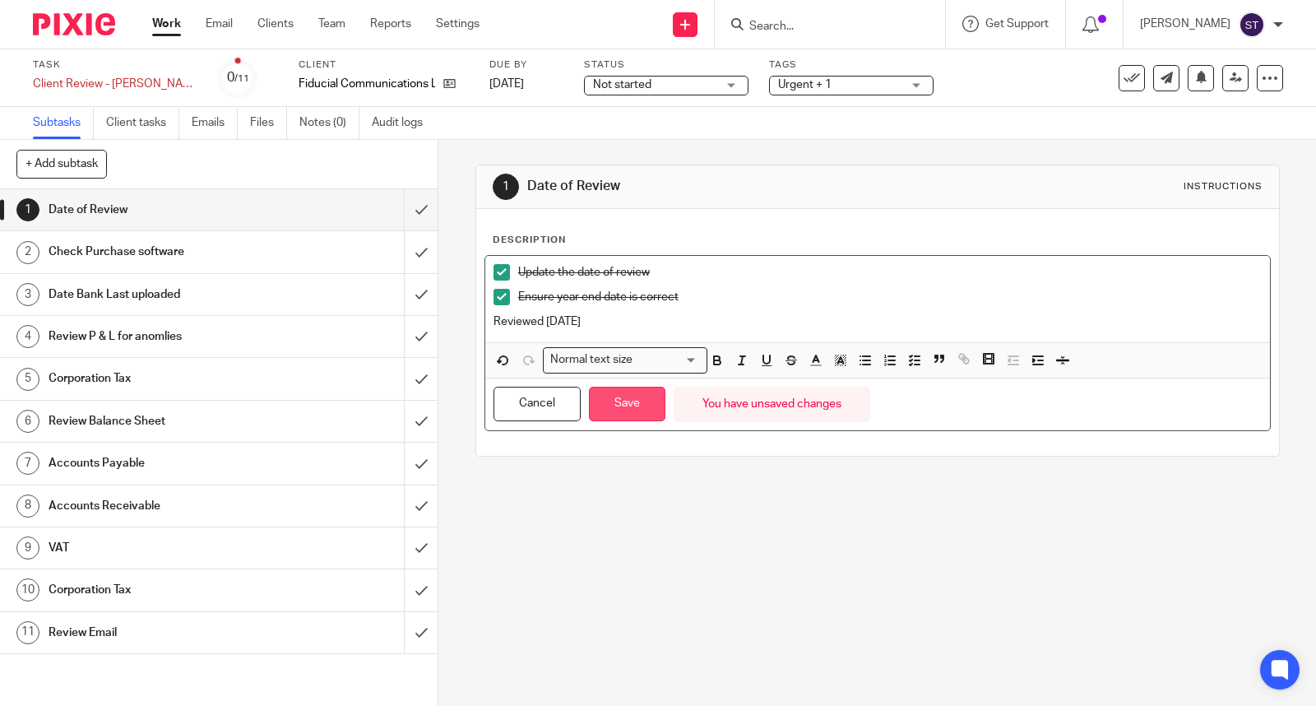
click at [636, 400] on button "Save" at bounding box center [627, 404] width 76 height 35
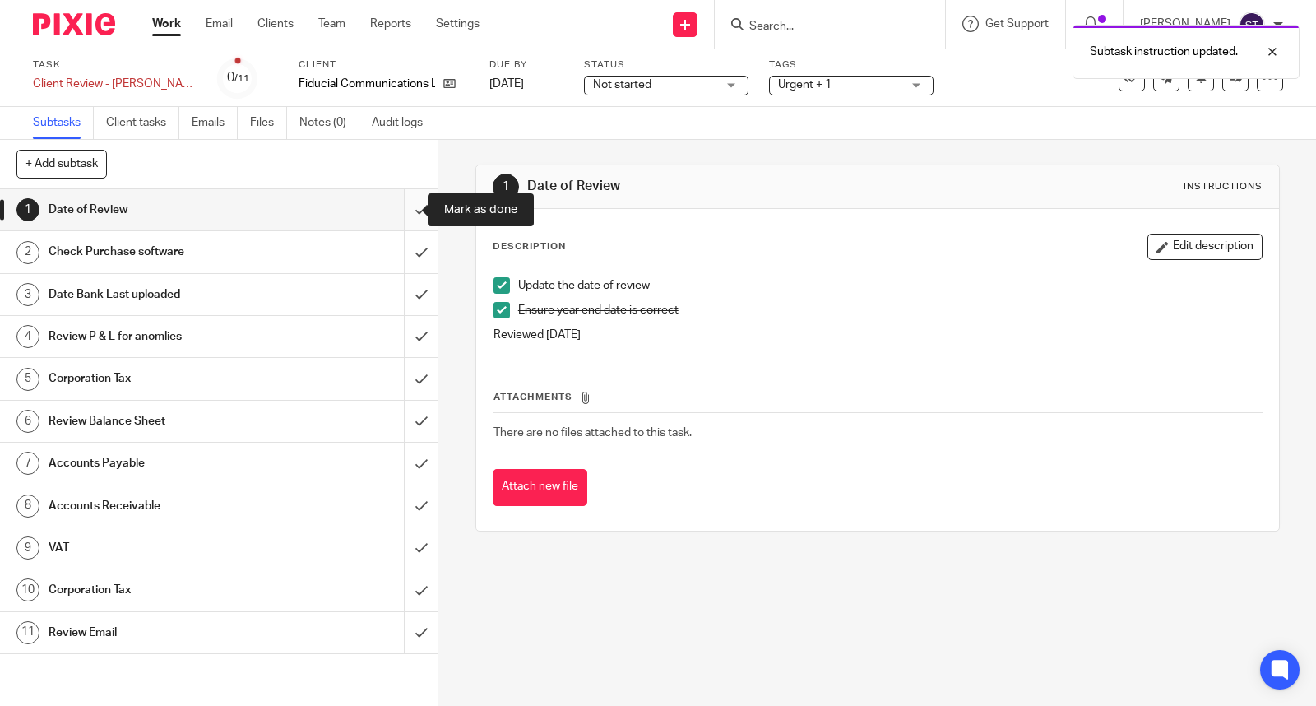
click at [398, 211] on input "submit" at bounding box center [218, 209] width 437 height 41
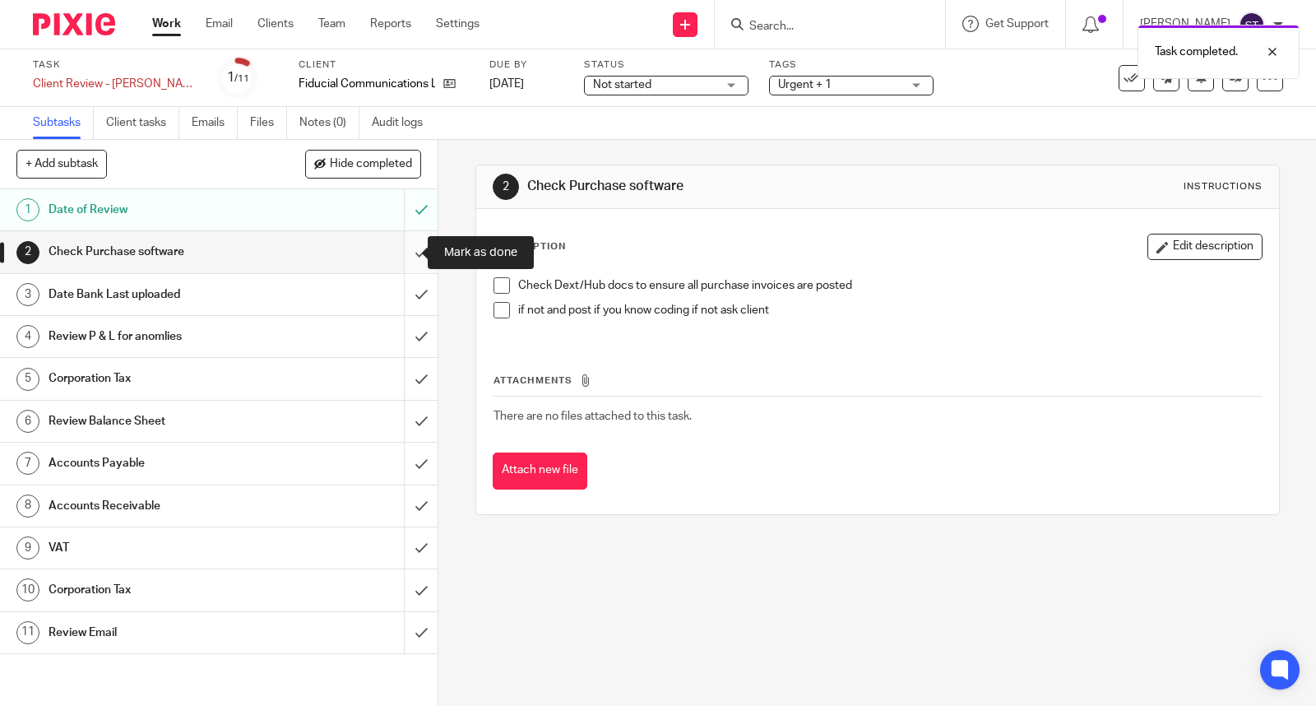
click at [403, 253] on input "submit" at bounding box center [218, 251] width 437 height 41
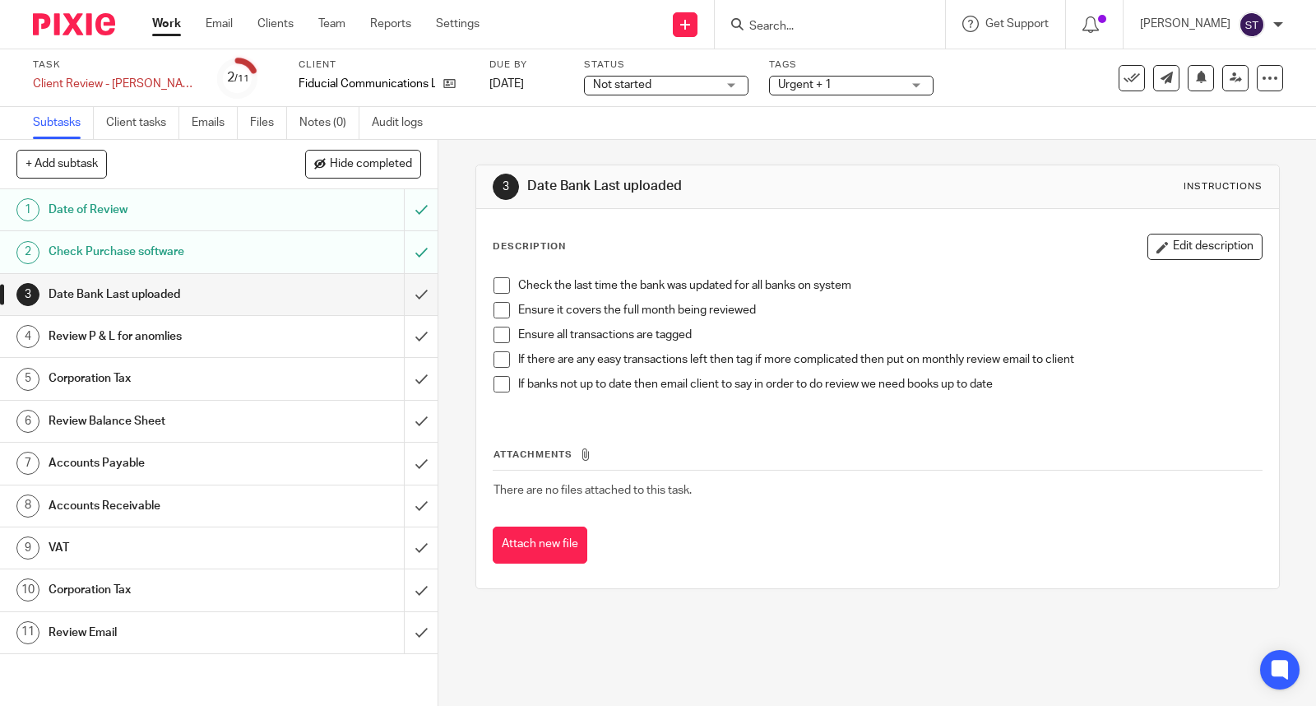
click at [494, 284] on span at bounding box center [501, 285] width 16 height 16
click at [498, 312] on span at bounding box center [501, 310] width 16 height 16
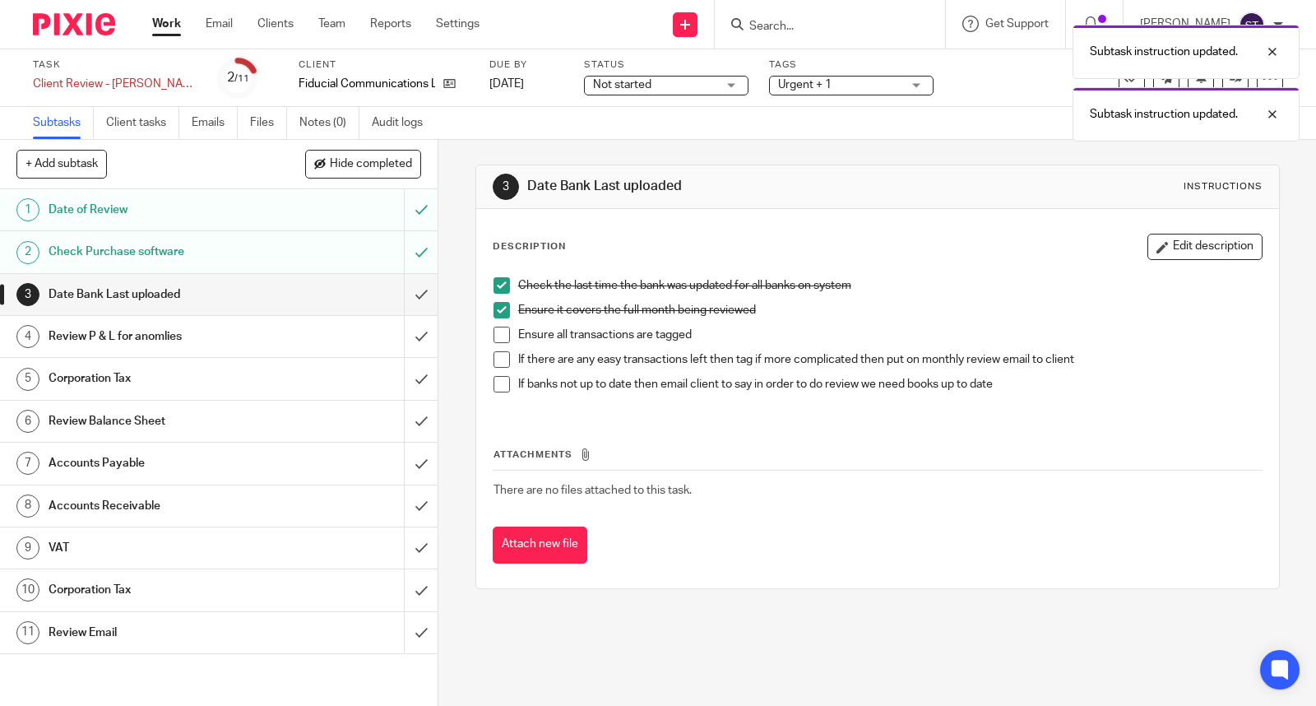
click at [500, 331] on span at bounding box center [501, 334] width 16 height 16
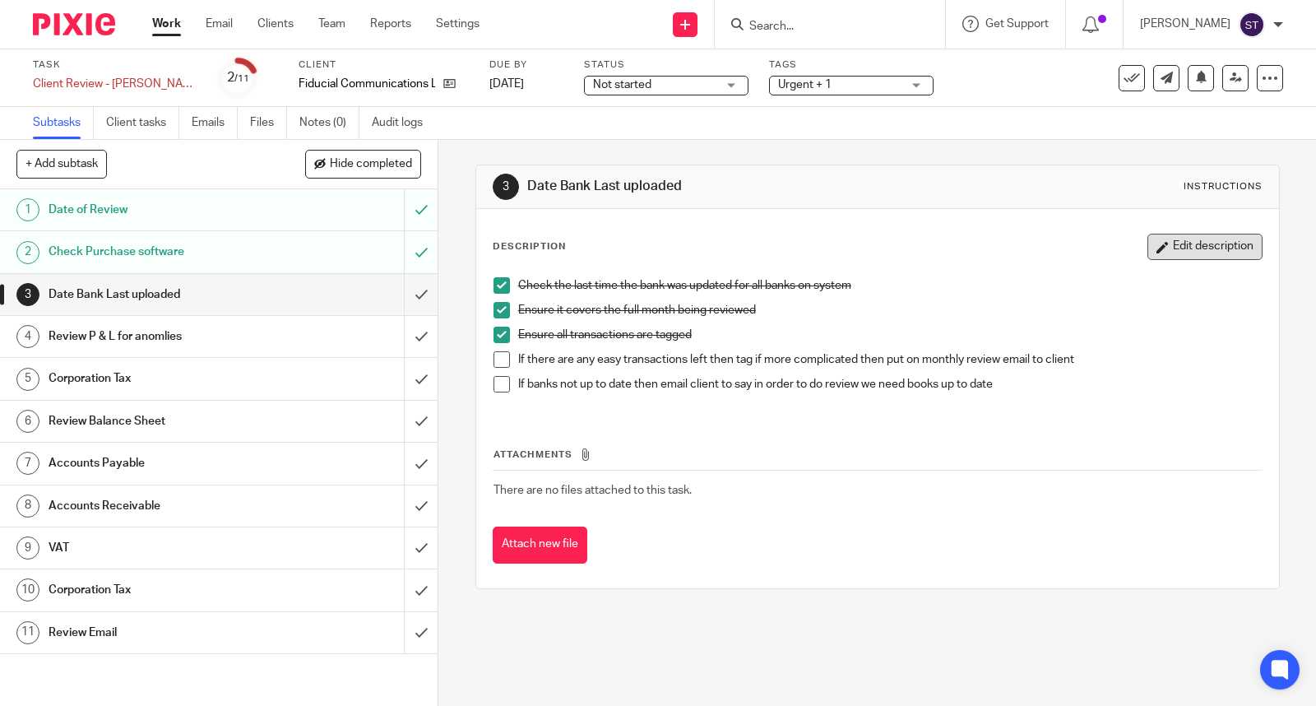
click at [1165, 247] on button "Edit description" at bounding box center [1204, 247] width 115 height 26
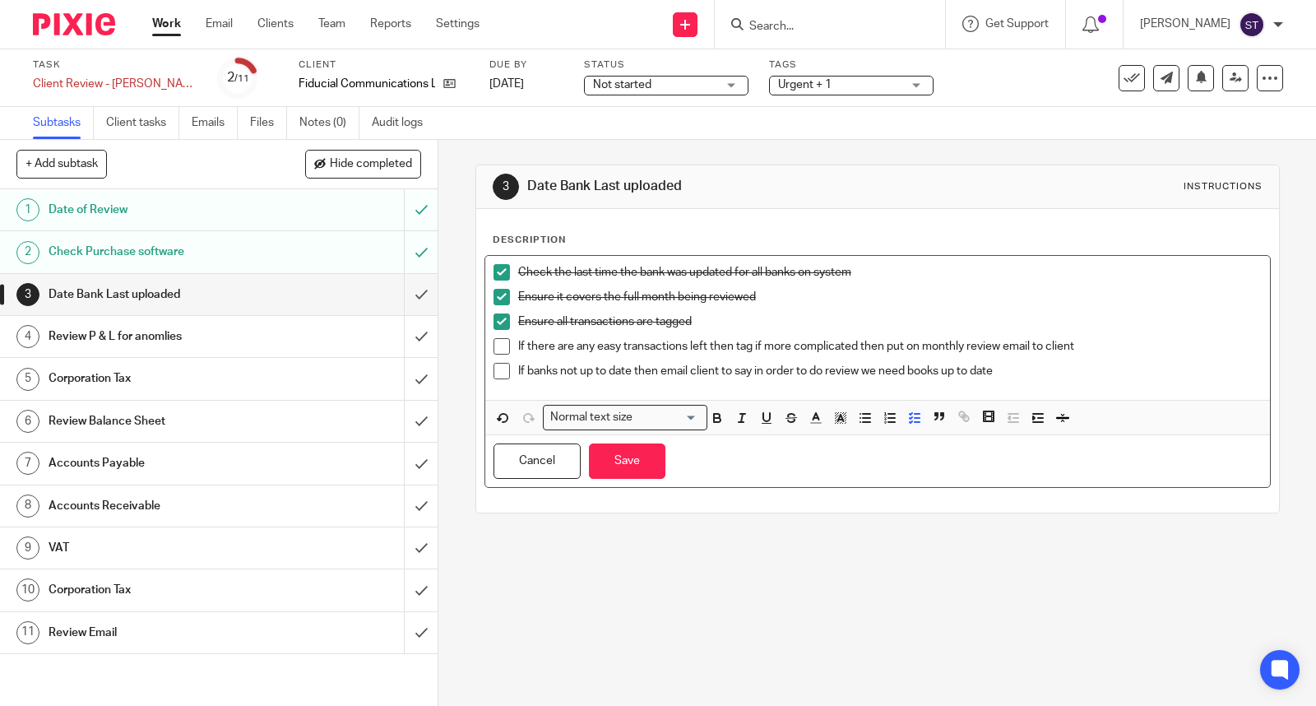
click at [1082, 358] on div "If there are any easy transactions left then tag if more complicated then put o…" at bounding box center [889, 350] width 743 height 25
click at [1048, 381] on div "If banks not up to date then email client to say in order to do review we need …" at bounding box center [889, 375] width 743 height 25
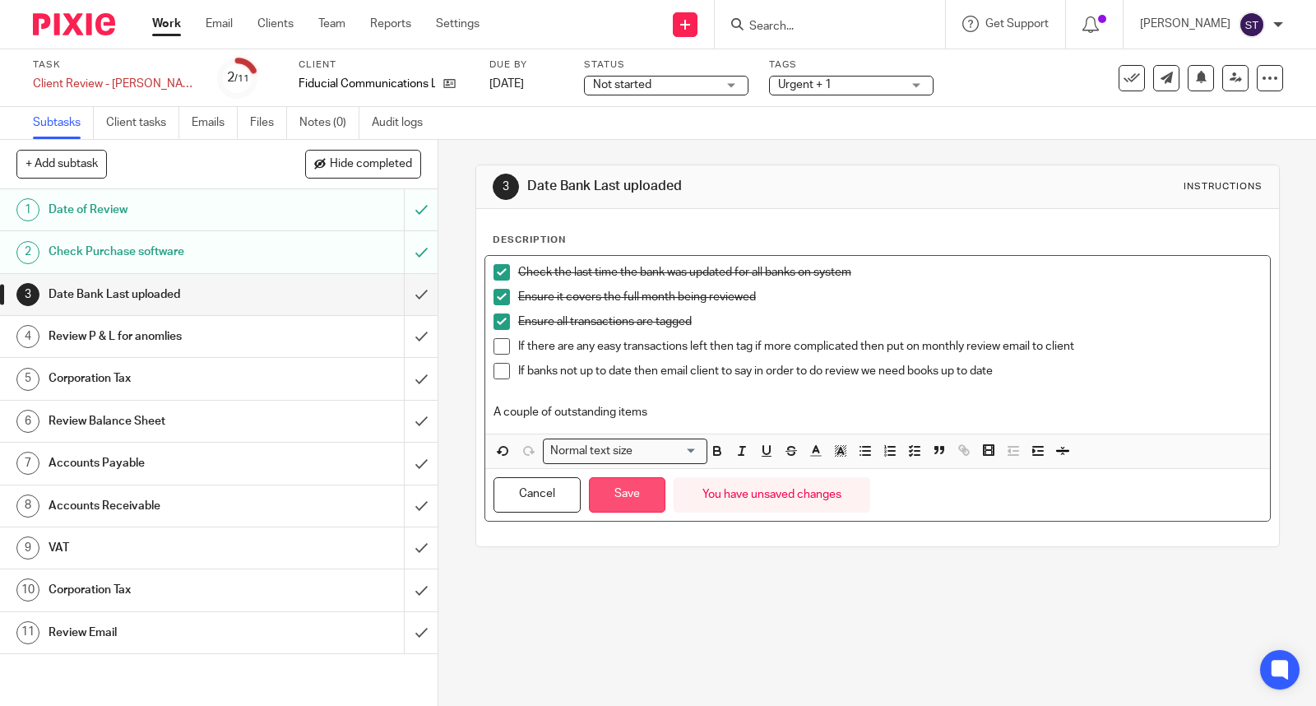
click at [612, 502] on button "Save" at bounding box center [627, 494] width 76 height 35
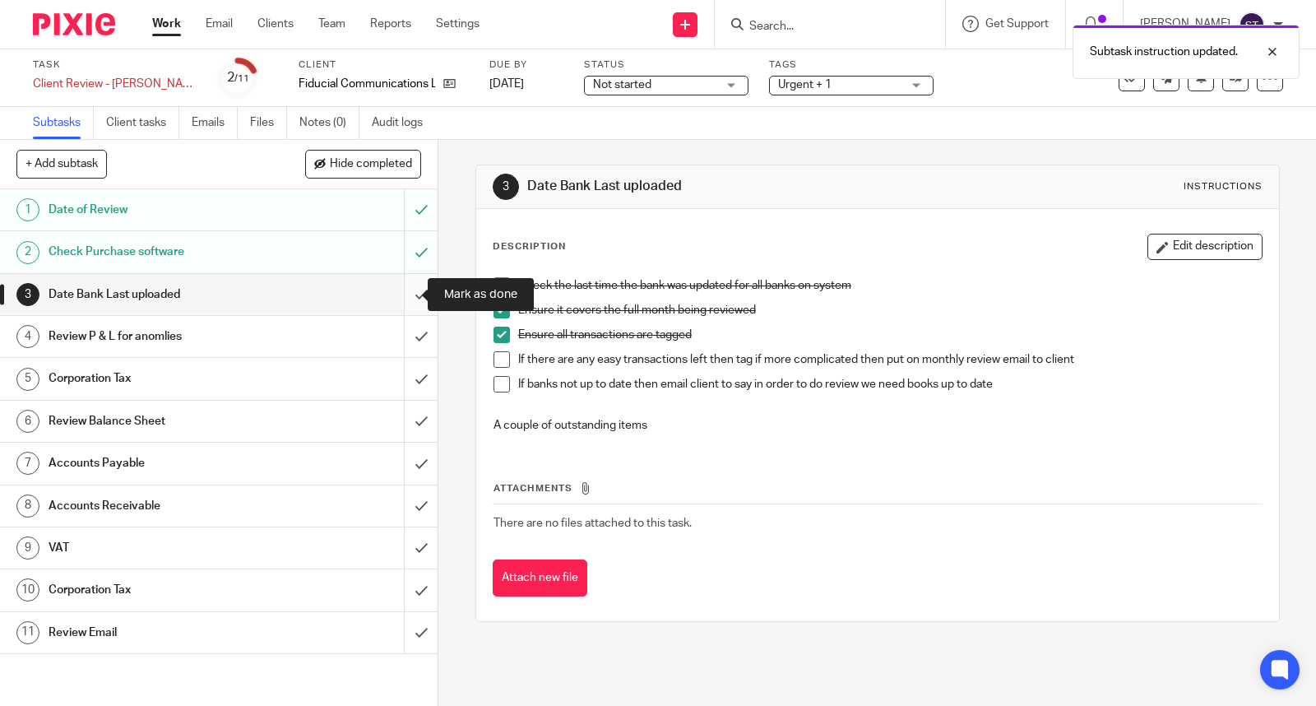
click at [403, 298] on input "submit" at bounding box center [218, 294] width 437 height 41
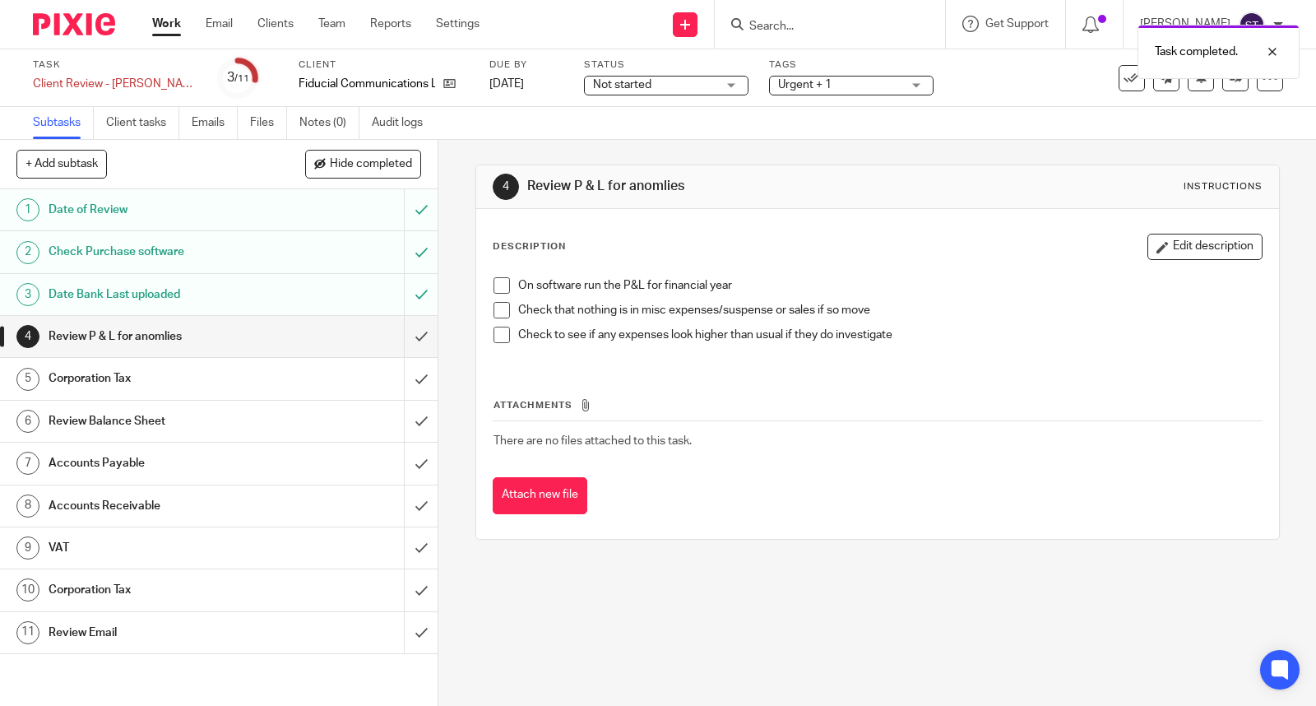
click at [498, 286] on span at bounding box center [501, 285] width 16 height 16
click at [496, 314] on span at bounding box center [501, 310] width 16 height 16
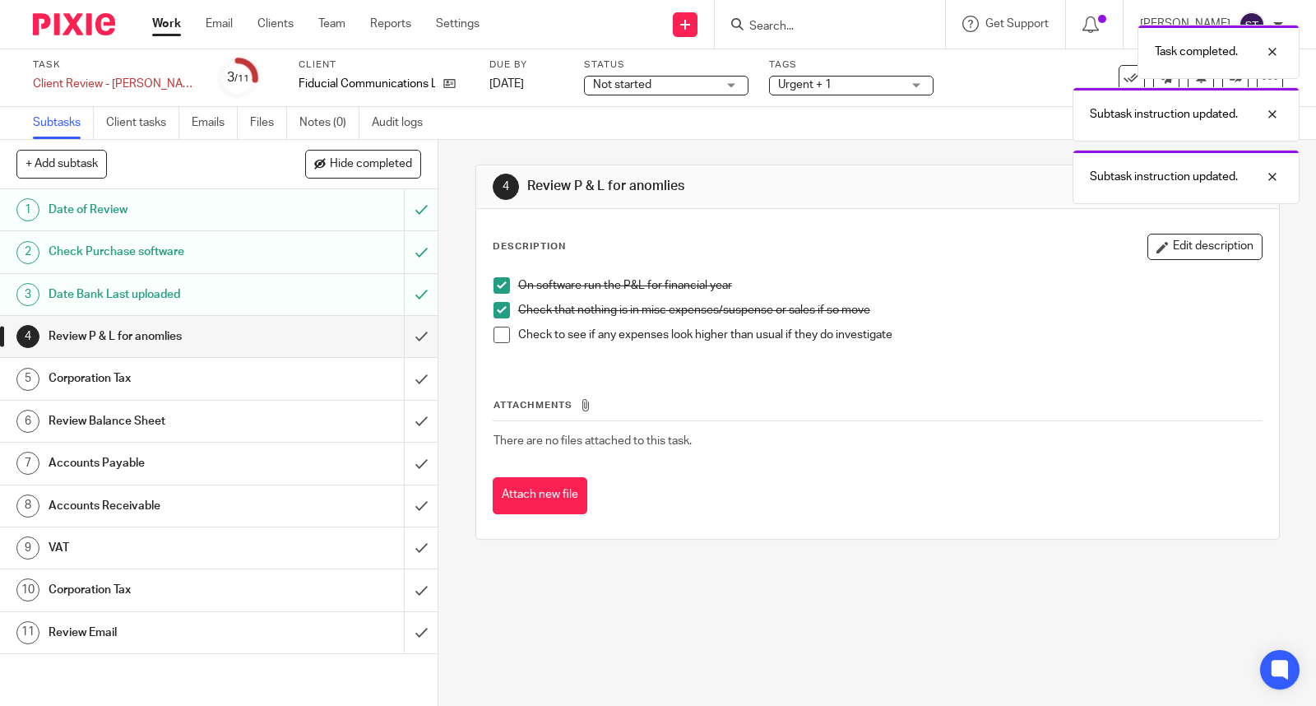
click at [493, 336] on span at bounding box center [501, 334] width 16 height 16
click at [400, 340] on input "submit" at bounding box center [218, 336] width 437 height 41
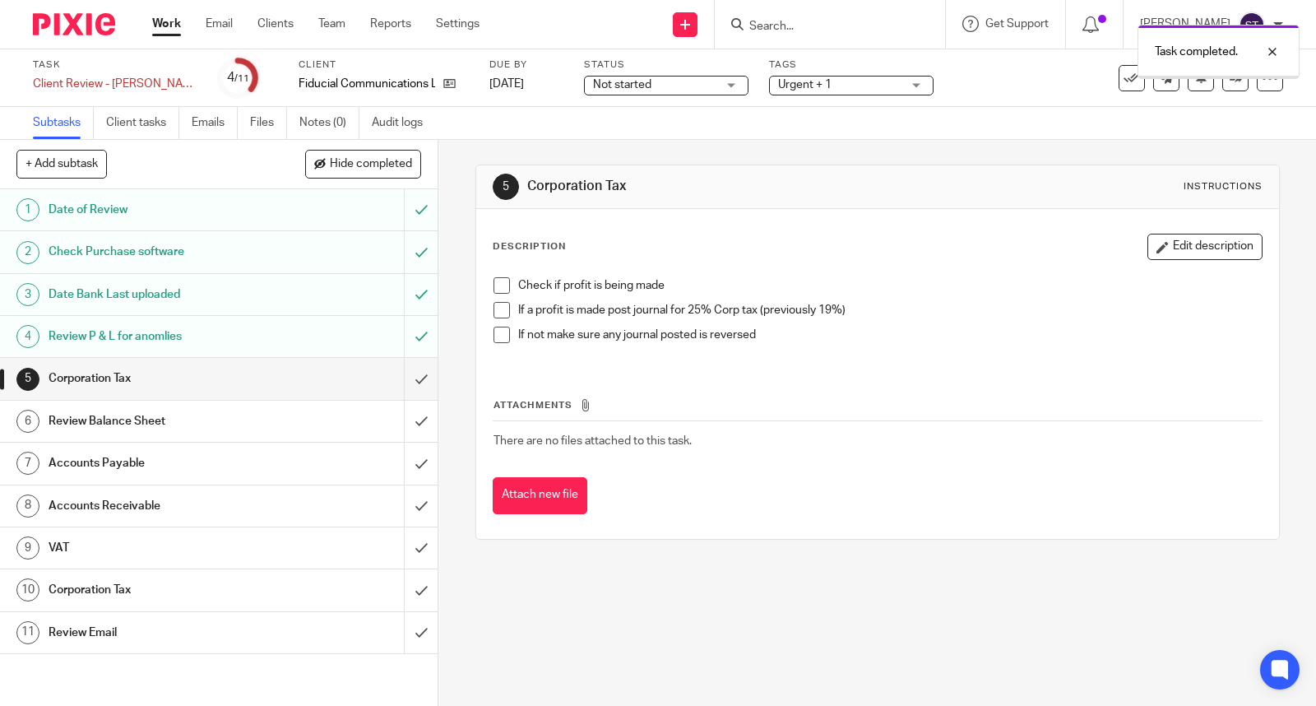
click at [493, 282] on span at bounding box center [501, 285] width 16 height 16
click at [1147, 240] on button "Edit description" at bounding box center [1204, 247] width 115 height 26
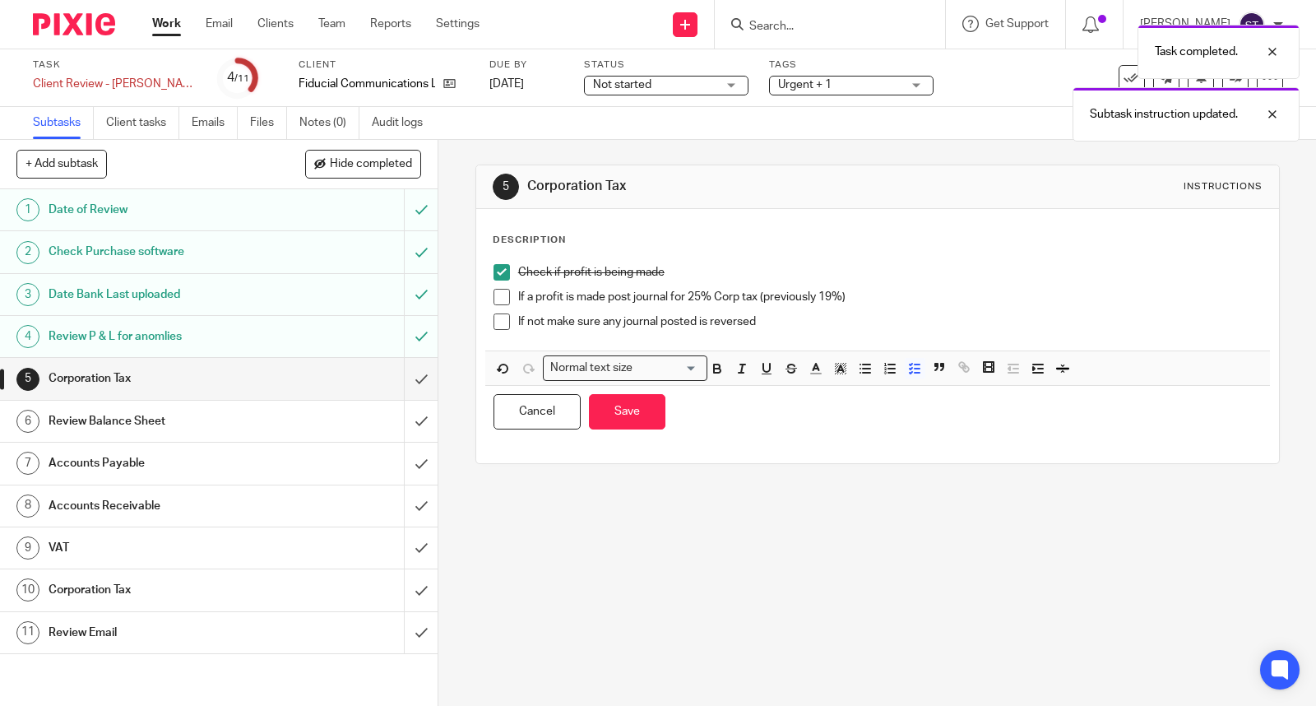
click at [858, 323] on p "If not make sure any journal posted is reversed" at bounding box center [889, 321] width 743 height 16
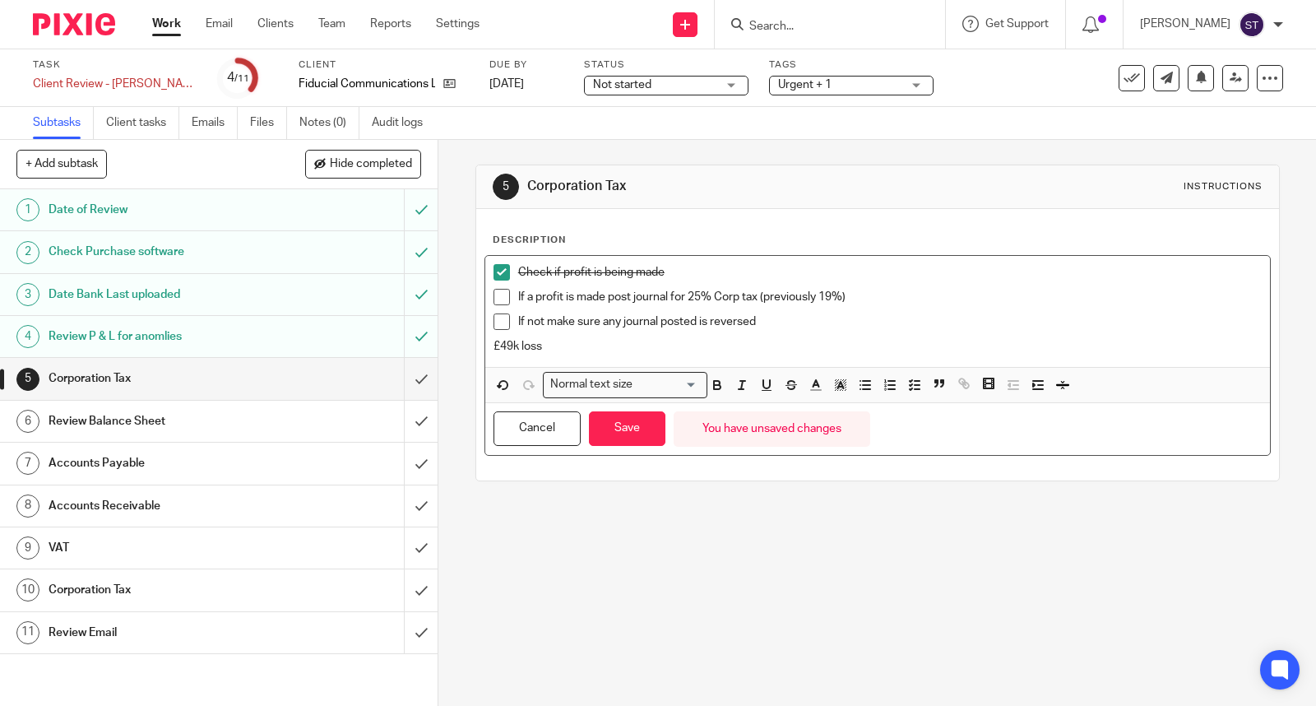
click at [499, 338] on p "£49k loss" at bounding box center [877, 346] width 768 height 16
click at [570, 346] on p "£59k loss" at bounding box center [877, 346] width 768 height 16
click at [625, 442] on button "Save" at bounding box center [627, 428] width 76 height 35
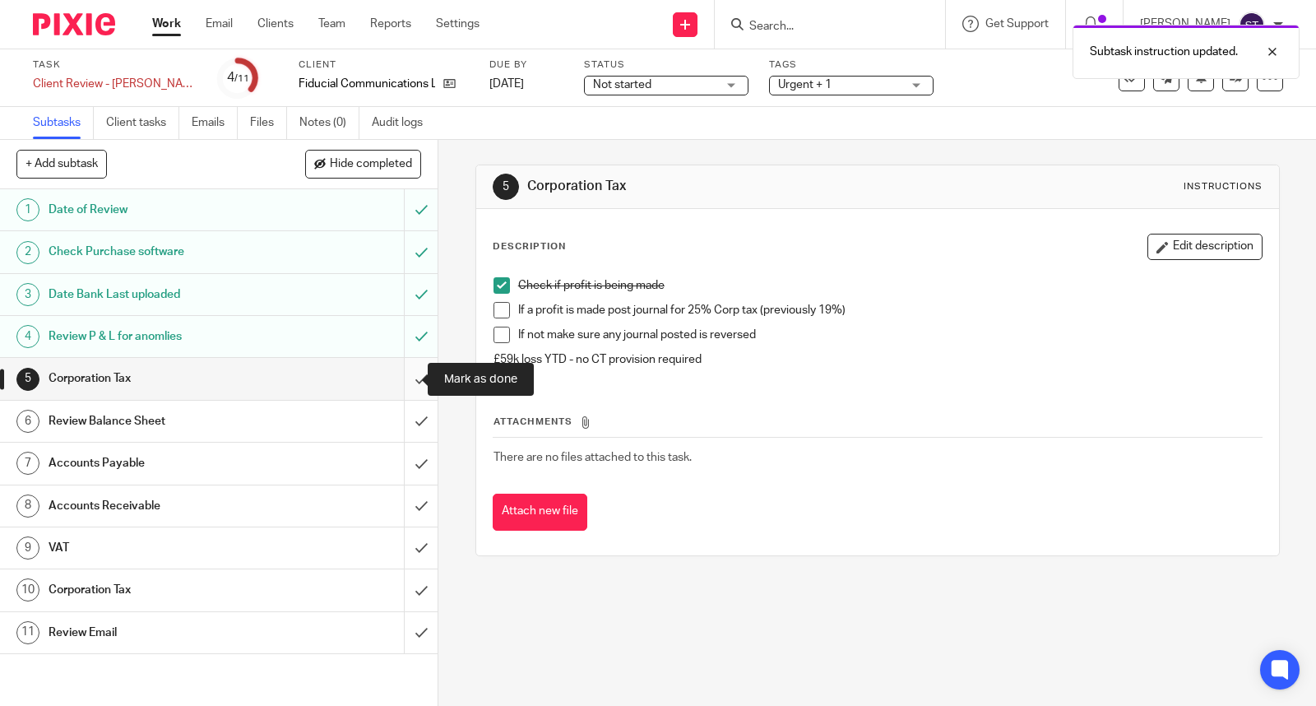
click at [398, 381] on input "submit" at bounding box center [218, 378] width 437 height 41
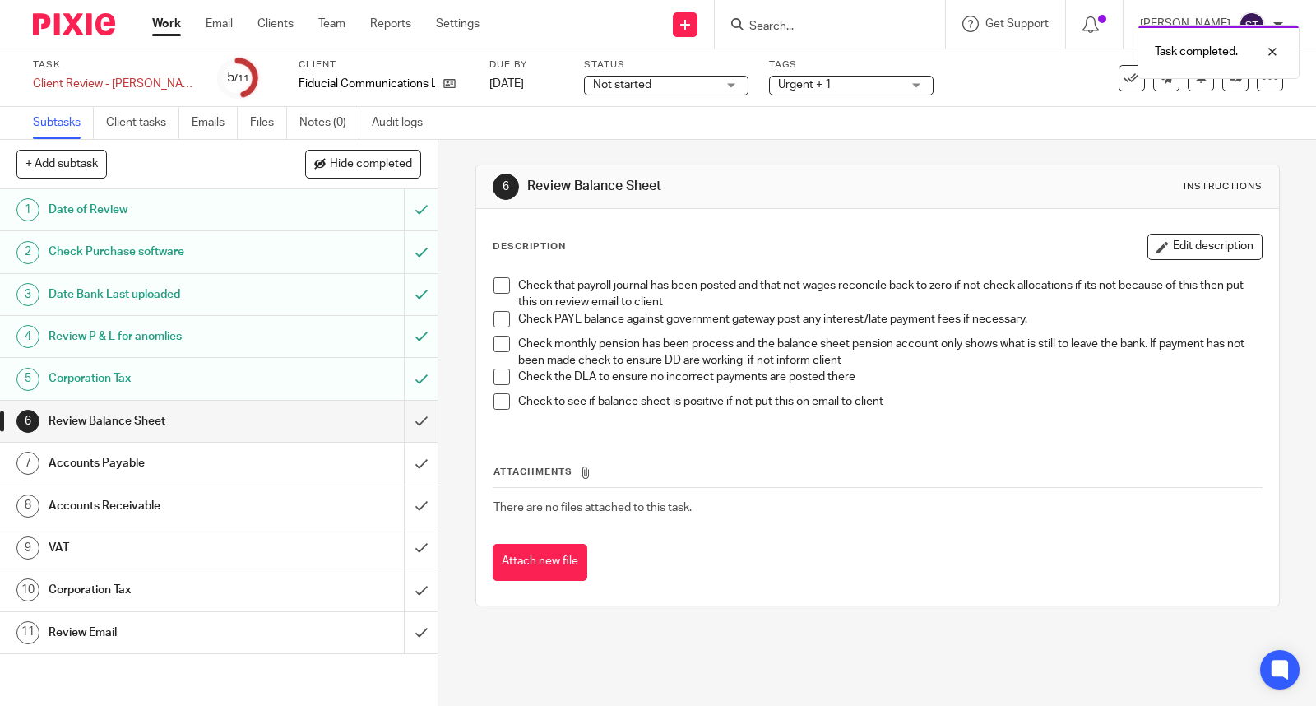
click at [496, 289] on span at bounding box center [501, 285] width 16 height 16
click at [493, 311] on span at bounding box center [501, 319] width 16 height 16
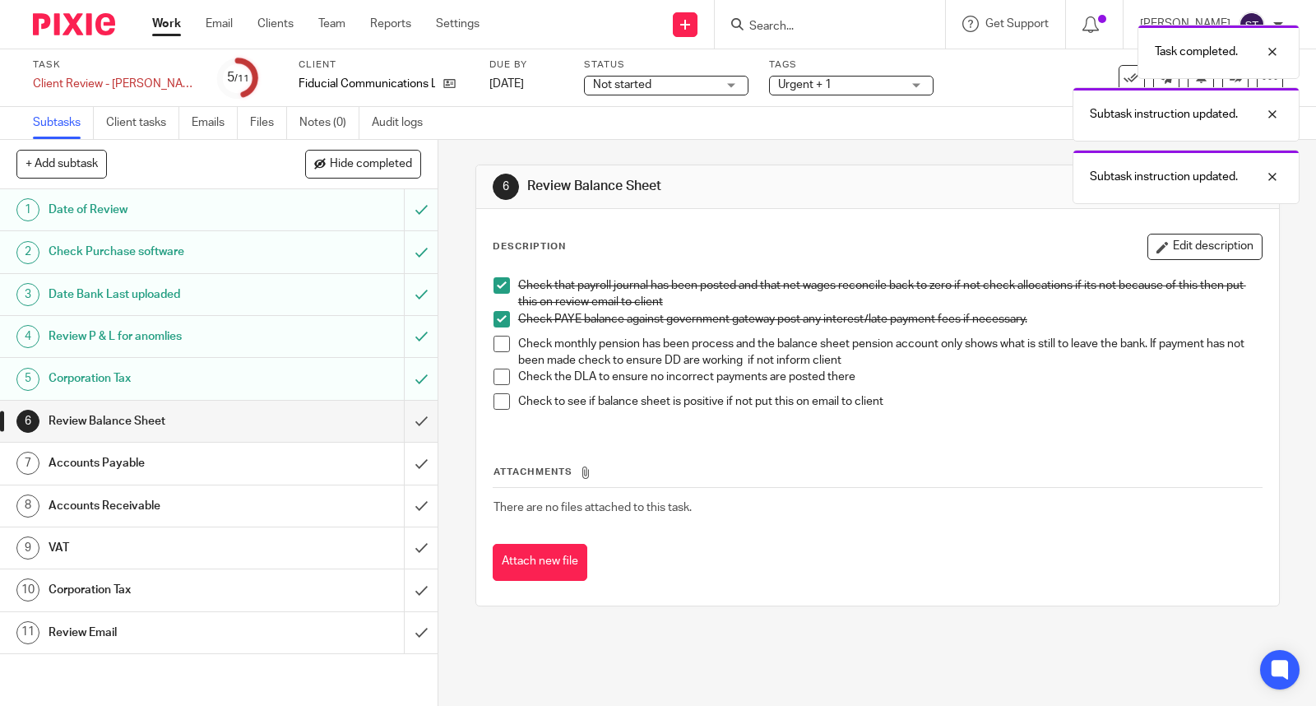
click at [493, 339] on span at bounding box center [501, 344] width 16 height 16
click at [493, 364] on li "Check monthly pension has been process and the balance sheet pension account on…" at bounding box center [877, 353] width 768 height 34
click at [495, 388] on li "Check the DLA to ensure no incorrect payments are posted there" at bounding box center [877, 380] width 768 height 25
click at [493, 400] on span at bounding box center [501, 401] width 16 height 16
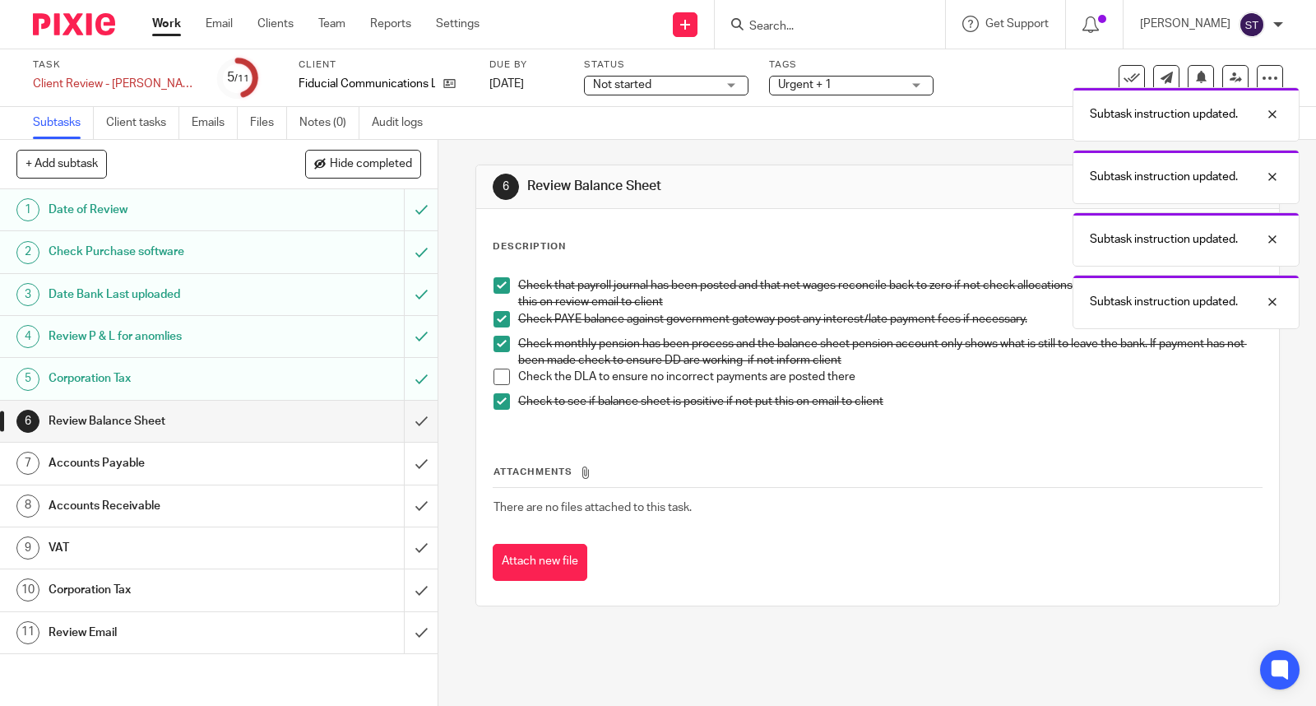
click at [493, 376] on span at bounding box center [501, 376] width 16 height 16
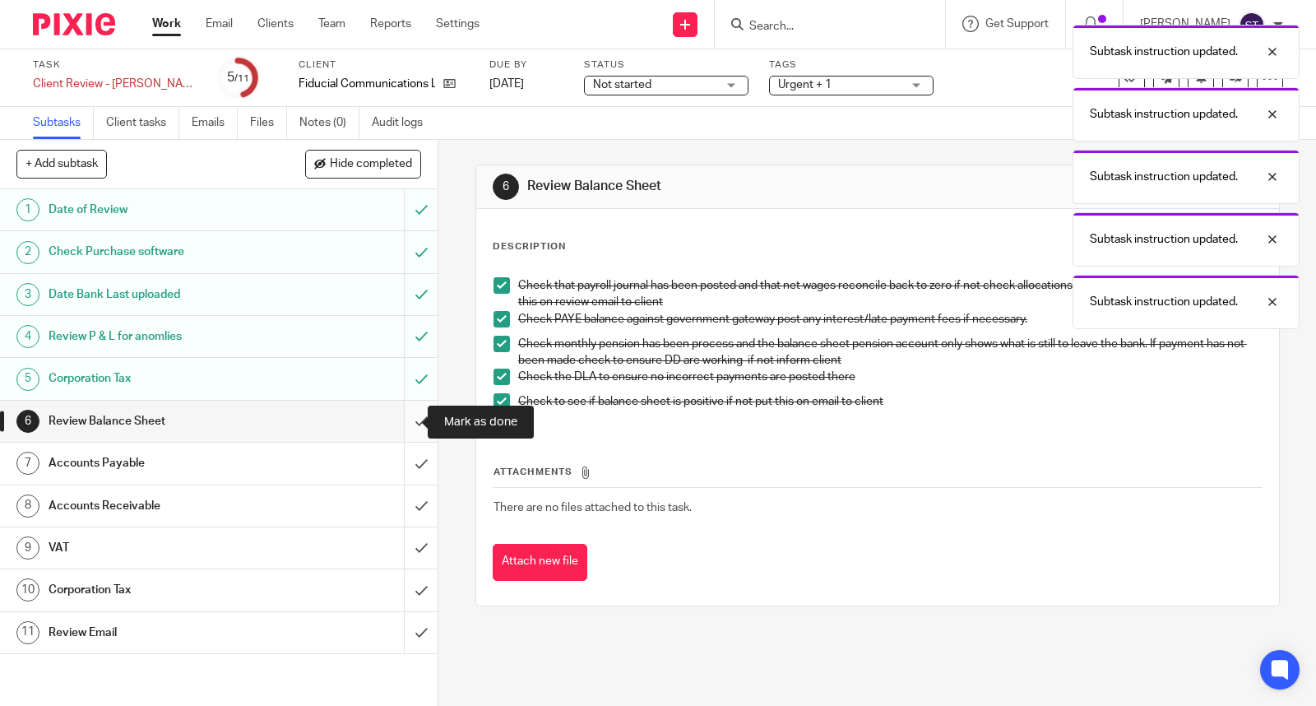
click at [404, 420] on input "submit" at bounding box center [218, 420] width 437 height 41
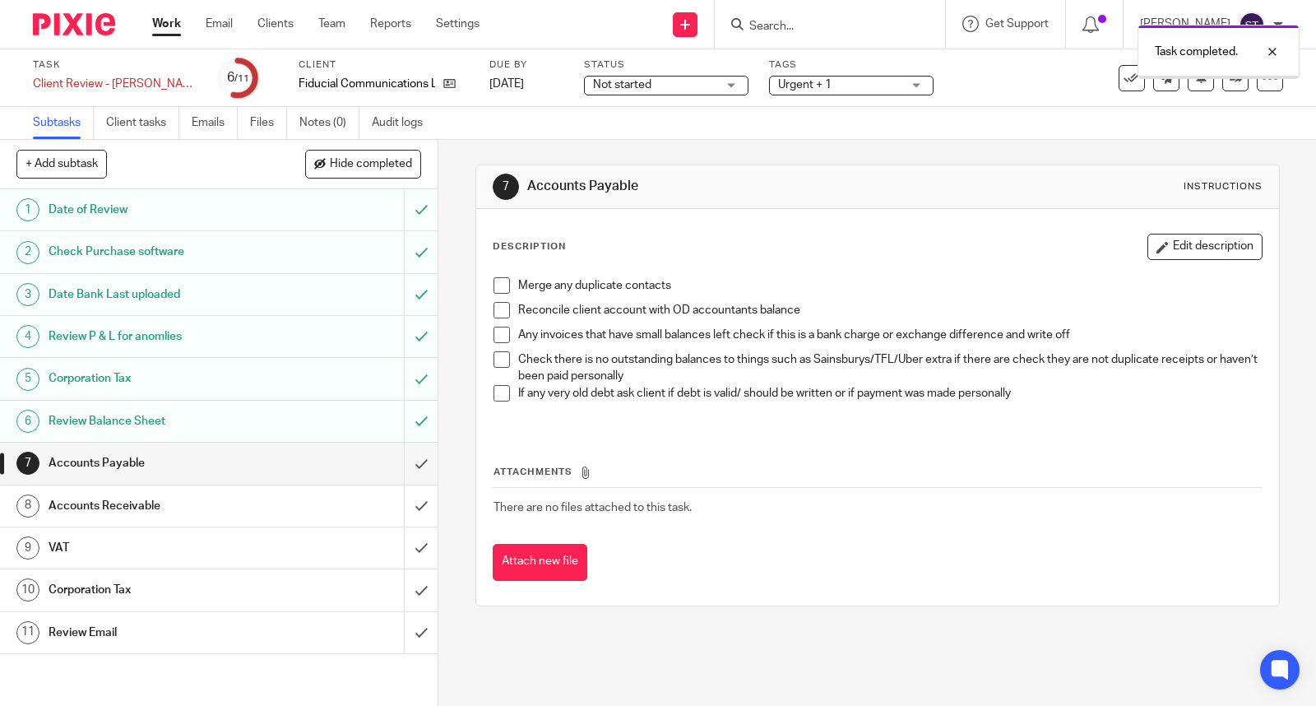
click at [400, 465] on input "submit" at bounding box center [218, 462] width 437 height 41
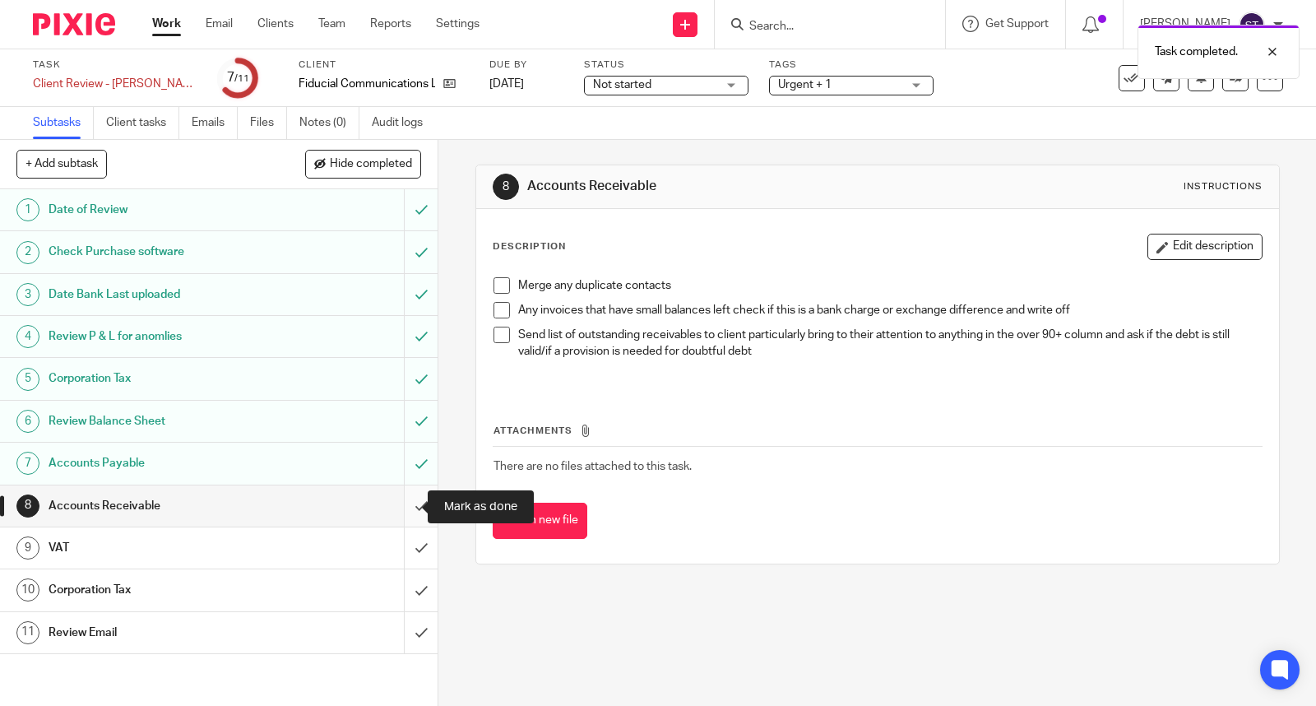
click at [405, 505] on input "submit" at bounding box center [218, 505] width 437 height 41
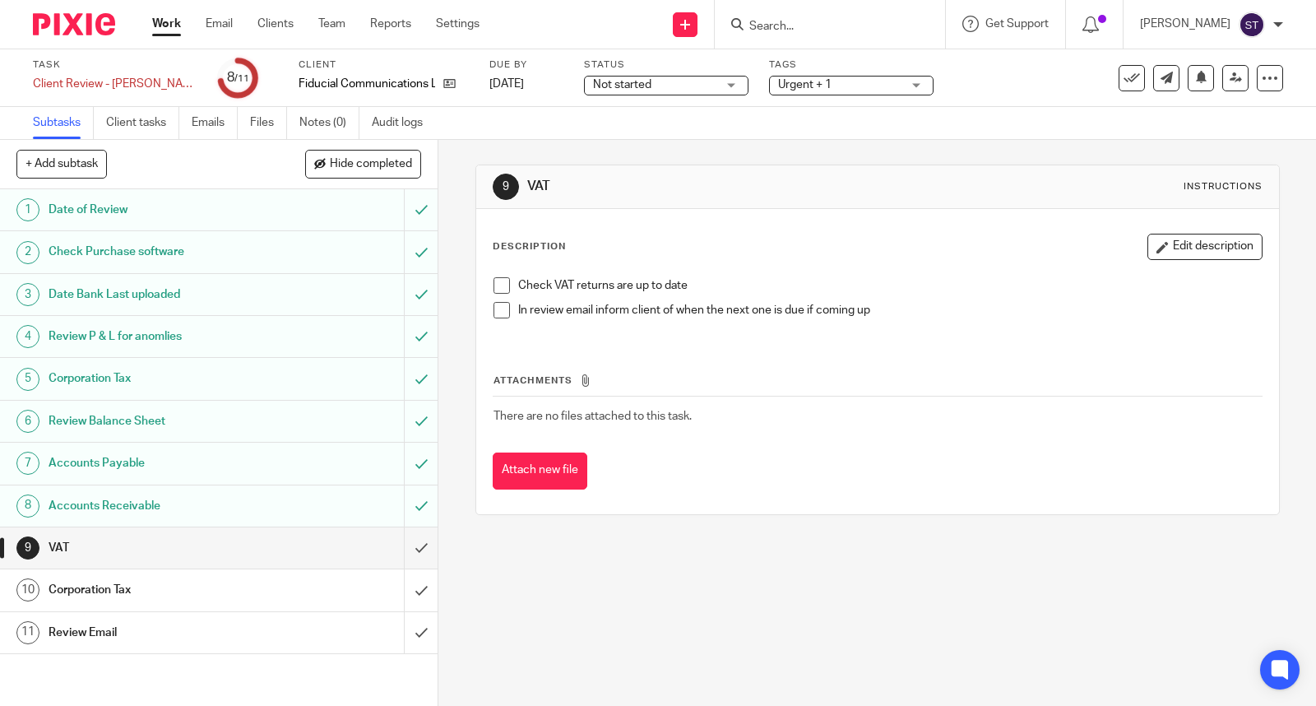
click at [497, 285] on span at bounding box center [501, 285] width 16 height 16
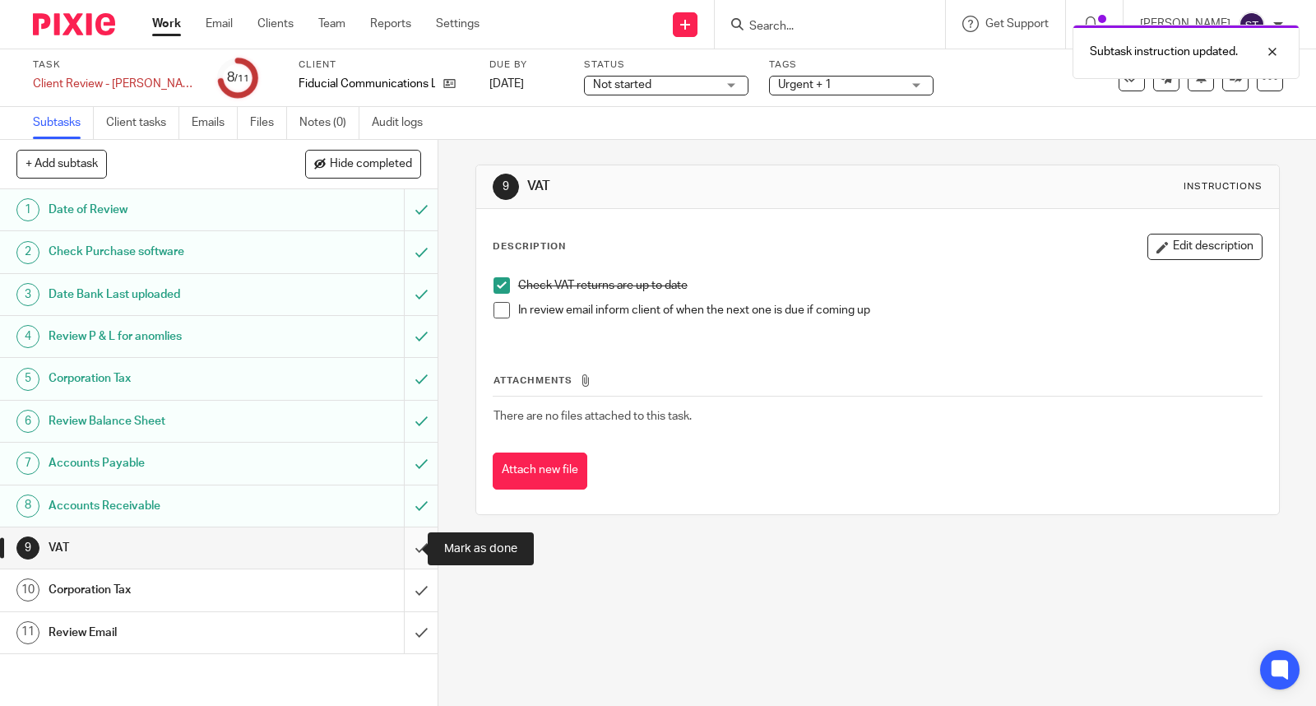
click at [407, 551] on input "submit" at bounding box center [218, 547] width 437 height 41
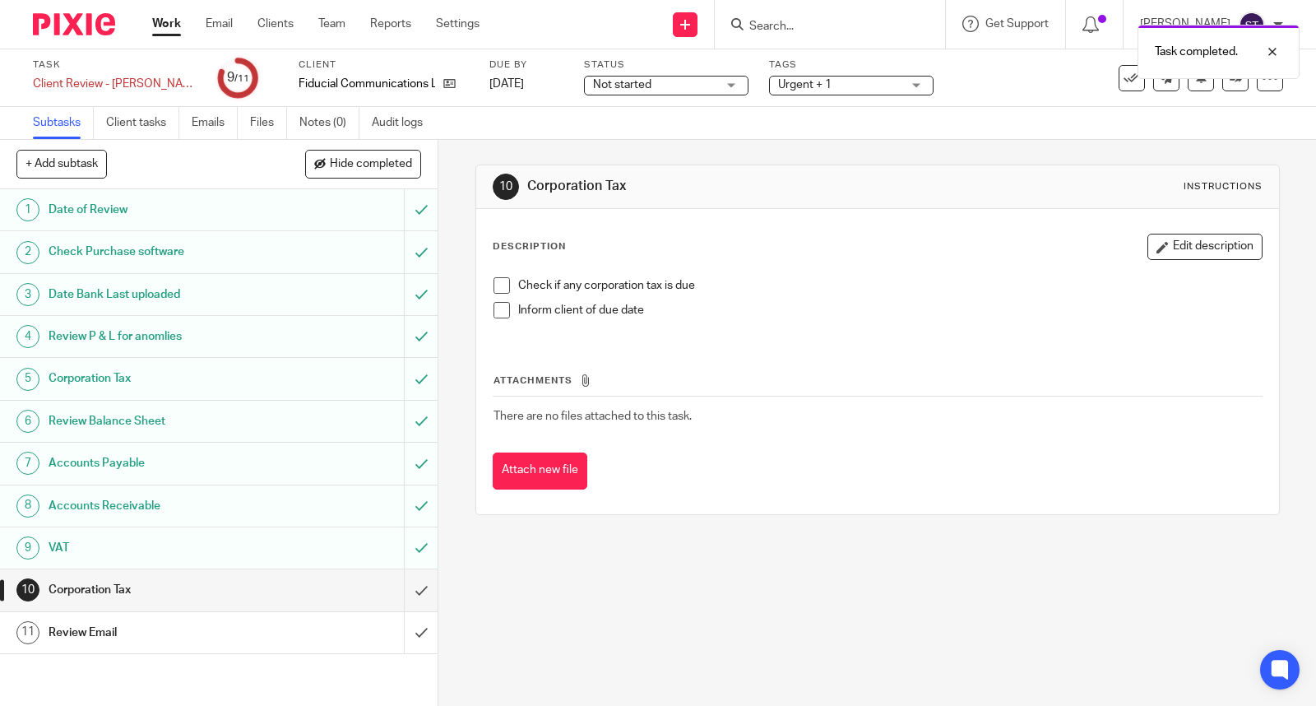
click at [493, 282] on span at bounding box center [501, 285] width 16 height 16
click at [1170, 259] on button "Edit description" at bounding box center [1204, 247] width 115 height 26
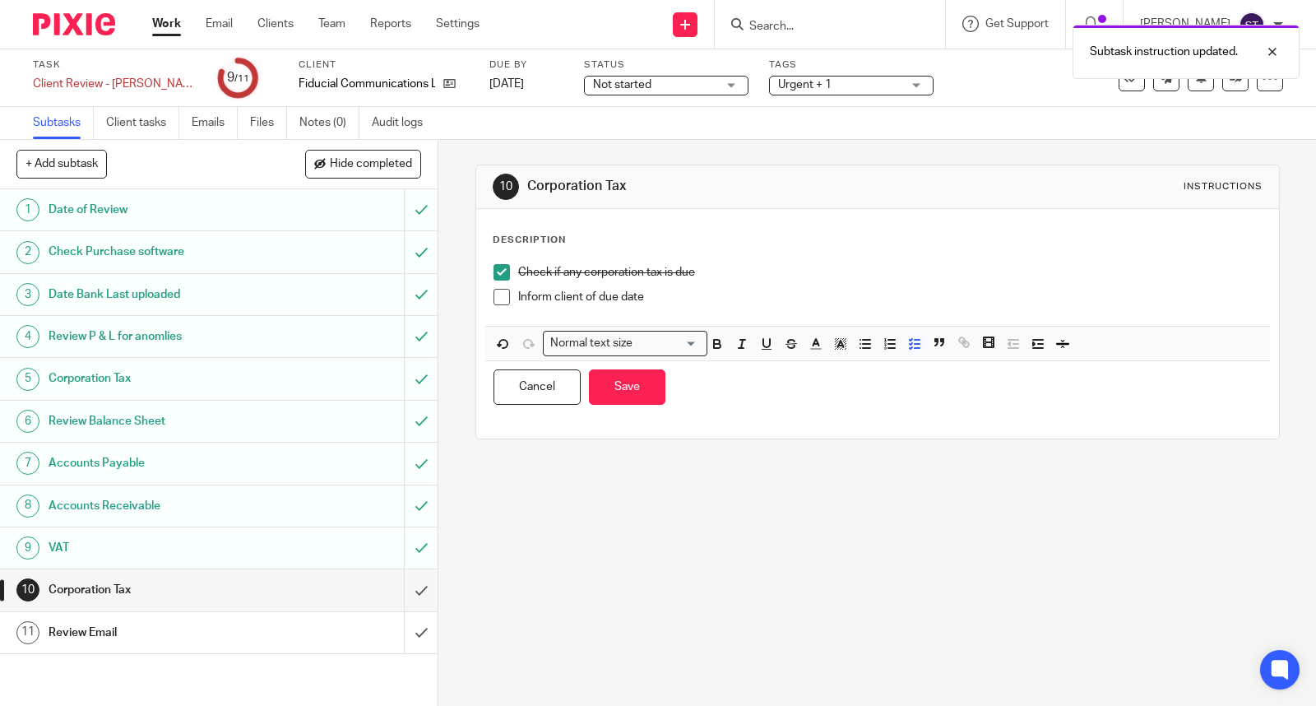
click at [697, 312] on div "Inform client of due date" at bounding box center [889, 301] width 743 height 25
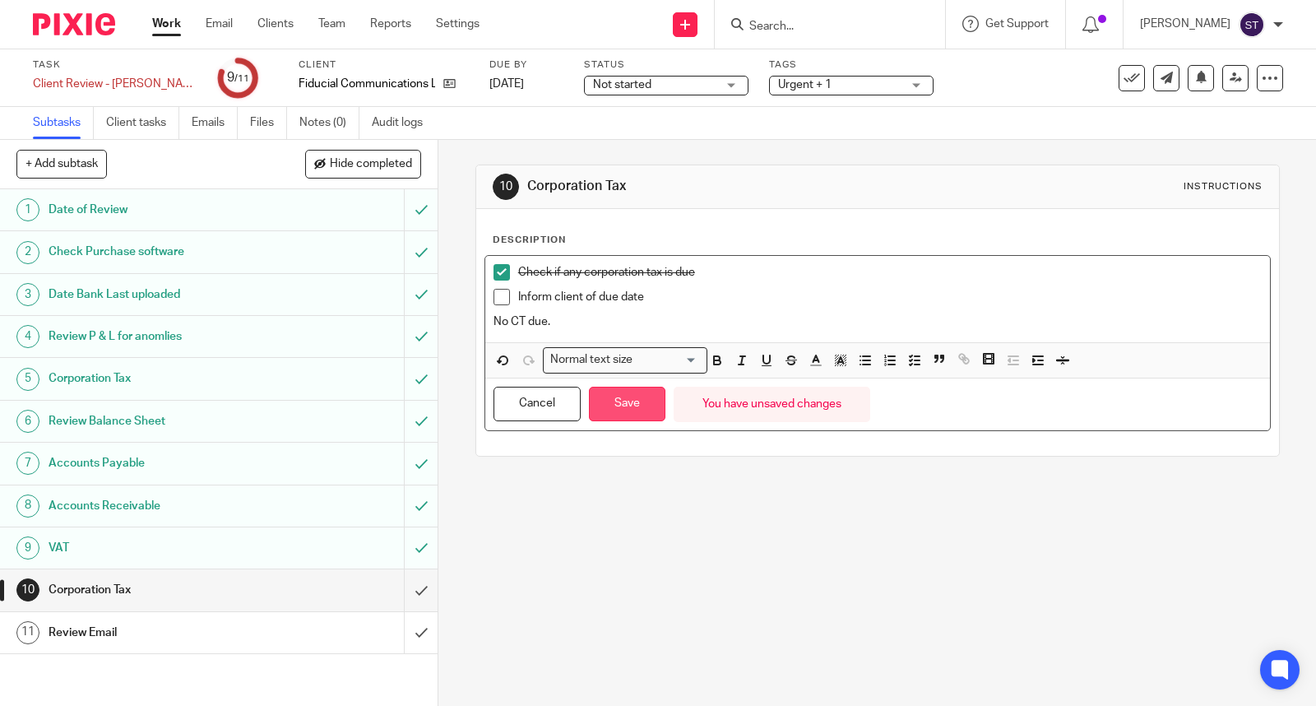
click at [635, 397] on button "Save" at bounding box center [627, 404] width 76 height 35
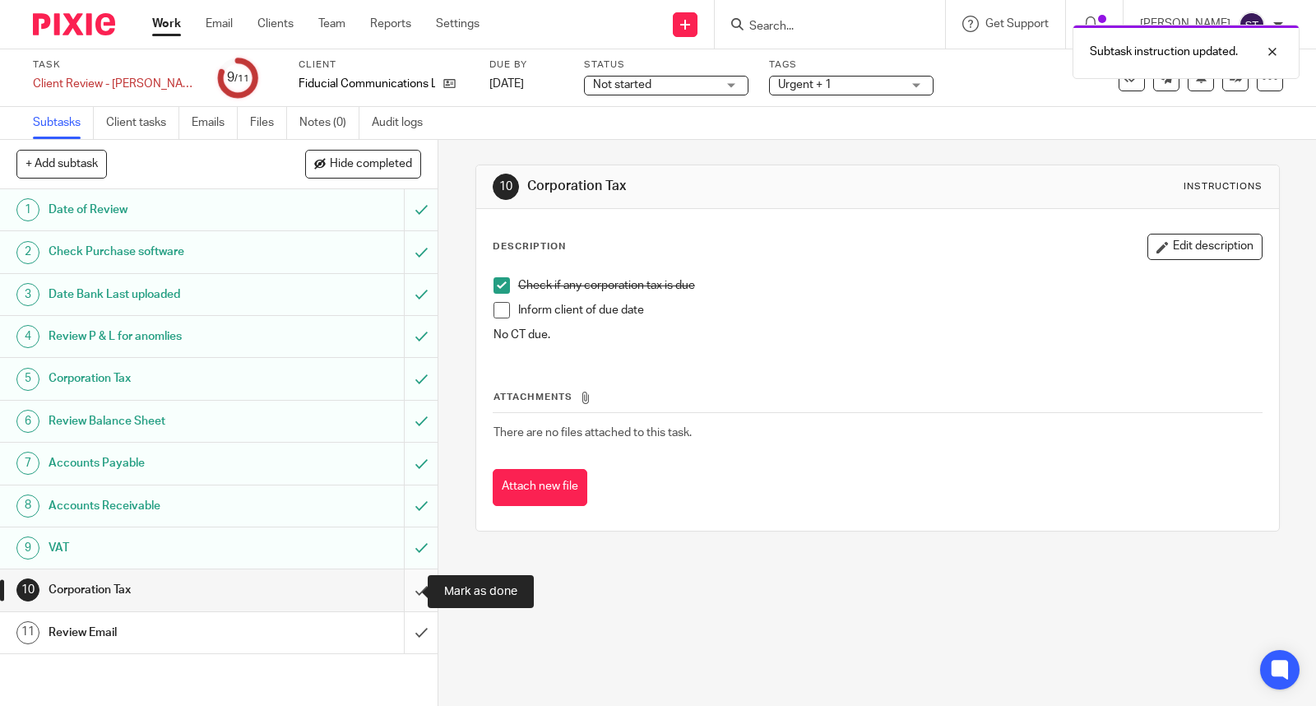
click at [404, 589] on input "submit" at bounding box center [218, 589] width 437 height 41
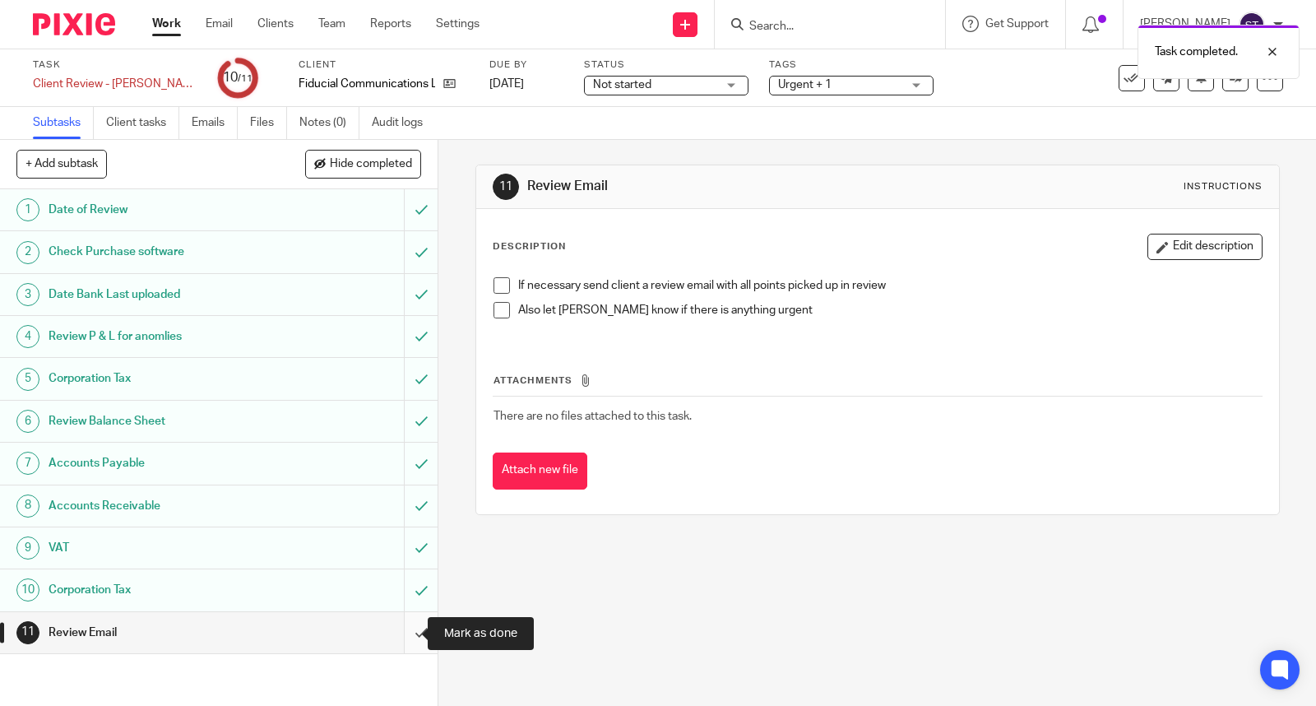
click at [405, 630] on input "submit" at bounding box center [218, 632] width 437 height 41
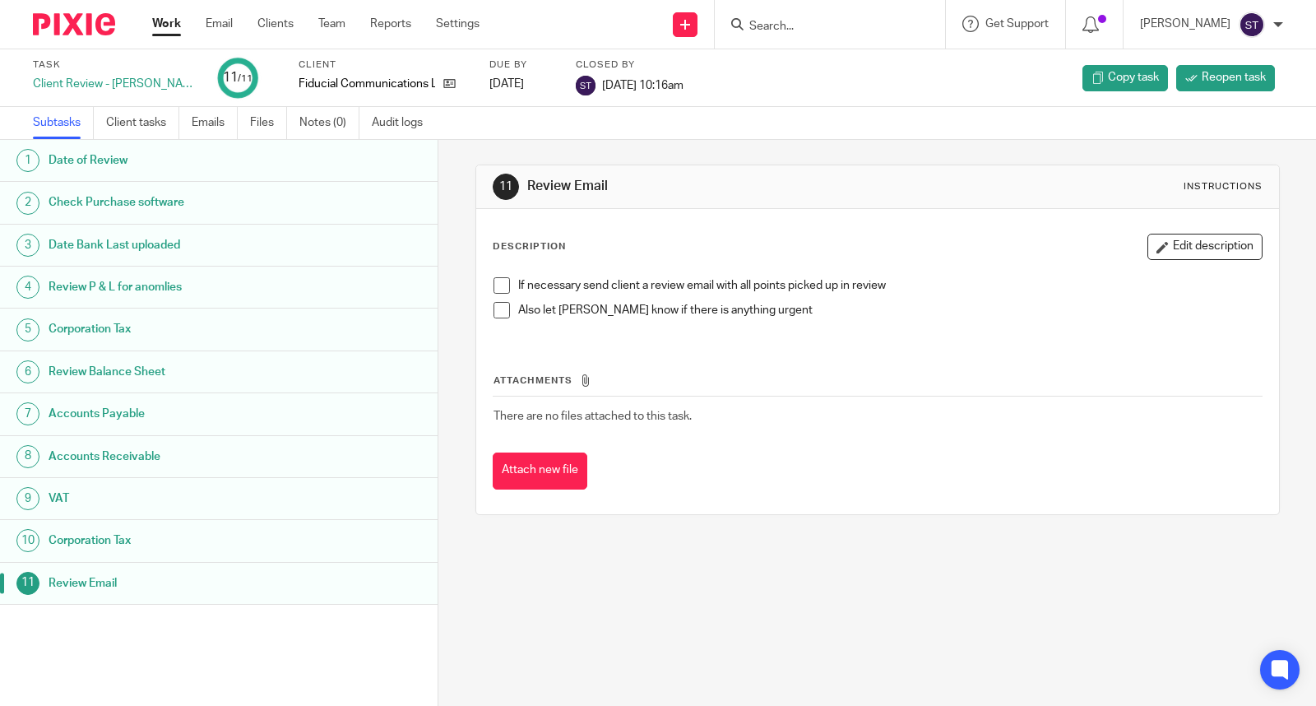
click at [168, 22] on link "Work" at bounding box center [166, 24] width 29 height 16
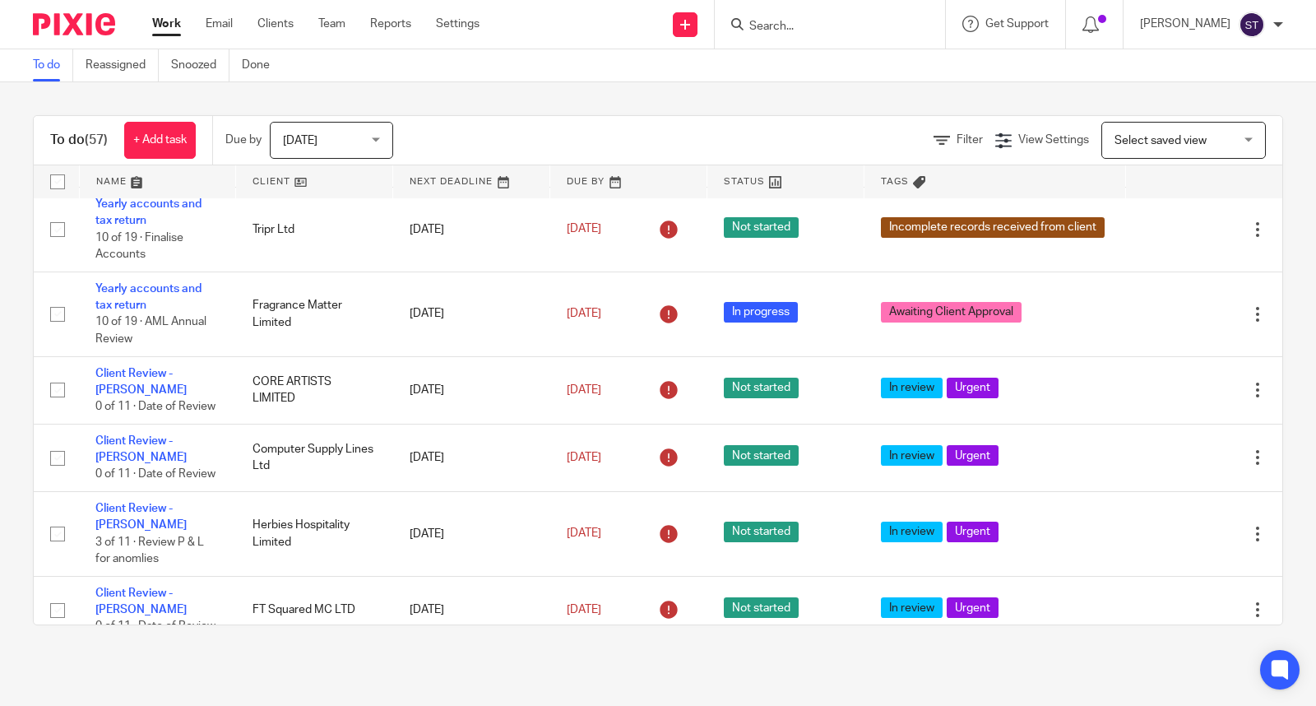
scroll to position [365, 0]
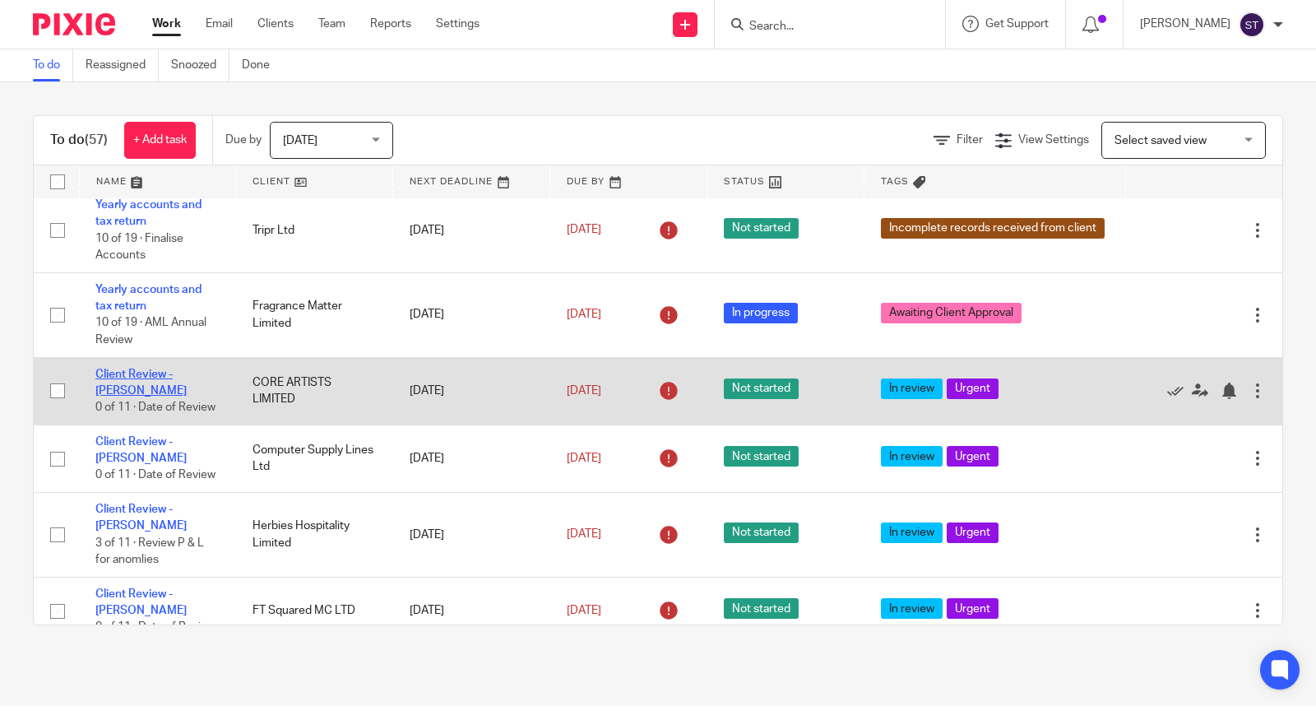
click at [156, 396] on link "Client Review - [PERSON_NAME]" at bounding box center [140, 382] width 91 height 28
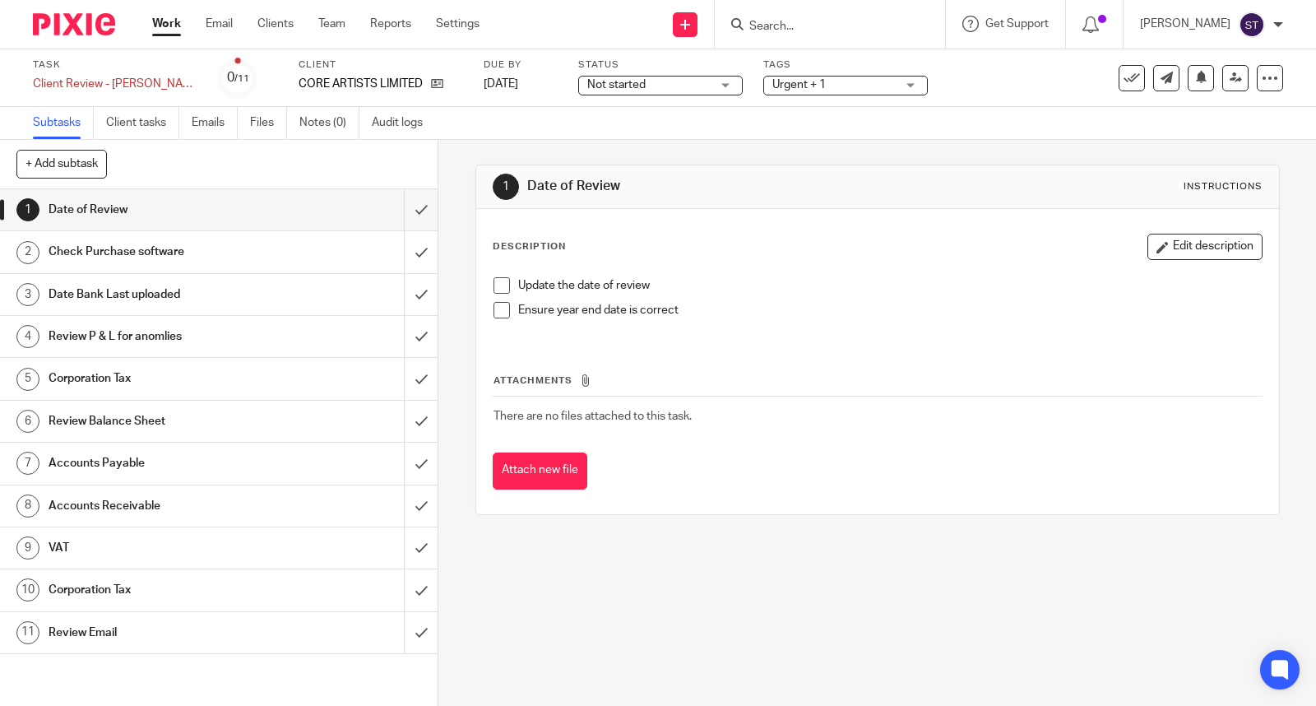
click at [500, 285] on span at bounding box center [501, 285] width 16 height 16
click at [499, 302] on span at bounding box center [501, 310] width 16 height 16
click at [1166, 245] on button "Edit description" at bounding box center [1204, 247] width 115 height 26
click at [796, 294] on div "Update the date of review" at bounding box center [889, 289] width 743 height 25
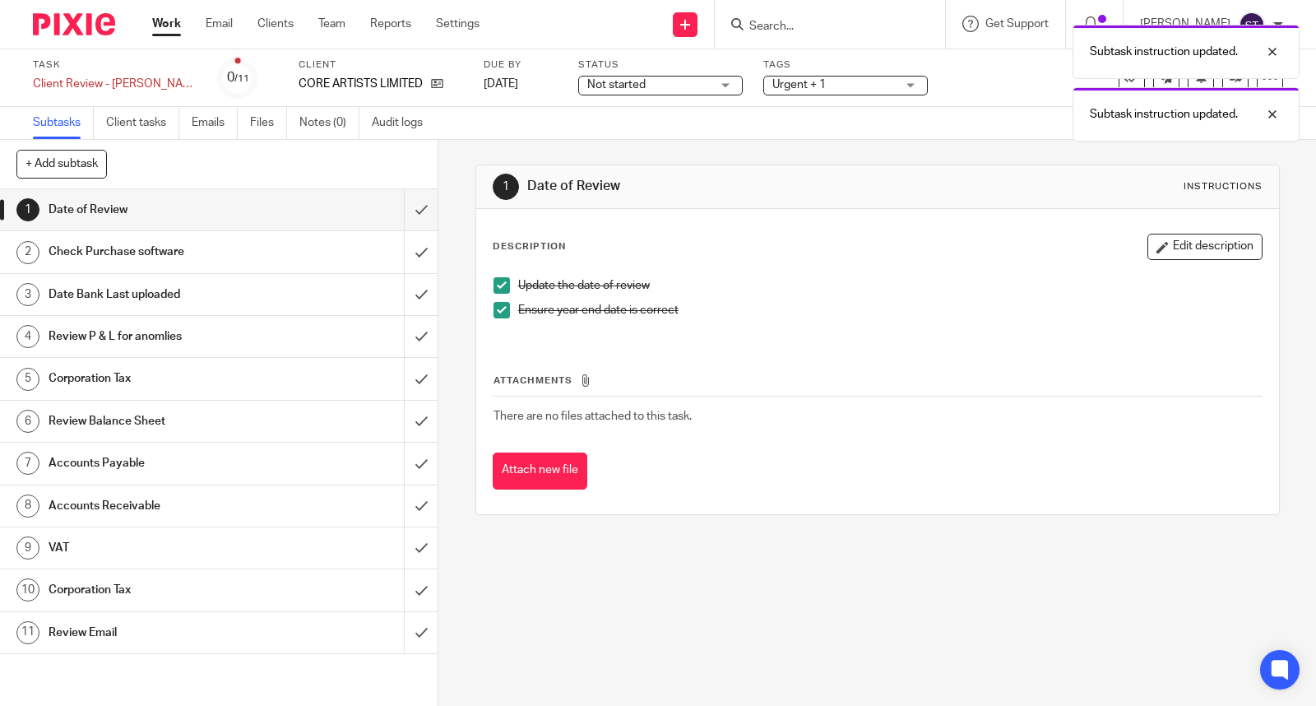
click at [674, 317] on p "Ensure year end date is correct" at bounding box center [889, 310] width 743 height 16
click at [706, 314] on p "Ensure year end date is correct" at bounding box center [889, 310] width 743 height 16
click at [1193, 255] on button "Edit description" at bounding box center [1204, 247] width 115 height 26
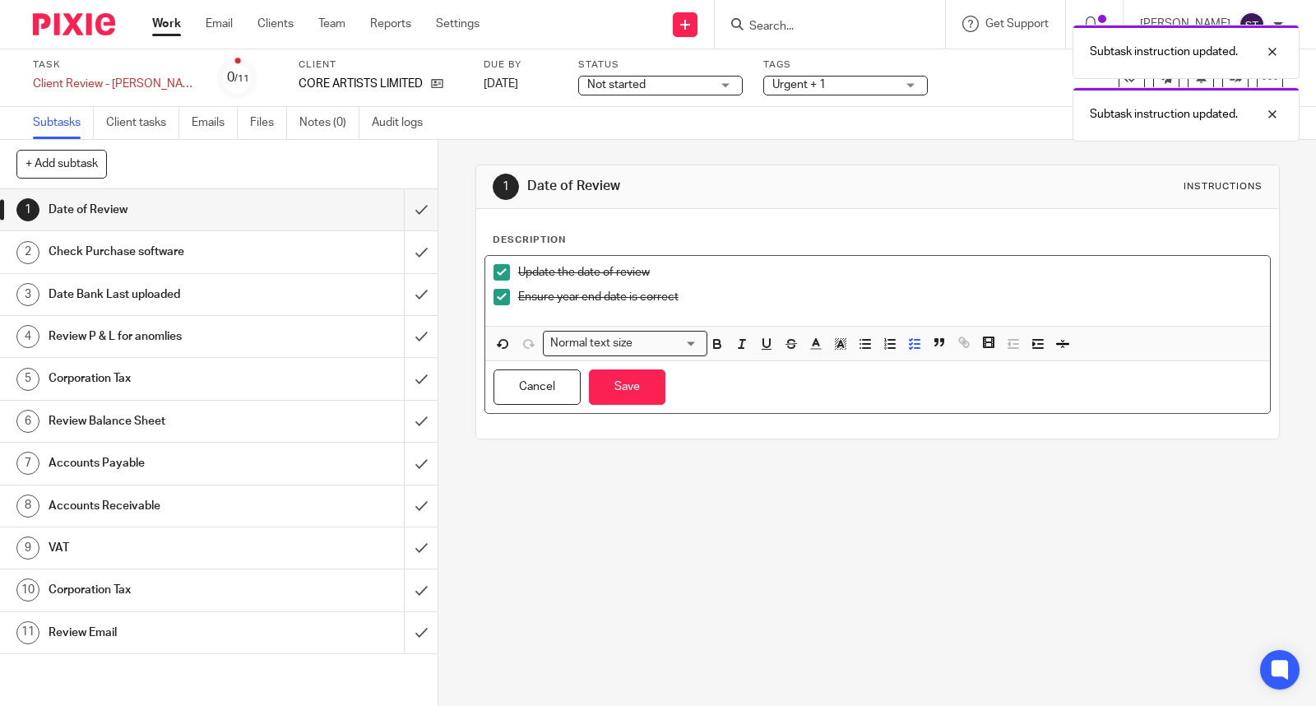
click at [776, 290] on p "Ensure year end date is correct" at bounding box center [889, 297] width 743 height 16
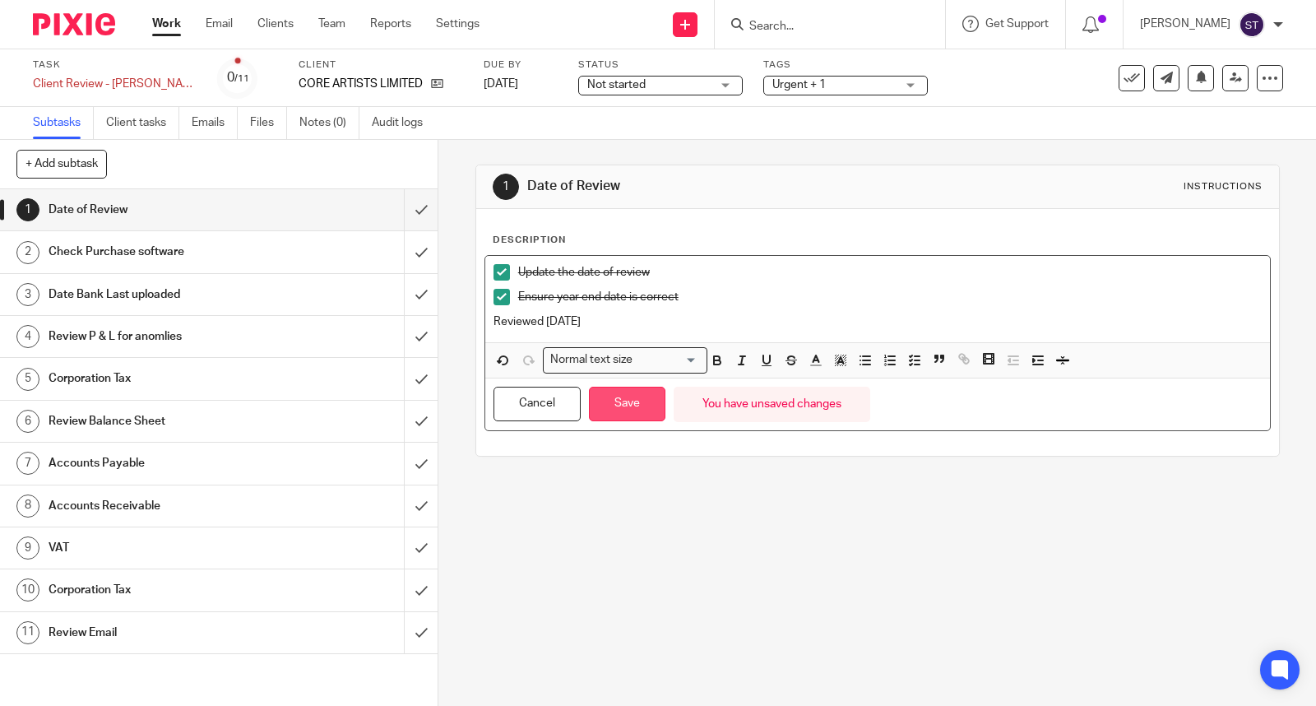
click at [642, 412] on button "Save" at bounding box center [627, 404] width 76 height 35
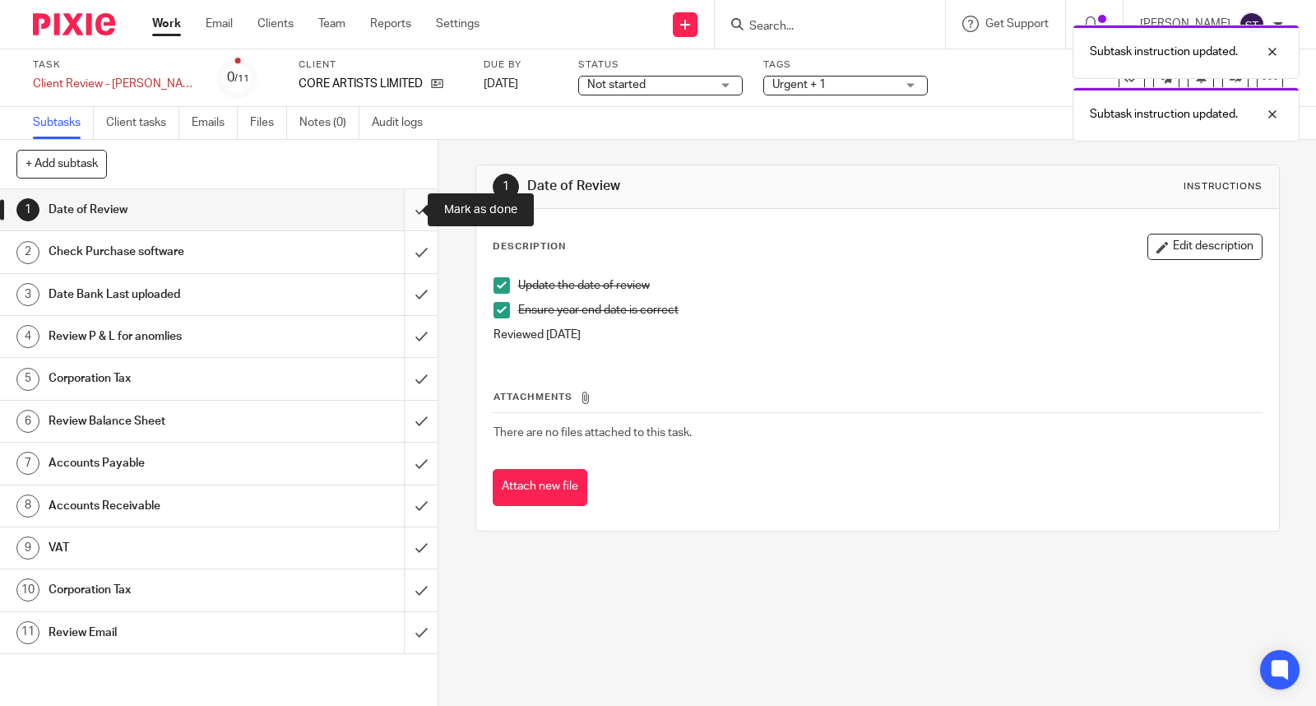
click at [405, 215] on input "submit" at bounding box center [218, 209] width 437 height 41
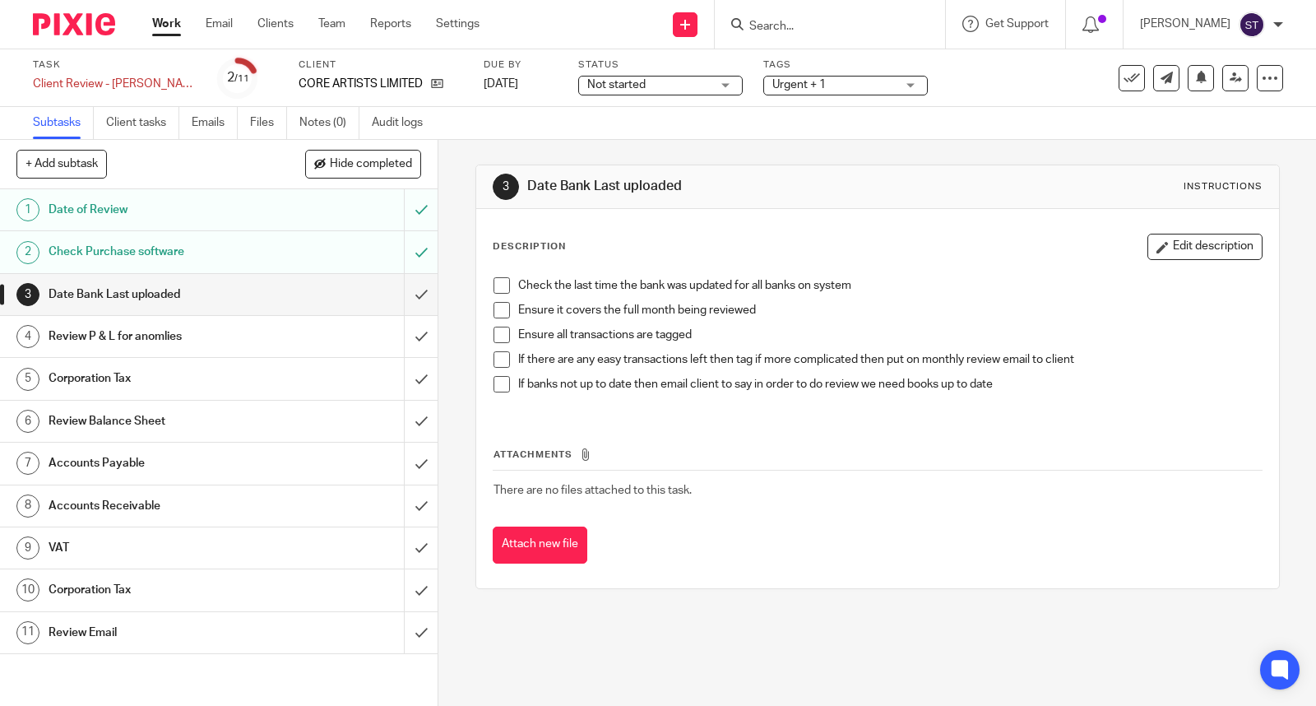
click at [500, 286] on span at bounding box center [501, 285] width 16 height 16
click at [498, 308] on span at bounding box center [501, 310] width 16 height 16
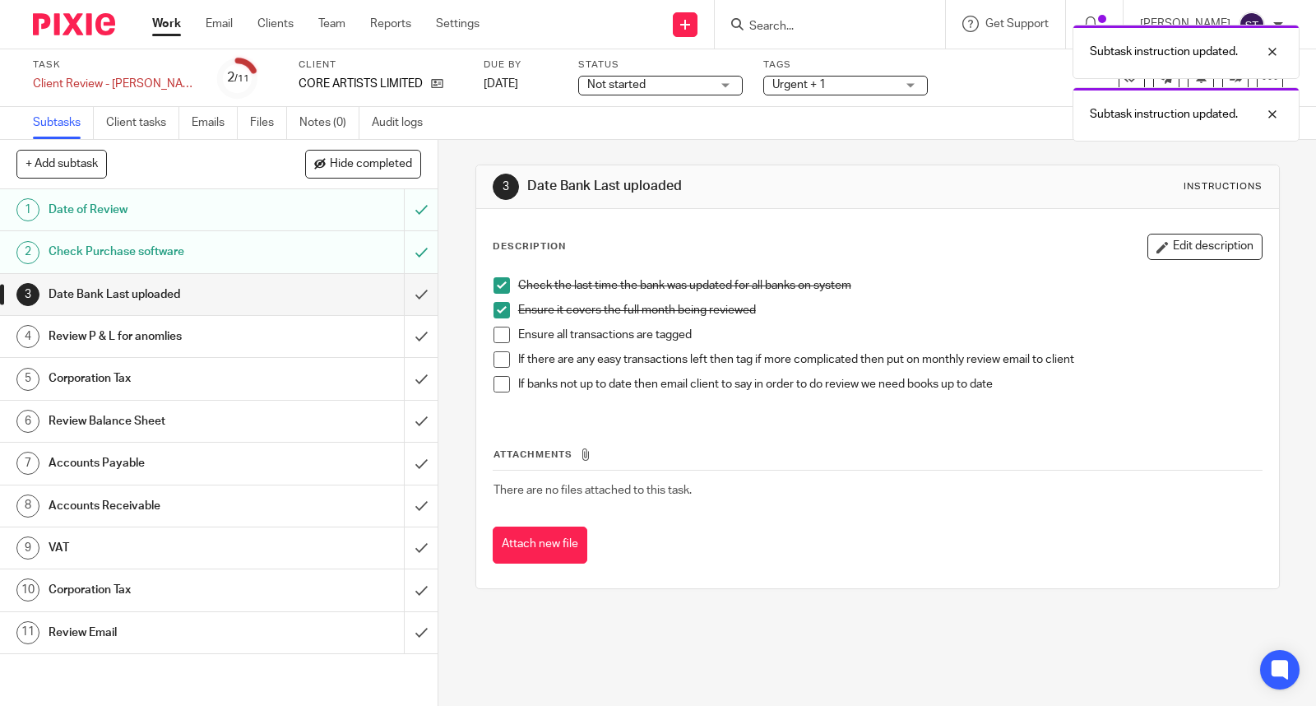
click at [497, 327] on span at bounding box center [501, 334] width 16 height 16
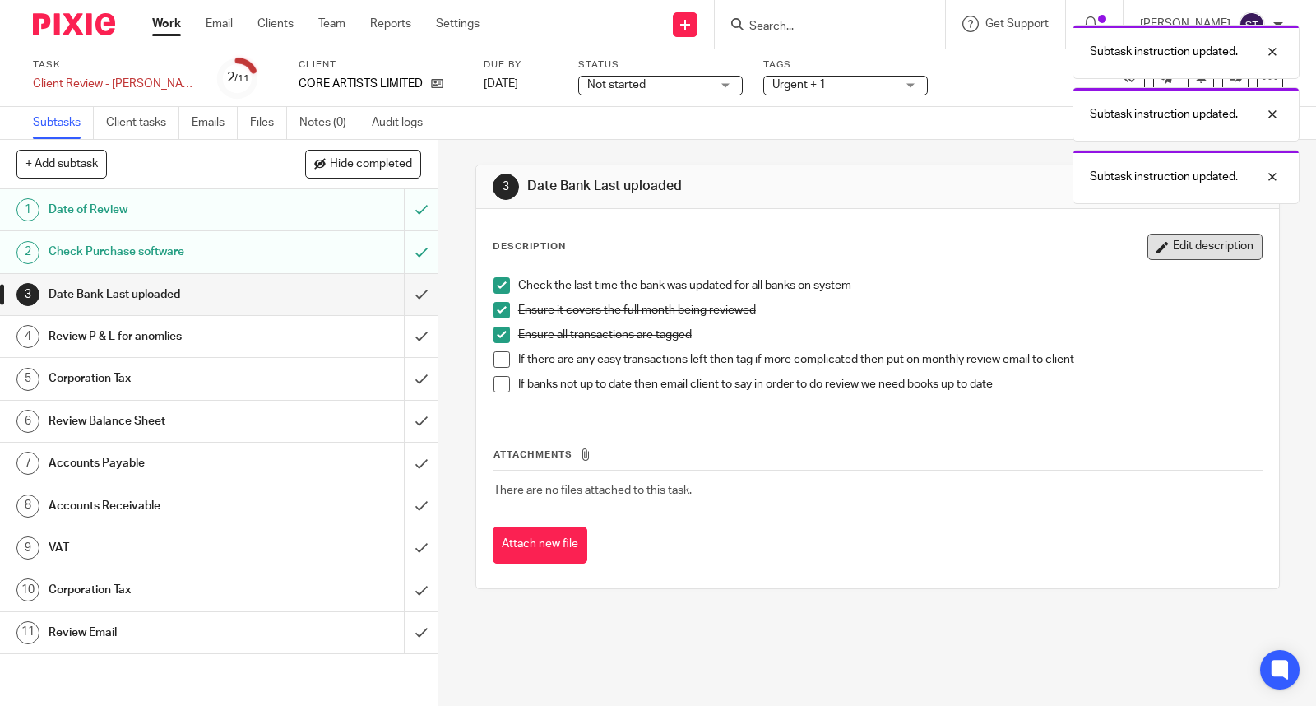
click at [1147, 243] on button "Edit description" at bounding box center [1204, 247] width 115 height 26
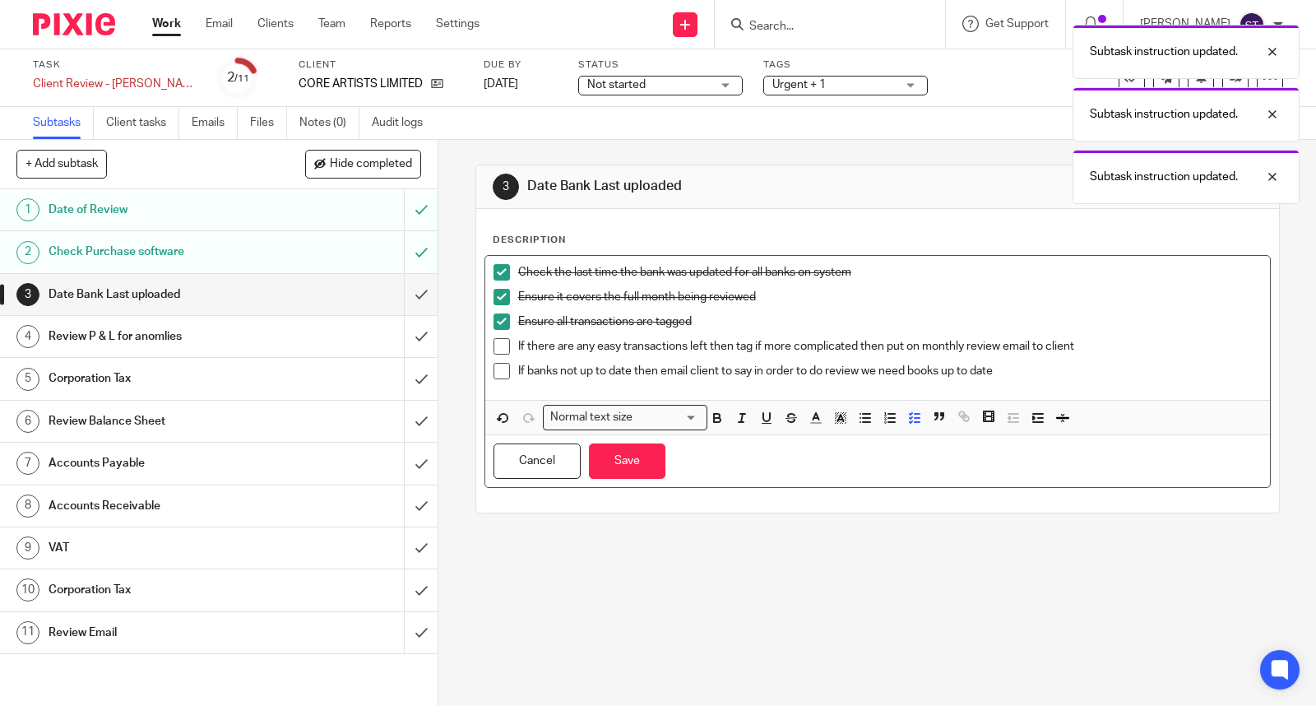
click at [1062, 351] on p "If there are any easy transactions left then tag if more complicated then put o…" at bounding box center [889, 346] width 743 height 16
click at [1062, 359] on div "If there are any easy transactions left then tag if more complicated then put o…" at bounding box center [889, 350] width 743 height 25
click at [1054, 368] on p "If banks not up to date then email client to say in order to do review we need …" at bounding box center [889, 371] width 743 height 16
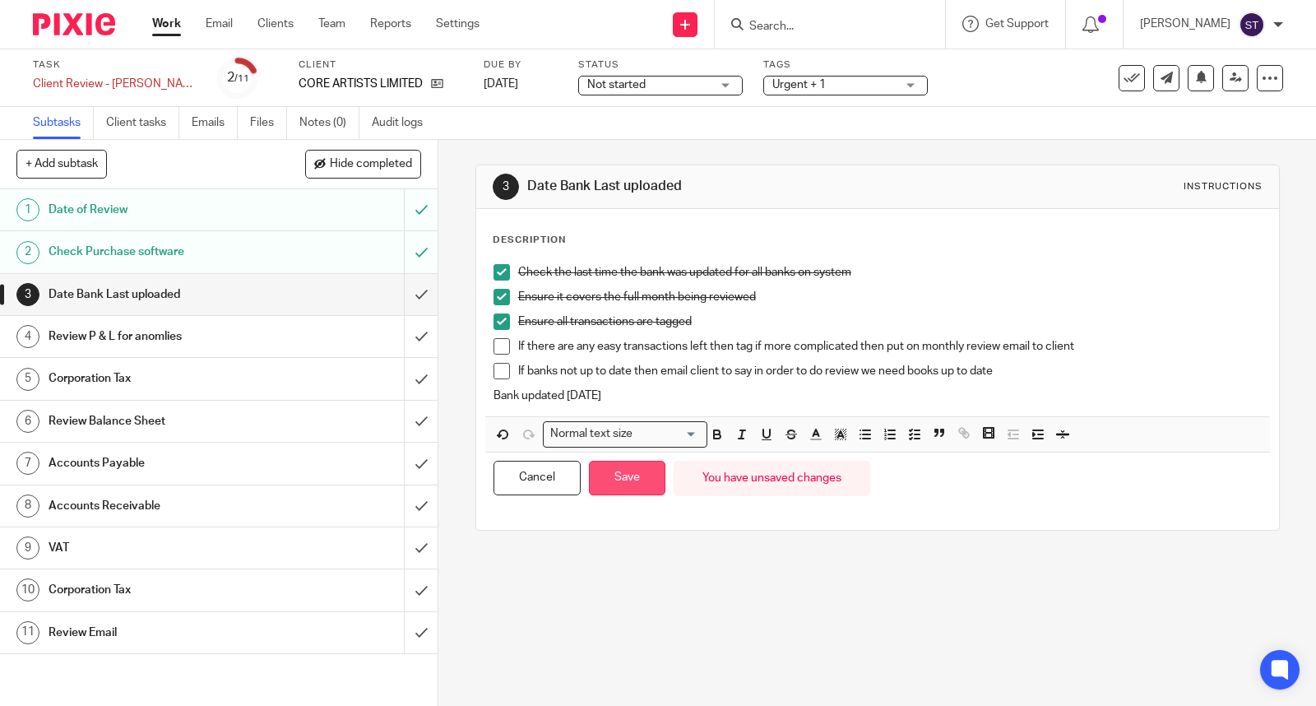
click at [643, 481] on button "Save" at bounding box center [627, 478] width 76 height 35
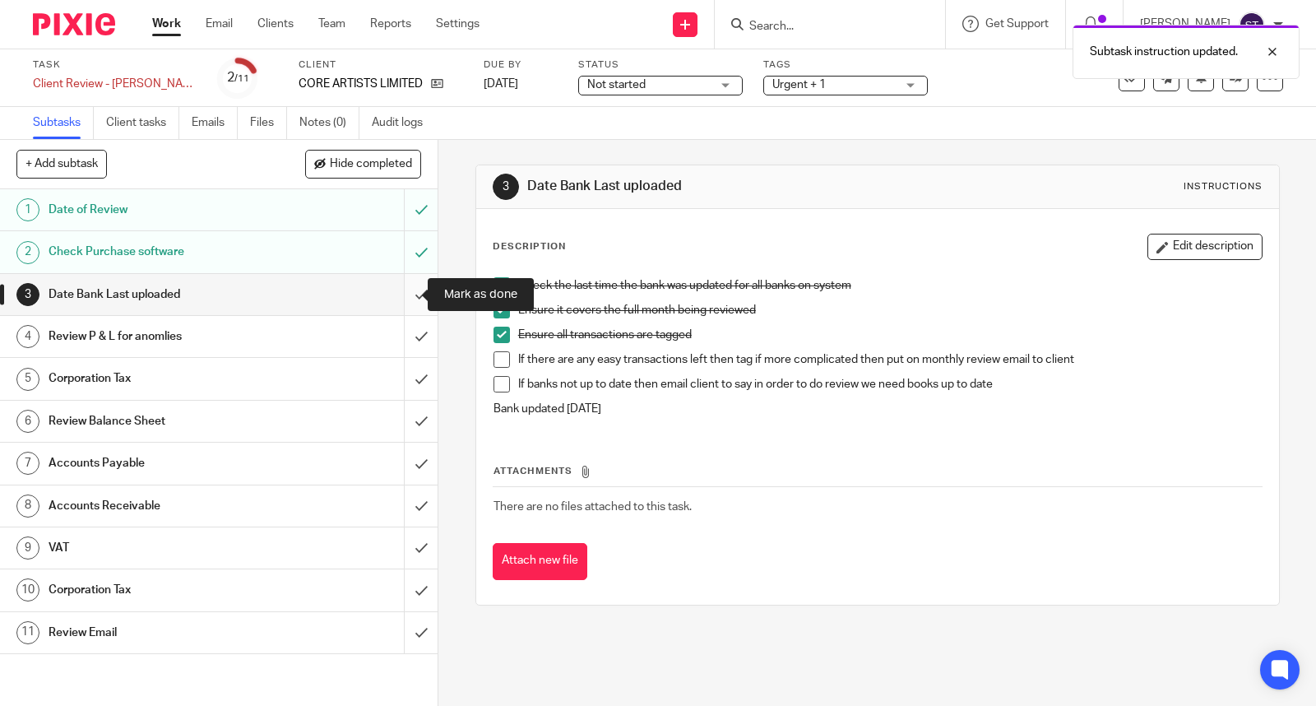
click at [403, 296] on input "submit" at bounding box center [218, 294] width 437 height 41
